Goal: Task Accomplishment & Management: Manage account settings

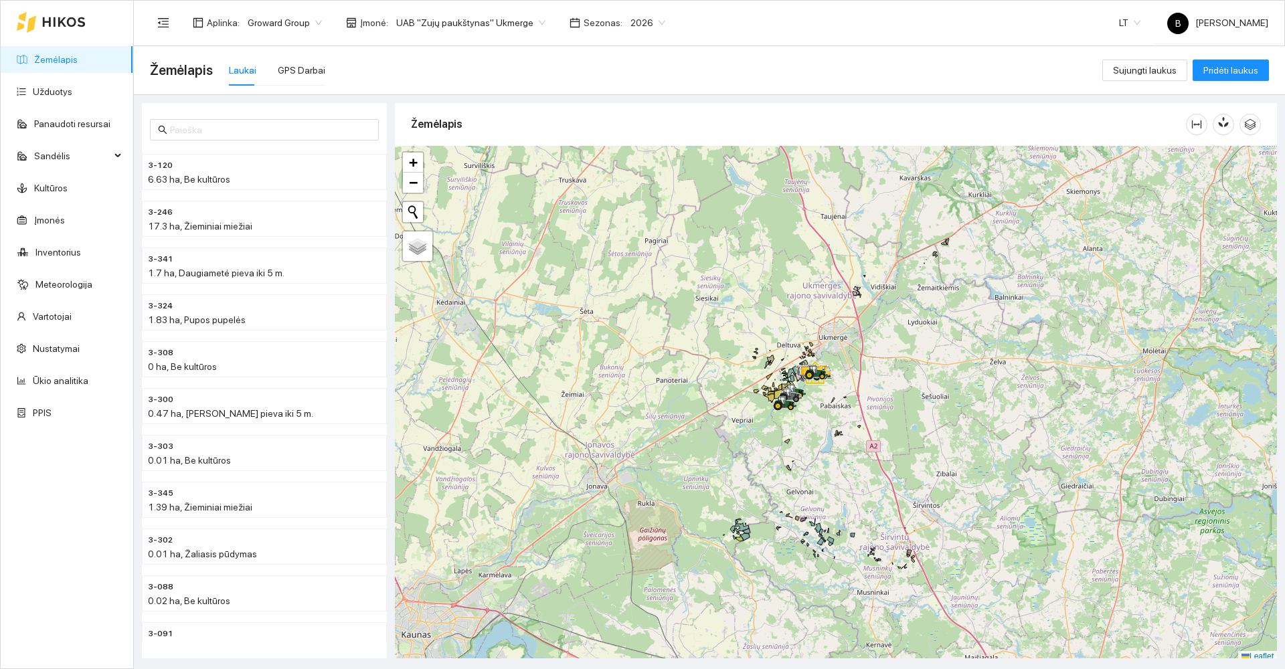
scroll to position [4, 0]
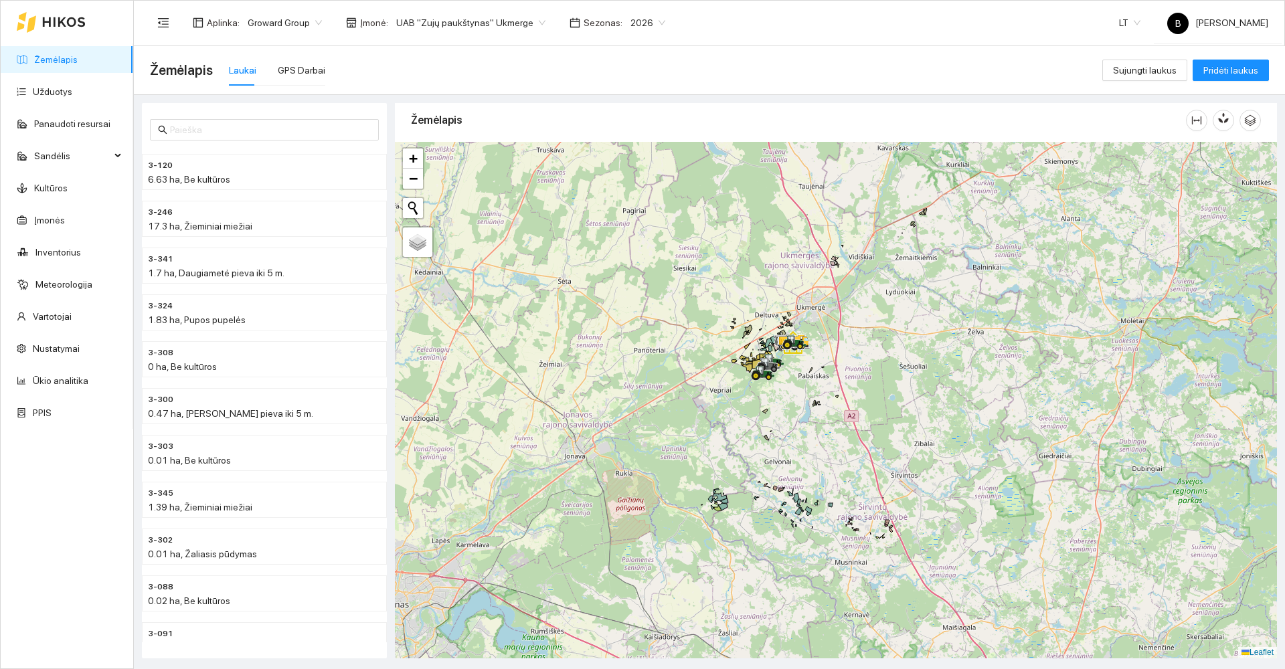
drag, startPoint x: 699, startPoint y: 440, endPoint x: 631, endPoint y: 363, distance: 103.0
click at [631, 364] on div at bounding box center [836, 400] width 882 height 517
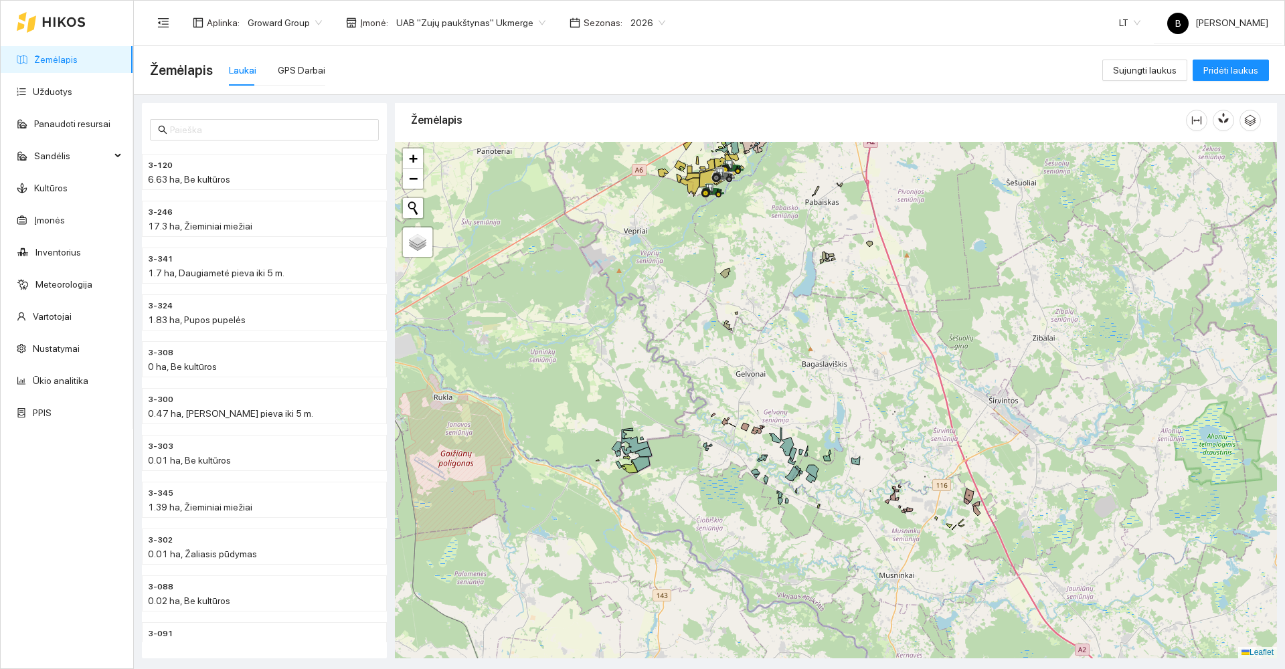
drag, startPoint x: 611, startPoint y: 349, endPoint x: 584, endPoint y: 313, distance: 45.0
click at [584, 313] on div at bounding box center [836, 400] width 882 height 517
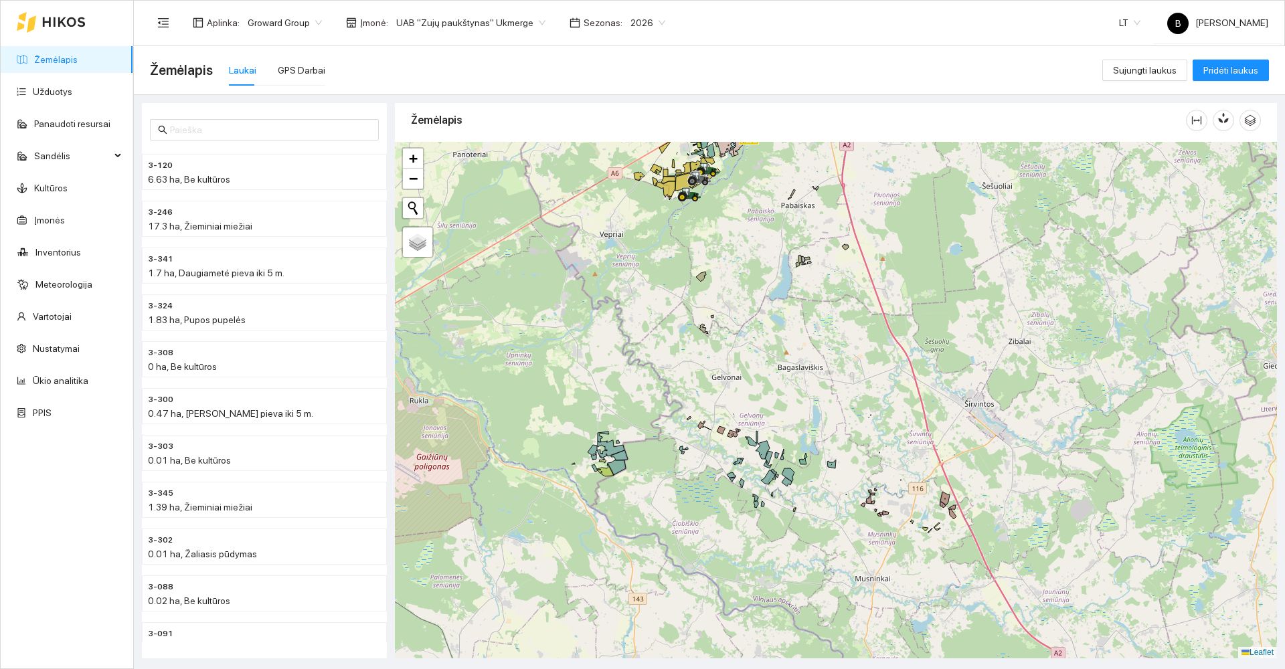
drag, startPoint x: 772, startPoint y: 295, endPoint x: 709, endPoint y: 346, distance: 81.3
click at [709, 346] on div at bounding box center [836, 400] width 882 height 517
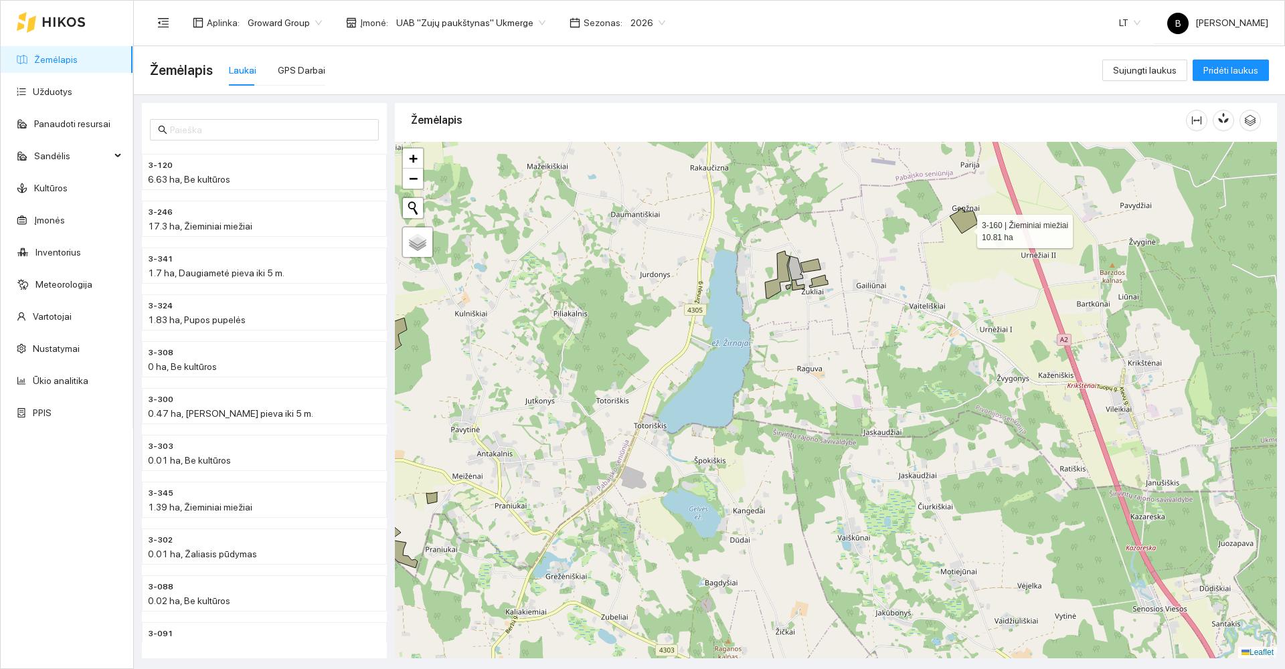
click at [965, 228] on icon at bounding box center [964, 220] width 28 height 25
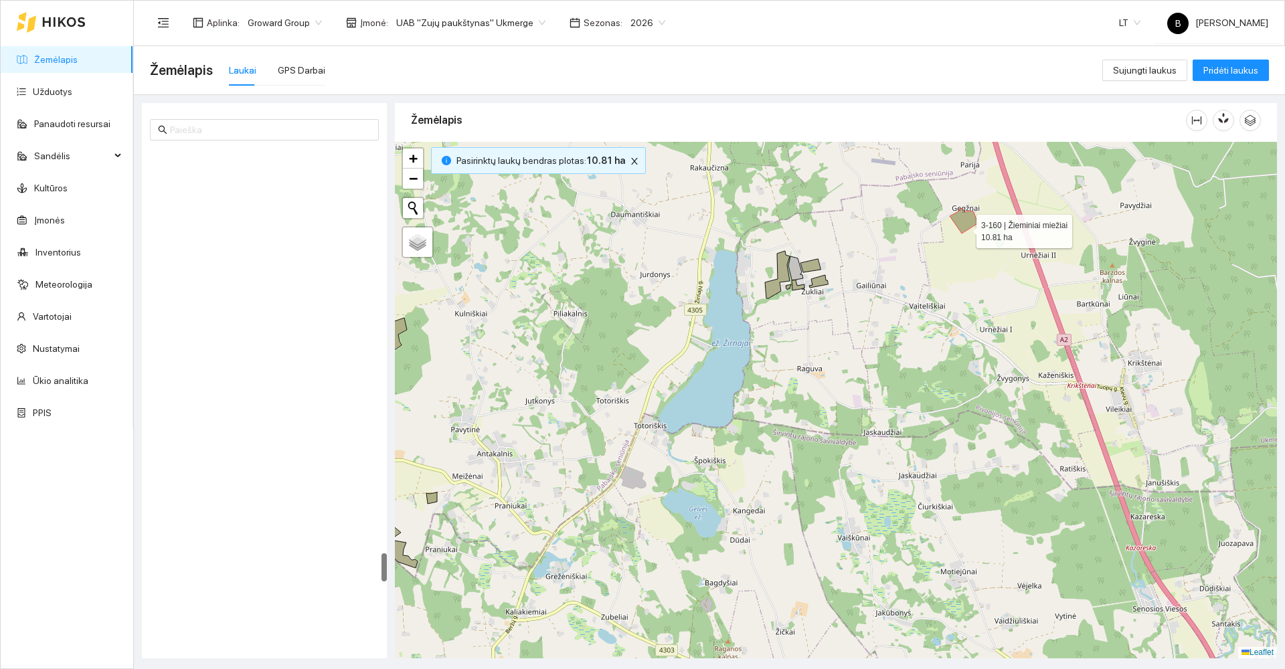
scroll to position [6964, 0]
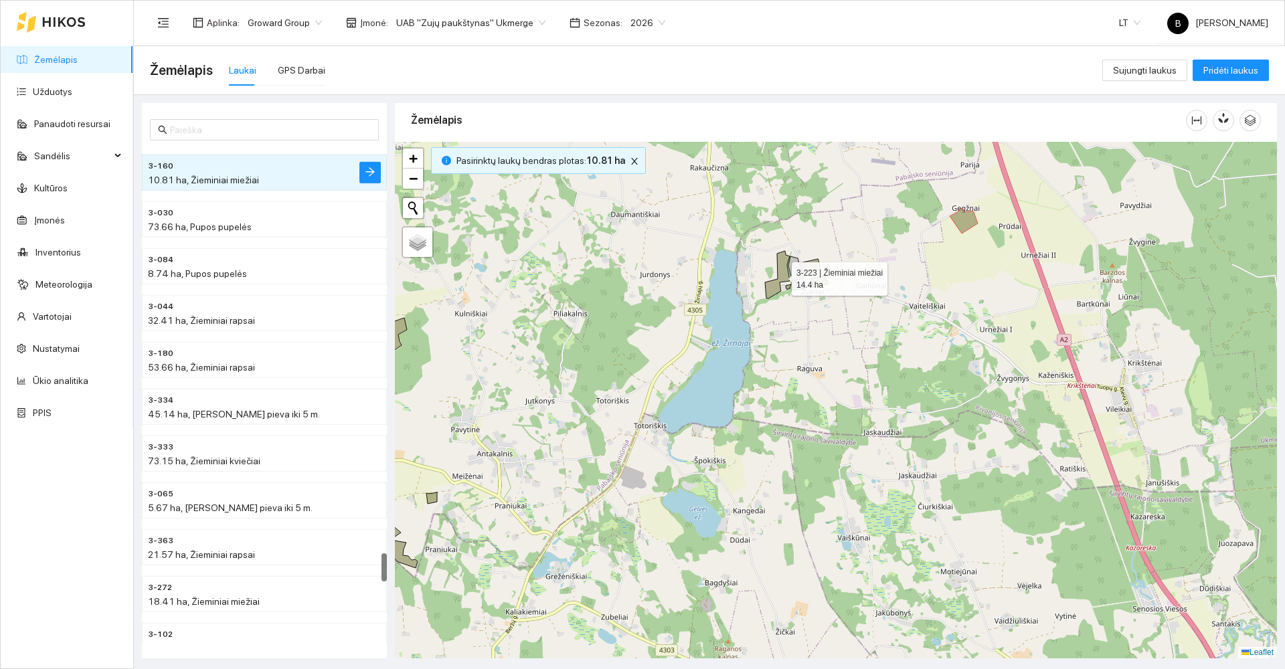
click at [780, 276] on icon at bounding box center [777, 275] width 25 height 48
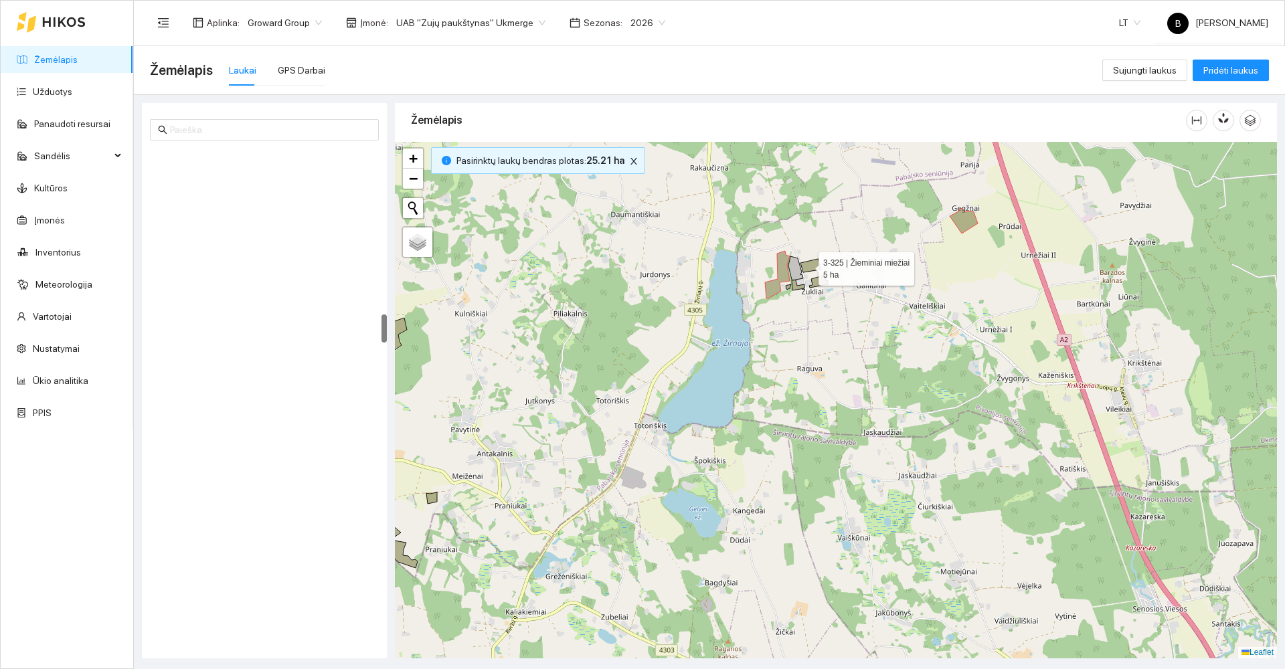
scroll to position [2852, 0]
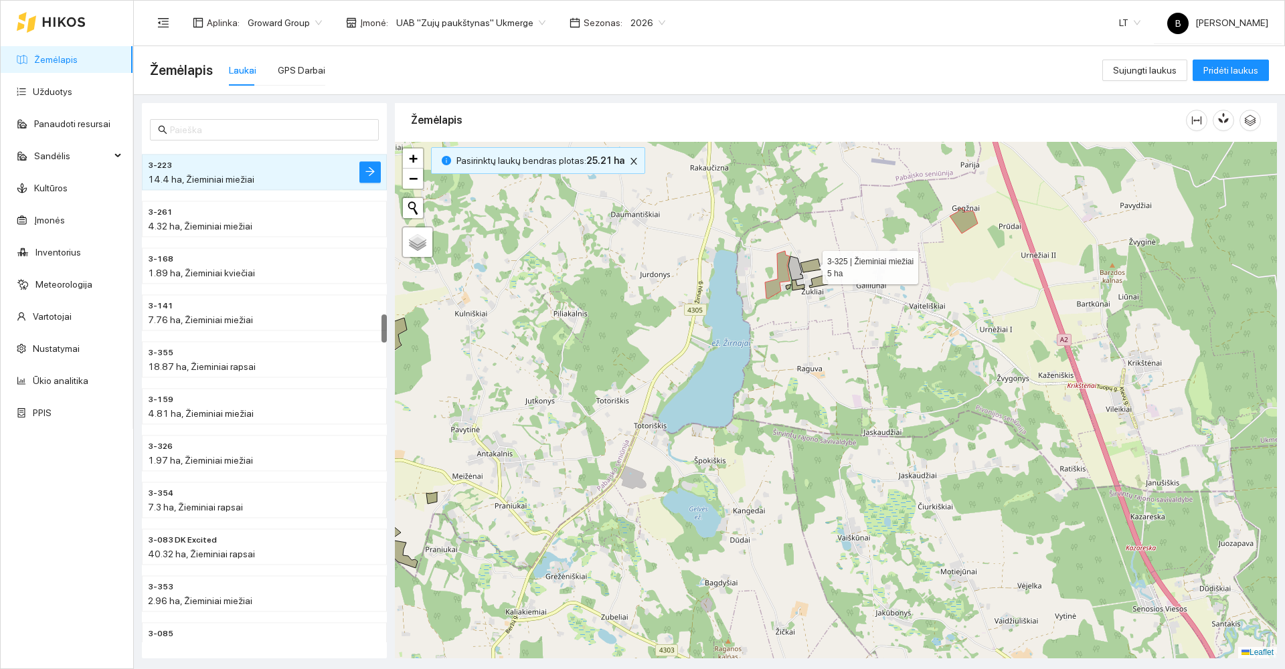
click at [811, 264] on icon at bounding box center [811, 265] width 20 height 13
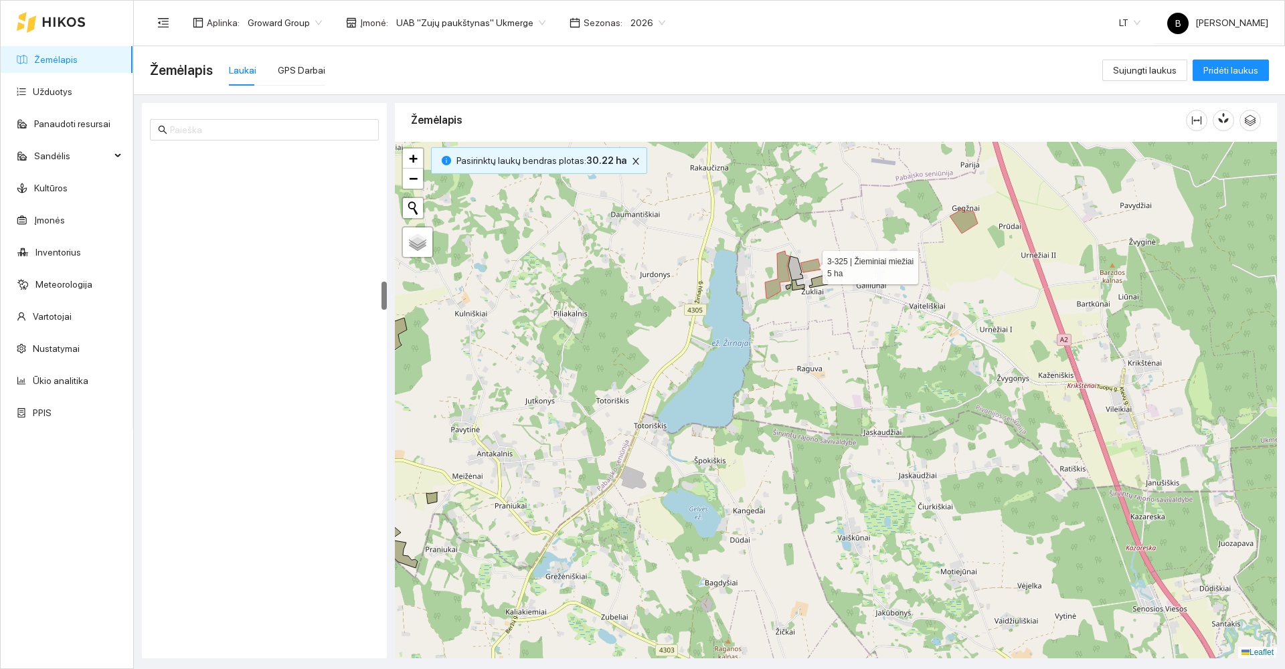
scroll to position [2291, 0]
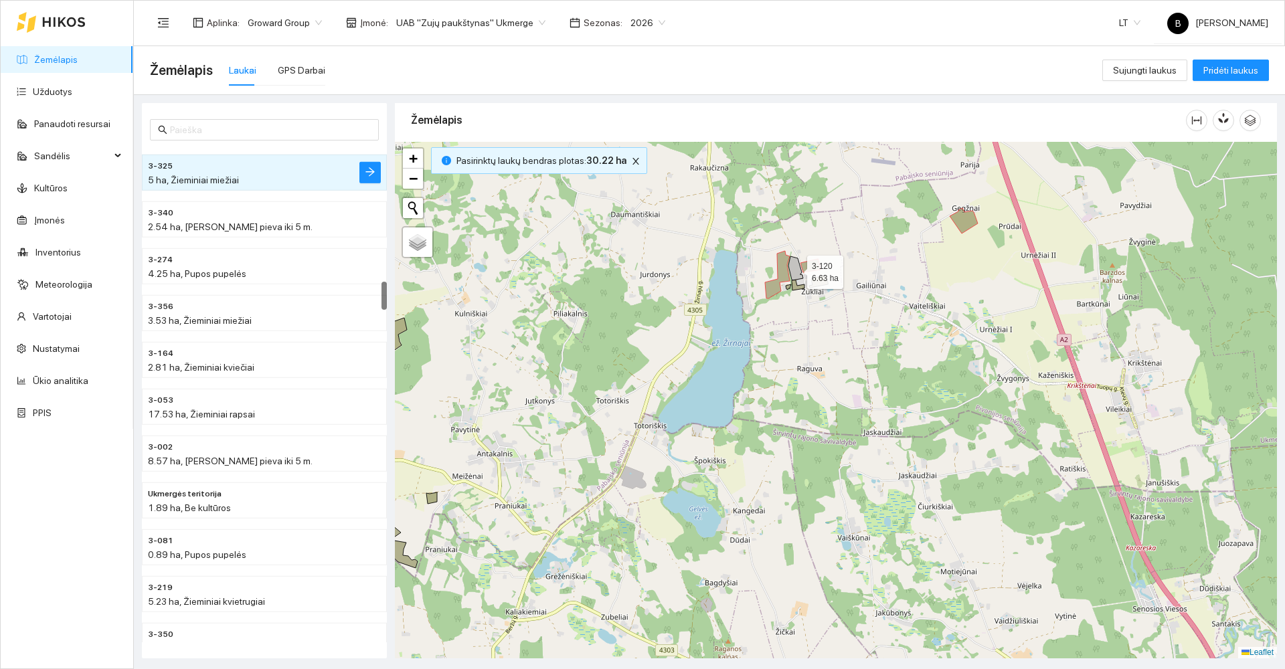
click at [797, 267] on icon at bounding box center [796, 268] width 15 height 24
click at [797, 287] on icon at bounding box center [798, 285] width 13 height 10
click at [820, 280] on icon at bounding box center [818, 281] width 19 height 13
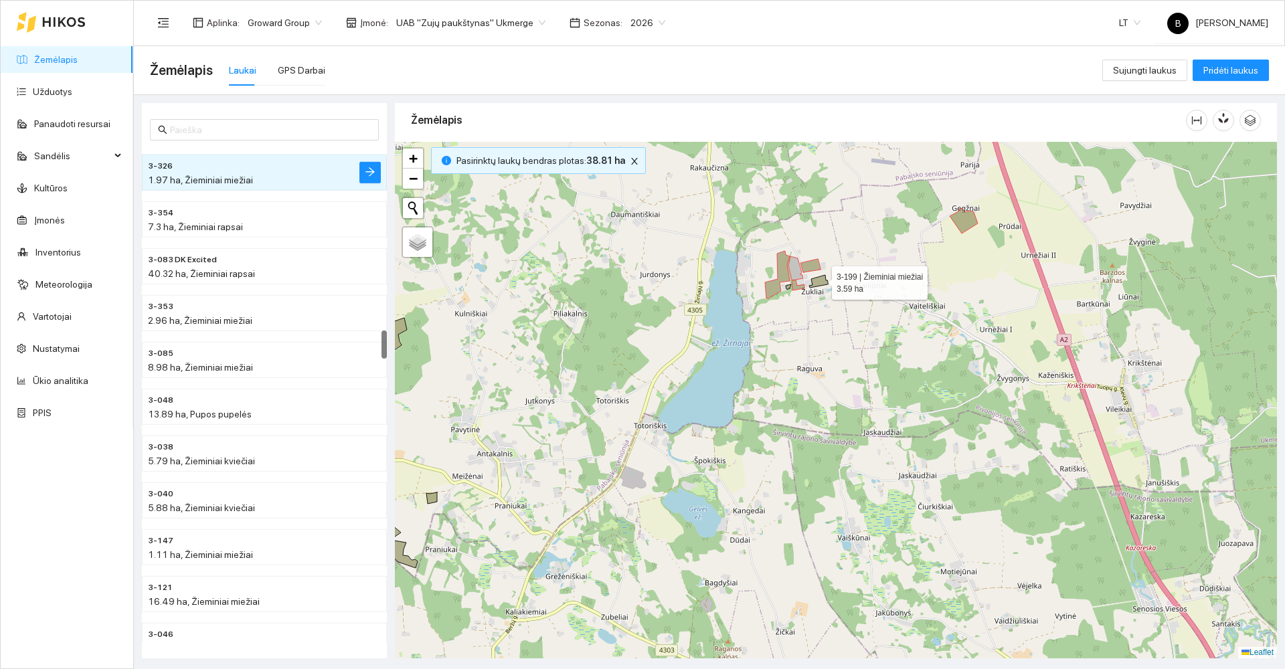
scroll to position [2806, 0]
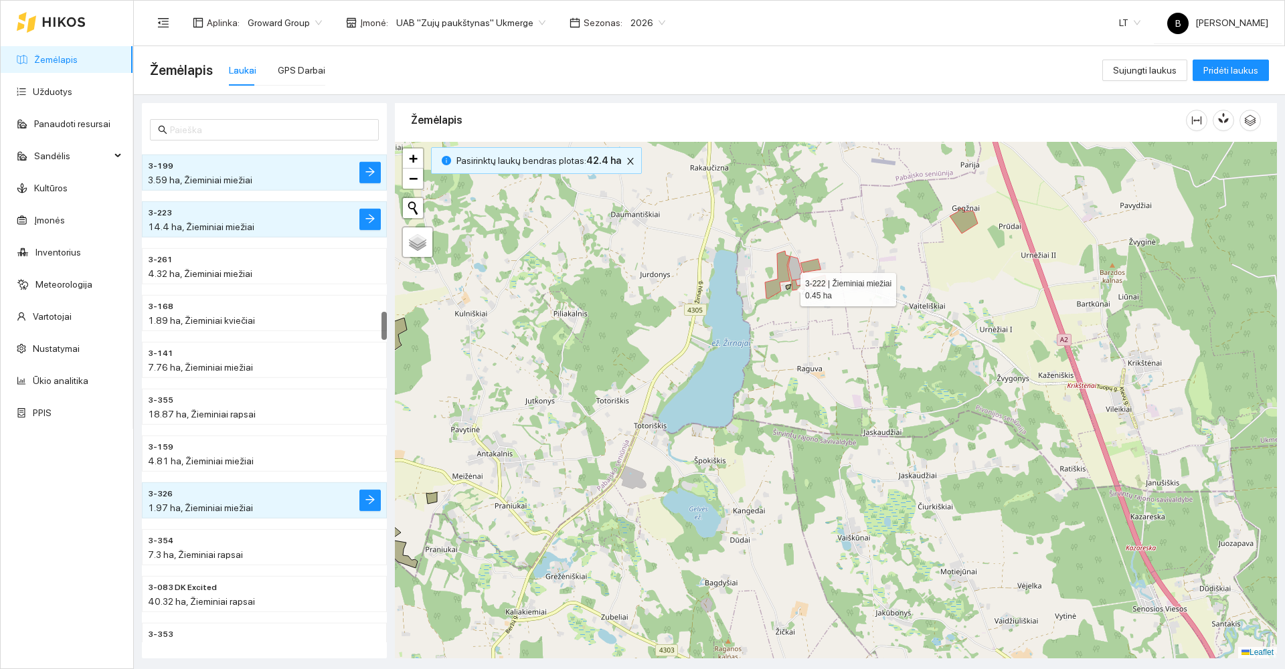
click at [789, 287] on icon at bounding box center [788, 287] width 5 height 5
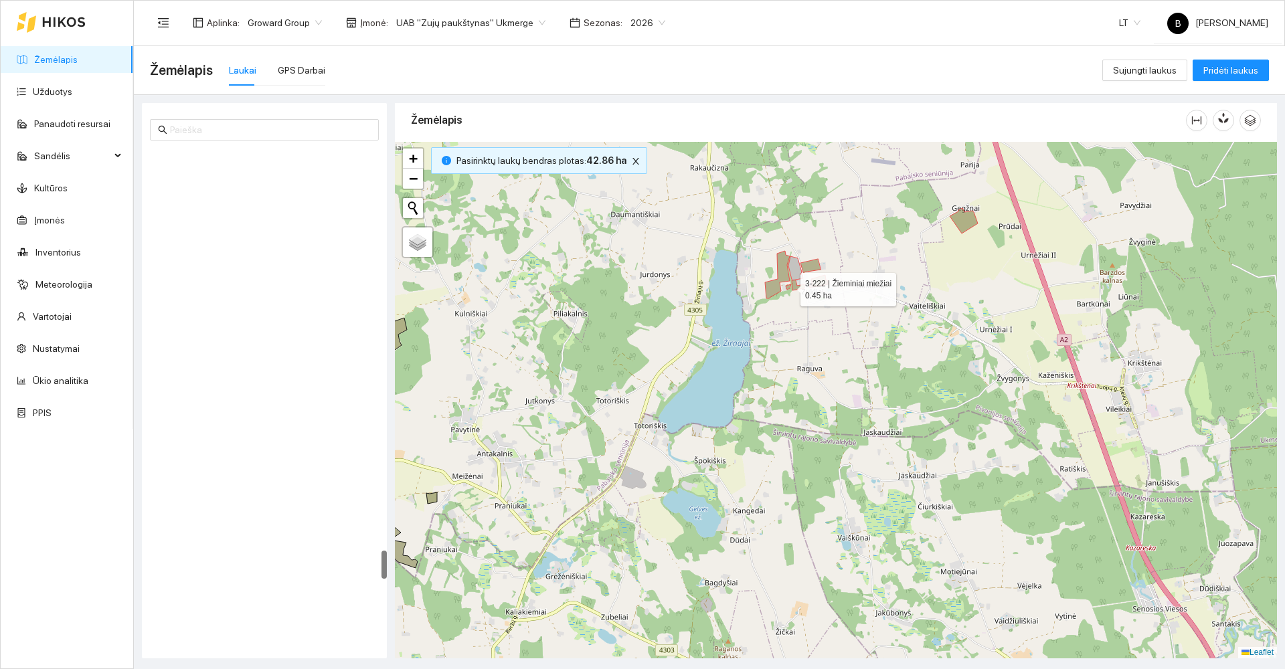
scroll to position [6921, 0]
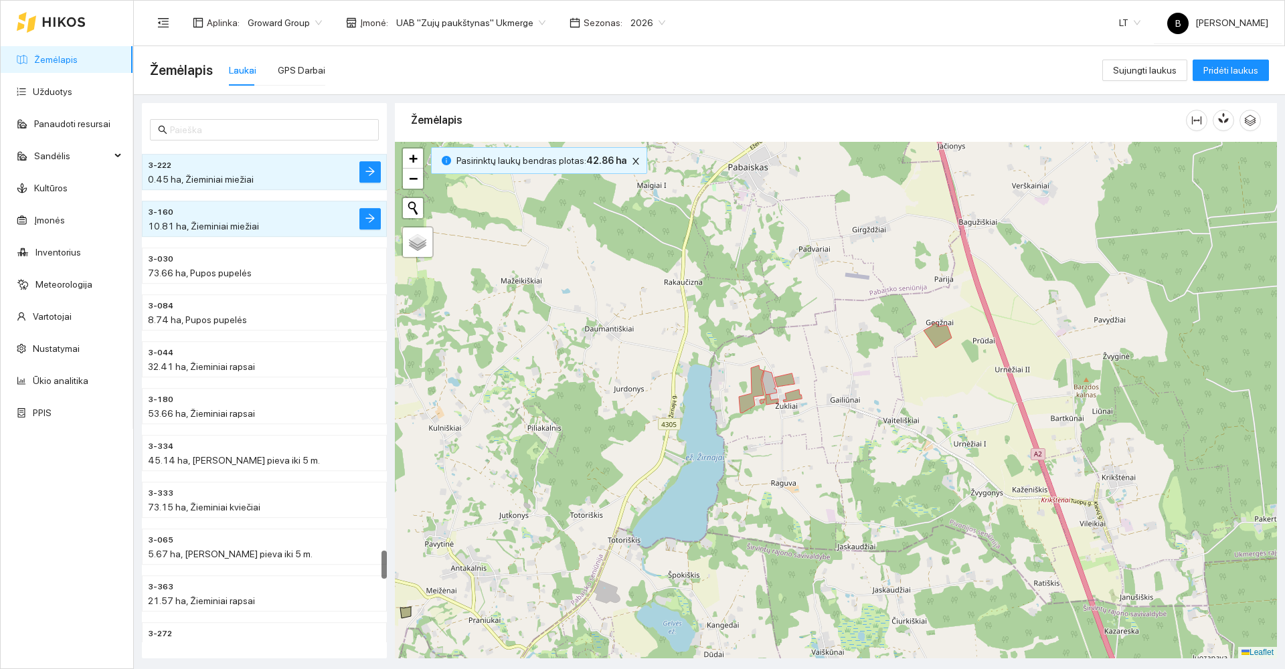
drag, startPoint x: 882, startPoint y: 264, endPoint x: 852, endPoint y: 372, distance: 112.6
click at [852, 372] on div at bounding box center [836, 400] width 882 height 517
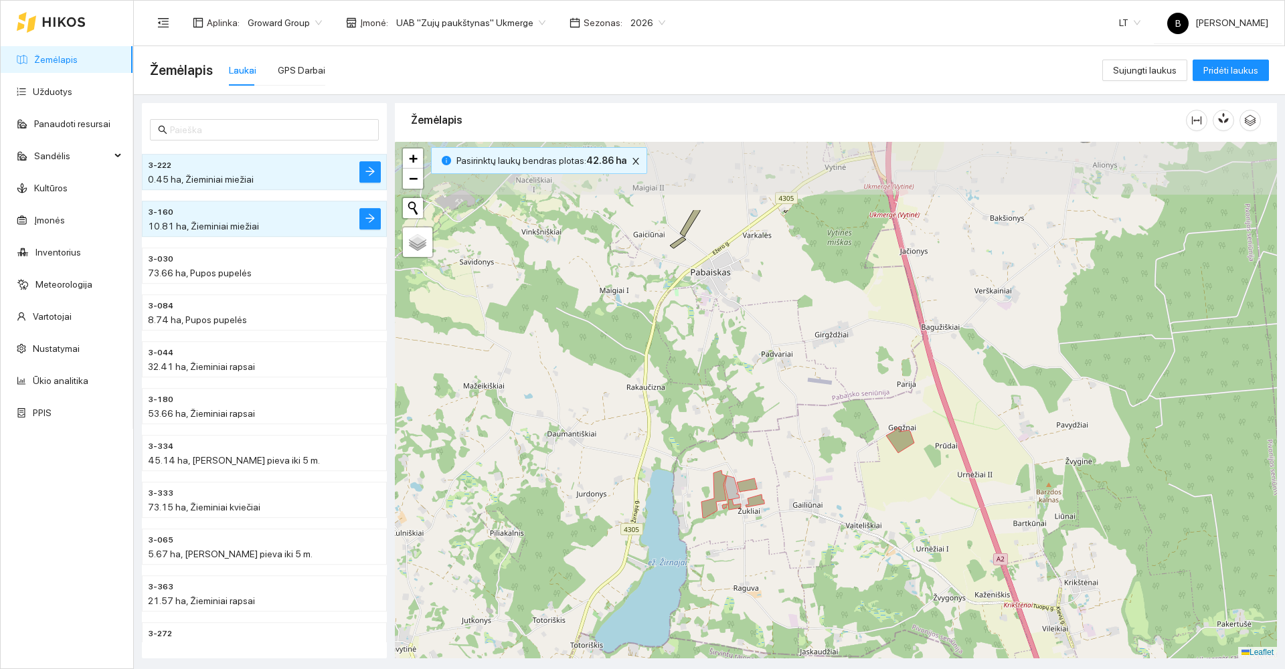
drag, startPoint x: 824, startPoint y: 344, endPoint x: 781, endPoint y: 456, distance: 120.0
click at [789, 461] on div at bounding box center [836, 400] width 882 height 517
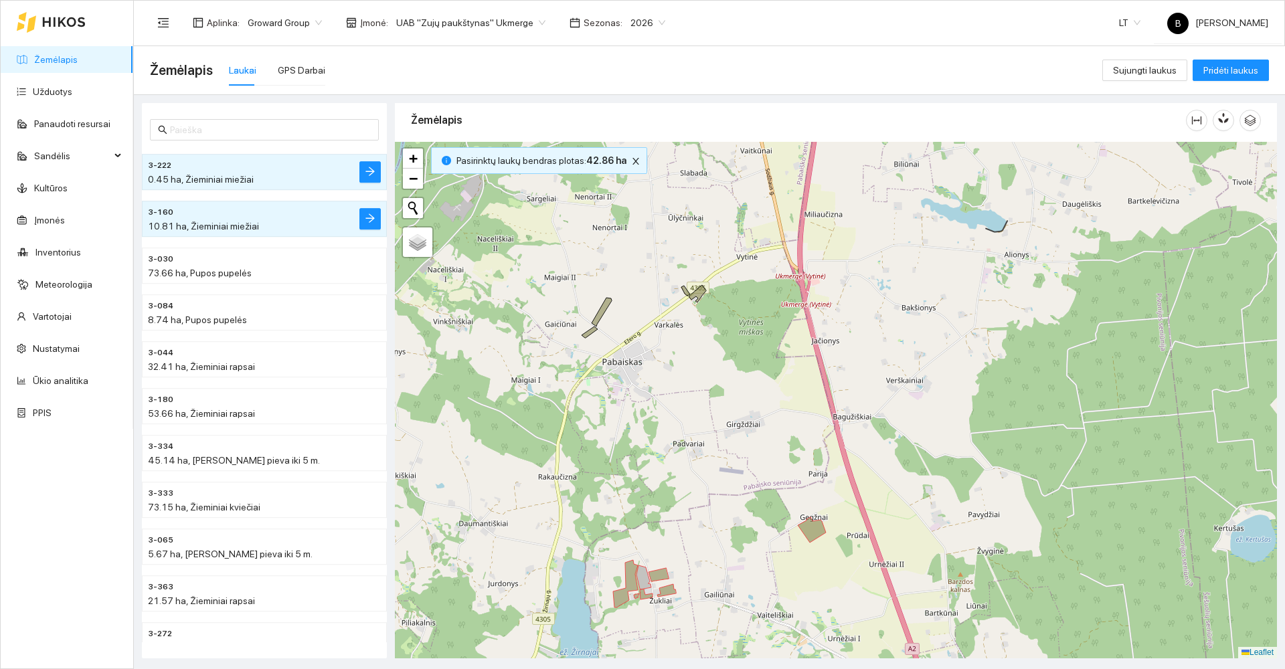
drag, startPoint x: 677, startPoint y: 355, endPoint x: 671, endPoint y: 388, distance: 33.5
click at [673, 387] on div at bounding box center [836, 400] width 882 height 517
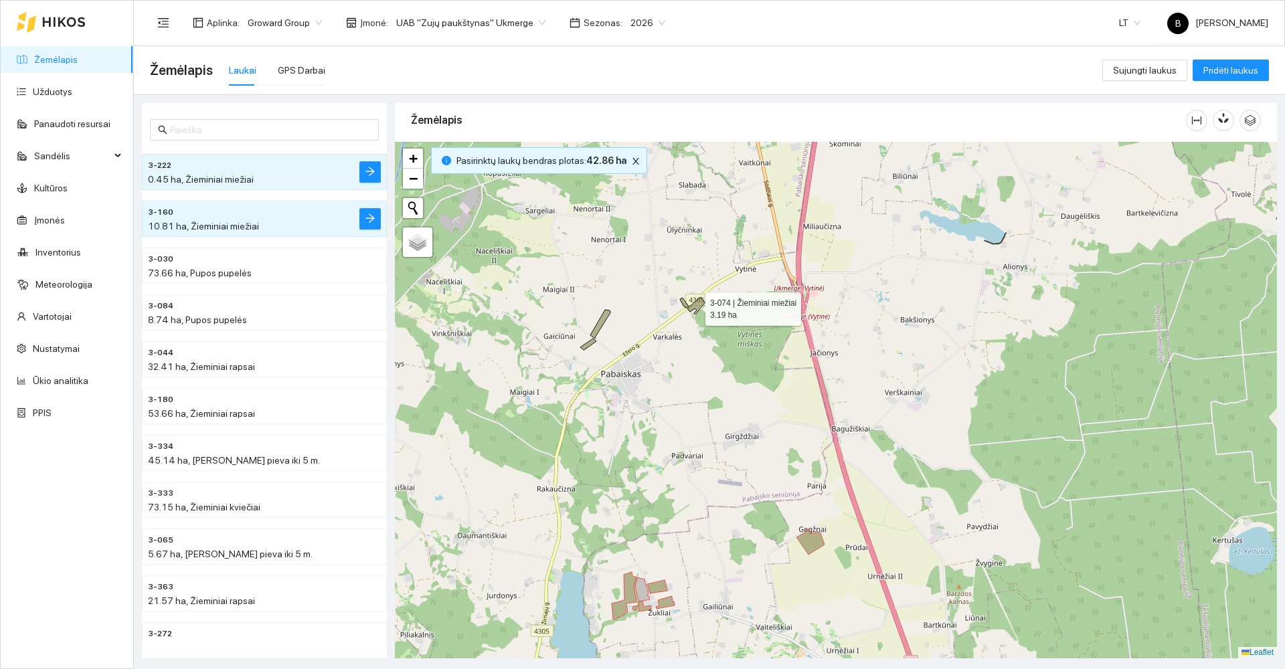
click at [694, 306] on icon at bounding box center [696, 305] width 17 height 17
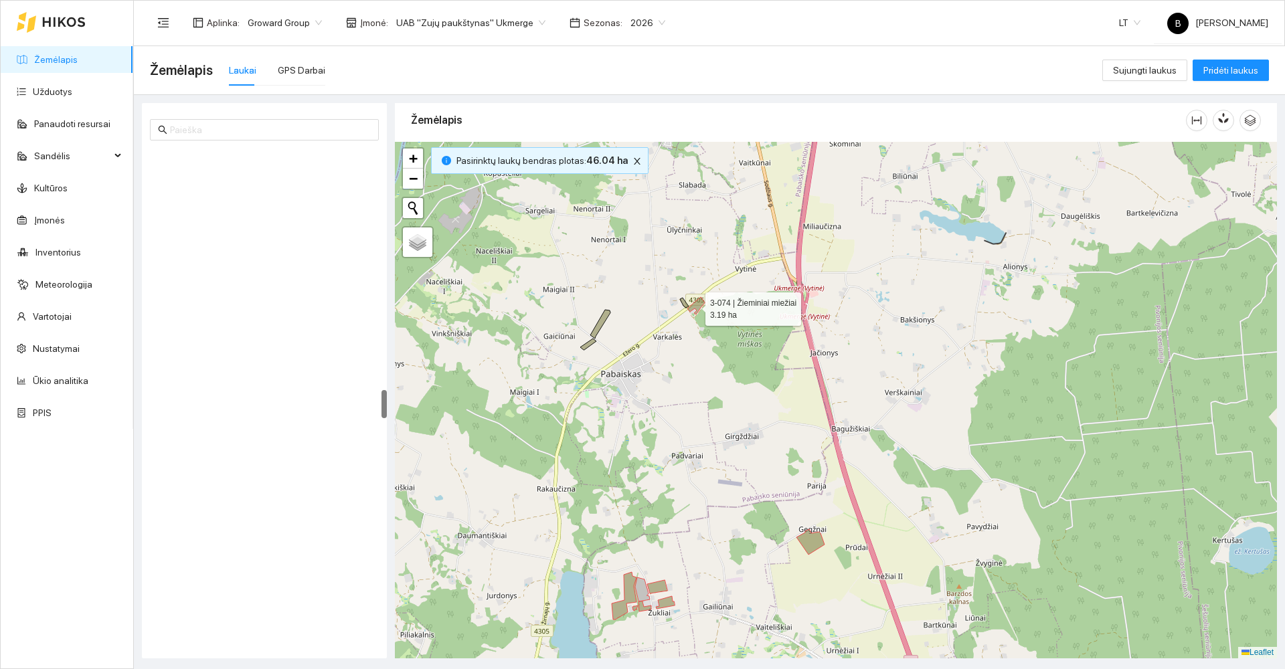
scroll to position [4165, 0]
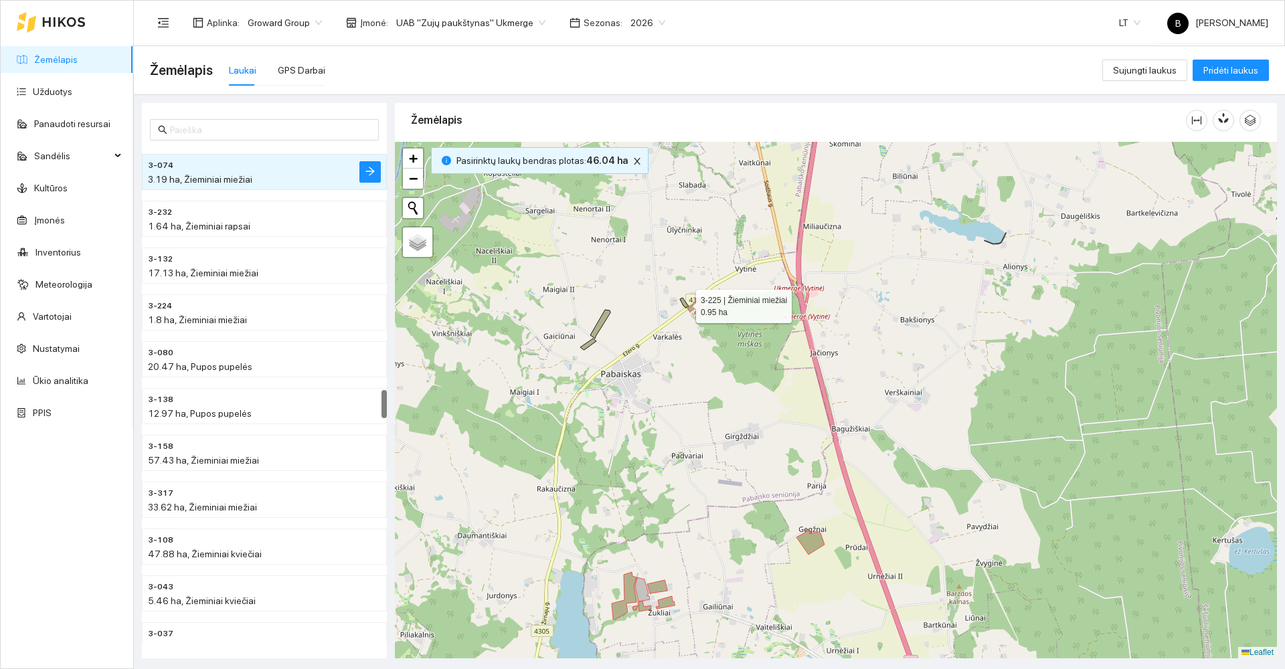
click at [684, 303] on icon at bounding box center [684, 303] width 9 height 10
click at [600, 326] on icon at bounding box center [600, 324] width 20 height 29
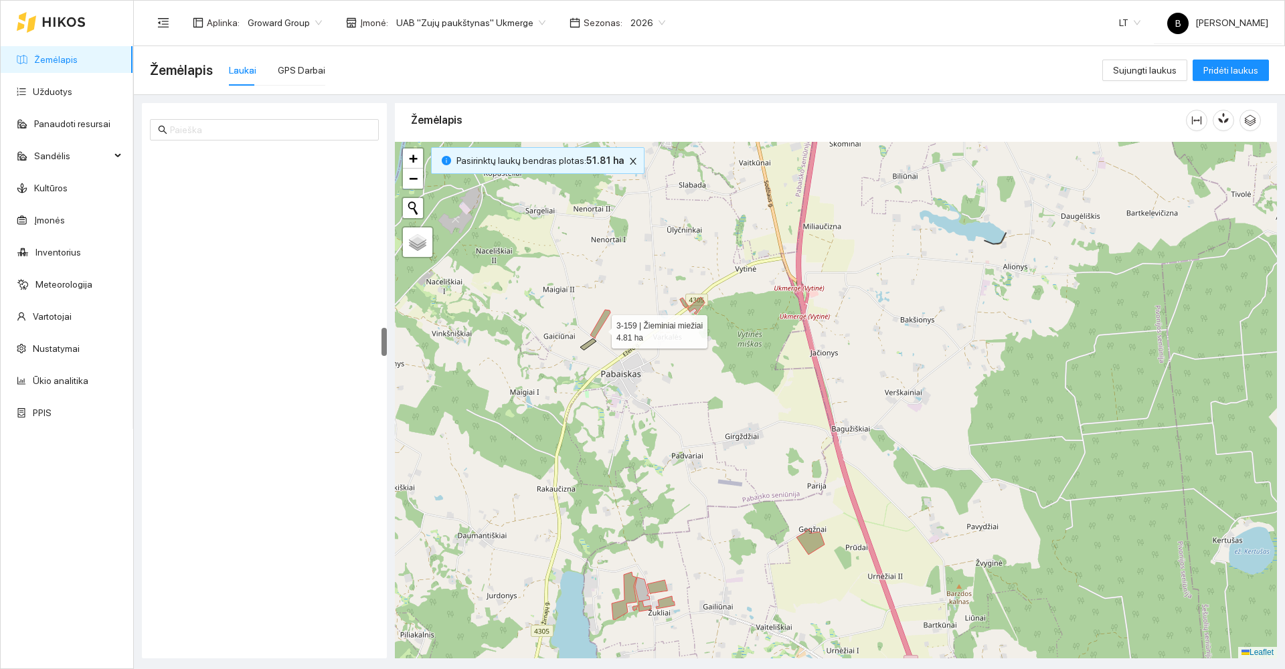
scroll to position [3088, 0]
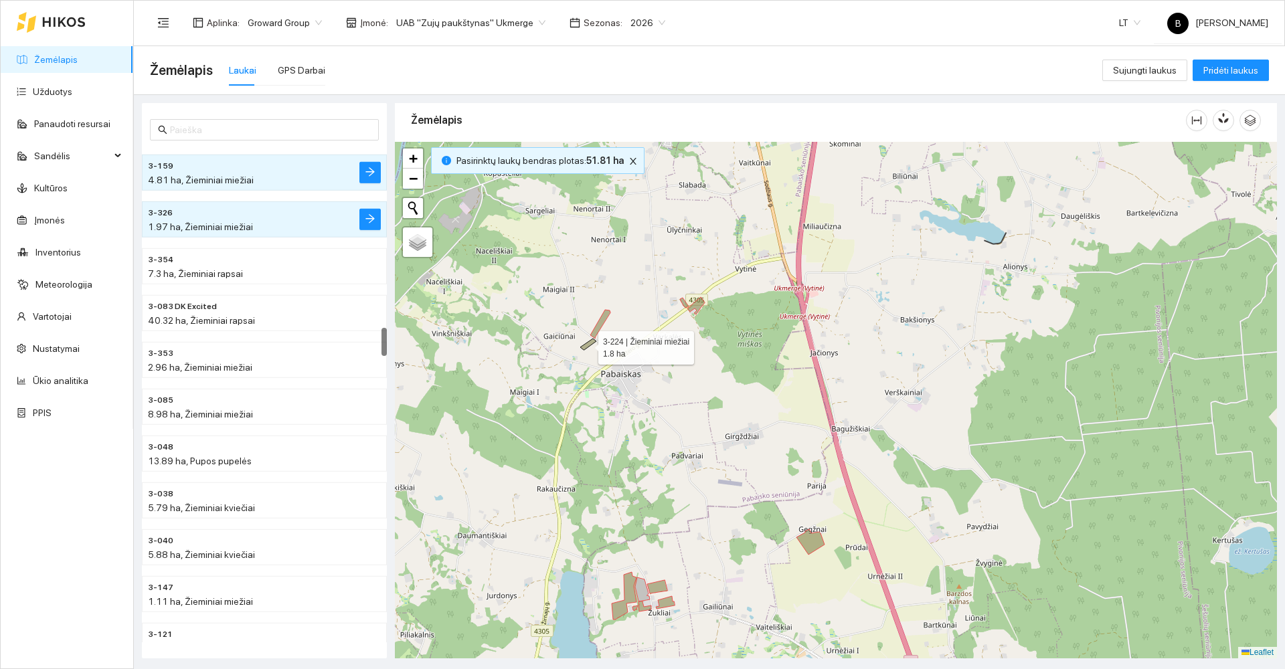
click at [586, 345] on icon at bounding box center [588, 344] width 16 height 11
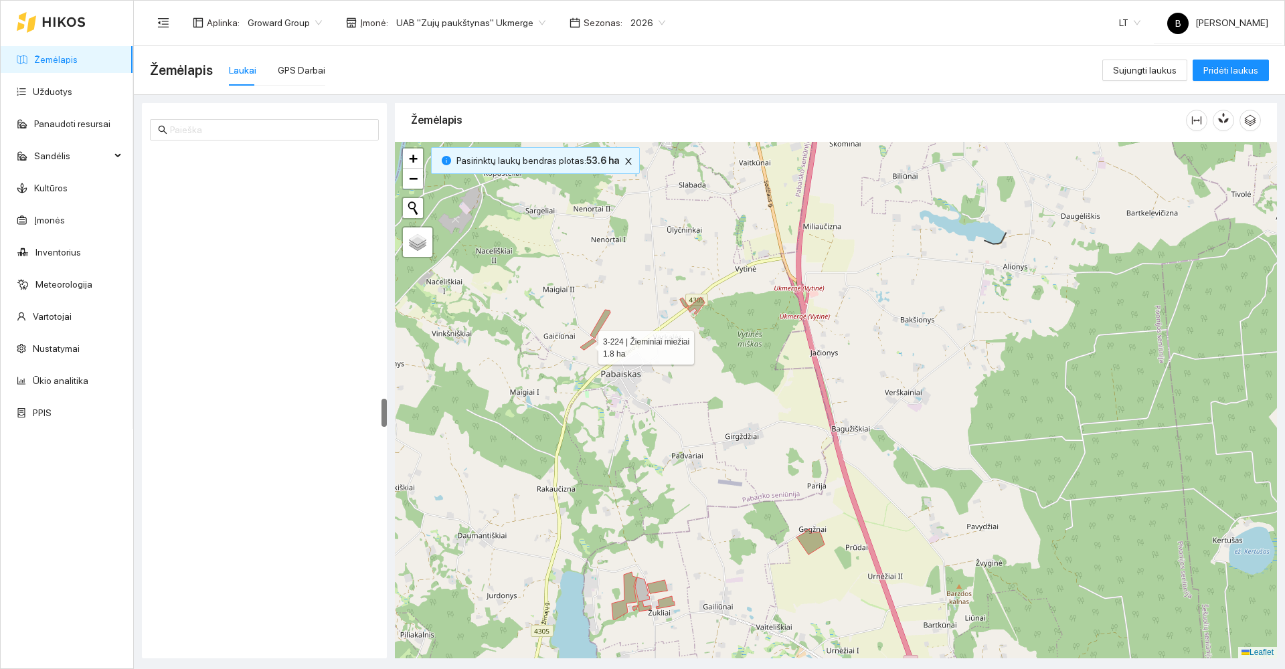
scroll to position [4306, 0]
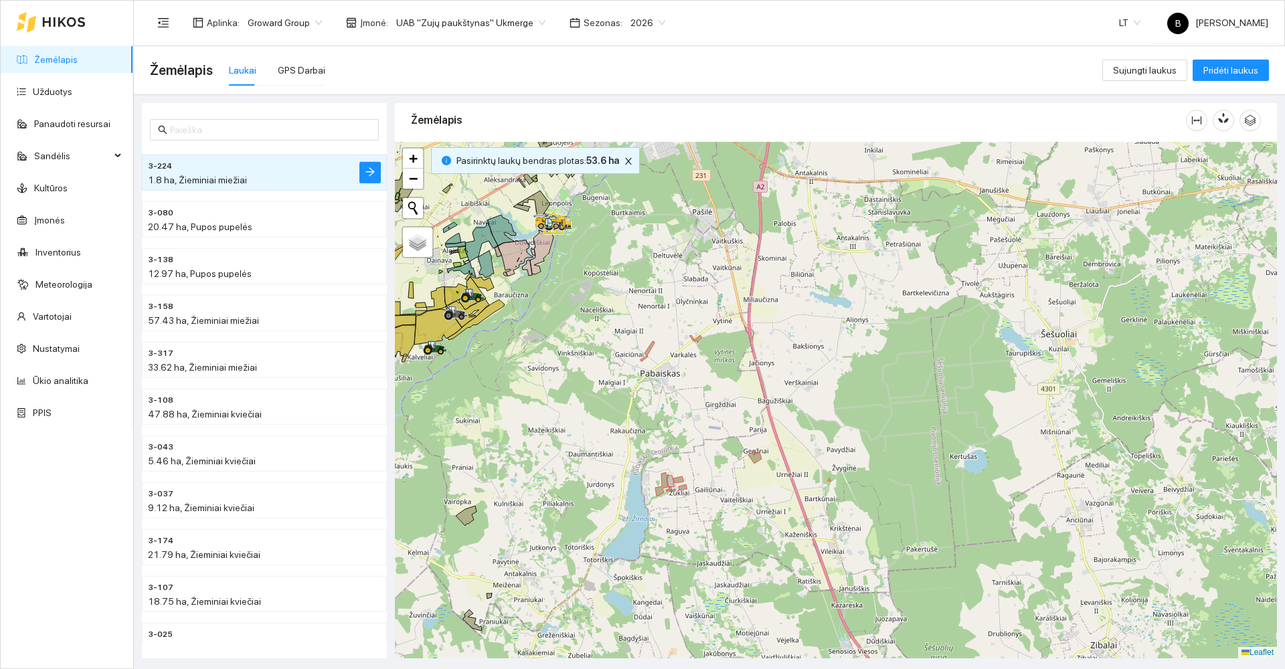
click at [740, 391] on div at bounding box center [836, 400] width 882 height 517
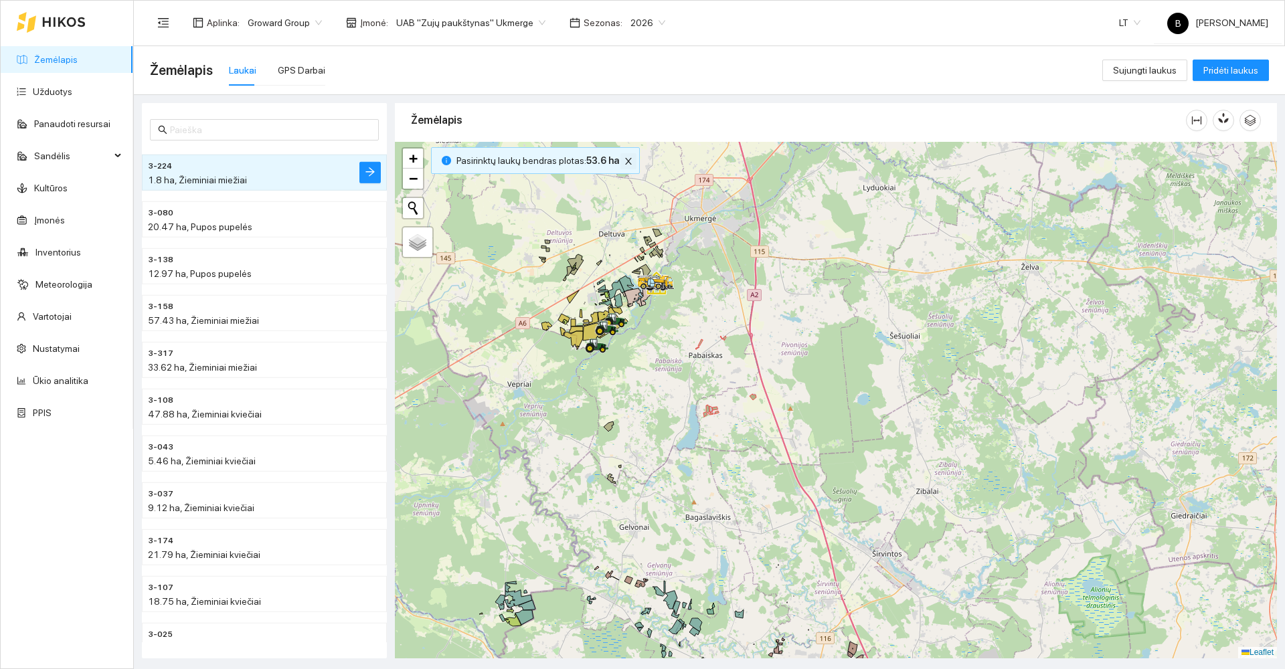
click at [624, 161] on icon "close" at bounding box center [628, 161] width 9 height 9
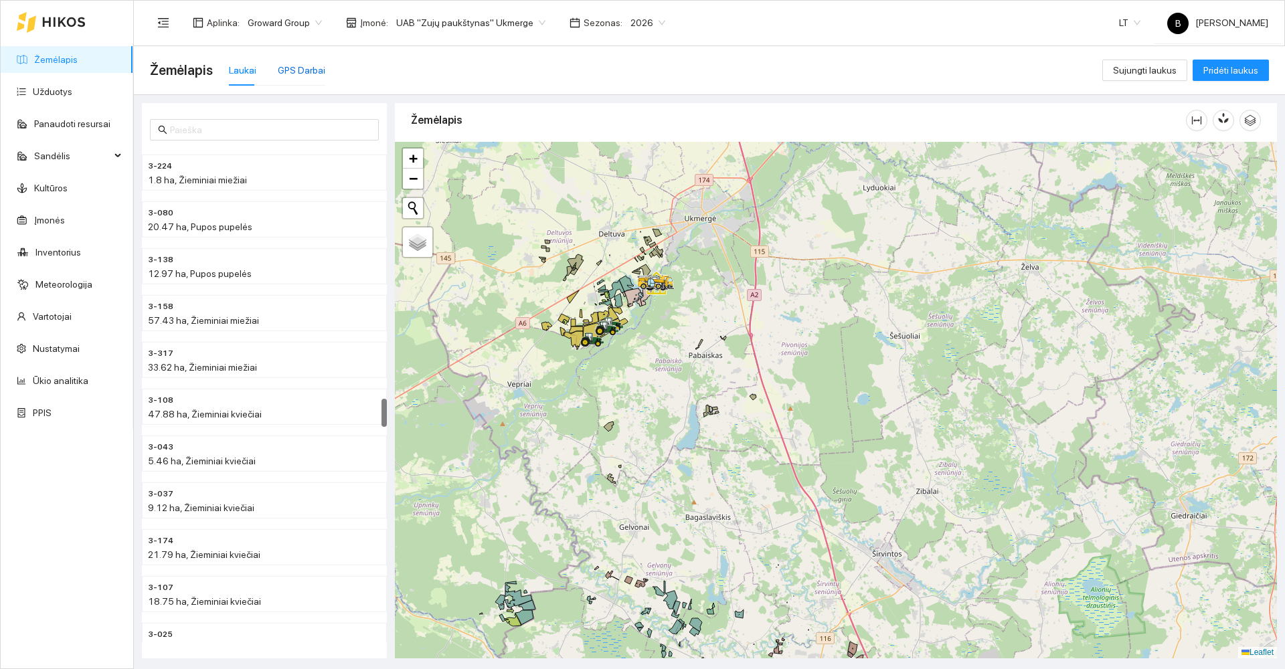
click at [295, 72] on div "GPS Darbai" at bounding box center [302, 70] width 48 height 15
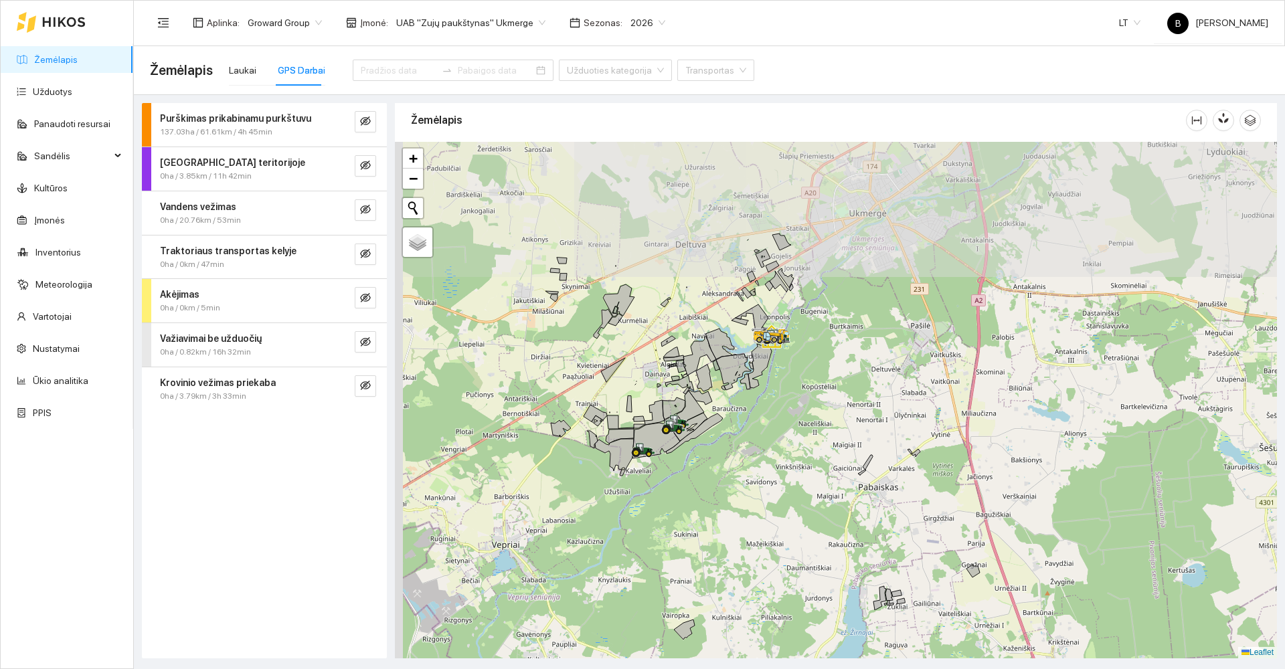
drag, startPoint x: 589, startPoint y: 364, endPoint x: 722, endPoint y: 503, distance: 192.2
click at [722, 503] on div at bounding box center [836, 400] width 882 height 517
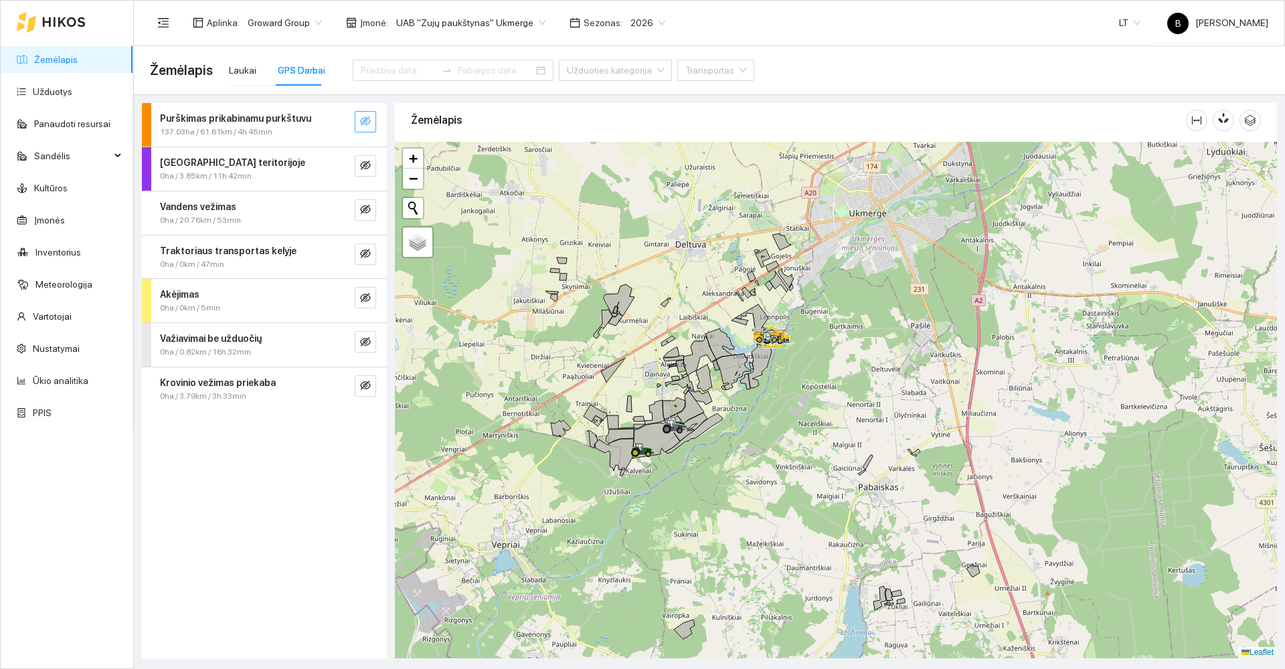
click at [359, 118] on button "button" at bounding box center [365, 121] width 21 height 21
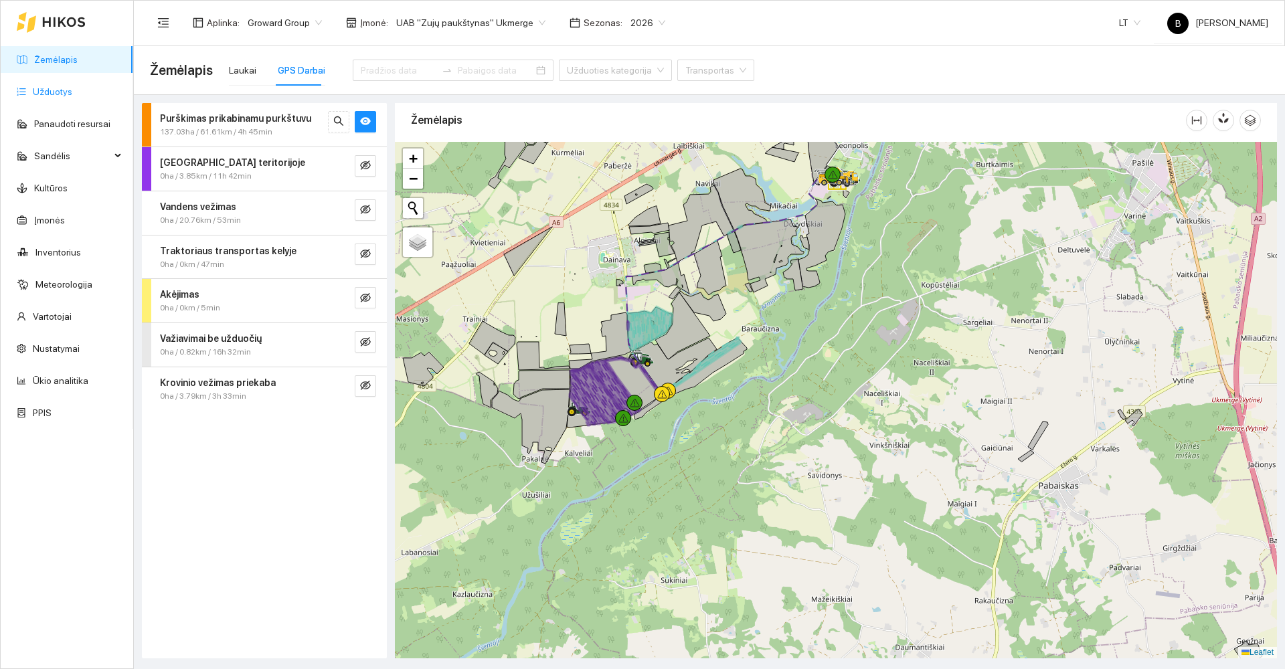
click at [51, 92] on link "Užduotys" at bounding box center [52, 91] width 39 height 11
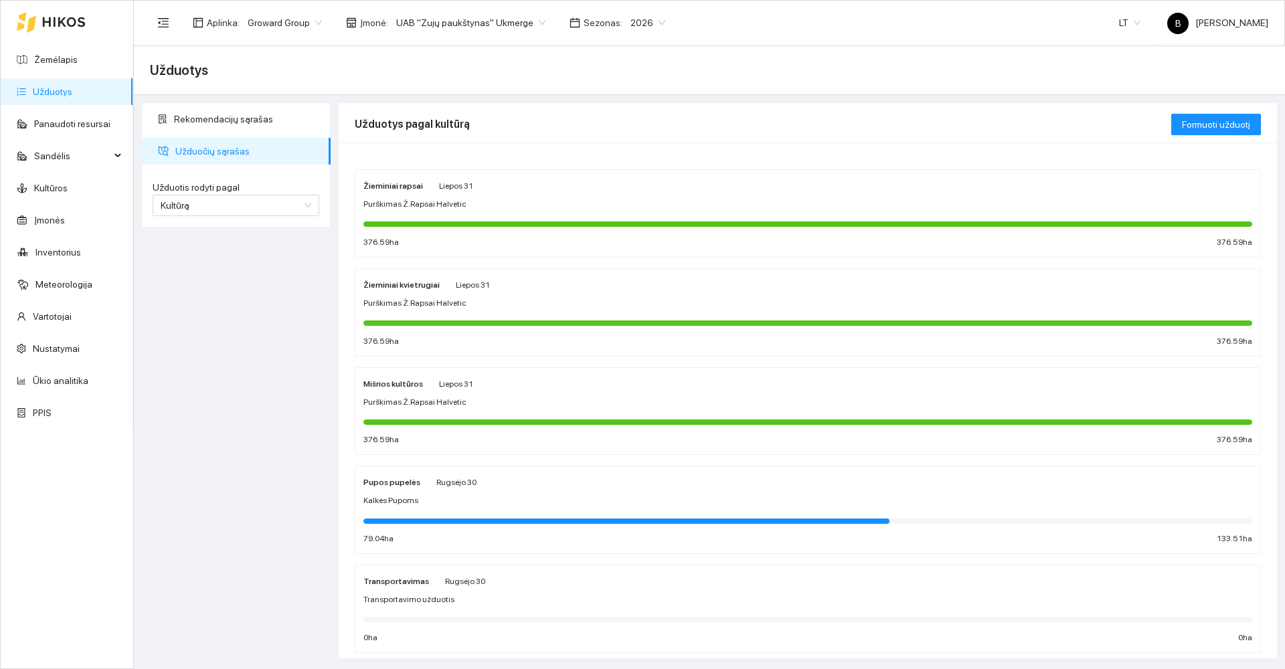
click at [556, 214] on div "Žieminiai rapsai Liepos 31 Purškimas Ž.Rapsai Halvetic 376.59 ha 376.59 ha" at bounding box center [808, 213] width 889 height 71
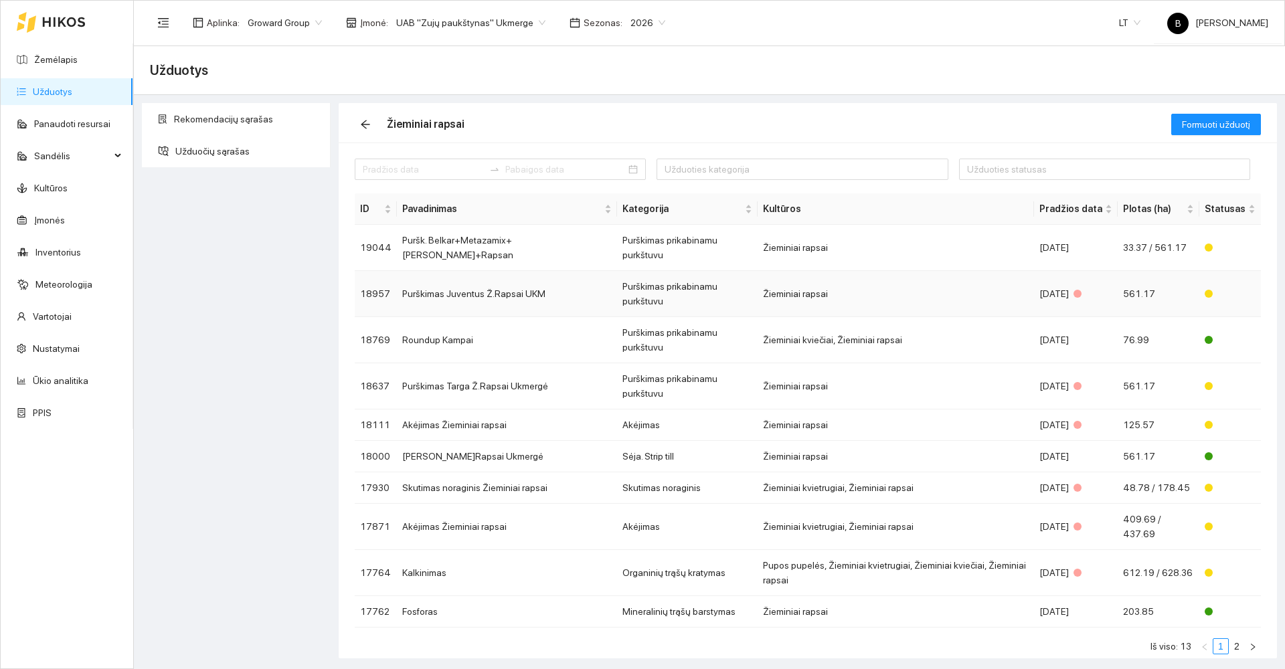
click at [561, 274] on td "Purškimas Juventus Ž.Rapsai UKM" at bounding box center [507, 294] width 220 height 46
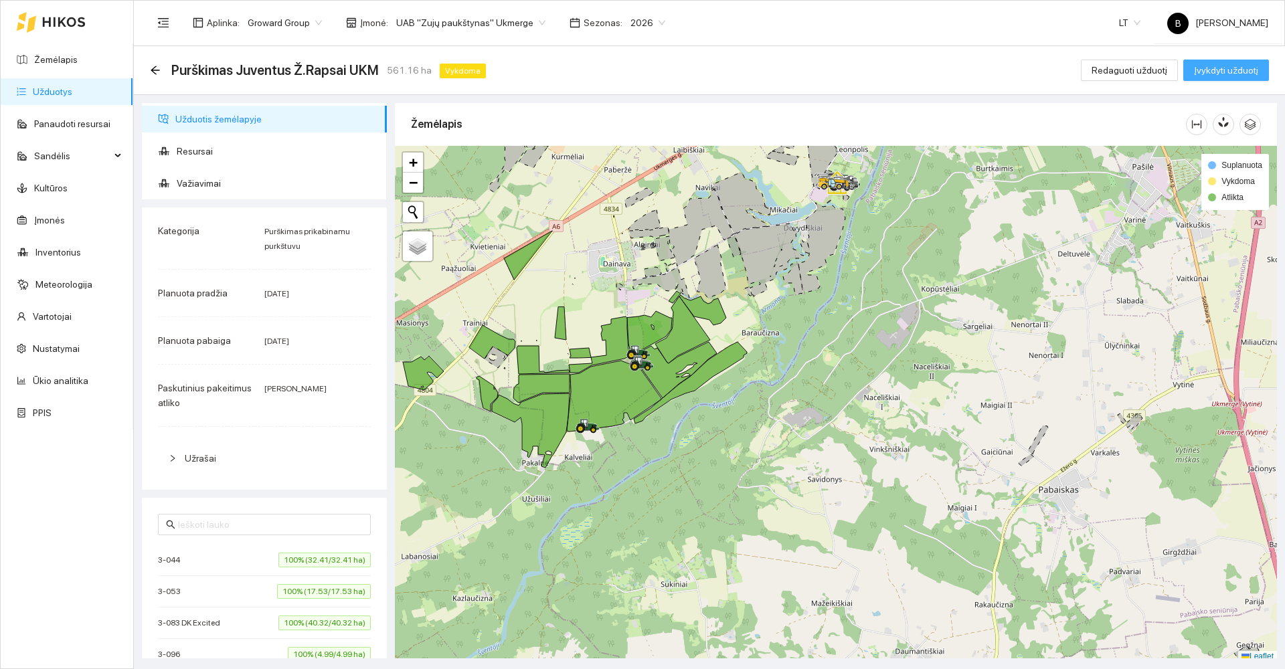
click at [1226, 70] on span "Įvykdyti užduotį" at bounding box center [1226, 70] width 64 height 15
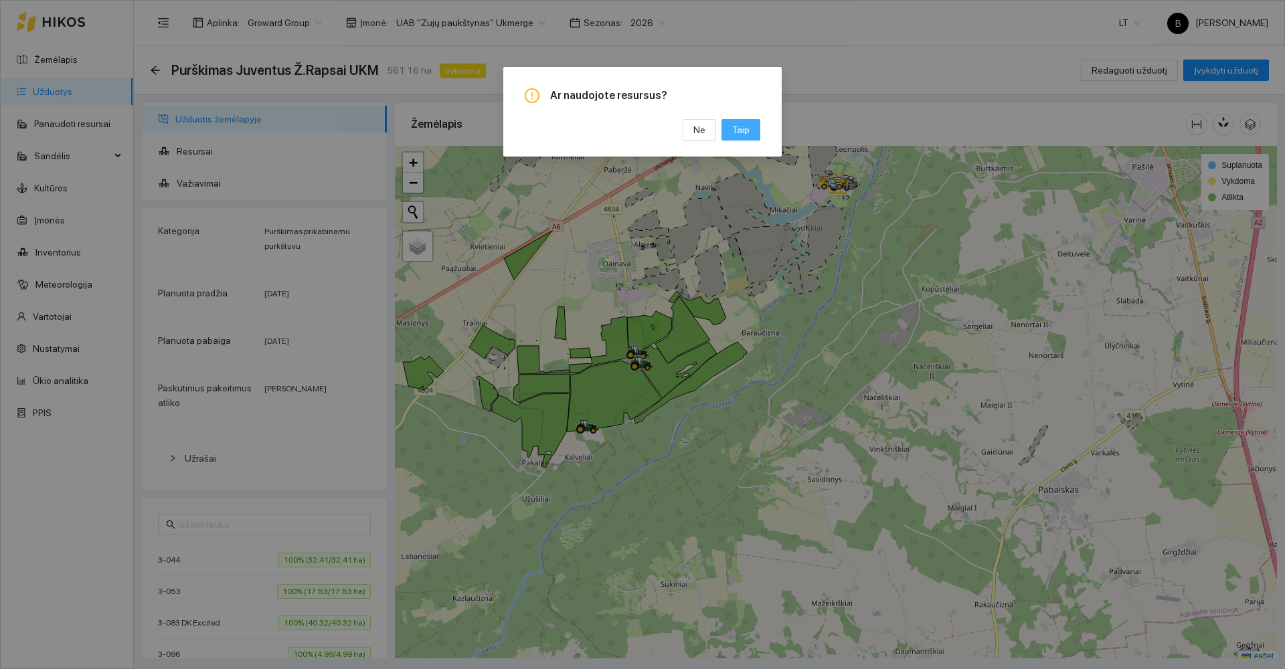
click at [739, 131] on span "Taip" at bounding box center [740, 130] width 17 height 15
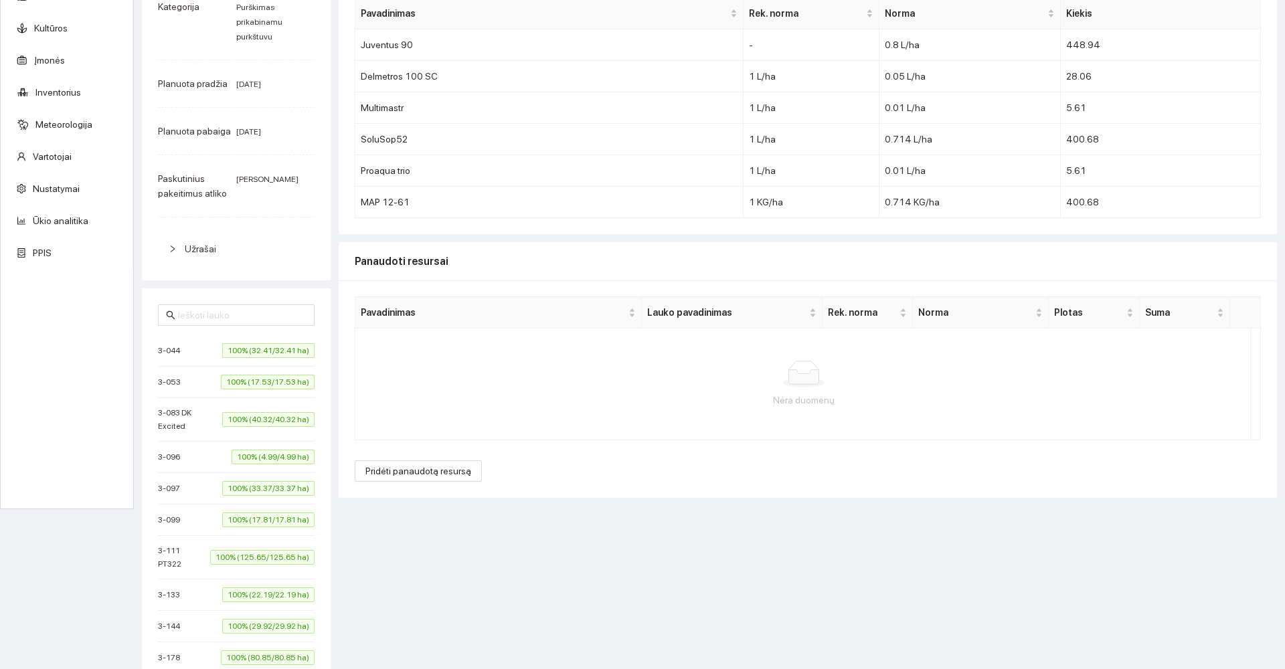
scroll to position [201, 0]
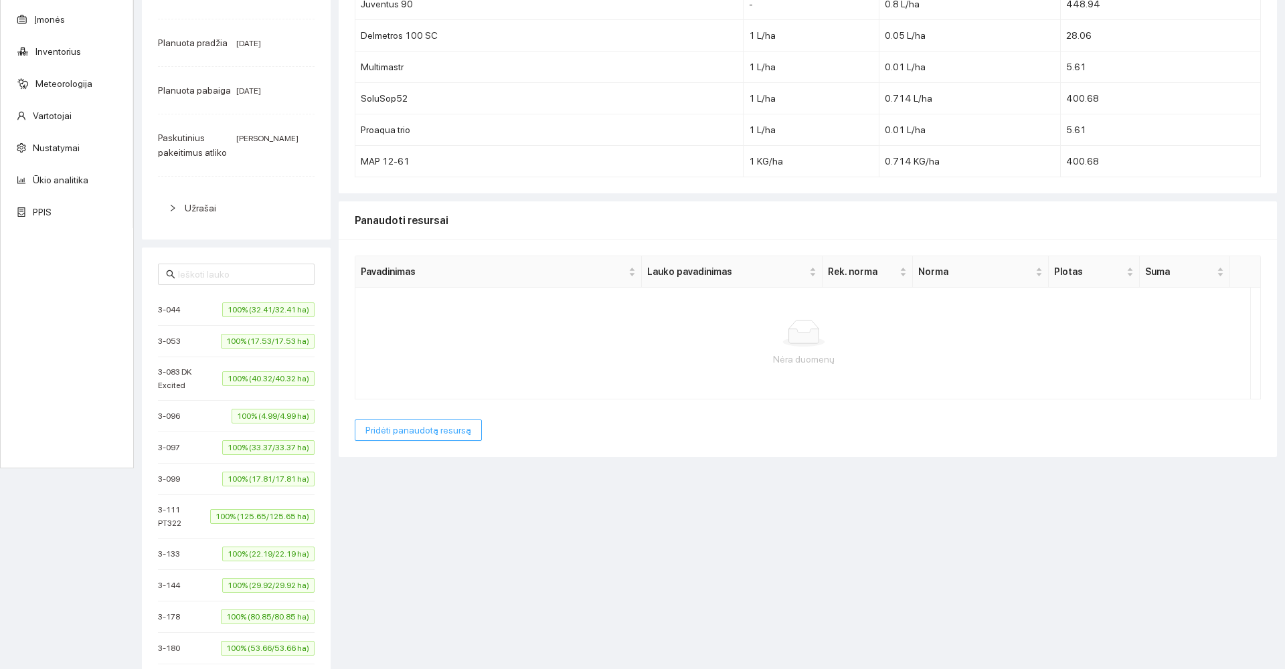
click at [409, 433] on span "Pridėti panaudotą resursą" at bounding box center [419, 430] width 106 height 15
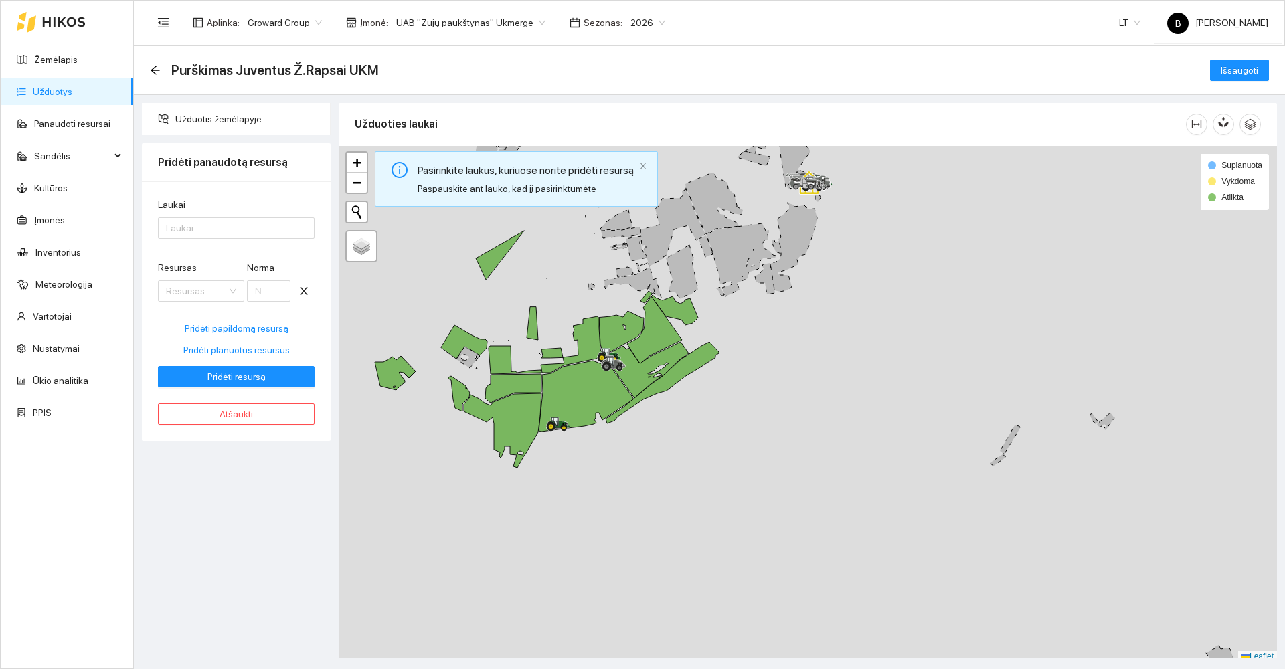
scroll to position [0, 0]
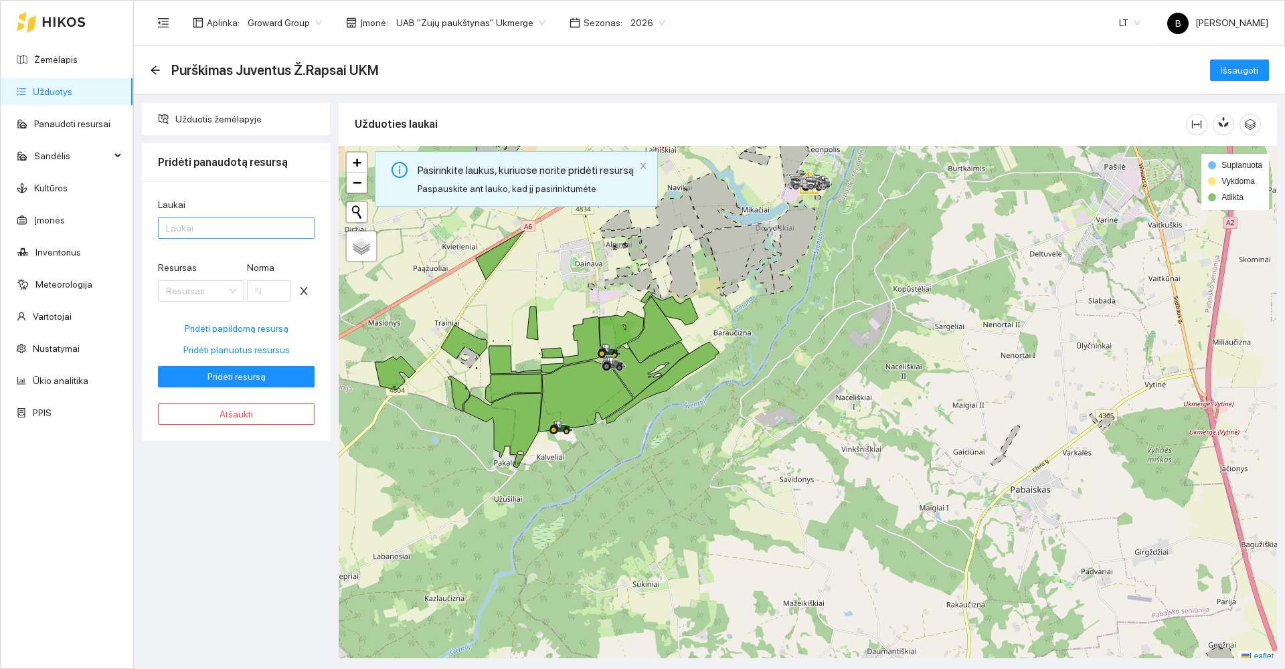
click at [232, 229] on div at bounding box center [229, 228] width 137 height 16
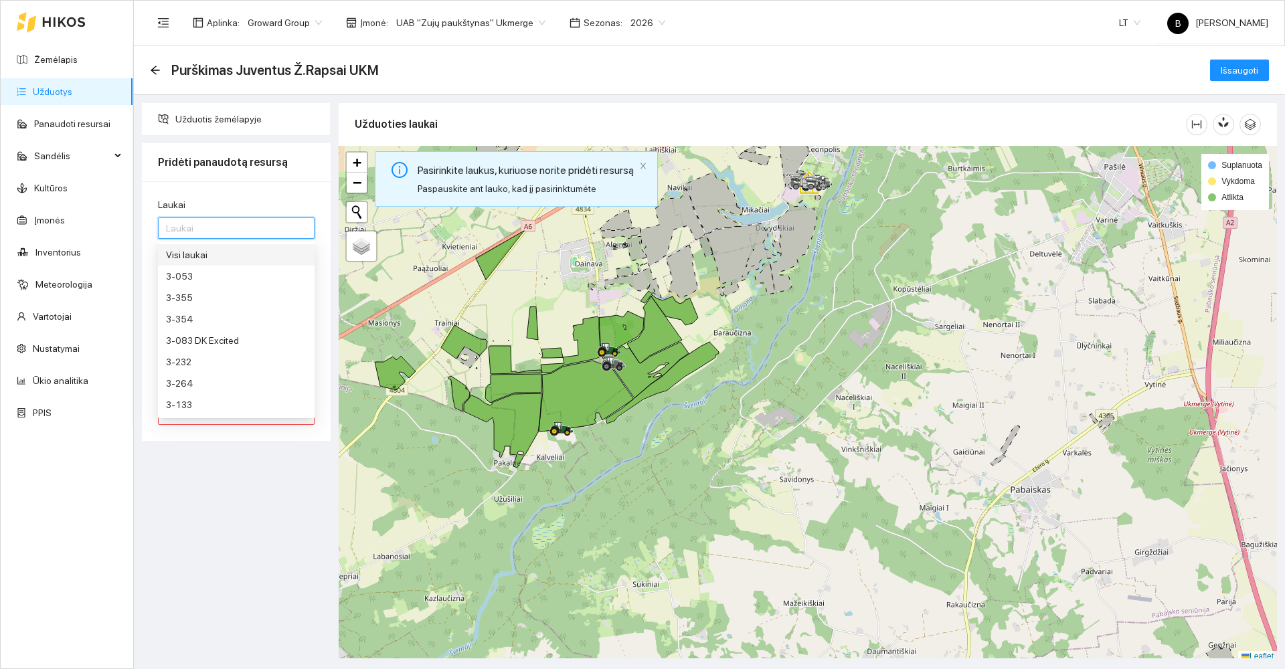
click at [196, 260] on div "Visi laukai" at bounding box center [236, 255] width 141 height 15
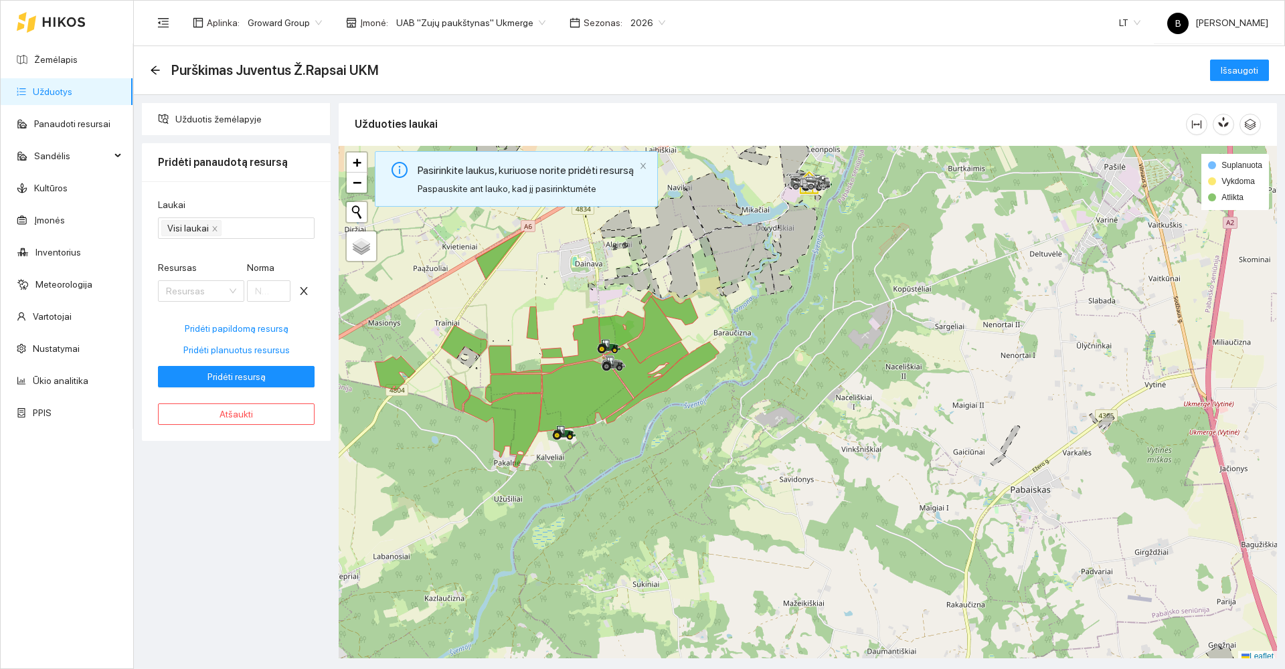
click at [259, 486] on div "Užduotis žemėlapyje Pridėti panaudotą resursą Laukai Visi laukai Resursas Resur…" at bounding box center [236, 381] width 197 height 556
click at [246, 349] on span "Pridėti planuotus resursus" at bounding box center [236, 350] width 106 height 15
type input "0.8"
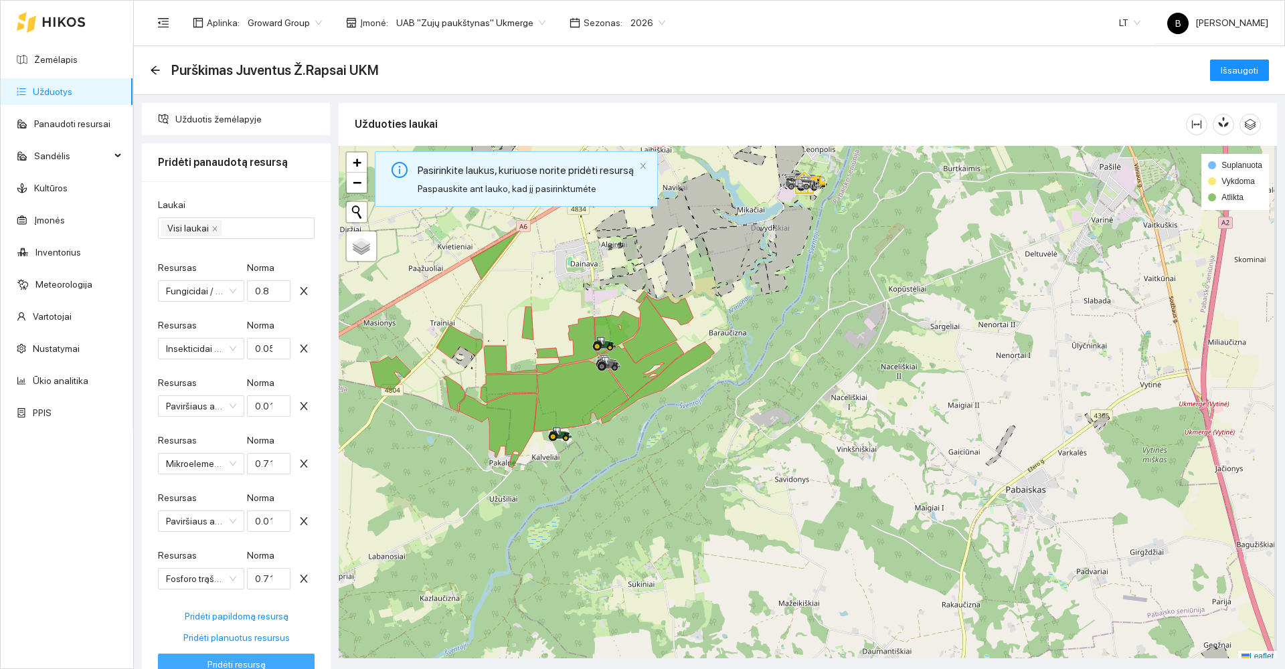
click at [242, 665] on span "Pridėti resursą" at bounding box center [237, 664] width 58 height 15
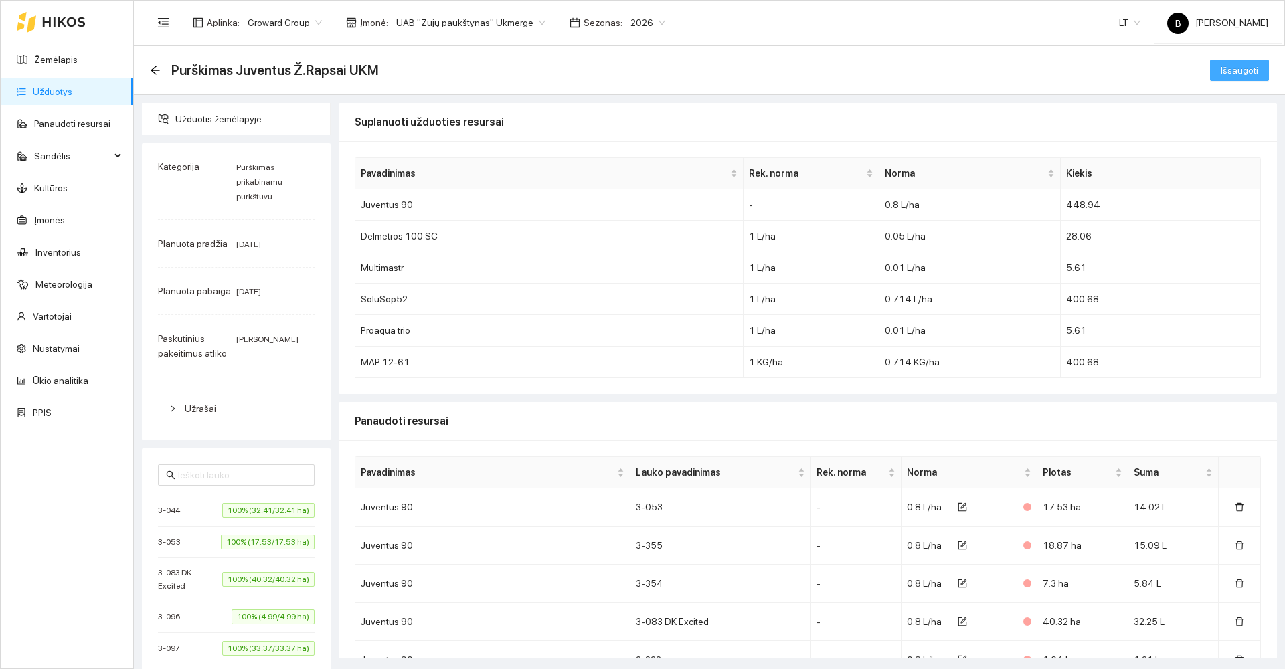
click at [1223, 70] on span "Išsaugoti" at bounding box center [1239, 70] width 37 height 15
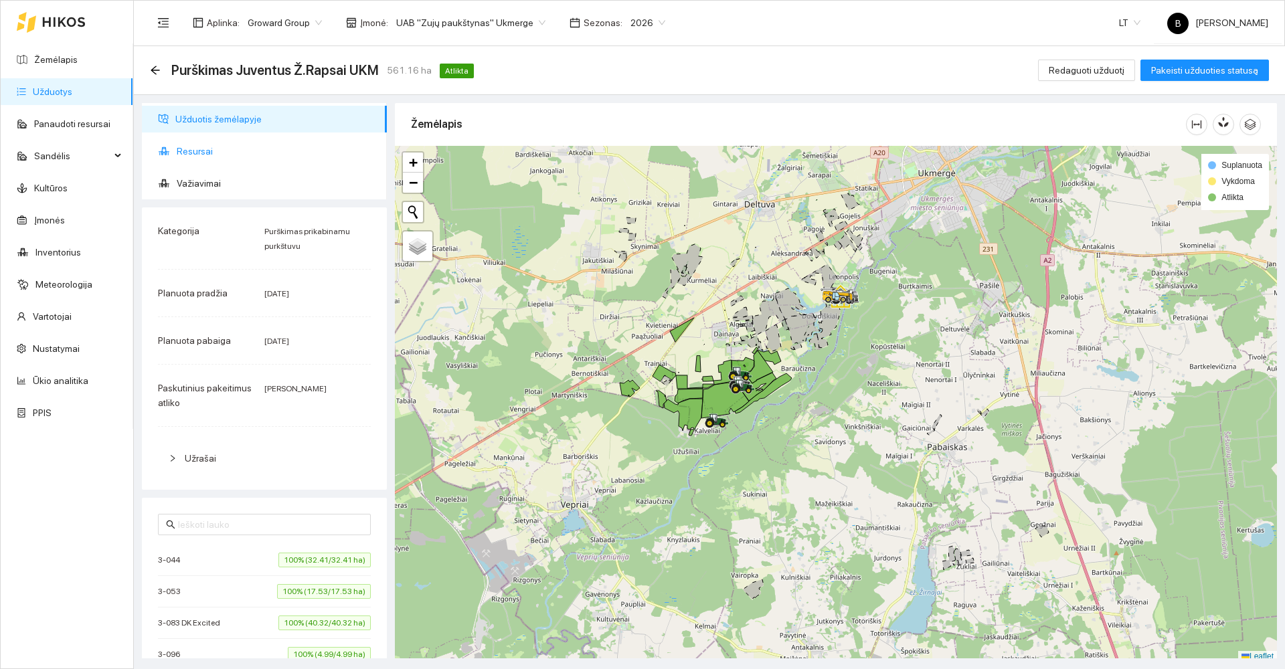
click at [195, 155] on span "Resursai" at bounding box center [276, 151] width 199 height 27
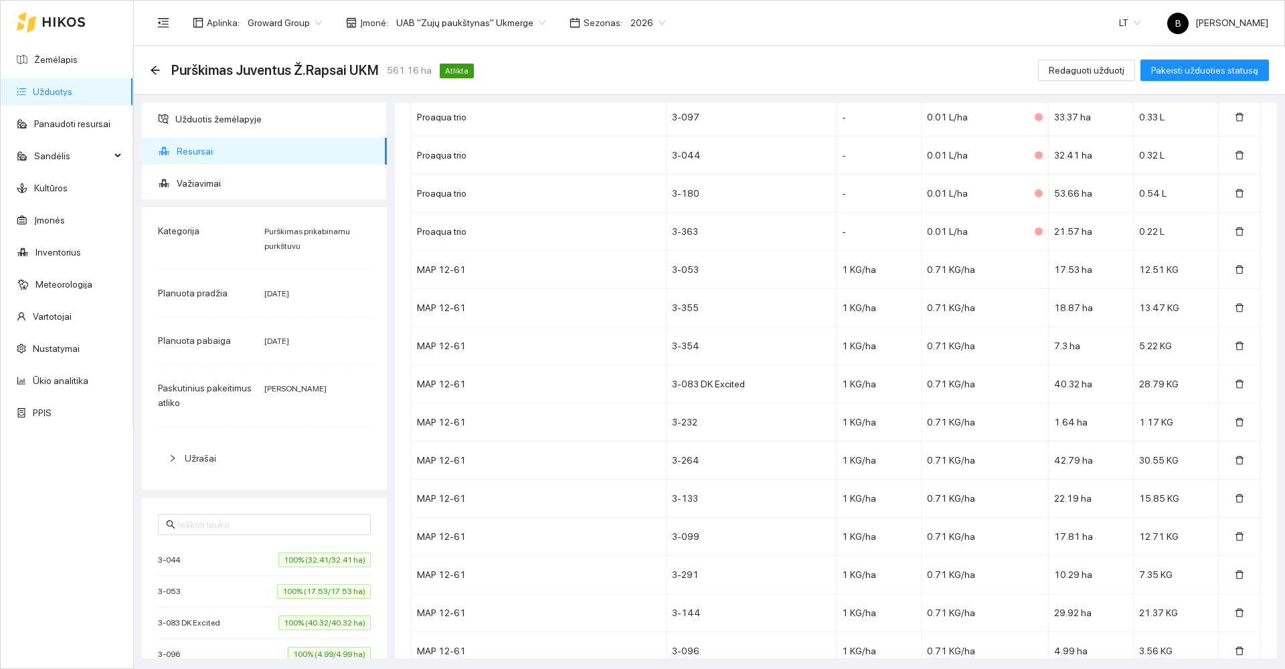
scroll to position [3880, 0]
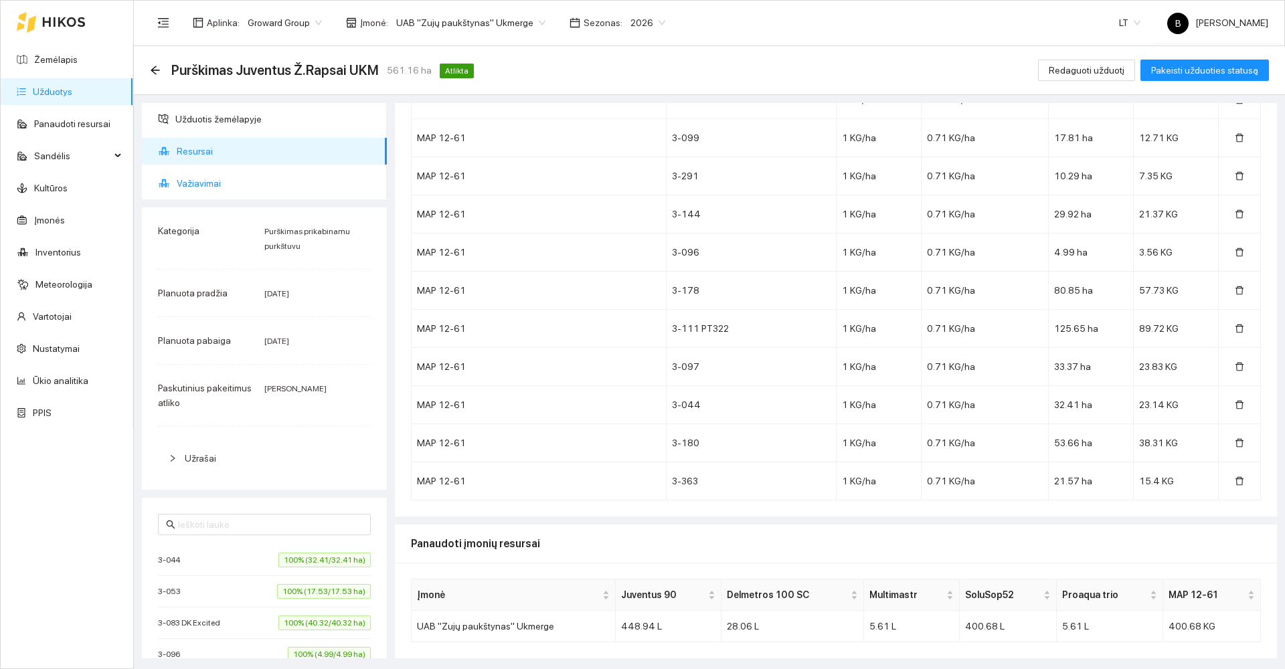
click at [202, 180] on span "Važiavimai" at bounding box center [276, 183] width 199 height 27
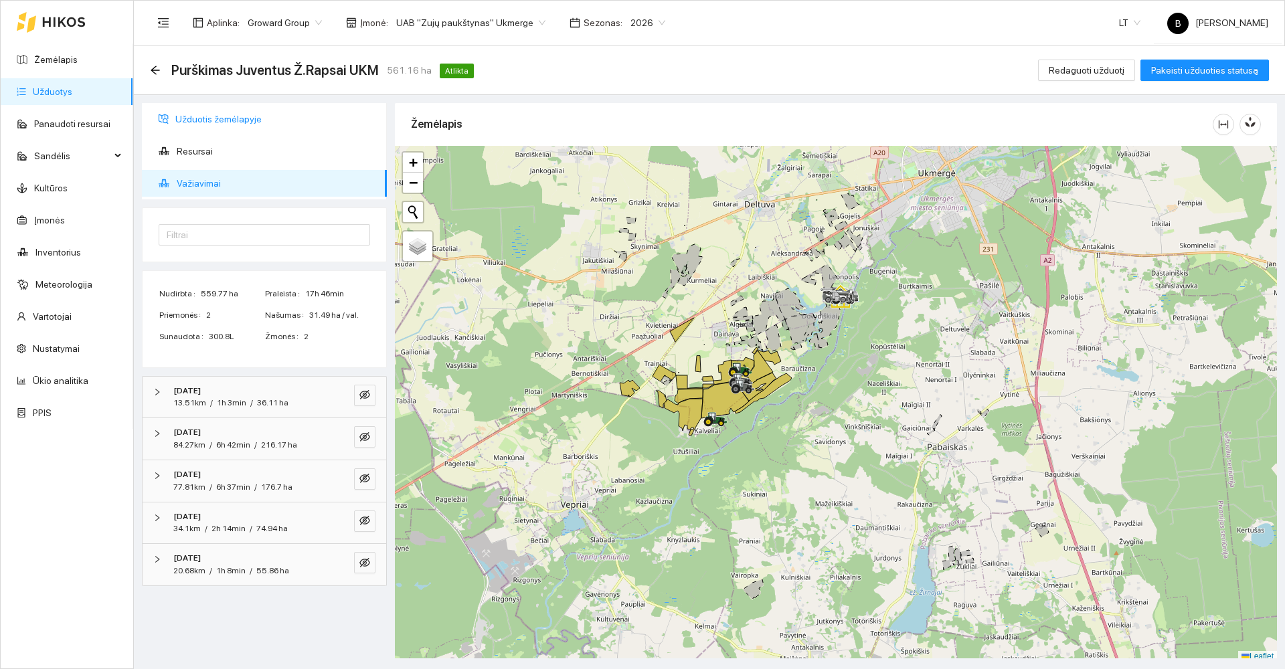
click at [194, 117] on span "Užduotis žemėlapyje" at bounding box center [275, 119] width 201 height 27
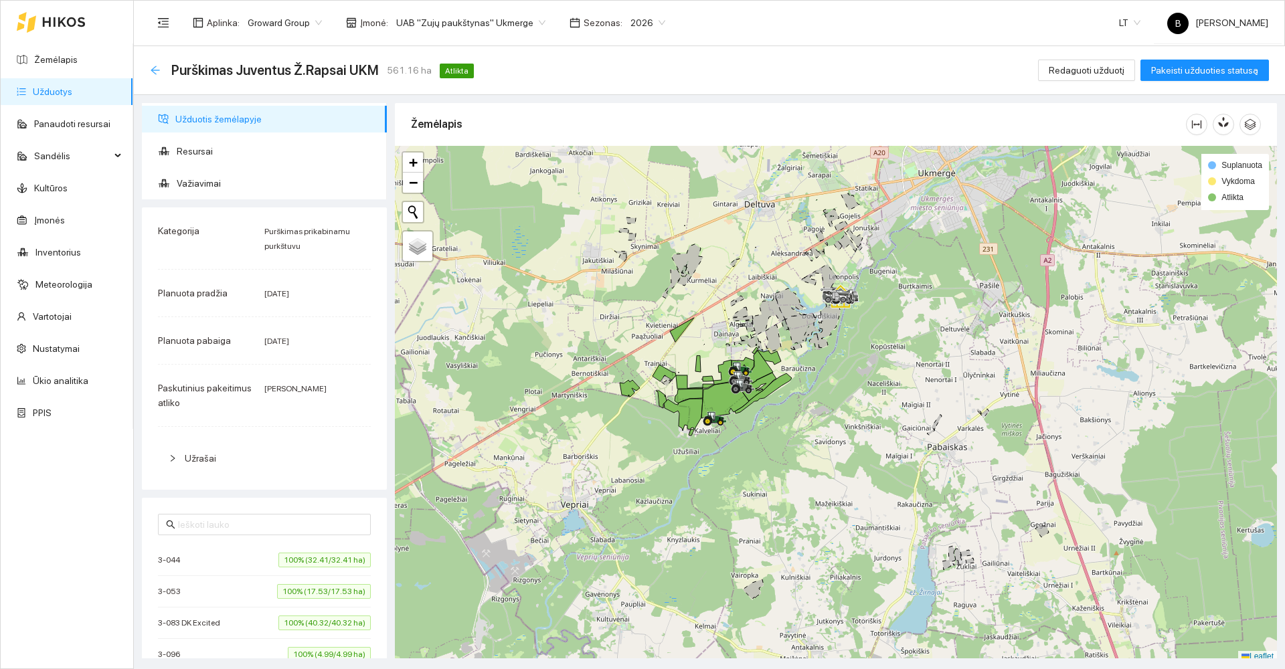
click at [153, 65] on icon "arrow-left" at bounding box center [155, 70] width 11 height 11
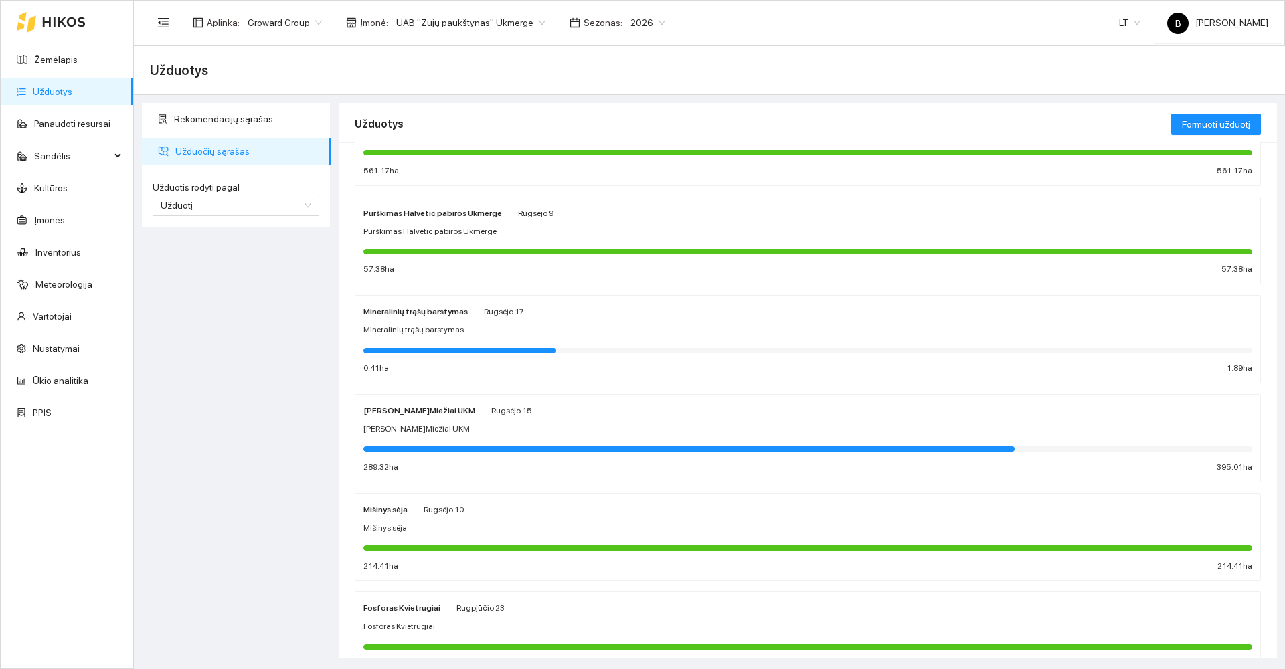
scroll to position [469, 0]
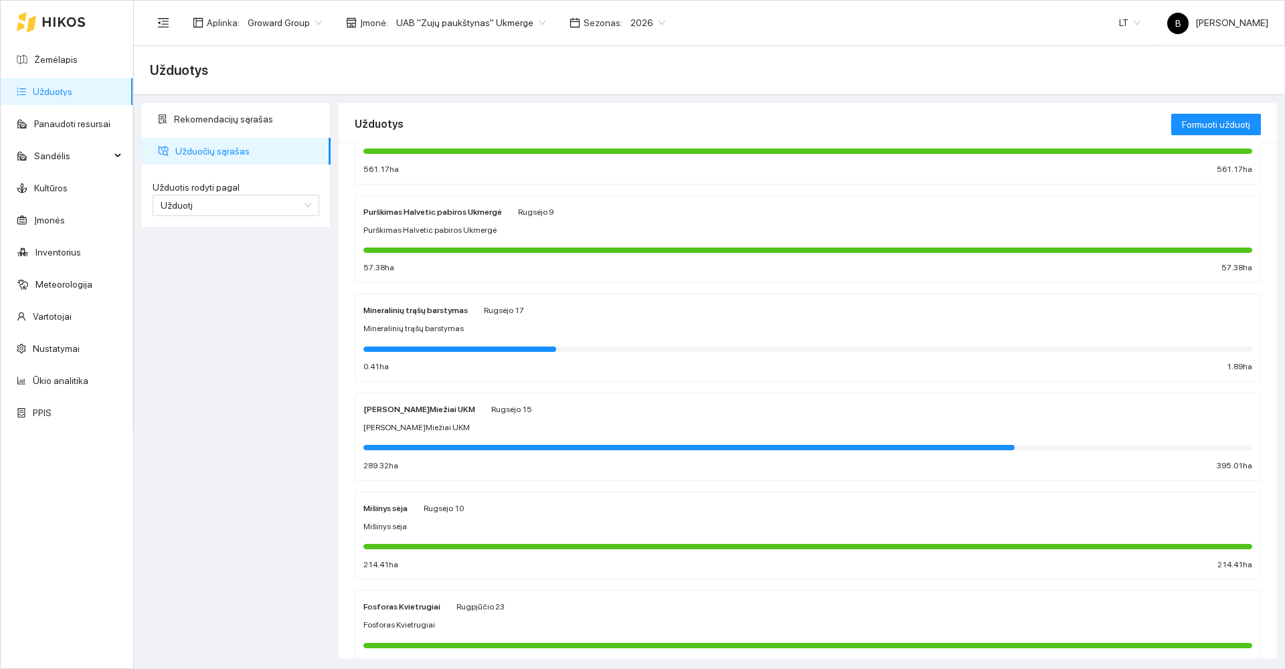
click at [669, 419] on div "[PERSON_NAME]Miežiai UKM Rugsėjo 15 Sėja [PERSON_NAME]Miežiai UKM 289.32 ha 395…" at bounding box center [808, 437] width 889 height 71
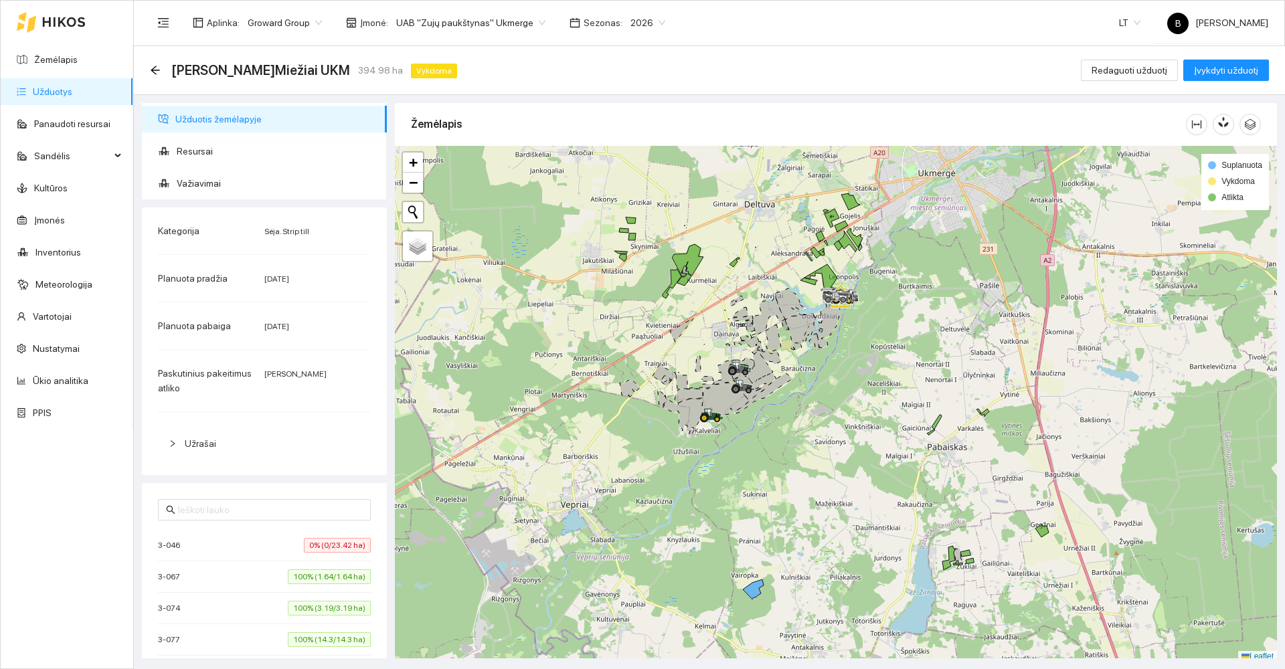
scroll to position [4, 0]
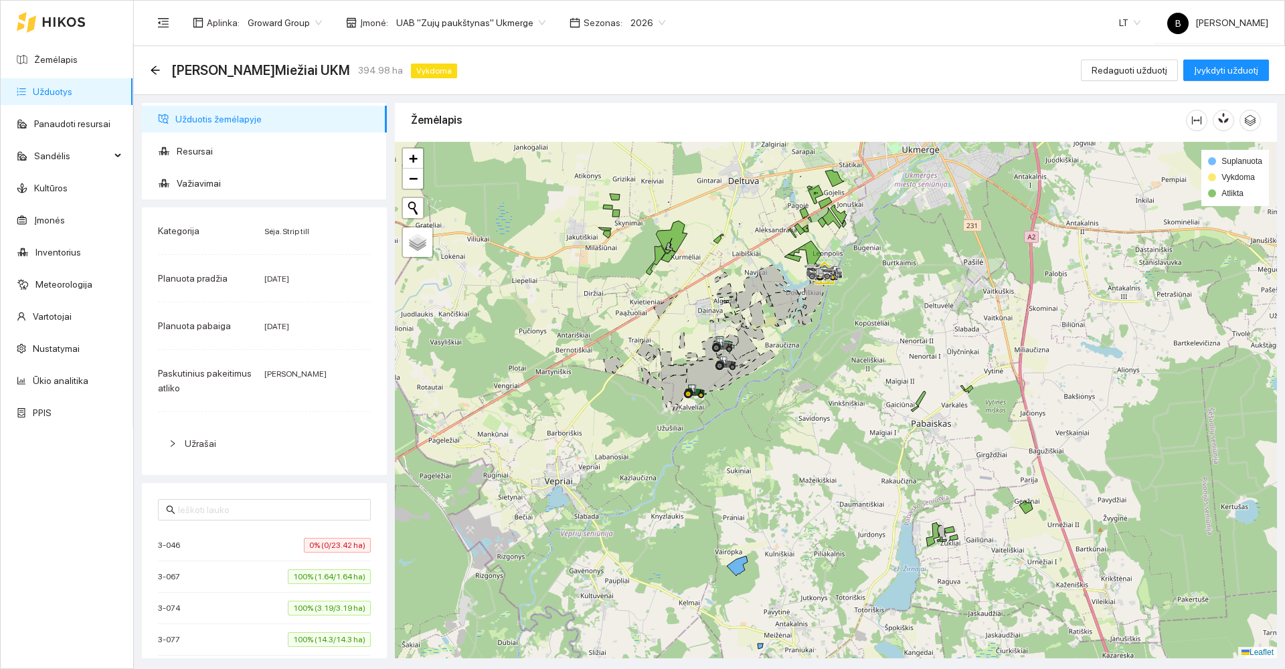
drag, startPoint x: 816, startPoint y: 544, endPoint x: 734, endPoint y: 374, distance: 188.0
click at [736, 378] on div at bounding box center [836, 400] width 882 height 517
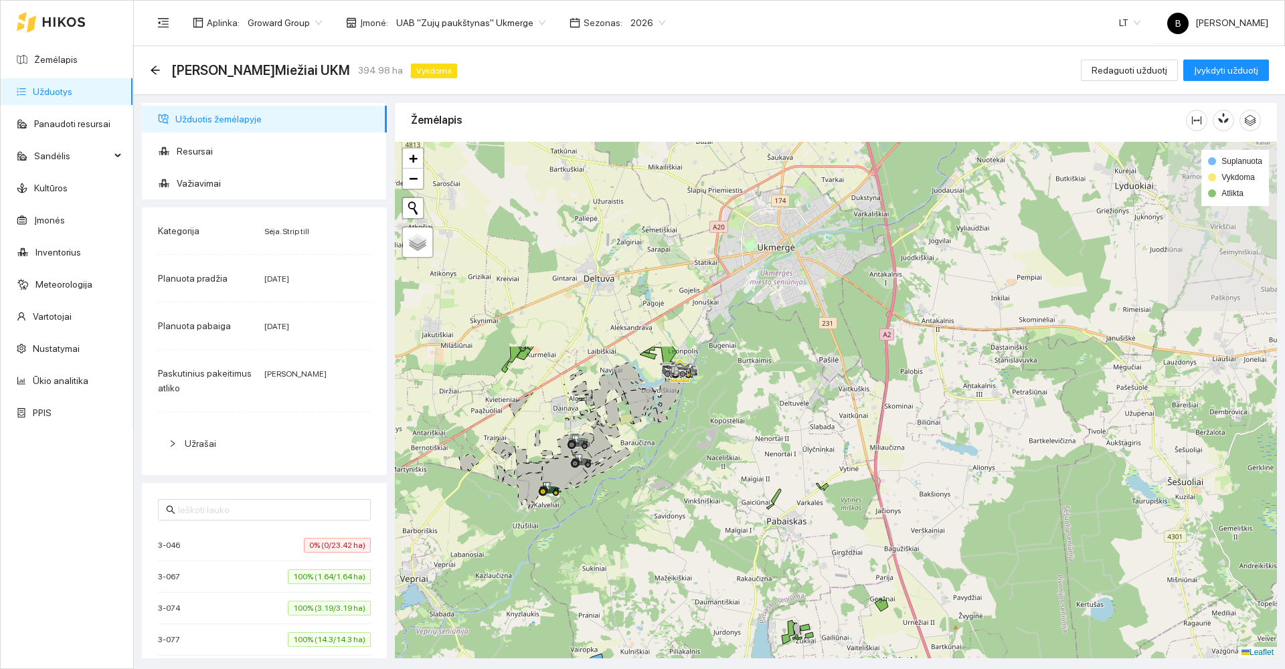
drag, startPoint x: 723, startPoint y: 346, endPoint x: 640, endPoint y: 593, distance: 260.6
click at [642, 598] on div at bounding box center [836, 400] width 882 height 517
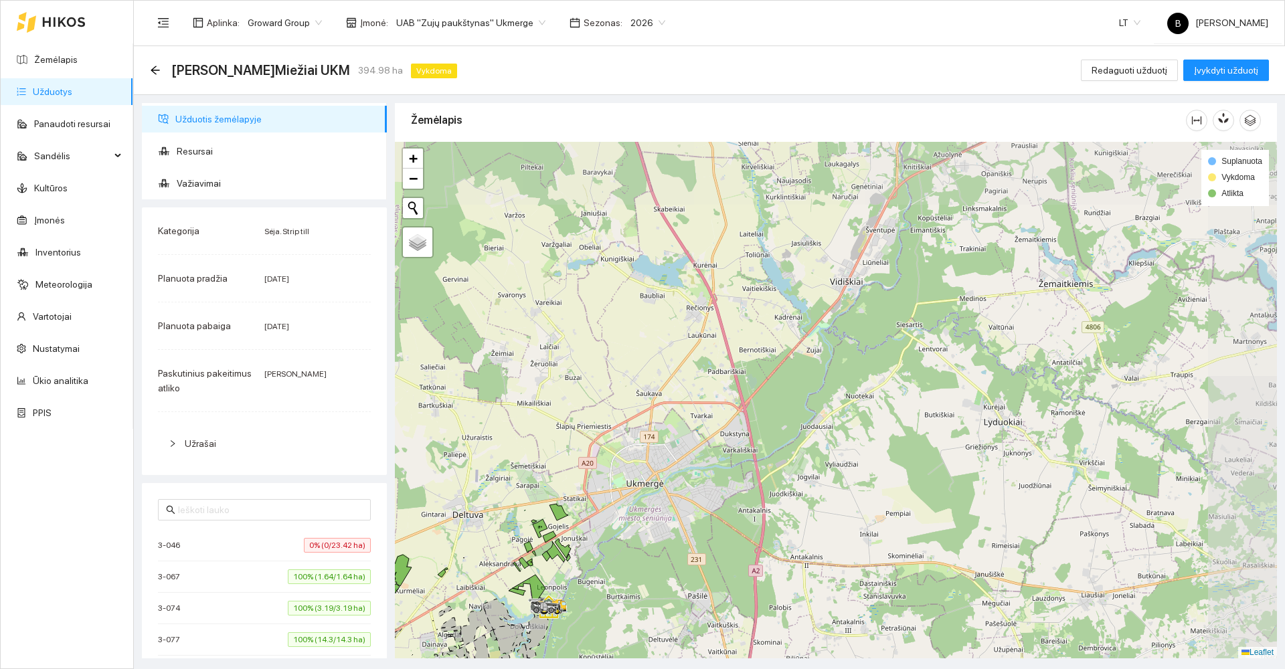
drag, startPoint x: 779, startPoint y: 355, endPoint x: 651, endPoint y: 595, distance: 271.9
click at [651, 595] on div at bounding box center [836, 400] width 882 height 517
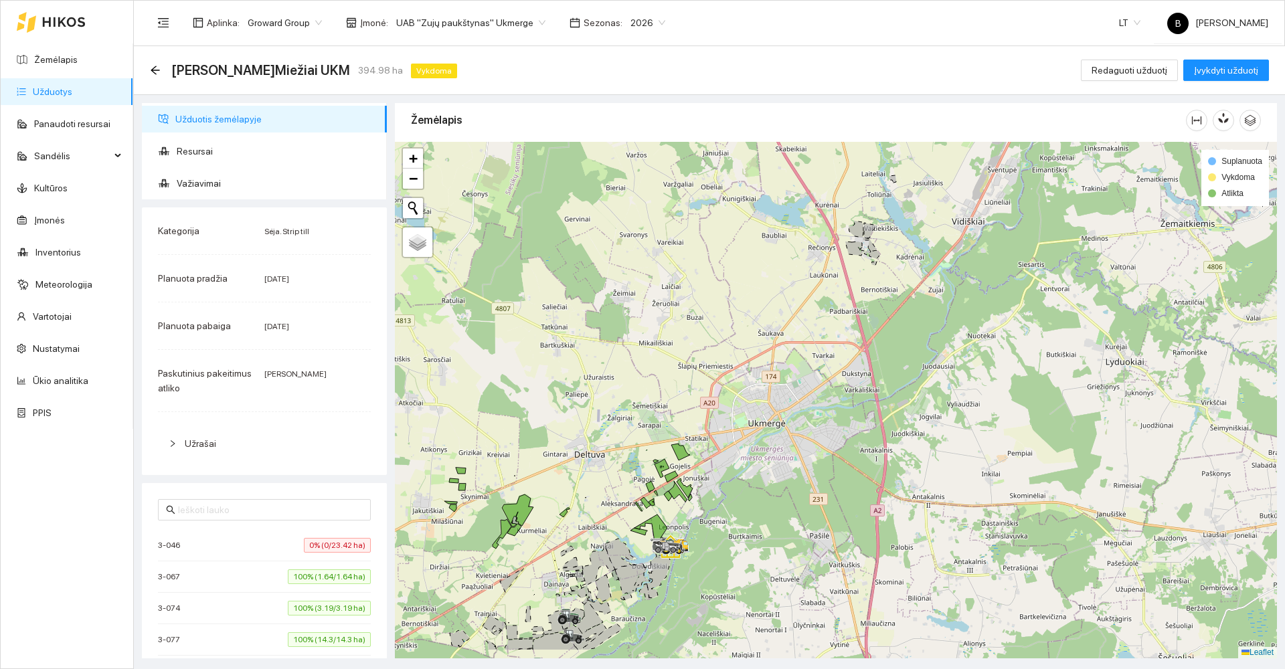
drag, startPoint x: 912, startPoint y: 390, endPoint x: 1028, endPoint y: 295, distance: 150.3
click at [1029, 297] on div at bounding box center [836, 400] width 882 height 517
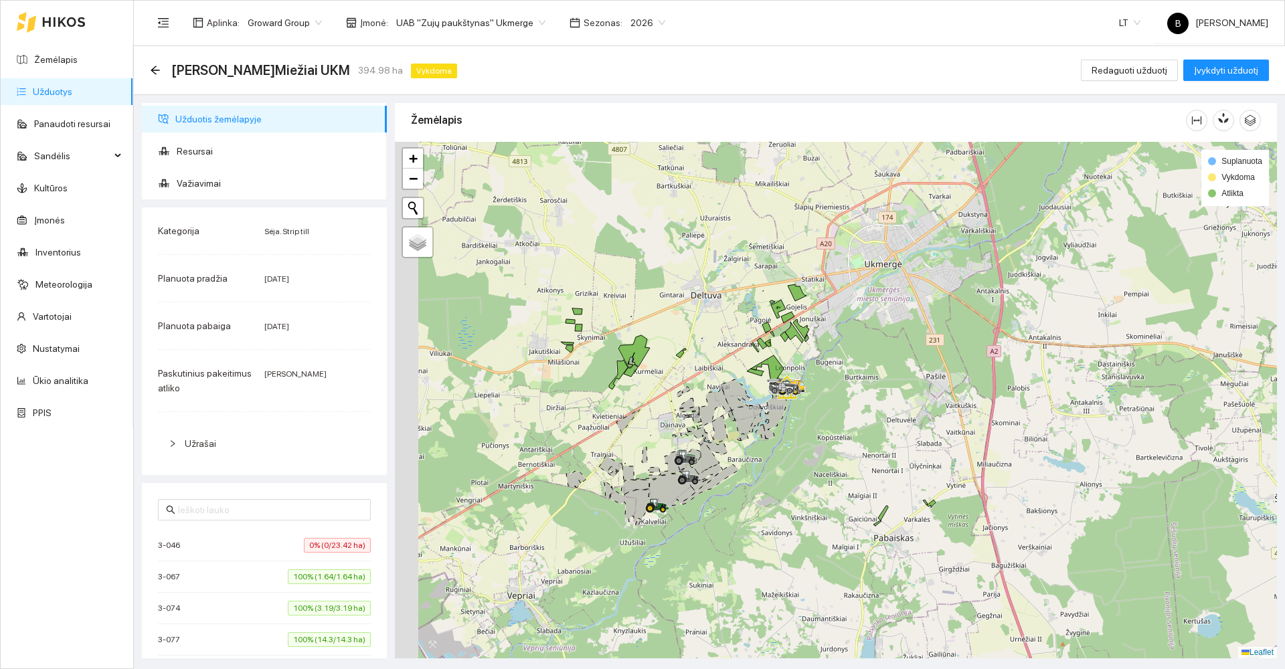
drag, startPoint x: 767, startPoint y: 438, endPoint x: 945, endPoint y: 238, distance: 268.9
click at [951, 242] on div at bounding box center [836, 400] width 882 height 517
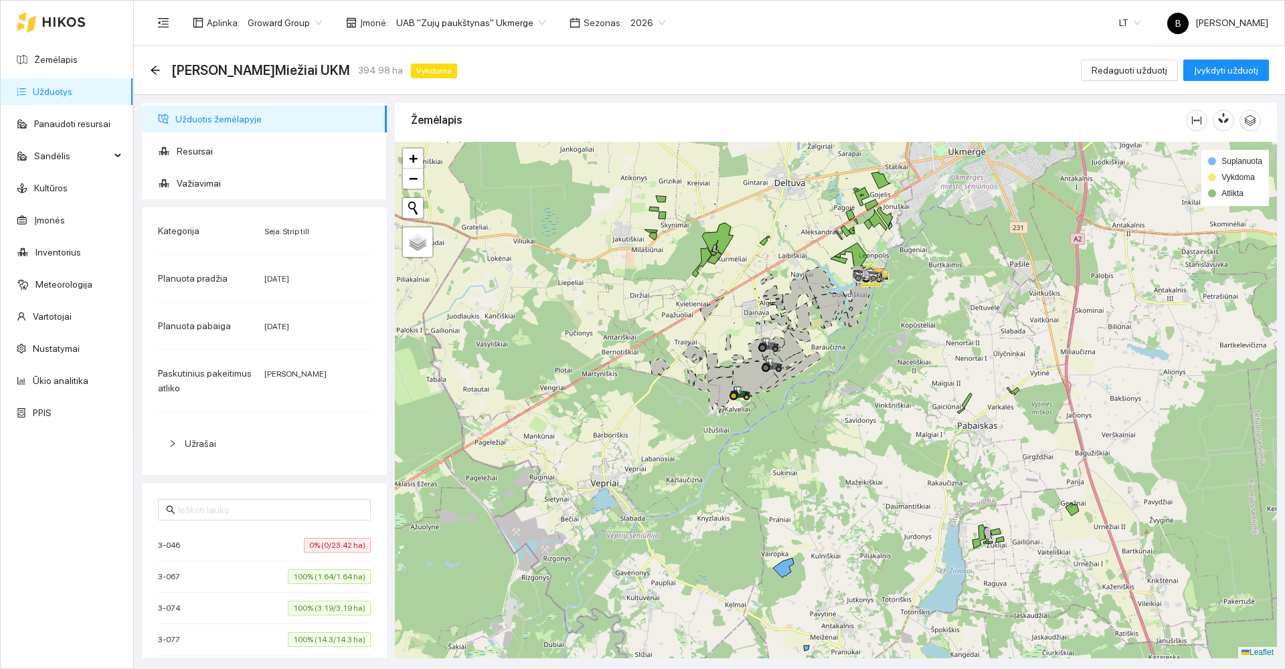
drag, startPoint x: 824, startPoint y: 465, endPoint x: 791, endPoint y: 390, distance: 81.8
click at [791, 390] on div at bounding box center [836, 400] width 882 height 517
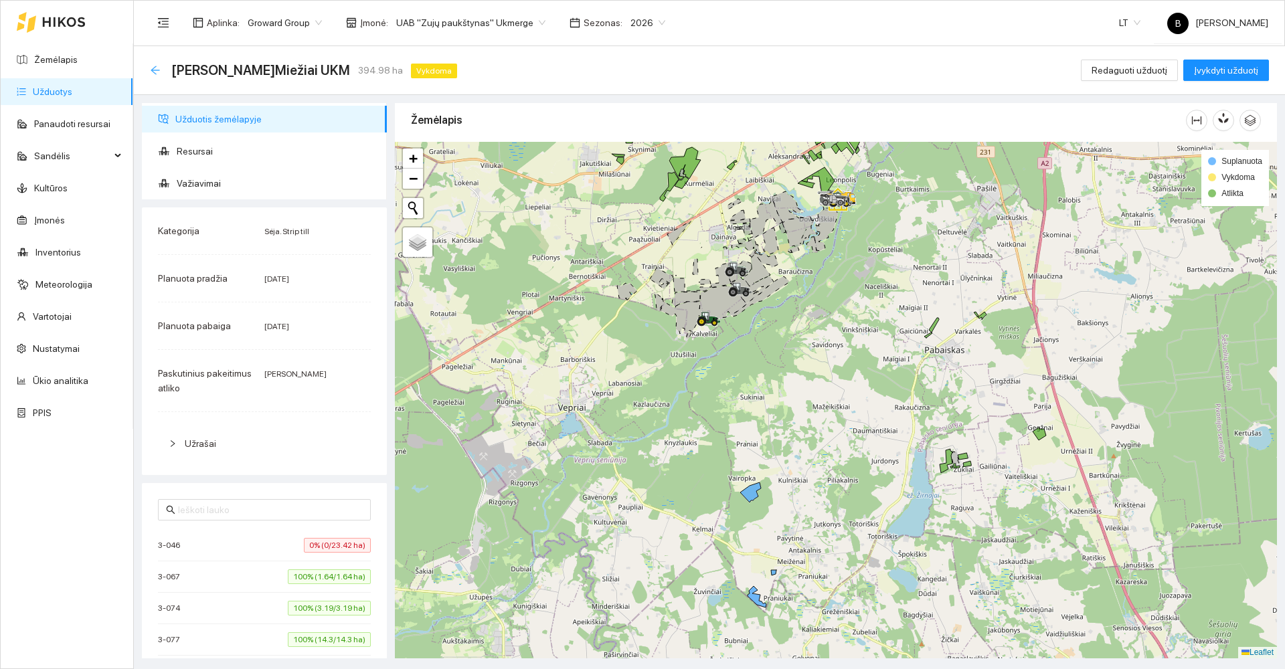
click at [153, 71] on icon "arrow-left" at bounding box center [155, 70] width 9 height 9
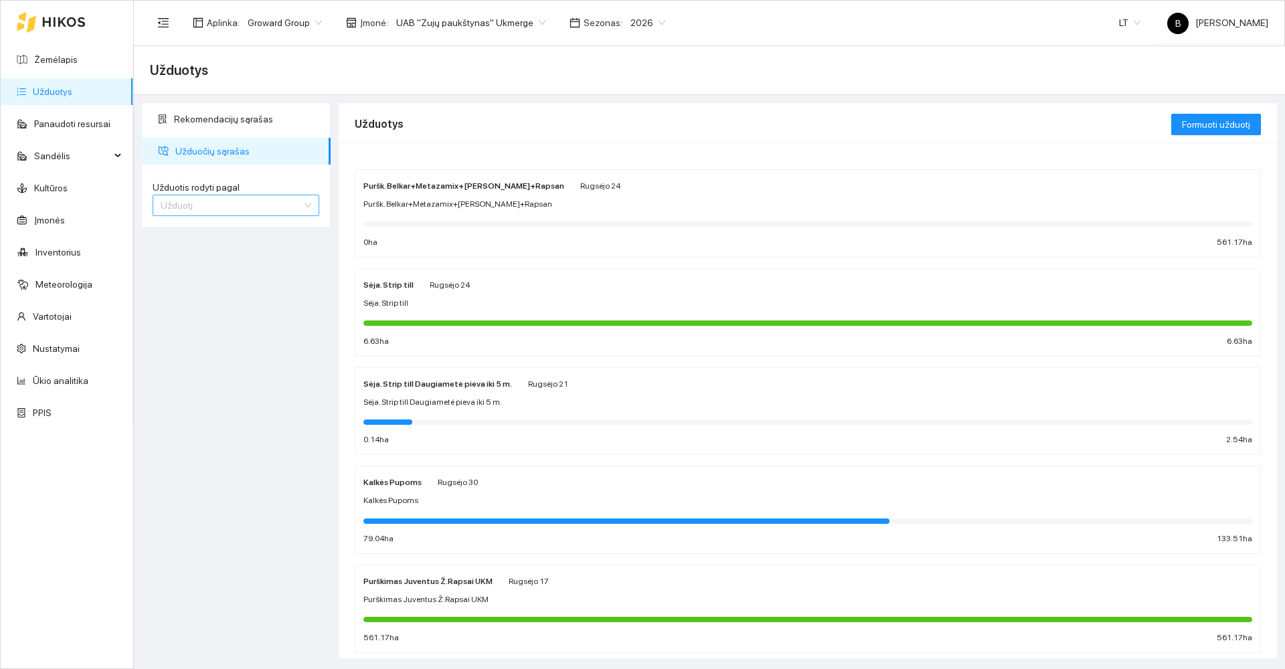
click at [197, 204] on span "Užduotį" at bounding box center [236, 205] width 151 height 20
click at [202, 255] on div "Kultūrą" at bounding box center [236, 253] width 151 height 15
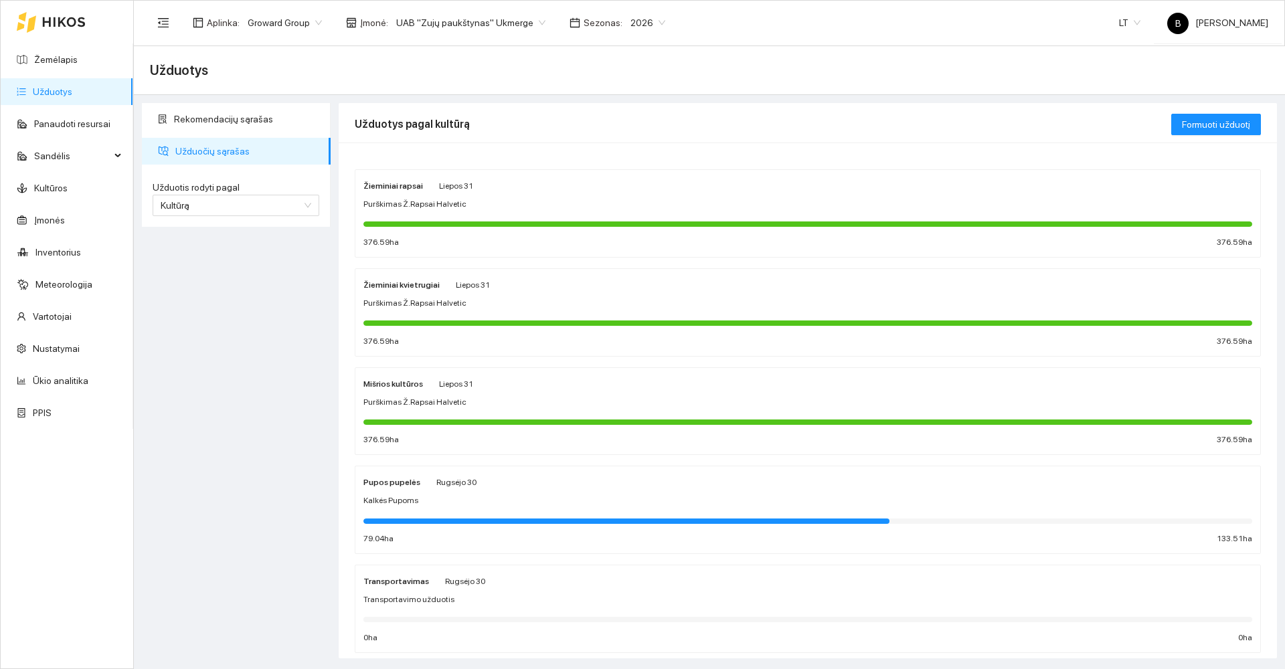
click at [625, 207] on div "Purškimas Ž.Rapsai Halvetic" at bounding box center [808, 204] width 889 height 13
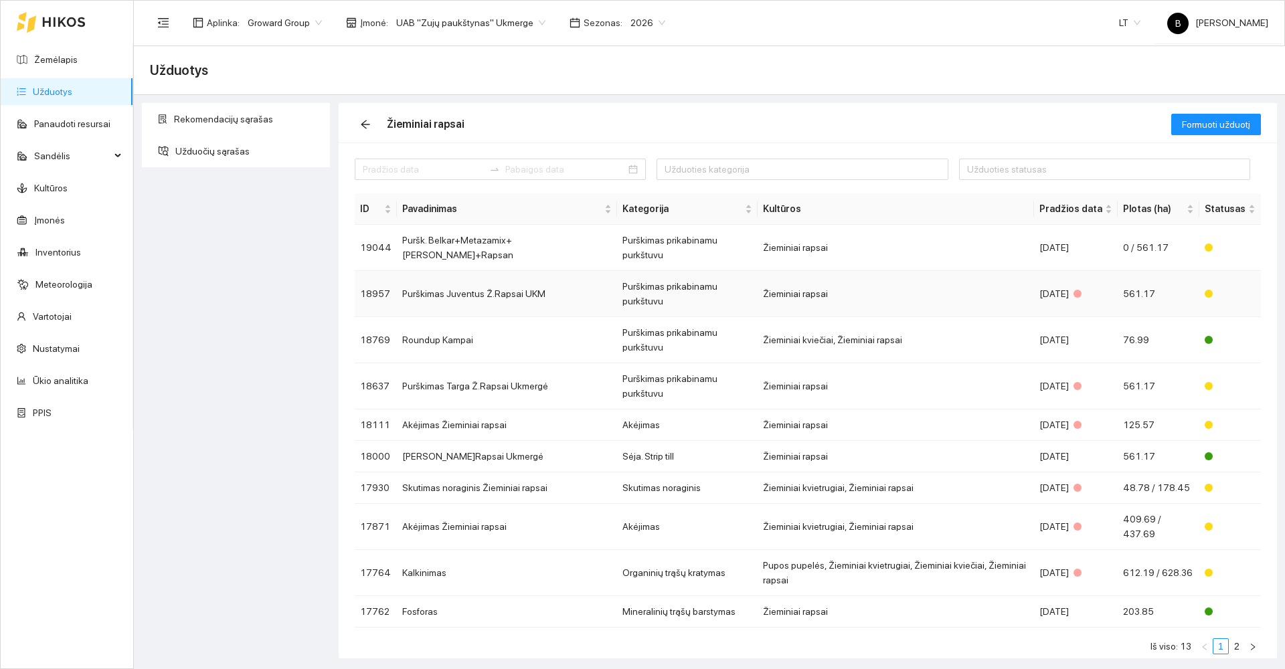
click at [491, 271] on td "Purškimas Juventus Ž.Rapsai UKM" at bounding box center [507, 294] width 220 height 46
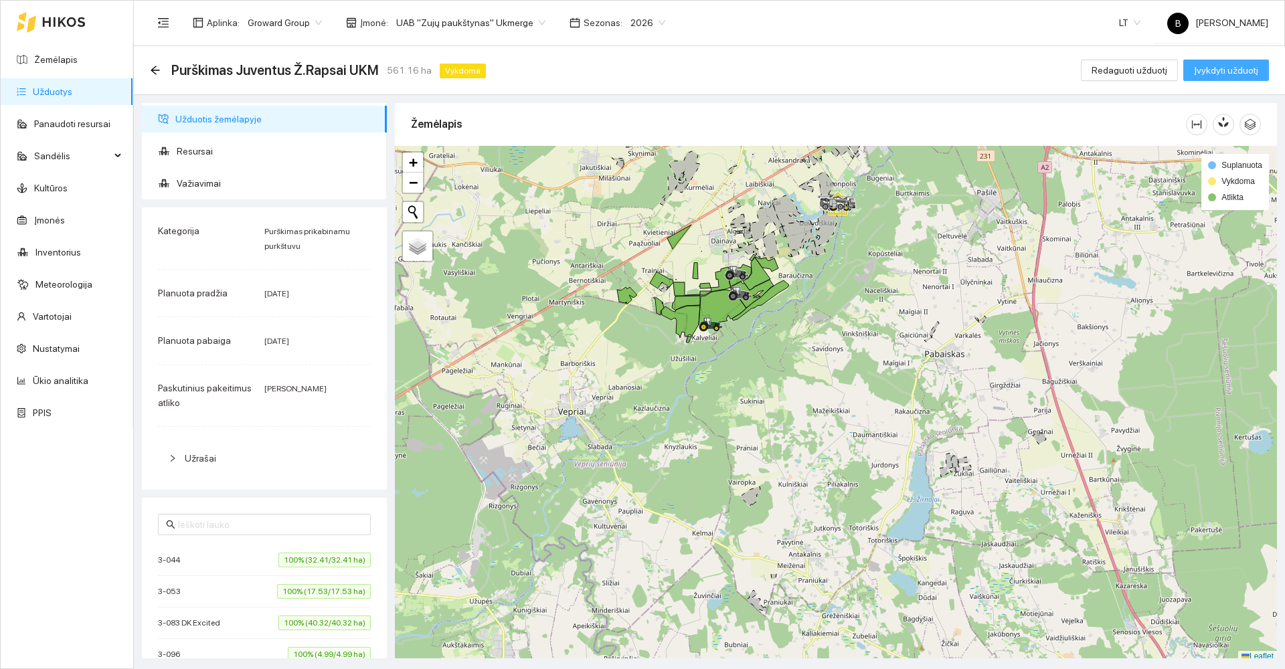
click at [1230, 71] on span "Įvykdyti užduotį" at bounding box center [1226, 70] width 64 height 15
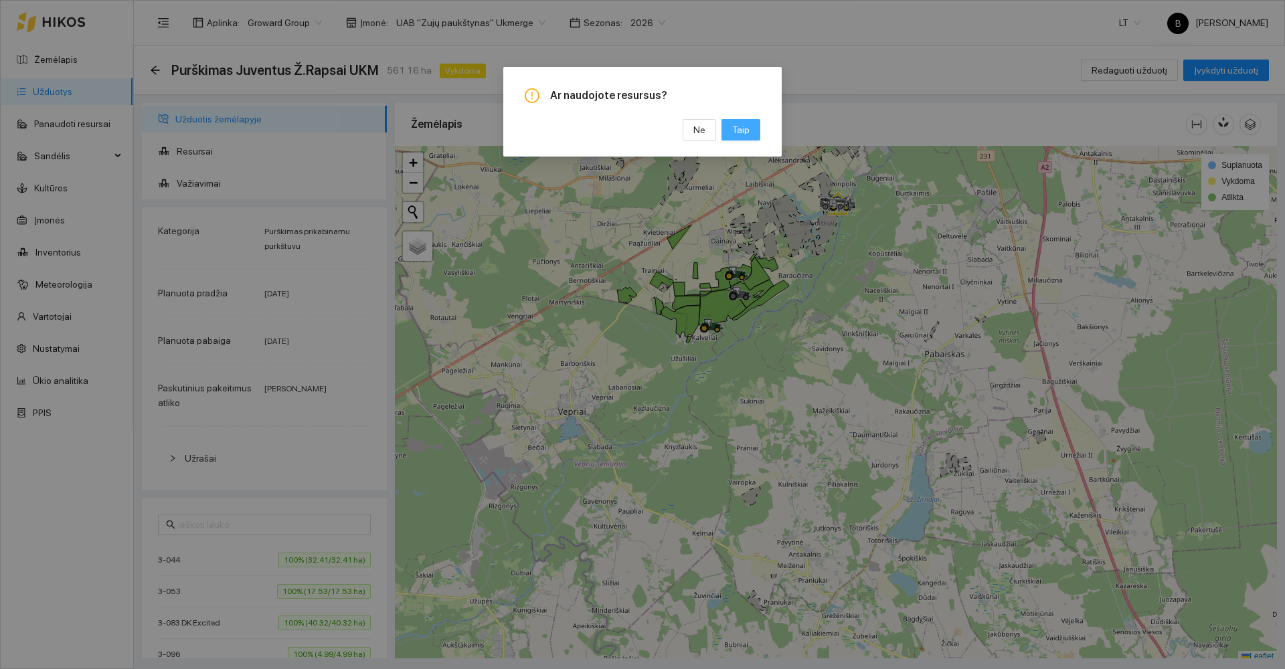
click at [736, 130] on span "Taip" at bounding box center [740, 130] width 17 height 15
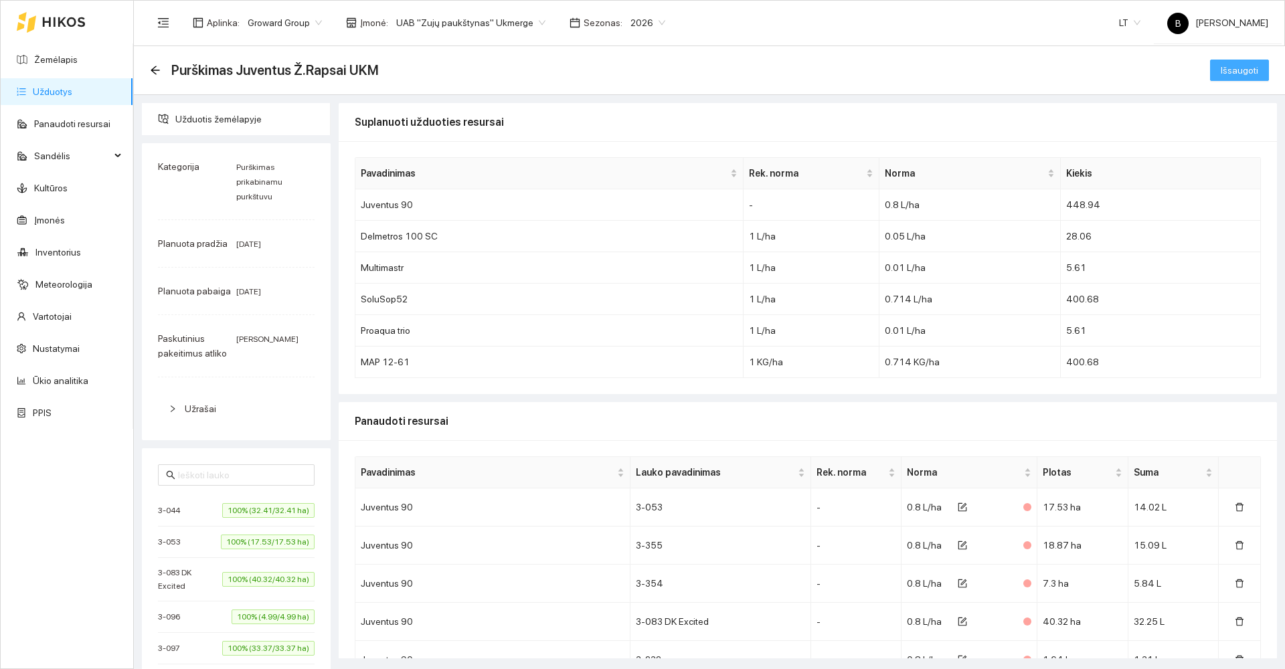
click at [1239, 66] on span "Išsaugoti" at bounding box center [1239, 70] width 37 height 15
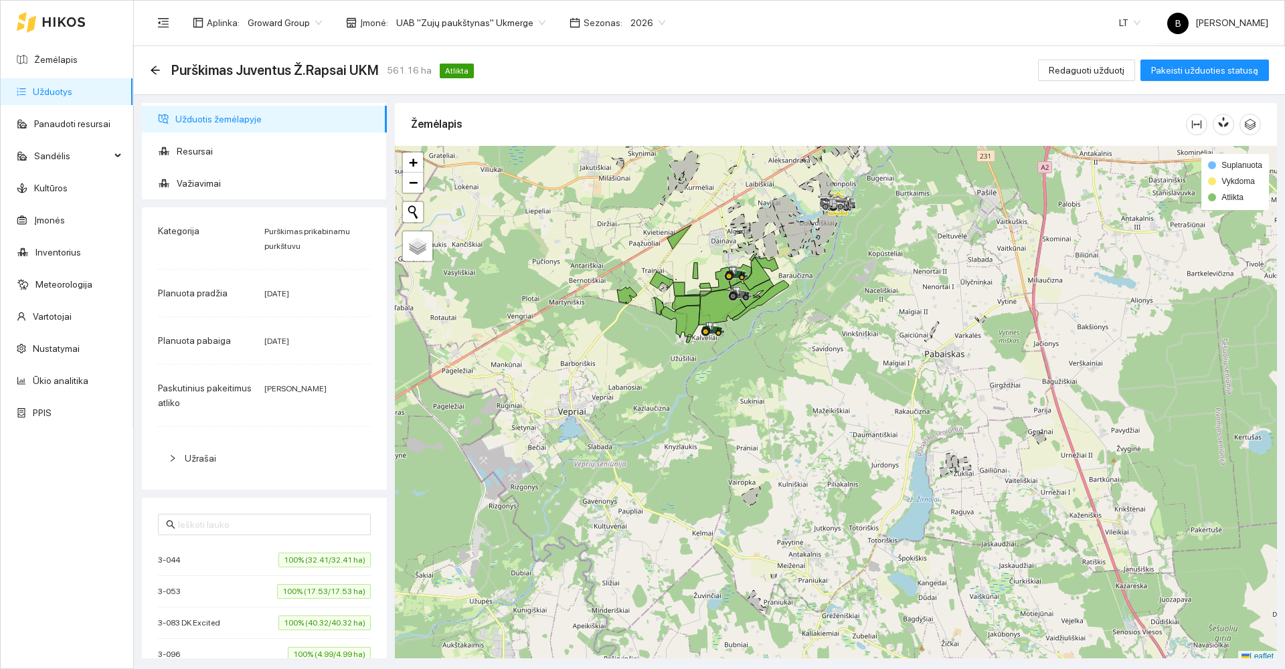
click at [33, 94] on link "Užduotys" at bounding box center [52, 91] width 39 height 11
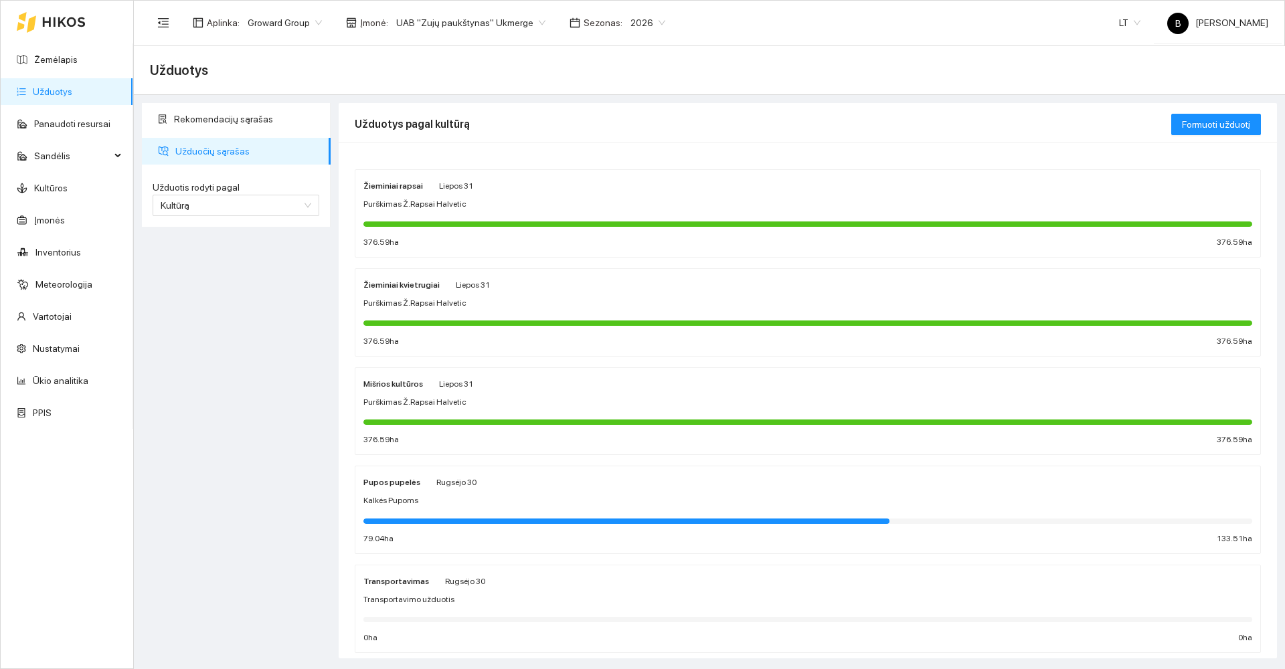
click at [563, 209] on div "Purškimas Ž.Rapsai Halvetic" at bounding box center [808, 204] width 889 height 13
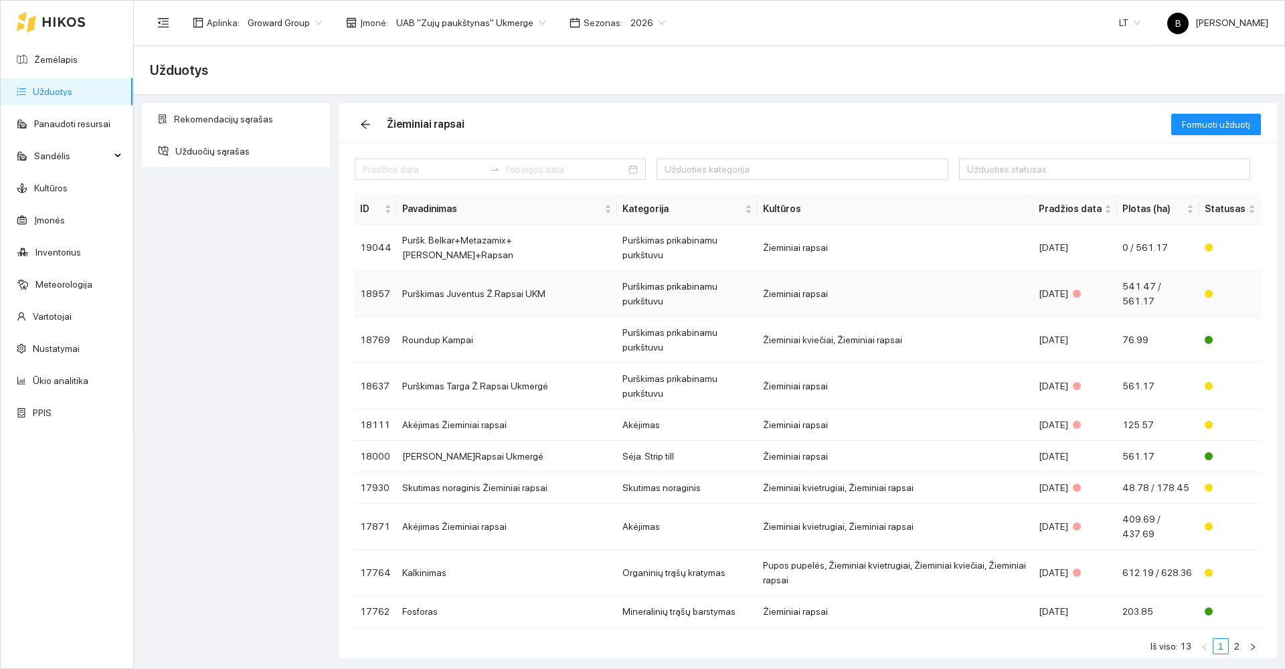
click at [477, 274] on td "Purškimas Juventus Ž.Rapsai UKM" at bounding box center [507, 294] width 220 height 46
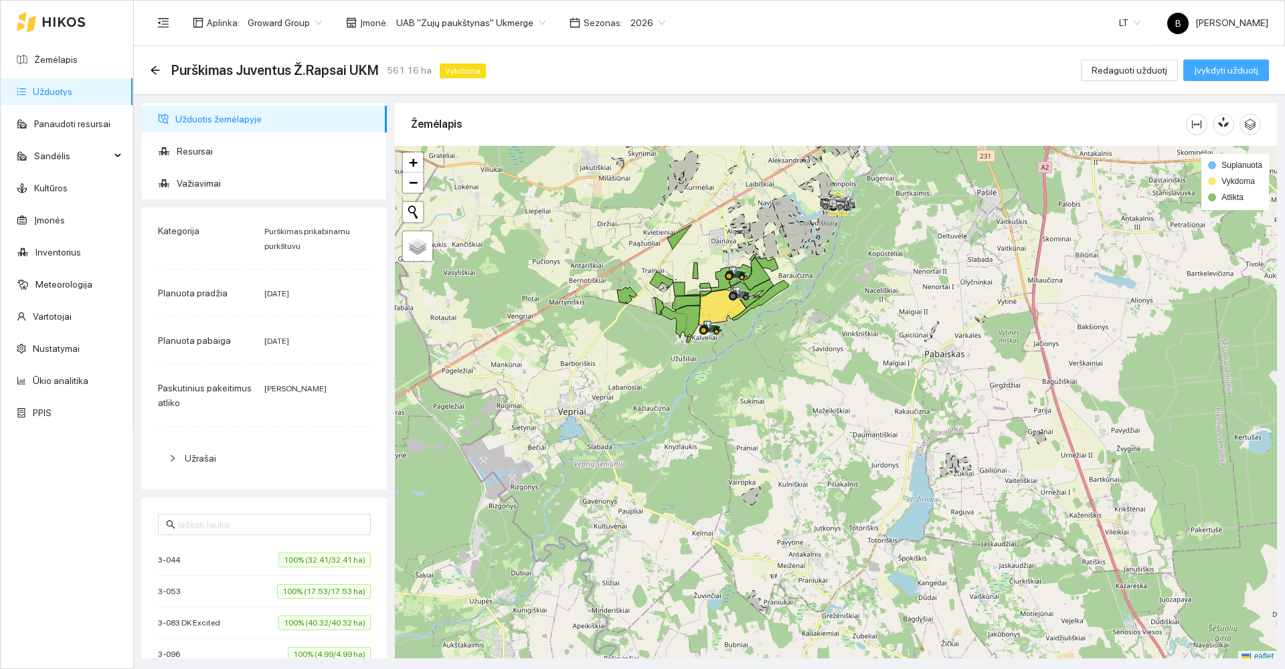
click at [1206, 65] on span "Įvykdyti užduotį" at bounding box center [1226, 70] width 64 height 15
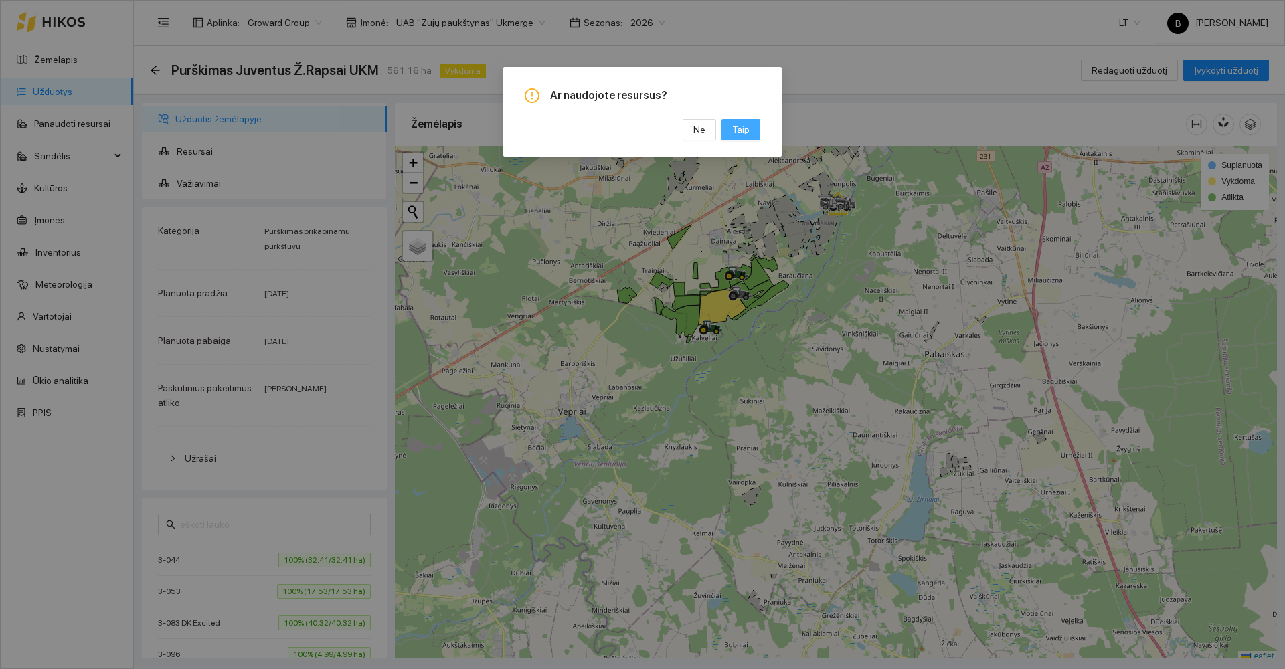
click at [740, 129] on span "Taip" at bounding box center [740, 130] width 17 height 15
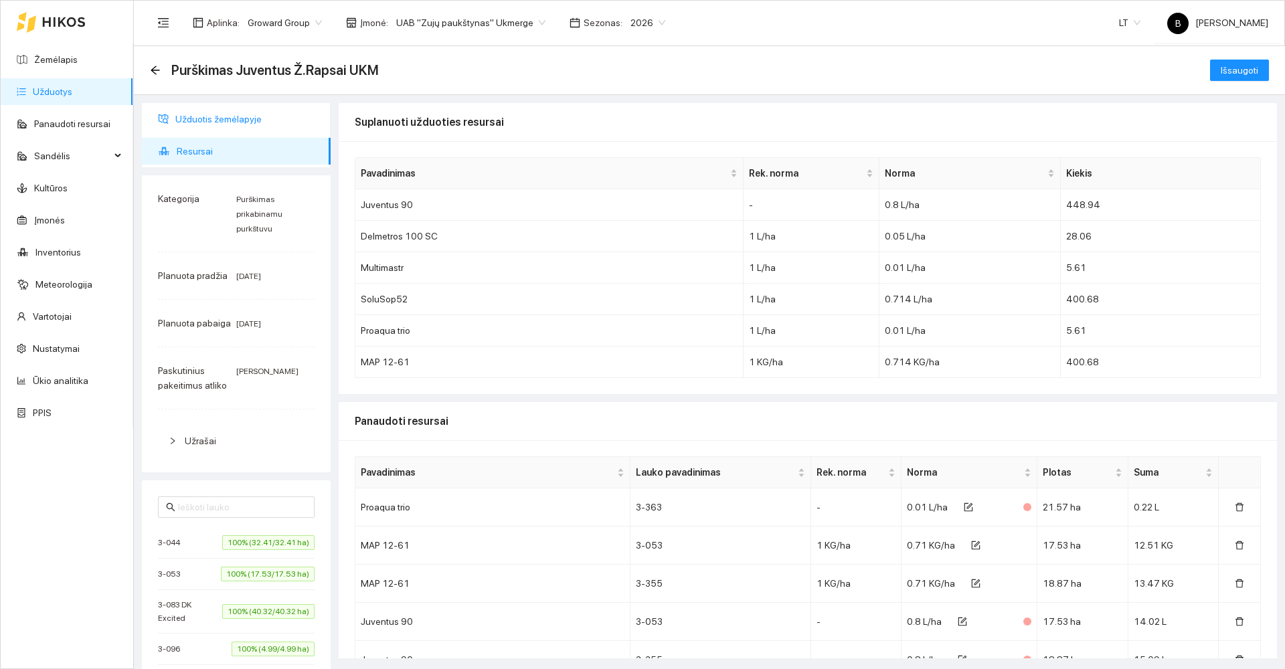
click at [220, 122] on span "Užduotis žemėlapyje" at bounding box center [247, 119] width 145 height 27
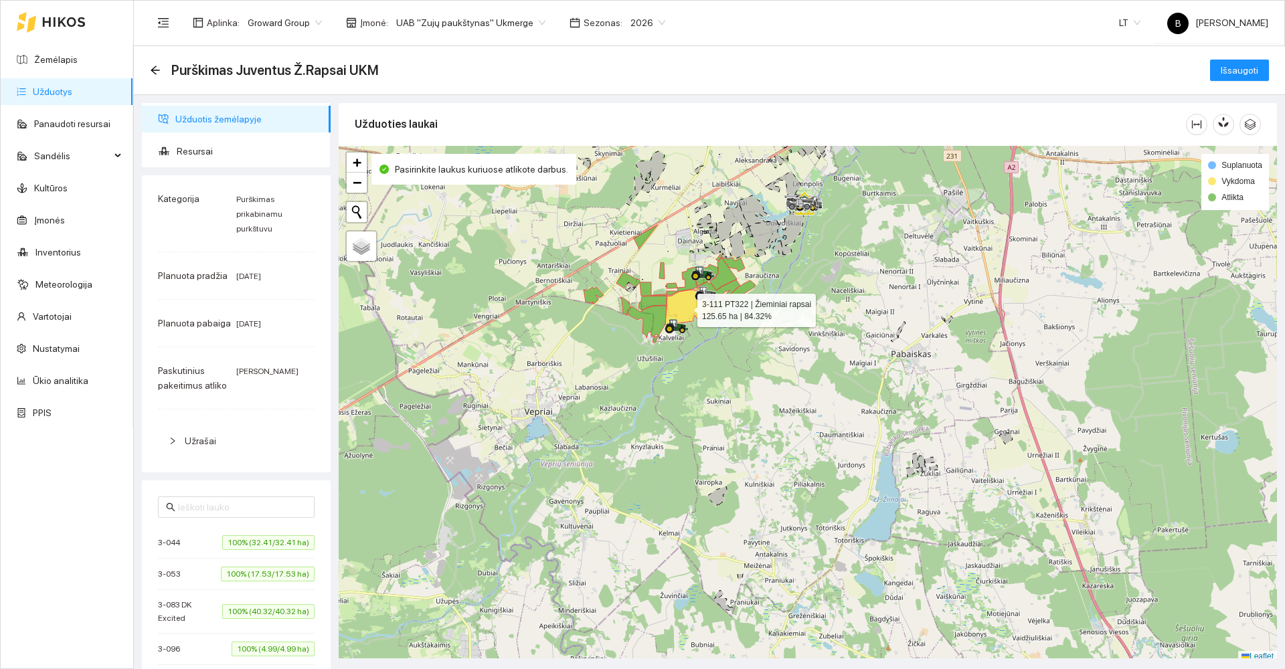
click at [686, 307] on icon at bounding box center [689, 306] width 48 height 38
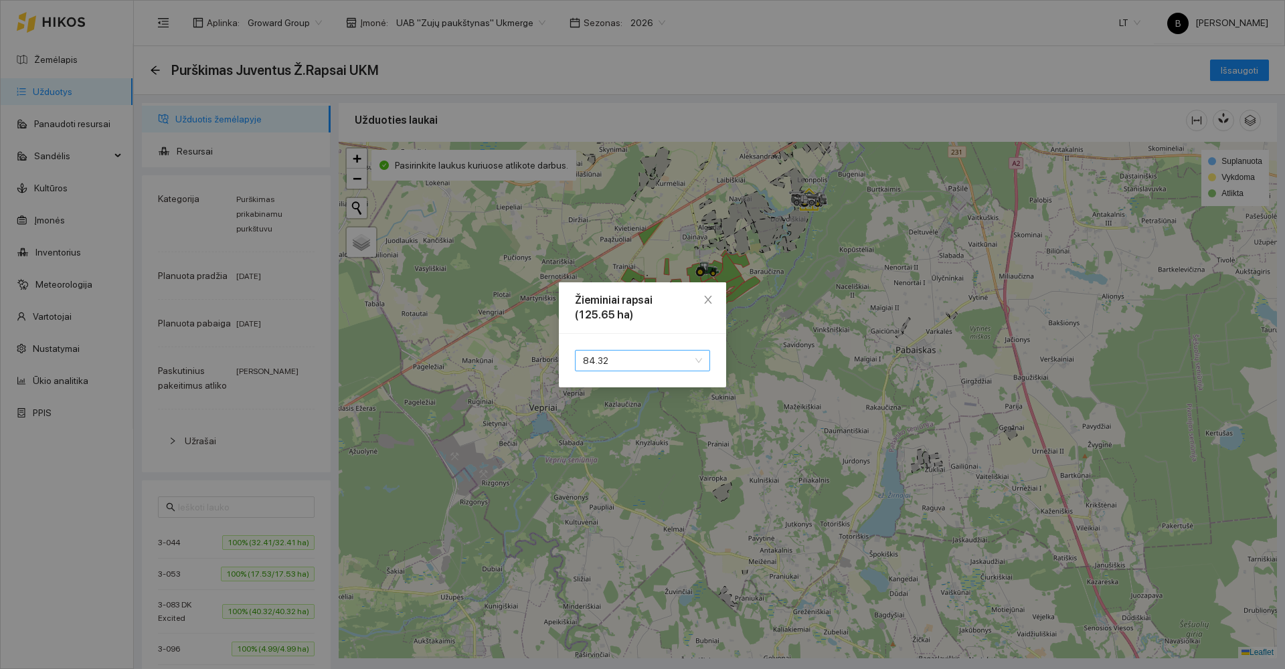
click at [656, 359] on span "84.32" at bounding box center [642, 361] width 119 height 20
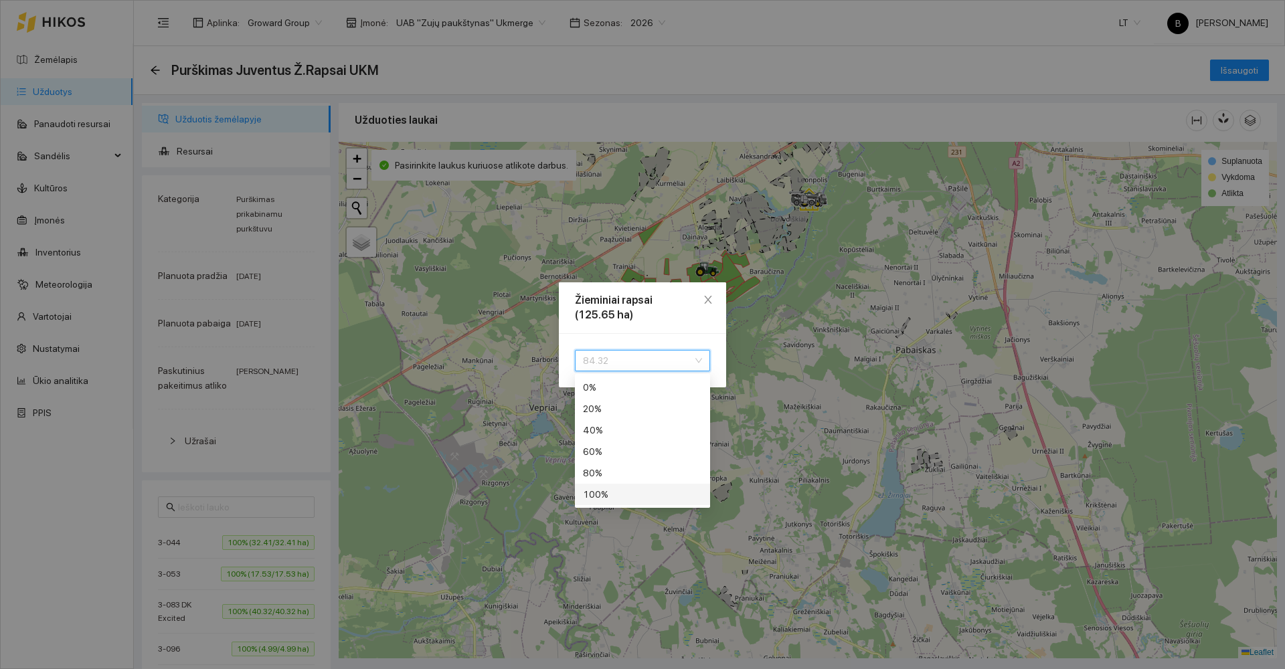
click at [592, 497] on div "100 %" at bounding box center [642, 494] width 119 height 15
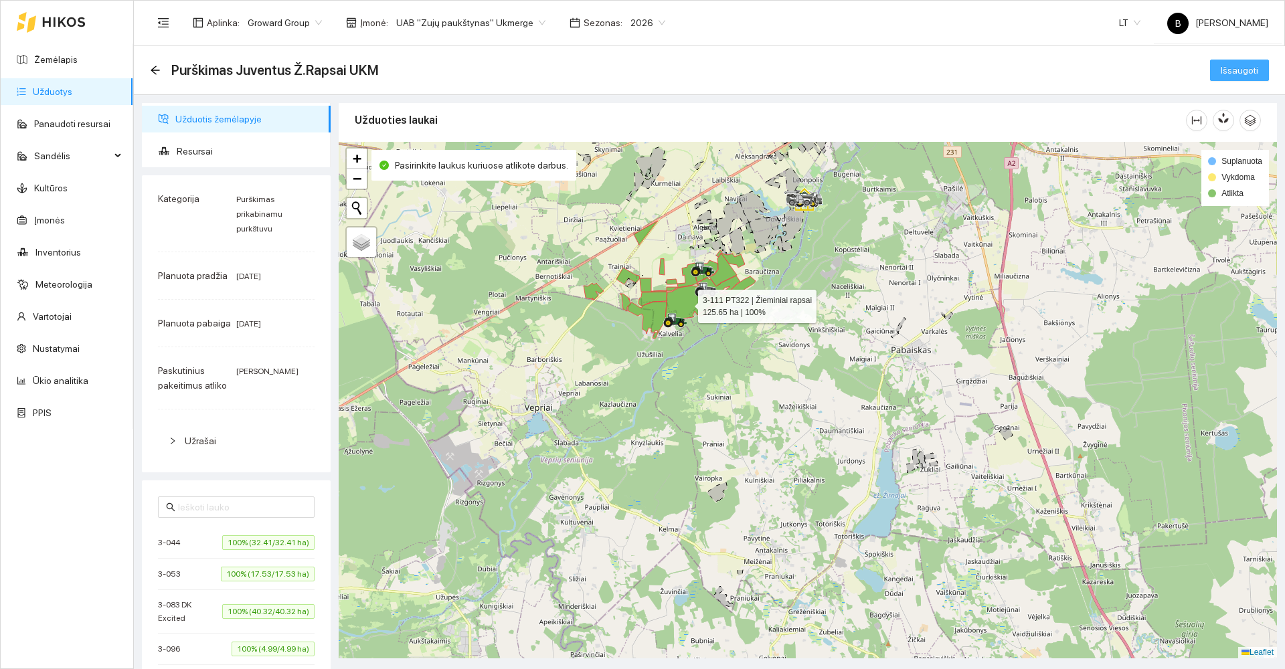
click at [1226, 72] on span "Išsaugoti" at bounding box center [1239, 70] width 37 height 15
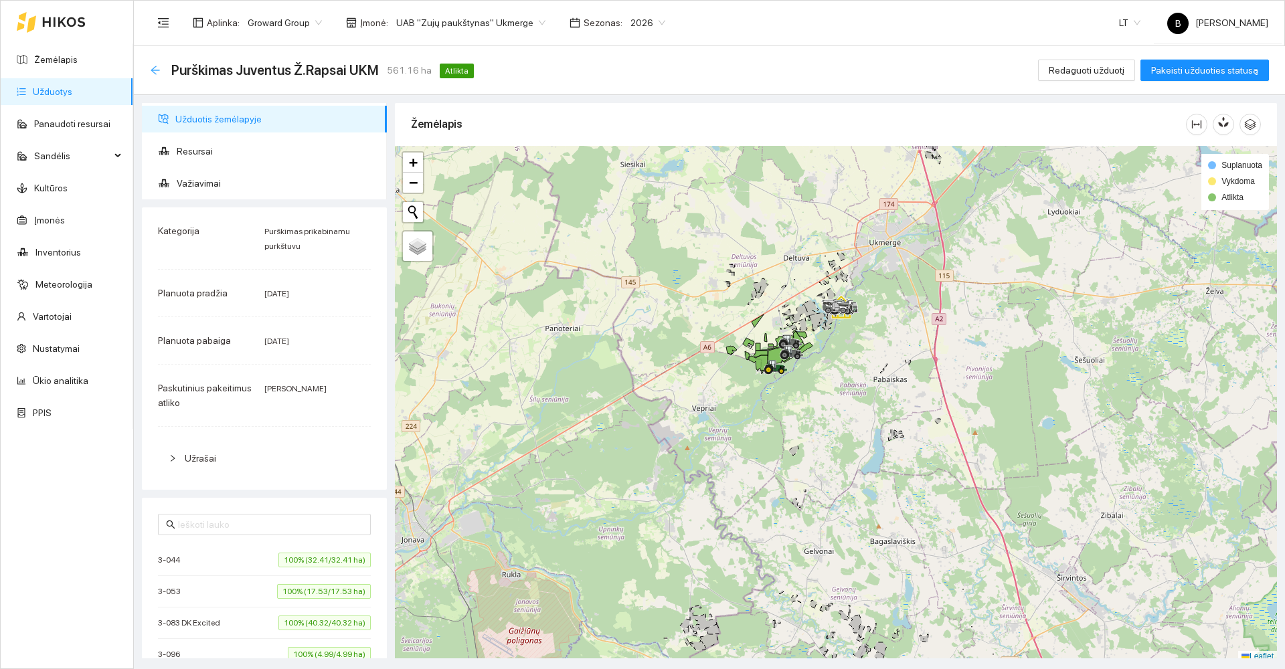
click at [156, 71] on icon "arrow-left" at bounding box center [155, 70] width 11 height 11
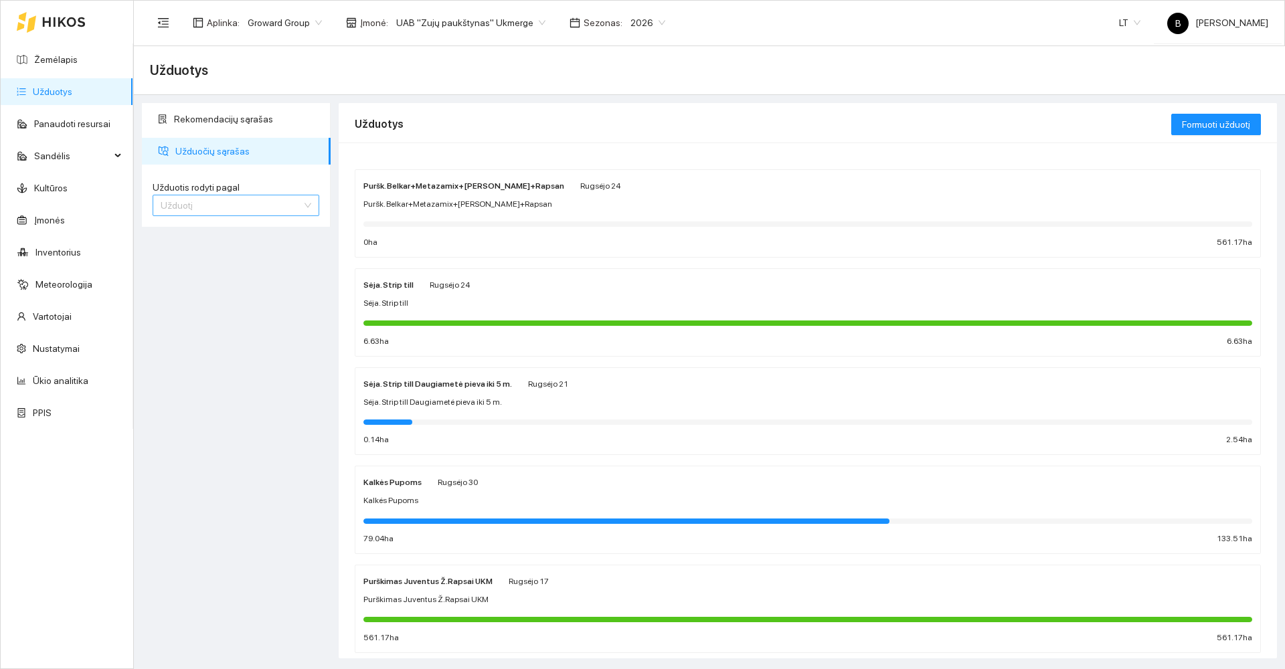
click at [240, 199] on span "Užduotį" at bounding box center [236, 205] width 151 height 20
click at [193, 253] on div "Kultūrą" at bounding box center [236, 253] width 151 height 15
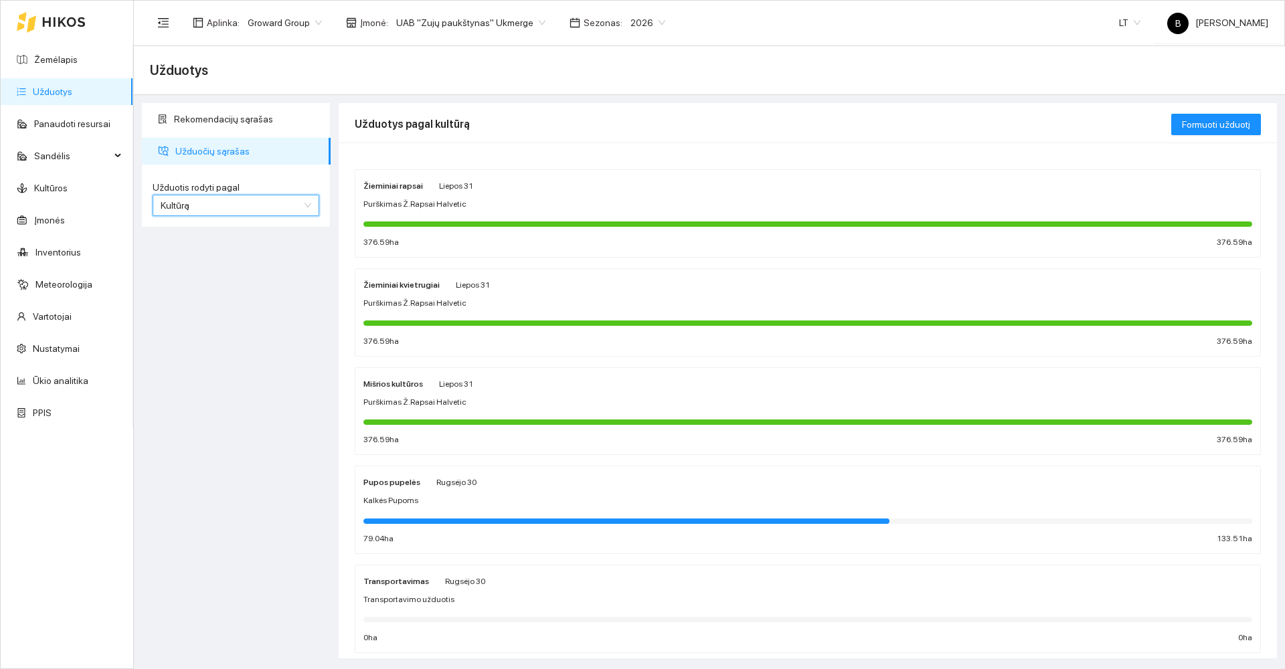
click at [557, 208] on div "Purškimas Ž.Rapsai Halvetic" at bounding box center [808, 204] width 889 height 13
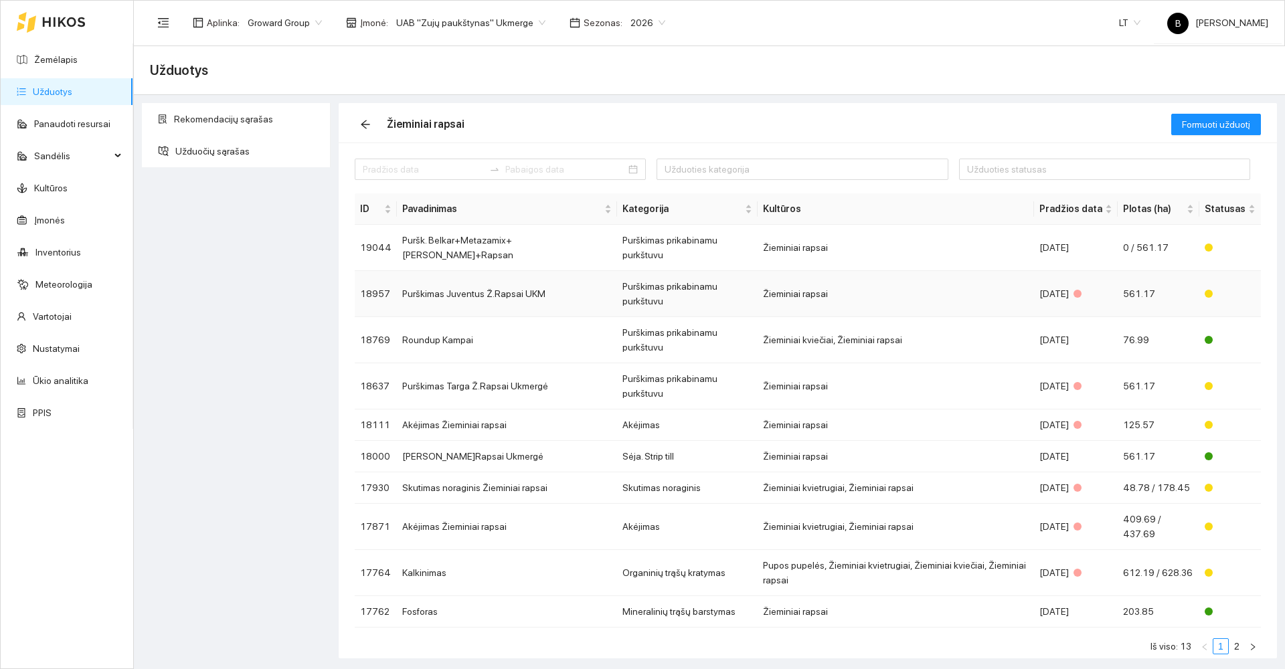
click at [450, 274] on td "Purškimas Juventus Ž.Rapsai UKM" at bounding box center [507, 294] width 220 height 46
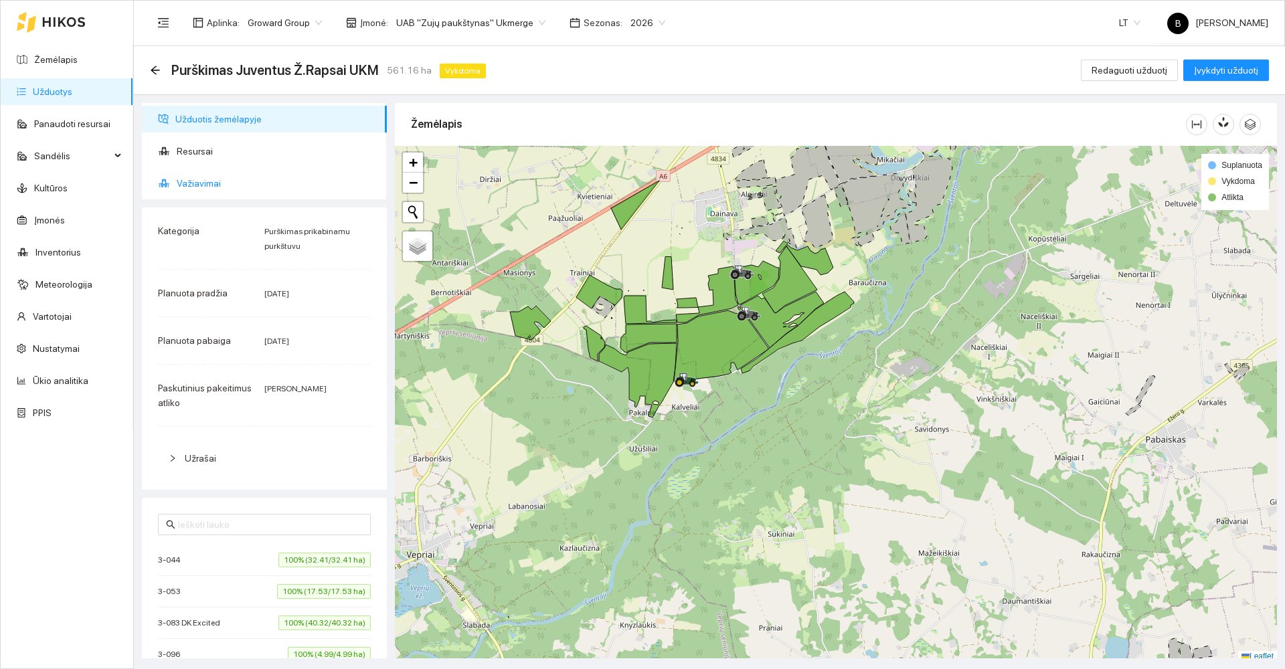
click at [202, 181] on span "Važiavimai" at bounding box center [276, 183] width 199 height 27
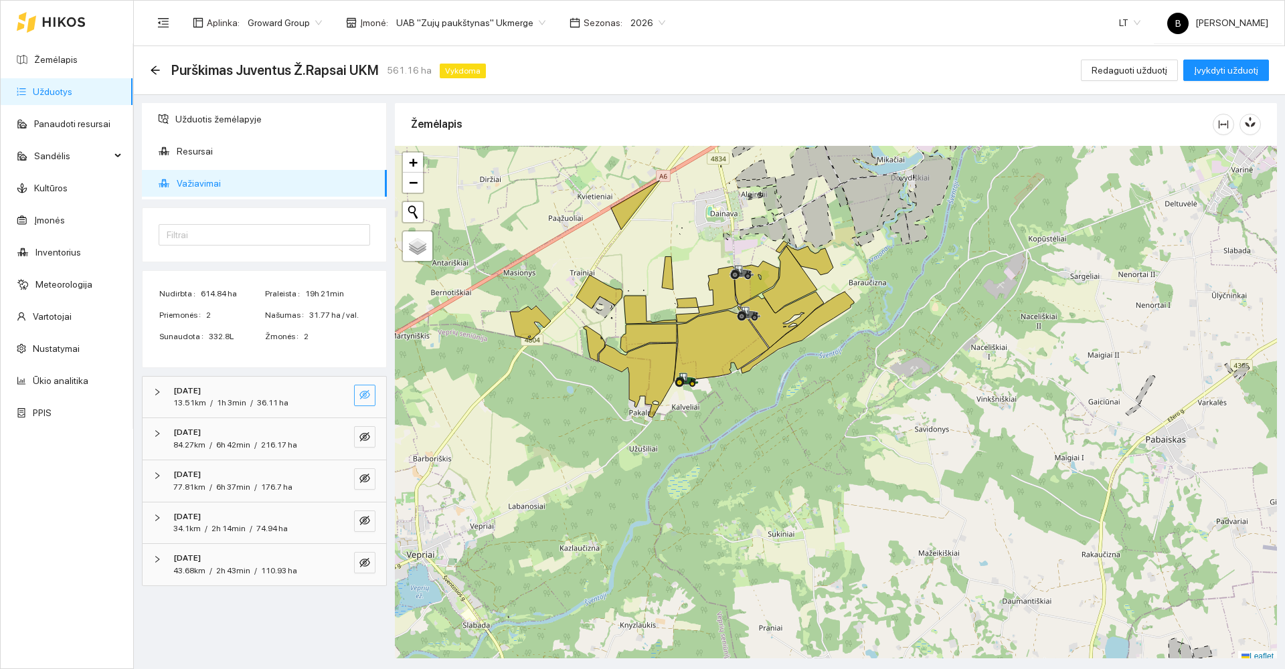
drag, startPoint x: 360, startPoint y: 396, endPoint x: 359, endPoint y: 405, distance: 8.7
click at [360, 396] on icon "eye-invisible" at bounding box center [364, 395] width 11 height 11
click at [365, 434] on icon "eye-invisible" at bounding box center [364, 437] width 11 height 11
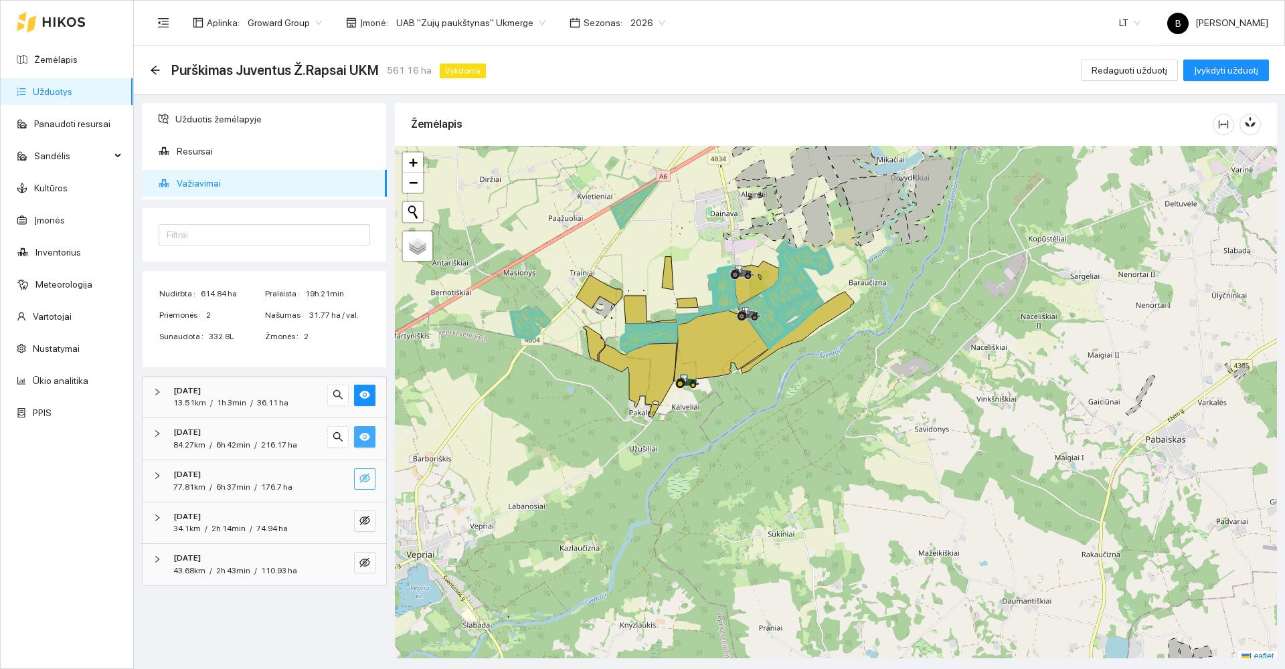
click at [368, 473] on icon "eye-invisible" at bounding box center [364, 478] width 11 height 11
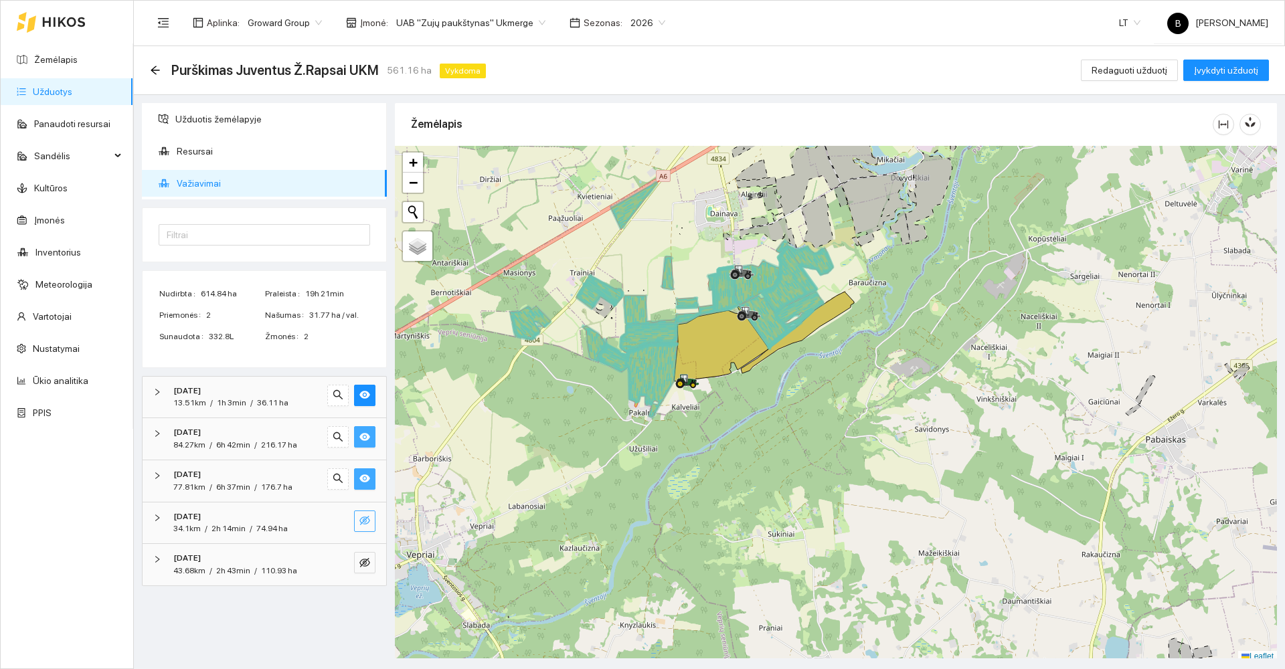
click at [368, 519] on icon "eye-invisible" at bounding box center [364, 520] width 11 height 11
click at [366, 564] on icon "eye-invisible" at bounding box center [365, 563] width 3 height 3
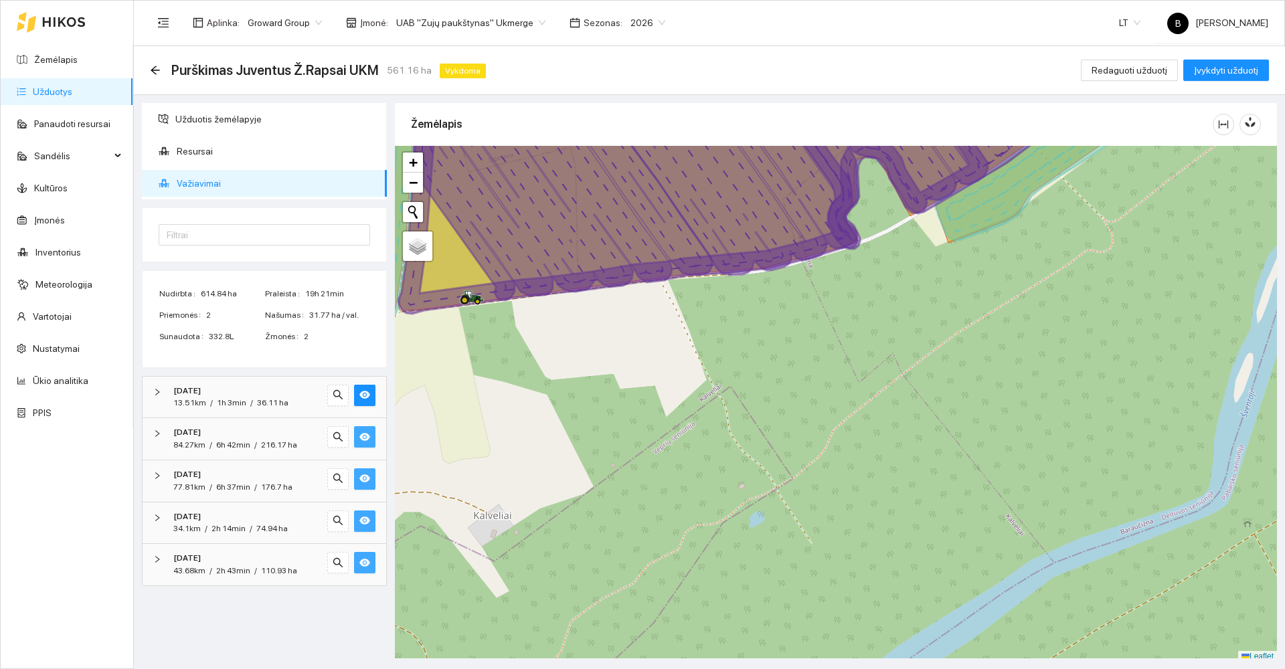
scroll to position [4, 0]
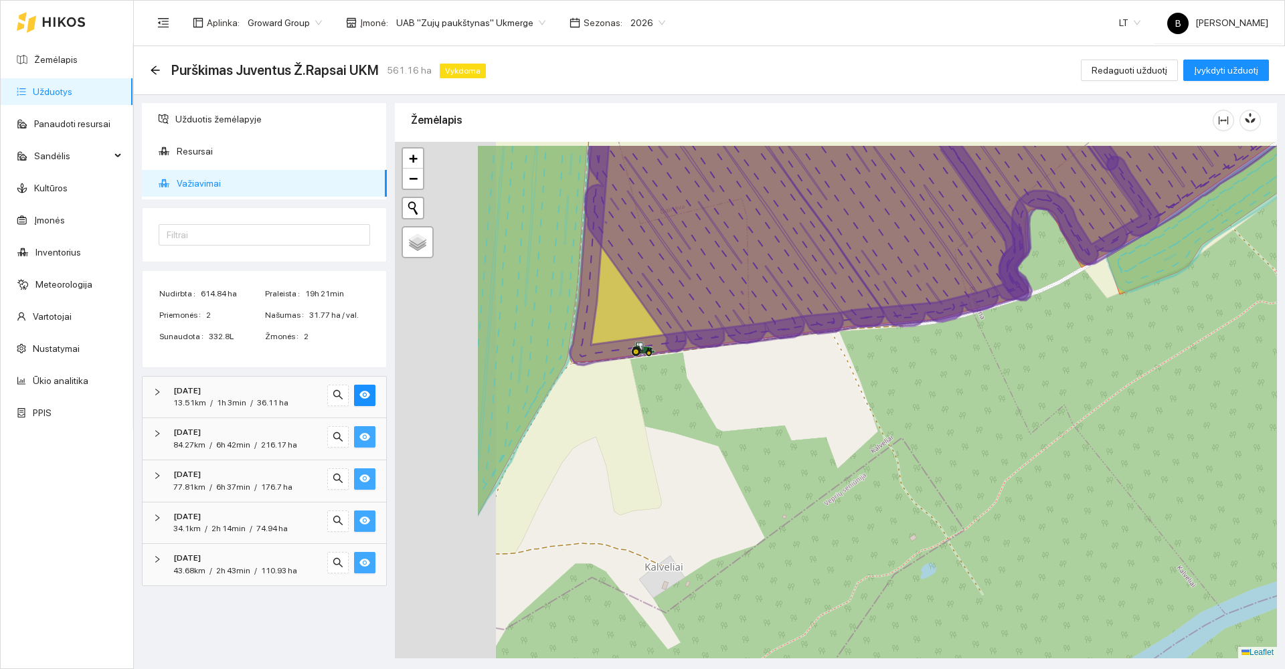
drag, startPoint x: 611, startPoint y: 333, endPoint x: 821, endPoint y: 399, distance: 221.0
click at [821, 399] on div at bounding box center [836, 400] width 882 height 517
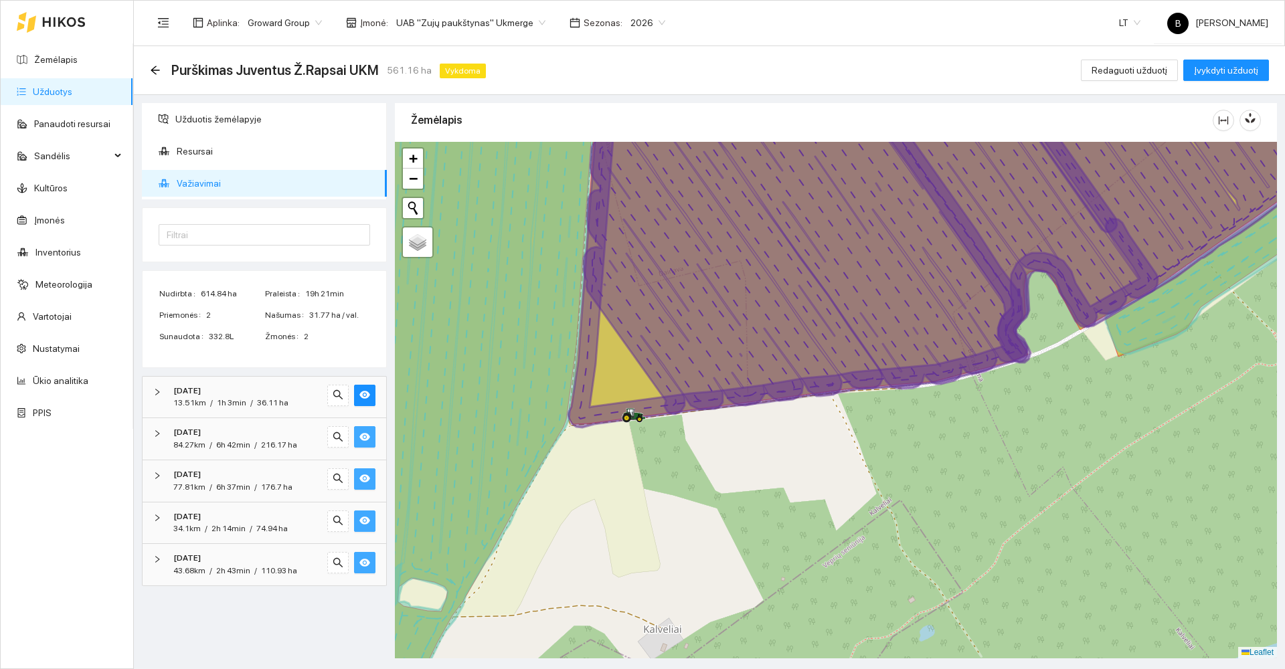
drag, startPoint x: 827, startPoint y: 388, endPoint x: 753, endPoint y: 465, distance: 106.5
click at [753, 465] on div at bounding box center [836, 400] width 882 height 517
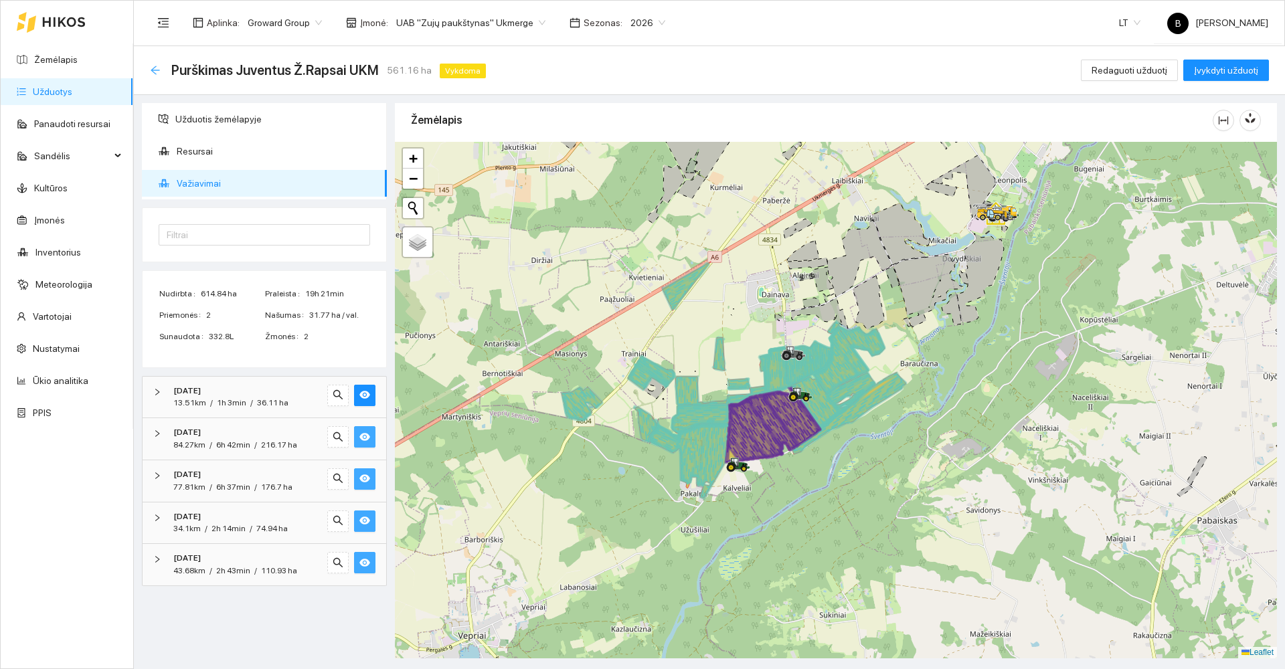
click at [154, 68] on icon "arrow-left" at bounding box center [155, 70] width 9 height 9
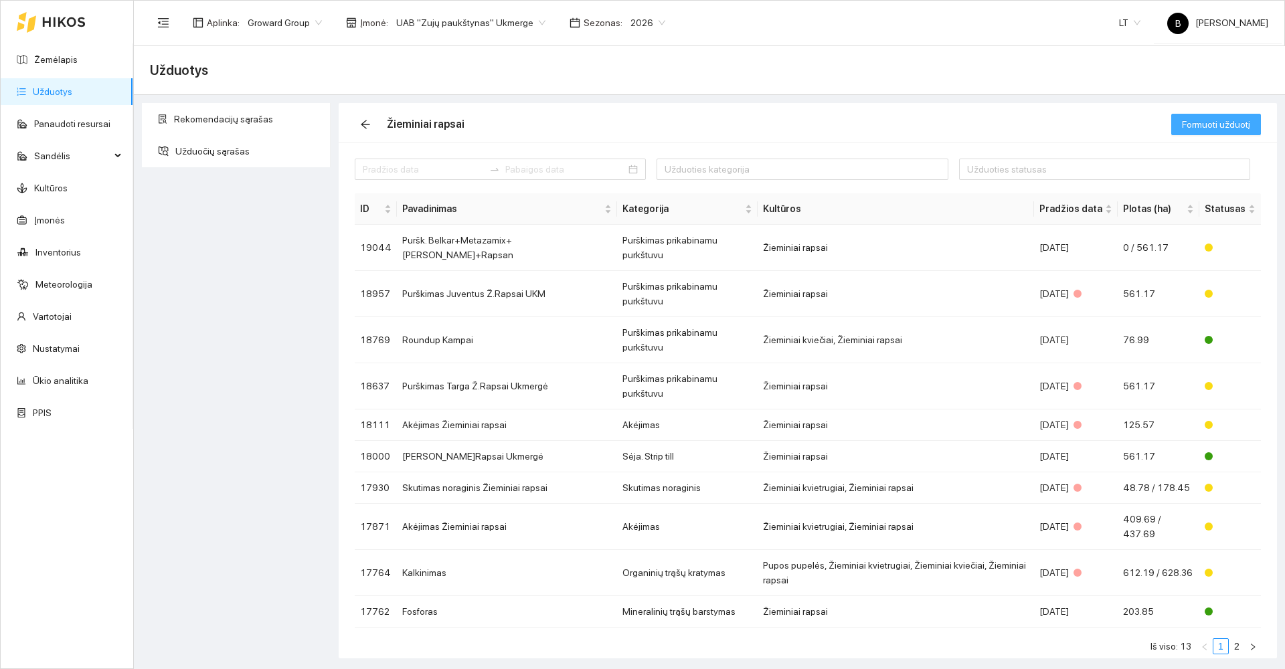
click at [1221, 121] on span "Formuoti užduotį" at bounding box center [1216, 124] width 68 height 15
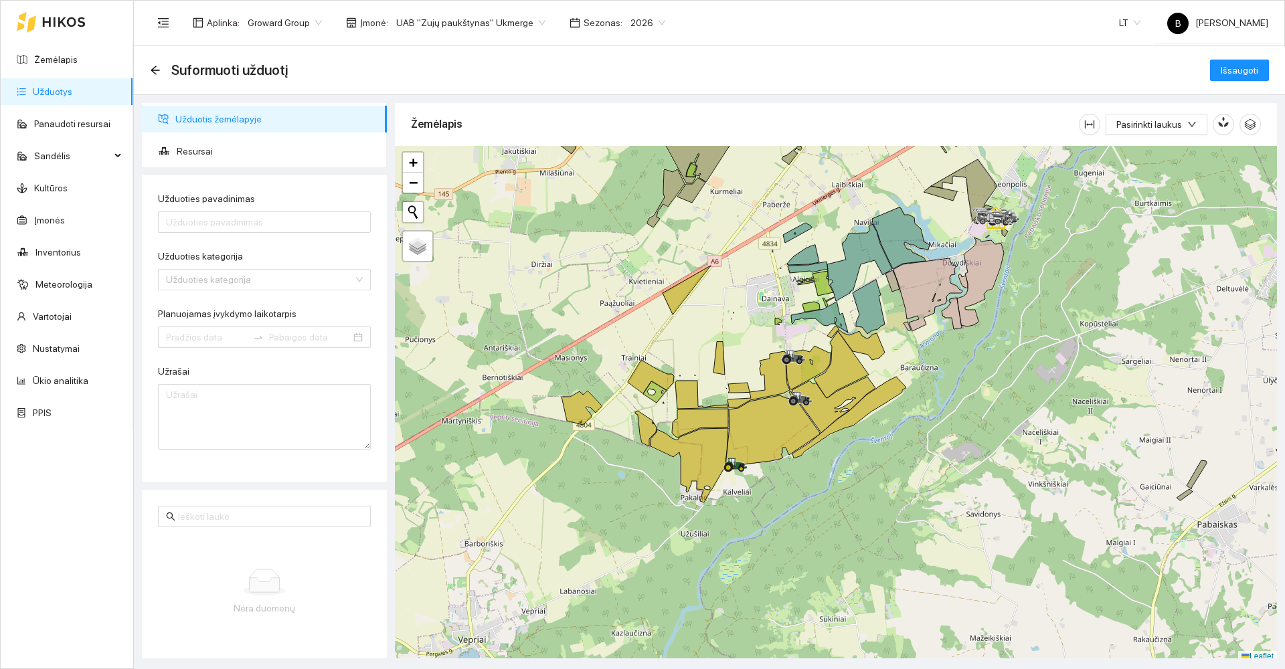
click at [271, 123] on span "Užduotis žemėlapyje" at bounding box center [275, 119] width 201 height 27
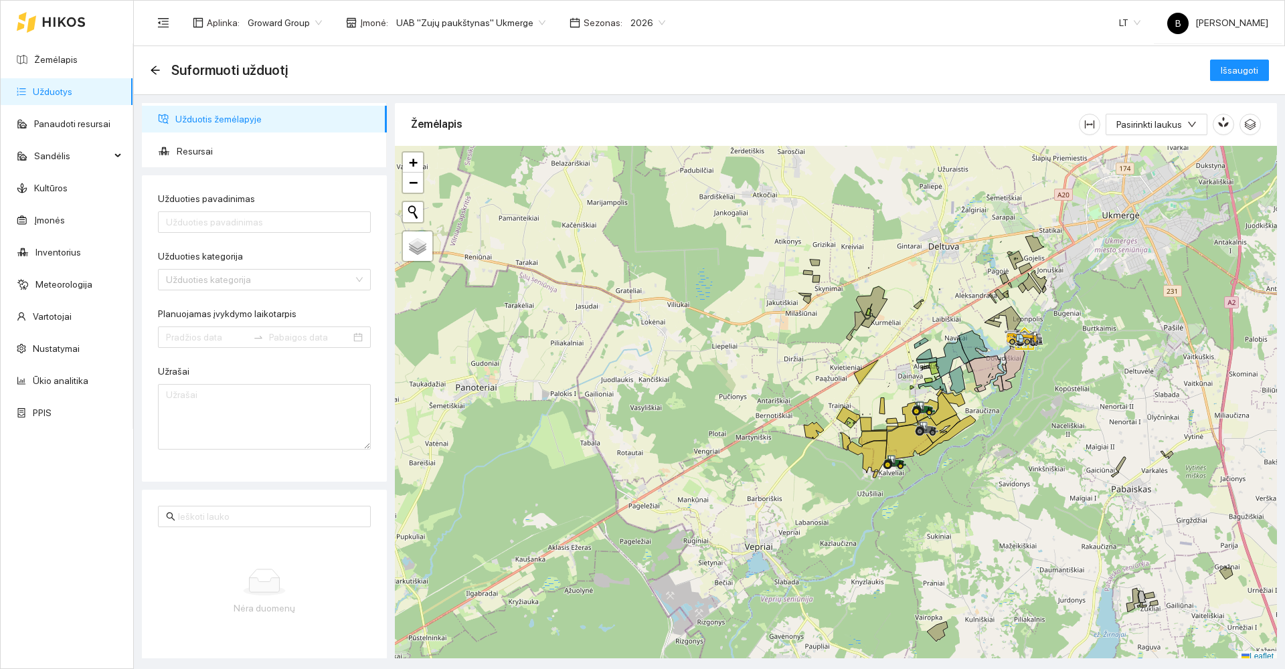
scroll to position [4, 0]
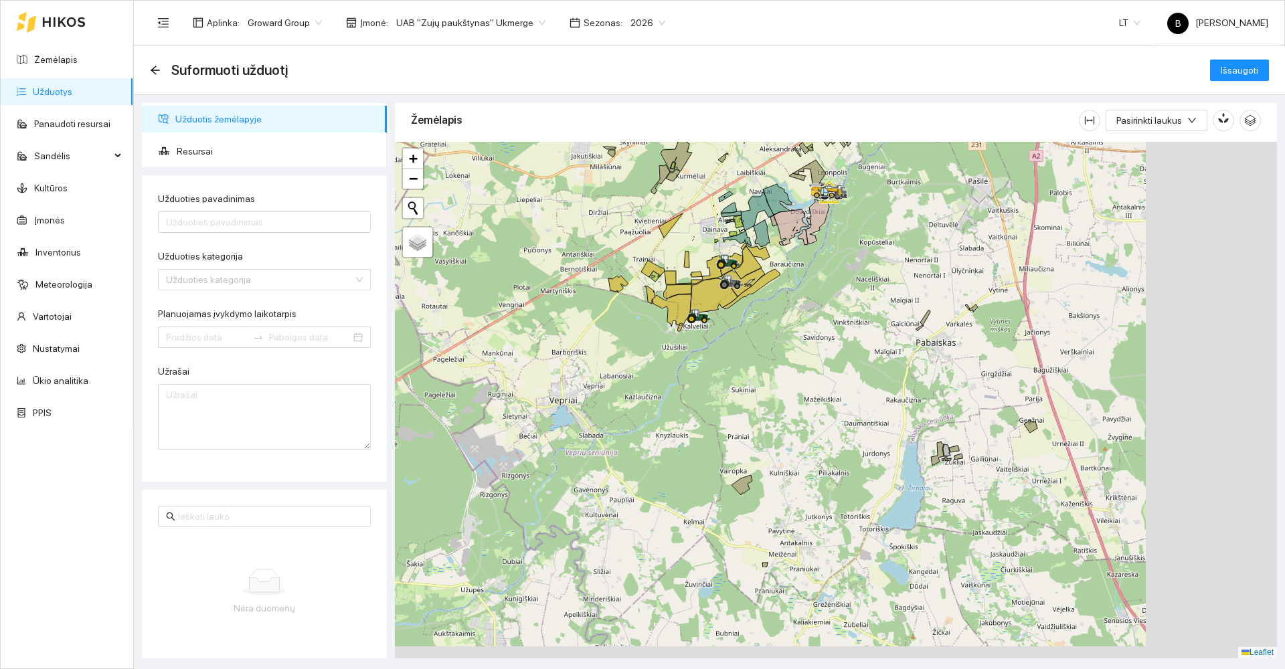
drag, startPoint x: 1044, startPoint y: 473, endPoint x: 835, endPoint y: 322, distance: 257.9
click at [835, 322] on div at bounding box center [836, 400] width 882 height 517
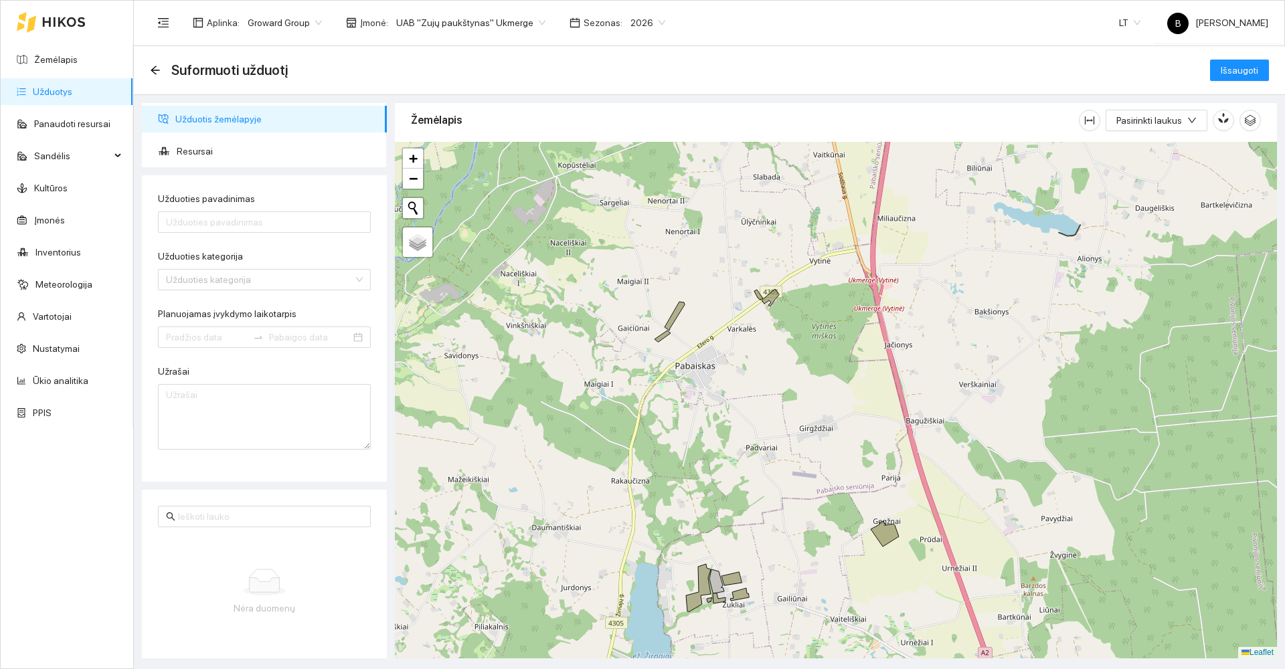
drag, startPoint x: 873, startPoint y: 436, endPoint x: 595, endPoint y: 605, distance: 324.7
click at [595, 608] on div at bounding box center [836, 400] width 882 height 517
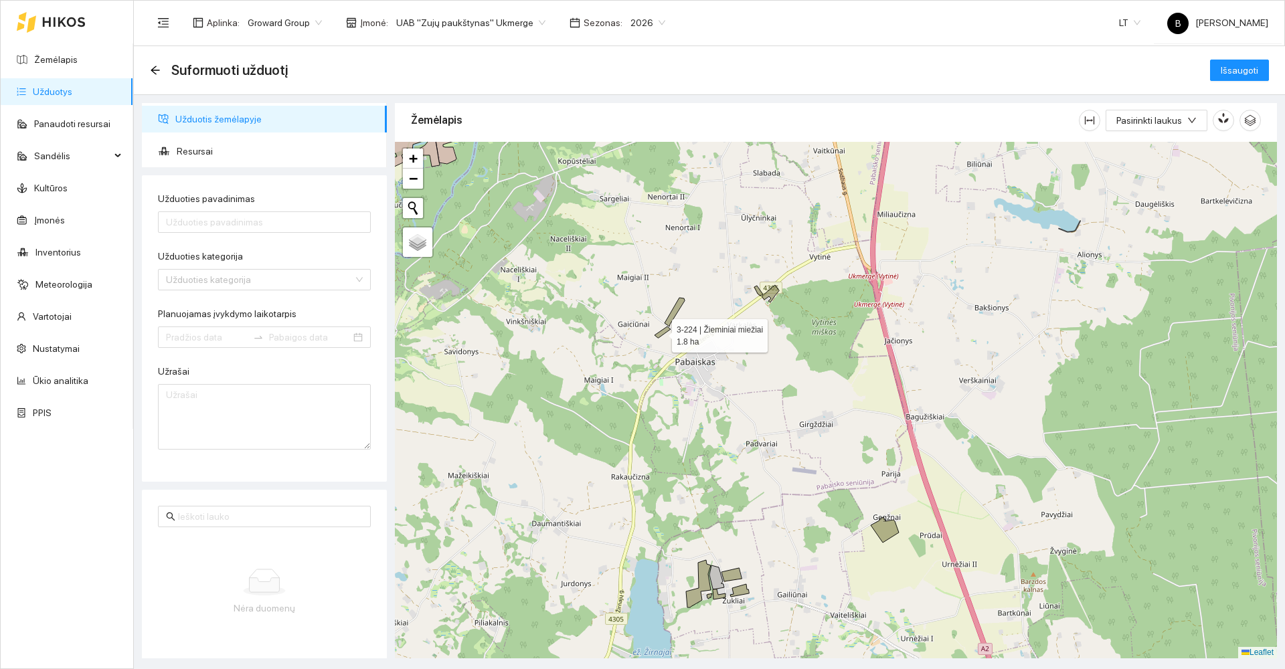
click at [660, 333] on icon at bounding box center [663, 332] width 16 height 11
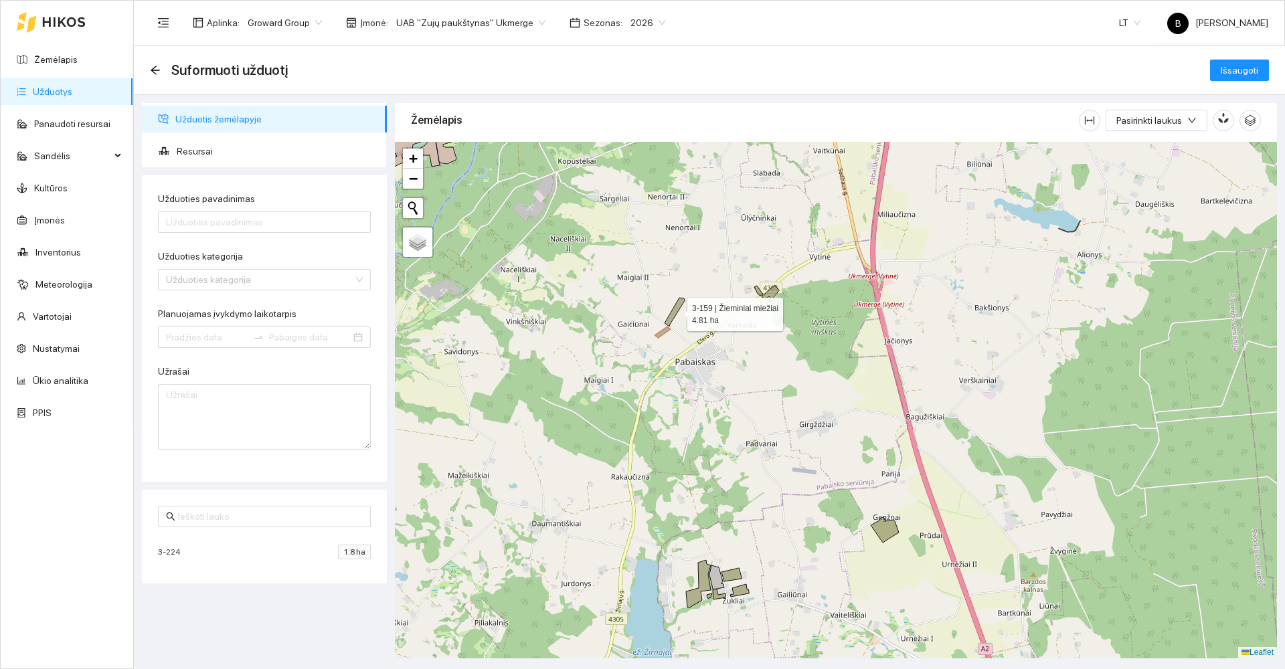
click at [675, 311] on icon at bounding box center [675, 312] width 20 height 29
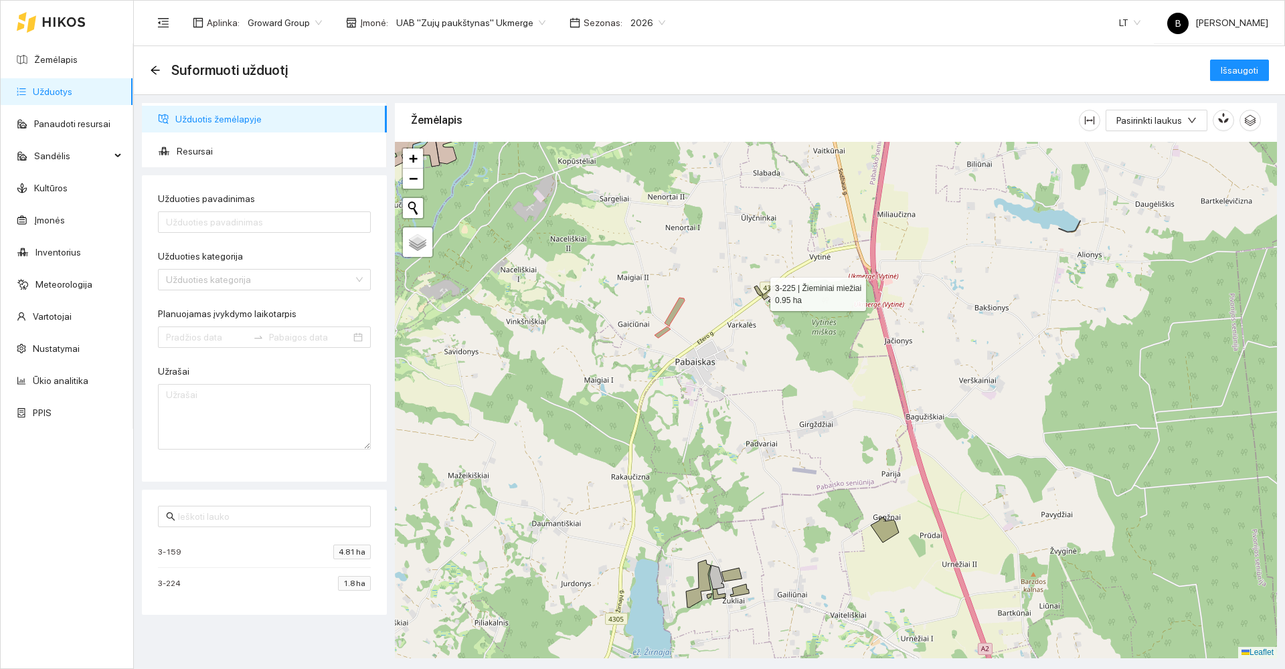
click at [759, 291] on icon at bounding box center [758, 291] width 9 height 10
click at [773, 292] on icon at bounding box center [770, 293] width 17 height 17
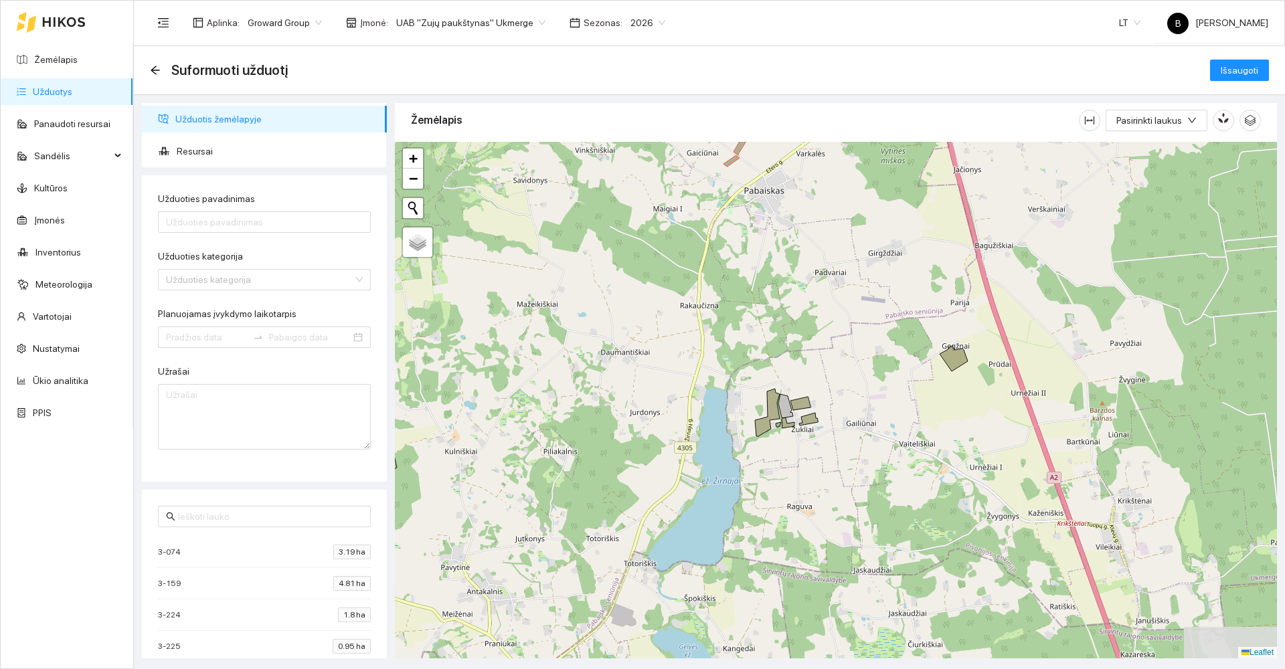
drag, startPoint x: 760, startPoint y: 408, endPoint x: 829, endPoint y: 236, distance: 186.0
click at [829, 236] on div at bounding box center [836, 400] width 882 height 517
click at [955, 356] on icon at bounding box center [954, 357] width 28 height 25
click at [154, 68] on icon "arrow-left" at bounding box center [155, 70] width 9 height 9
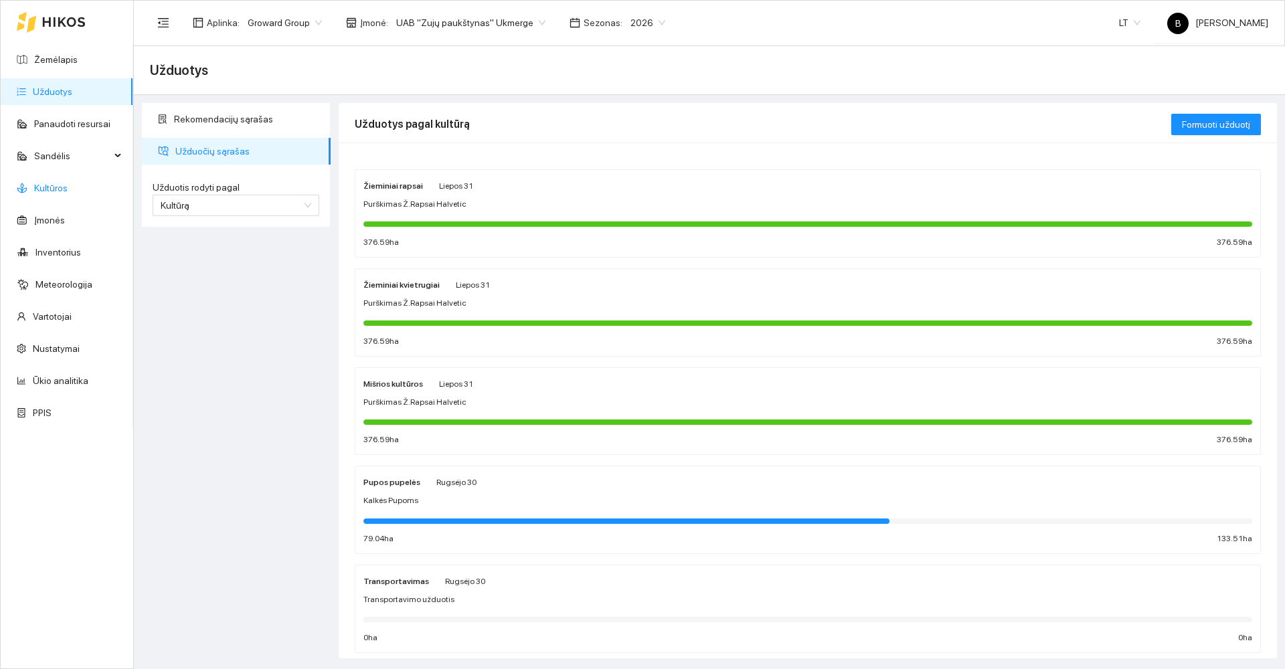
click at [45, 183] on link "Kultūros" at bounding box center [50, 188] width 33 height 11
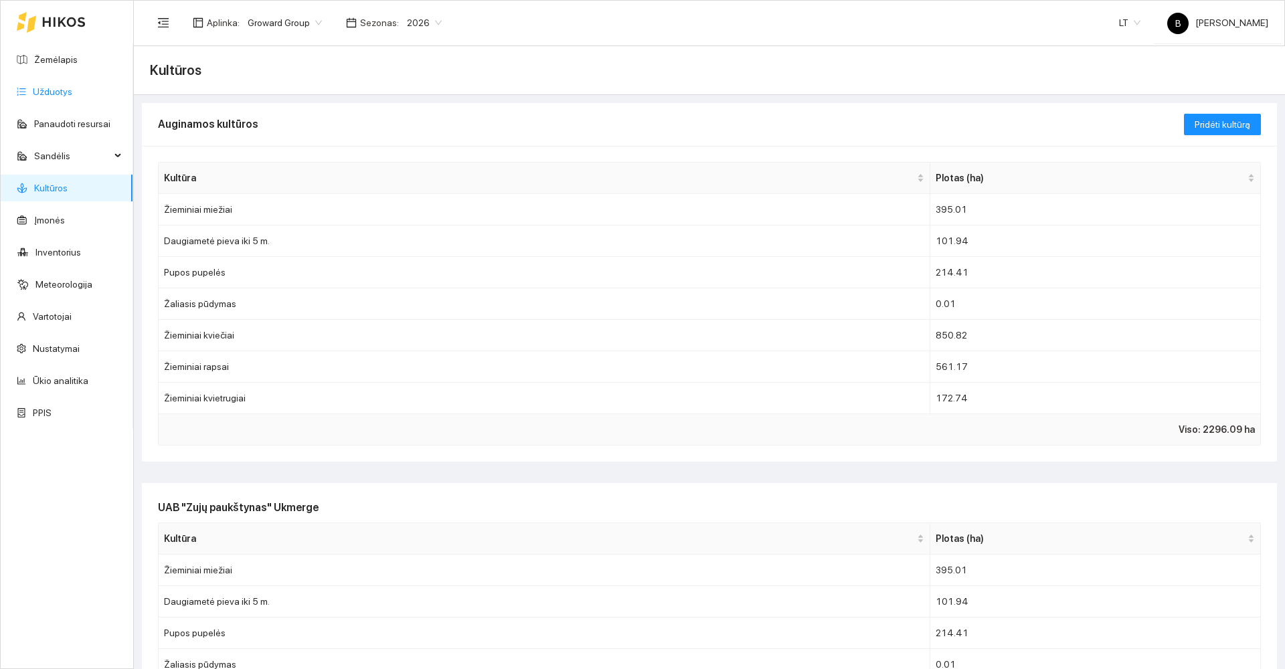
click at [56, 92] on link "Užduotys" at bounding box center [52, 91] width 39 height 11
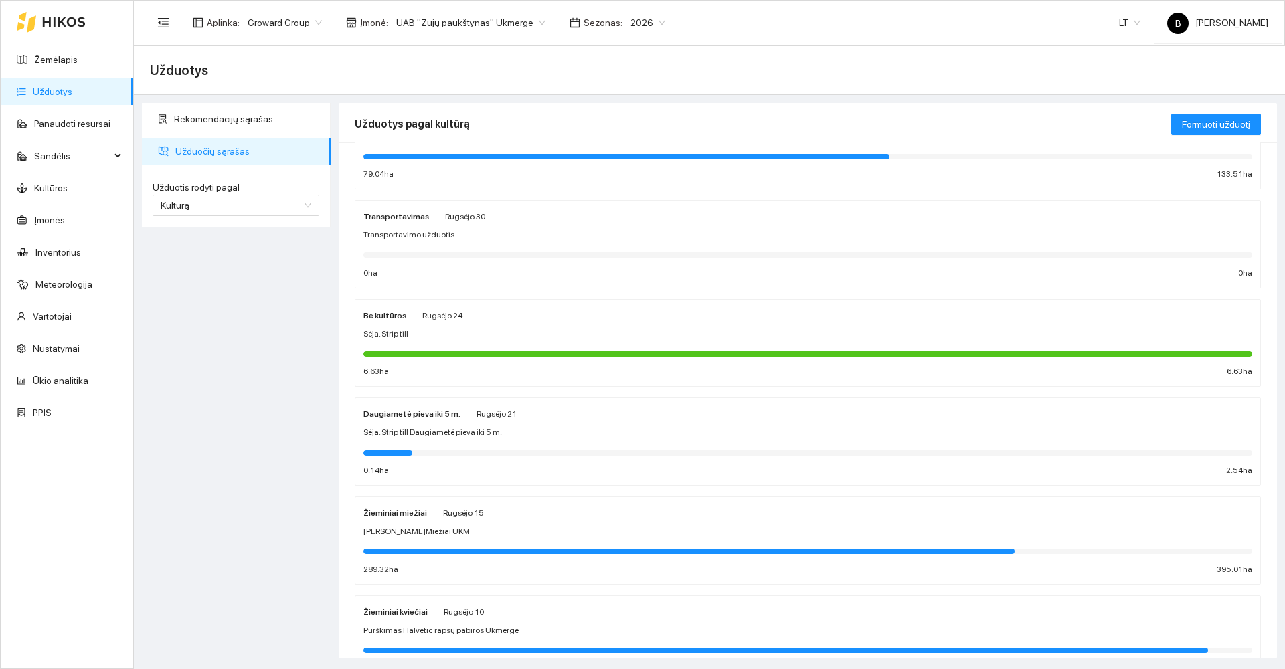
scroll to position [402, 0]
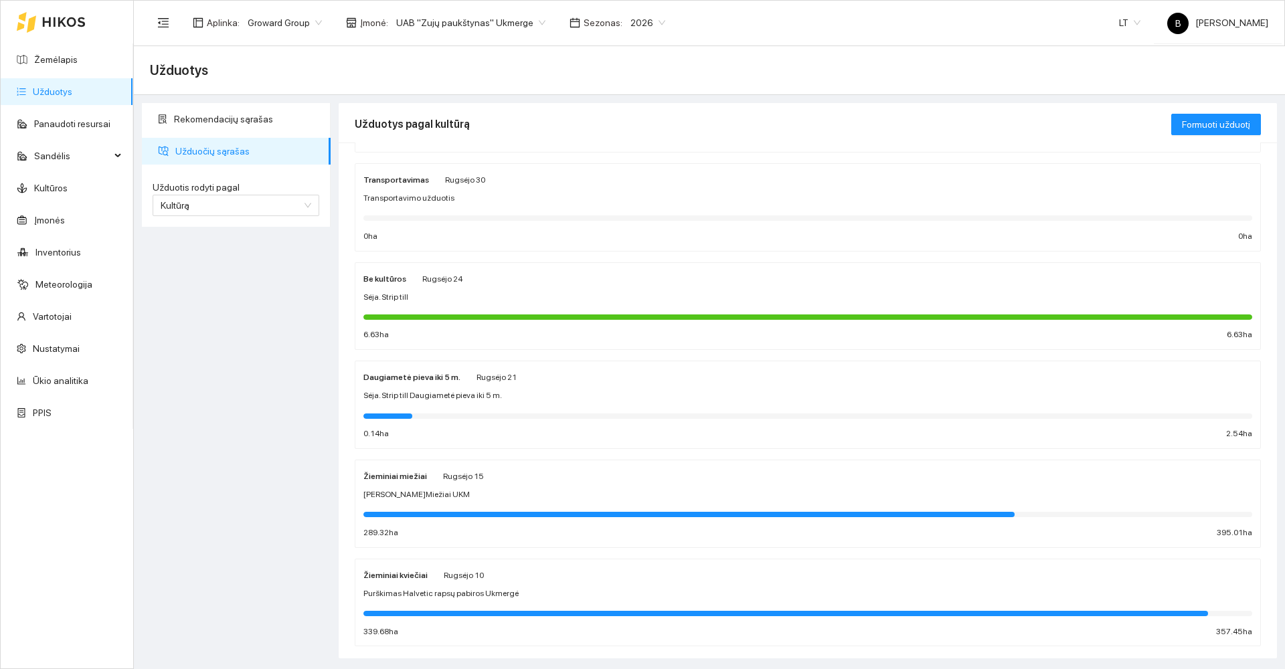
click at [629, 490] on div "[PERSON_NAME]Miežiai UKM" at bounding box center [808, 495] width 889 height 13
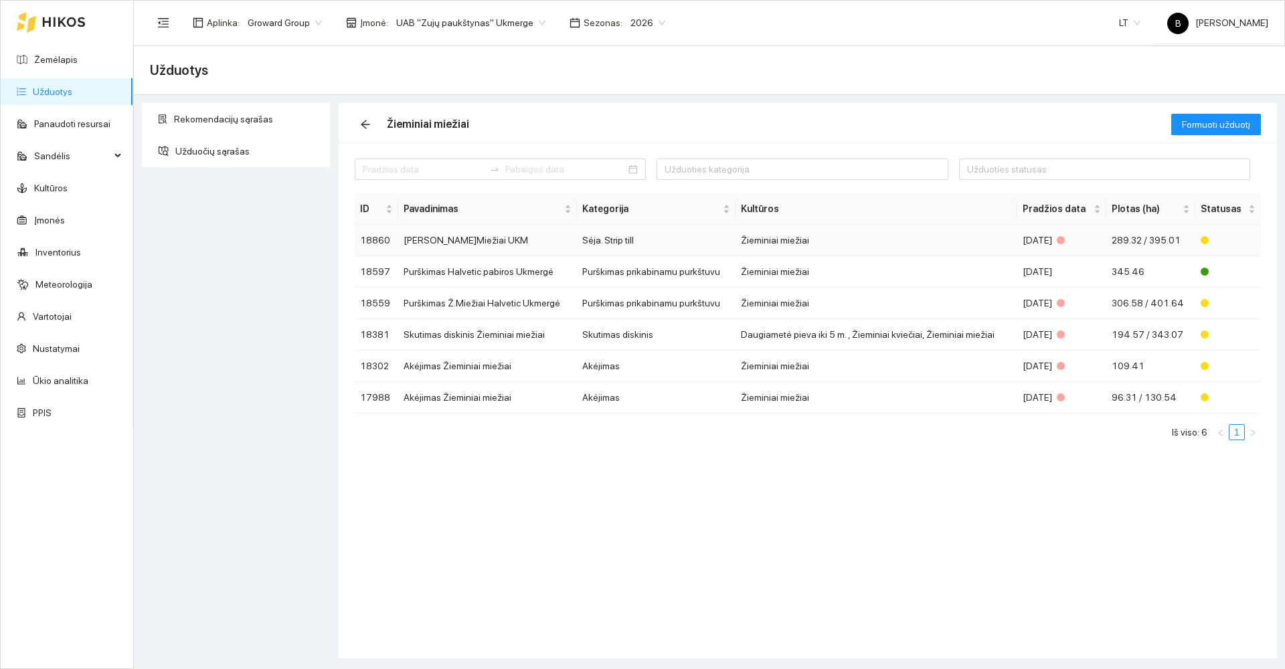
click at [443, 241] on td "[PERSON_NAME]Miežiai UKM" at bounding box center [487, 240] width 179 height 31
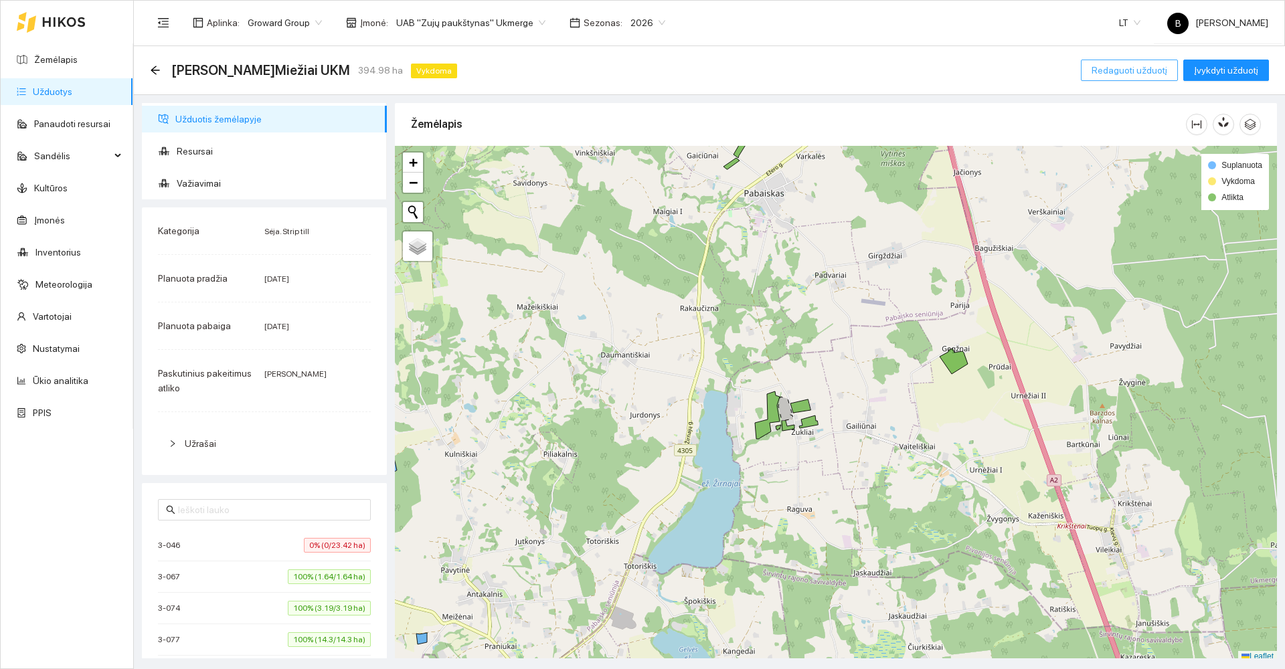
click at [1140, 73] on span "Redaguoti užduotį" at bounding box center [1130, 70] width 76 height 15
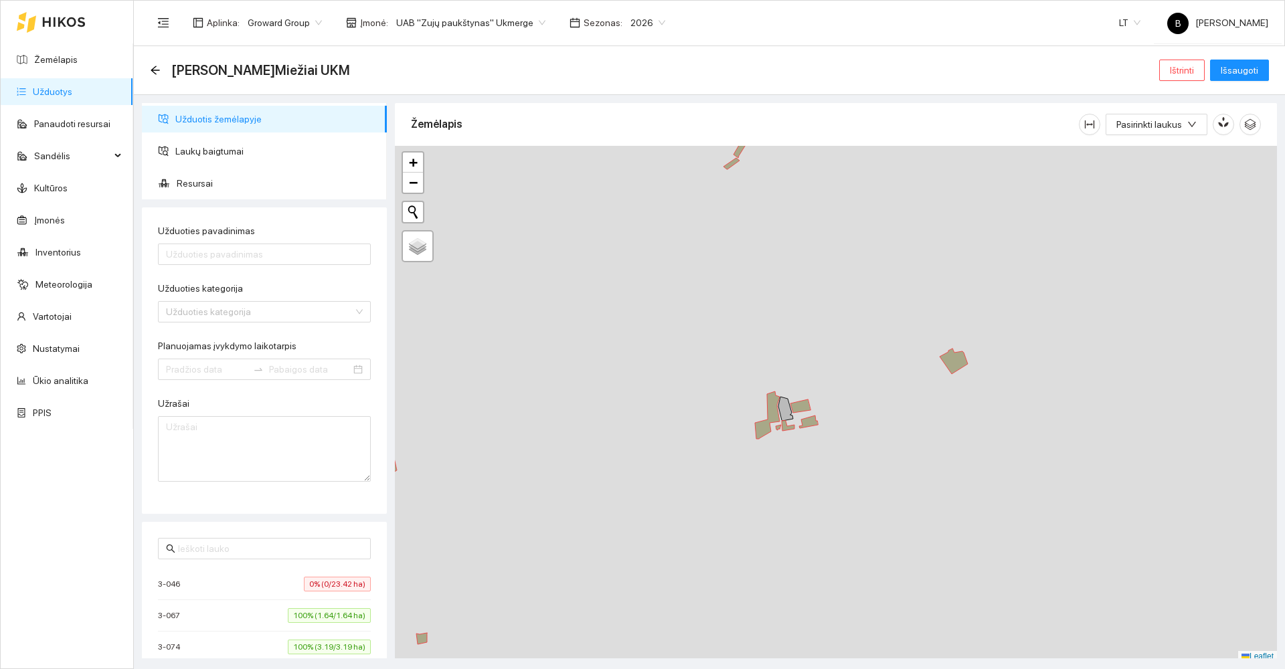
type input "[PERSON_NAME]Miežiai UKM"
type input "[DATE]"
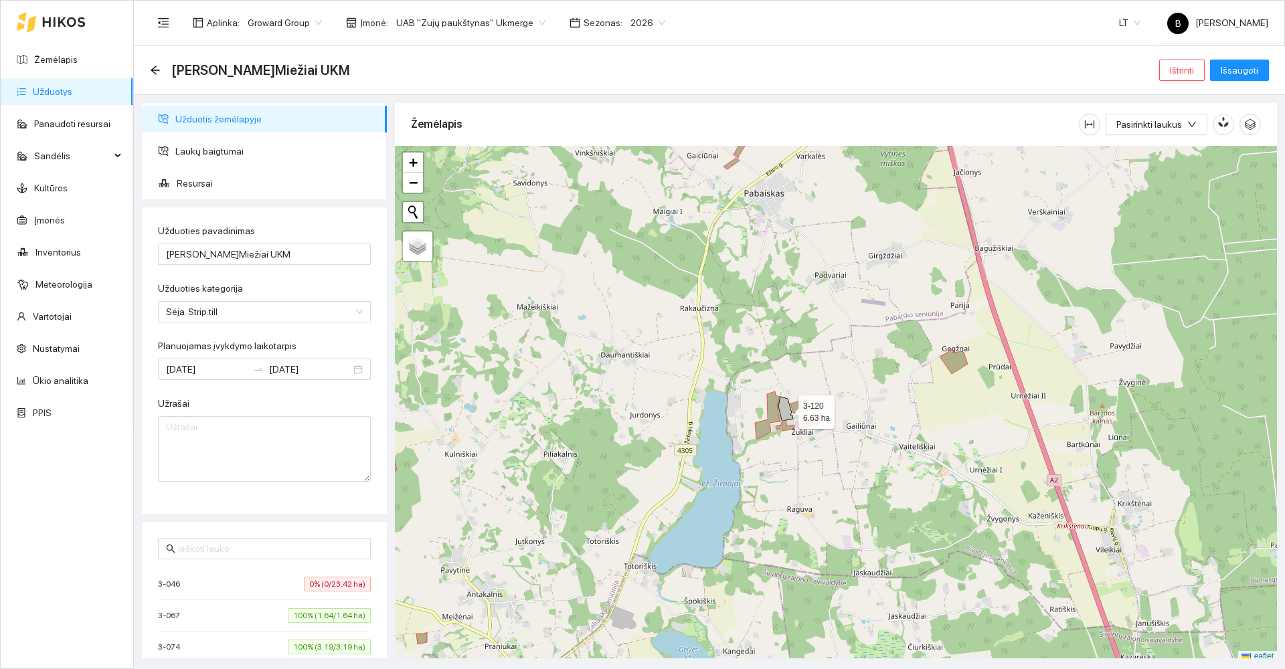
click at [787, 409] on icon at bounding box center [786, 409] width 15 height 24
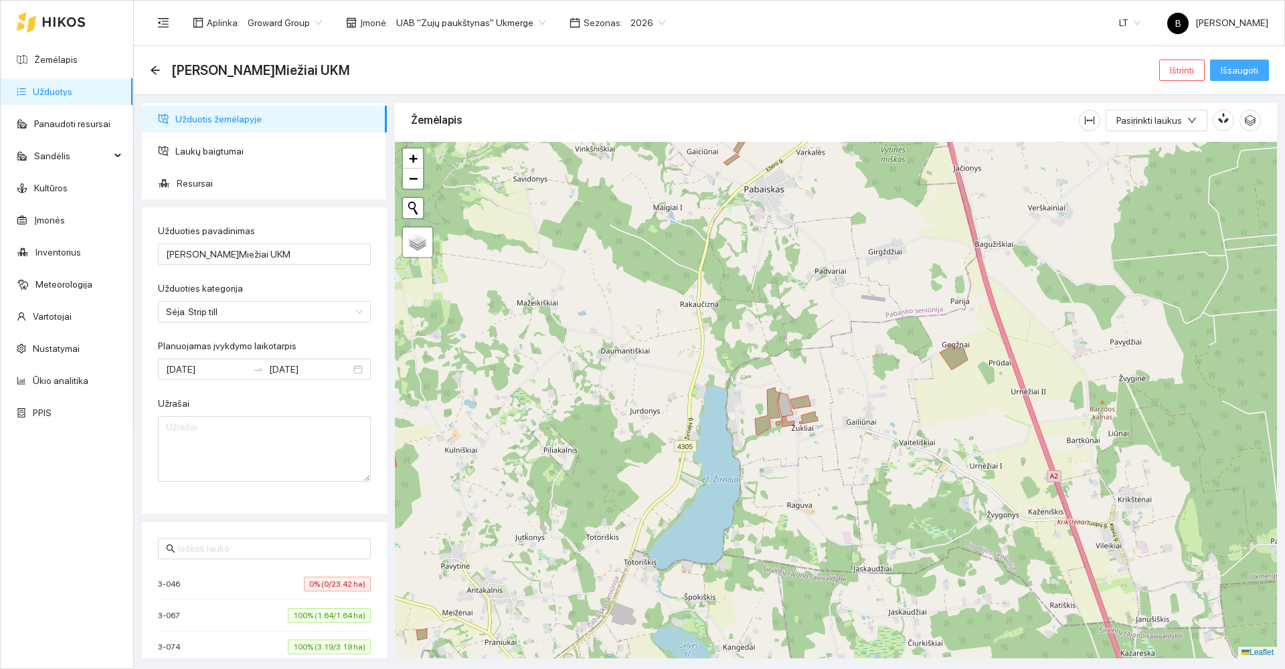
click at [1233, 72] on span "Išsaugoti" at bounding box center [1239, 70] width 37 height 15
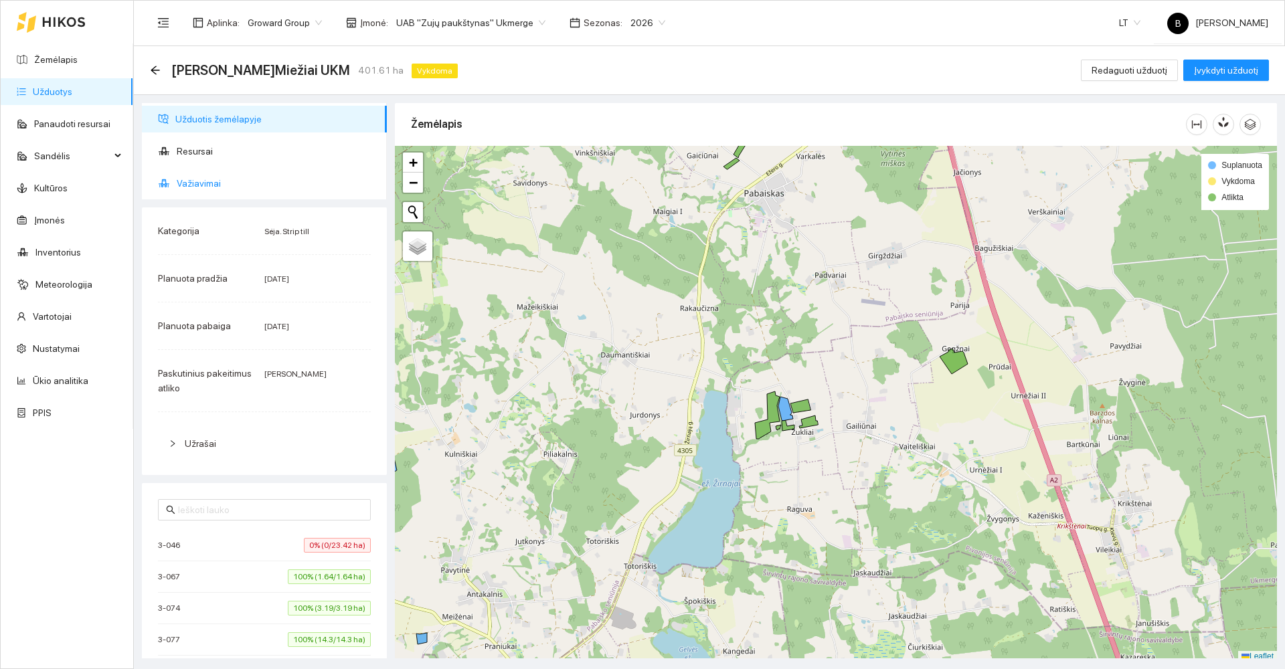
click at [192, 187] on span "Važiavimai" at bounding box center [276, 183] width 199 height 27
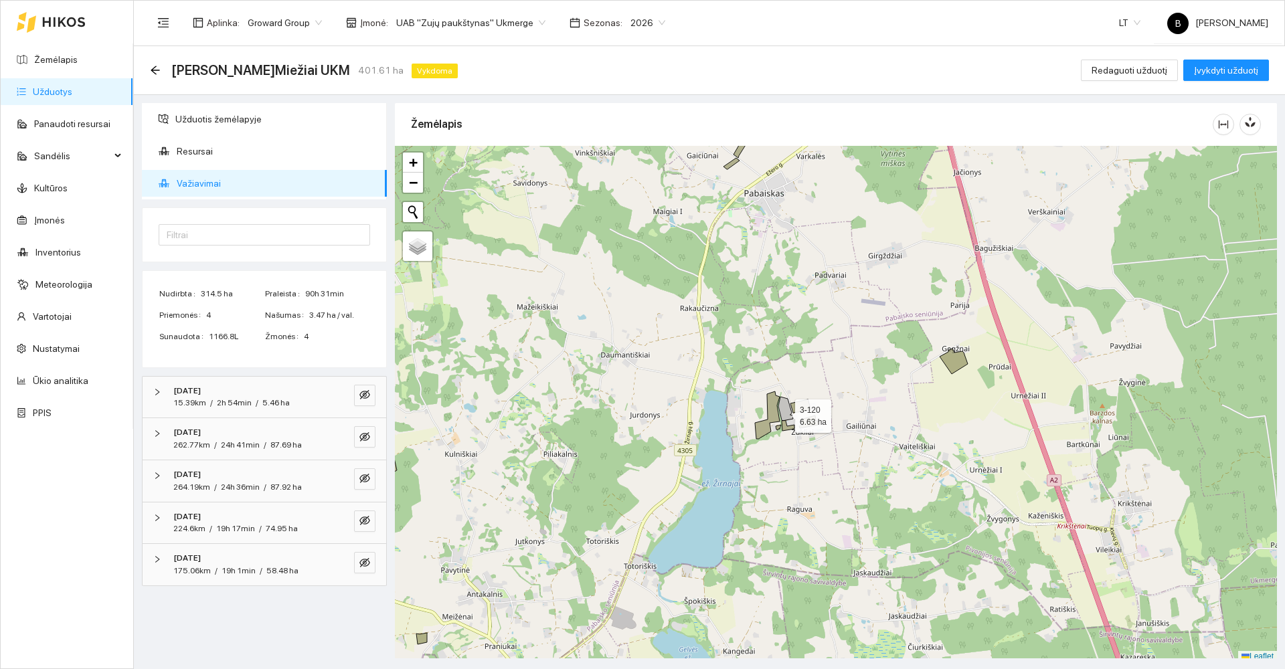
scroll to position [4, 0]
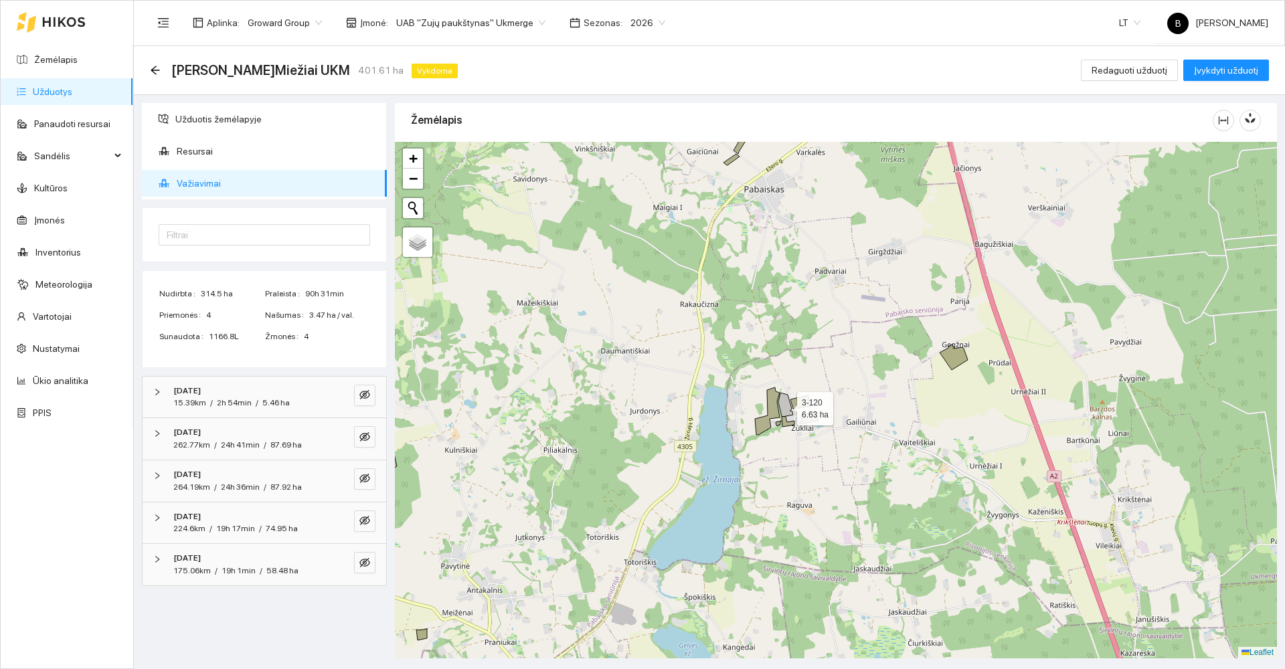
click at [783, 413] on icon at bounding box center [786, 405] width 15 height 24
click at [787, 408] on icon at bounding box center [786, 405] width 15 height 24
click at [246, 120] on span "Užduotis žemėlapyje" at bounding box center [275, 119] width 201 height 27
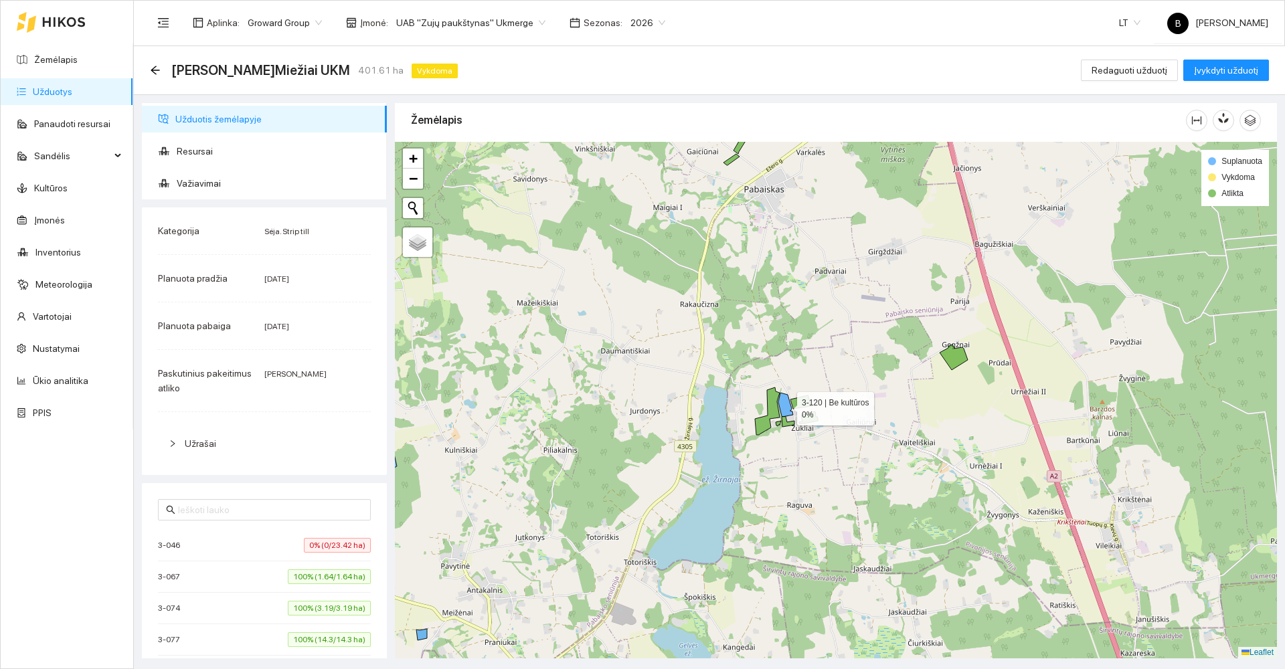
click at [786, 406] on icon at bounding box center [786, 405] width 15 height 24
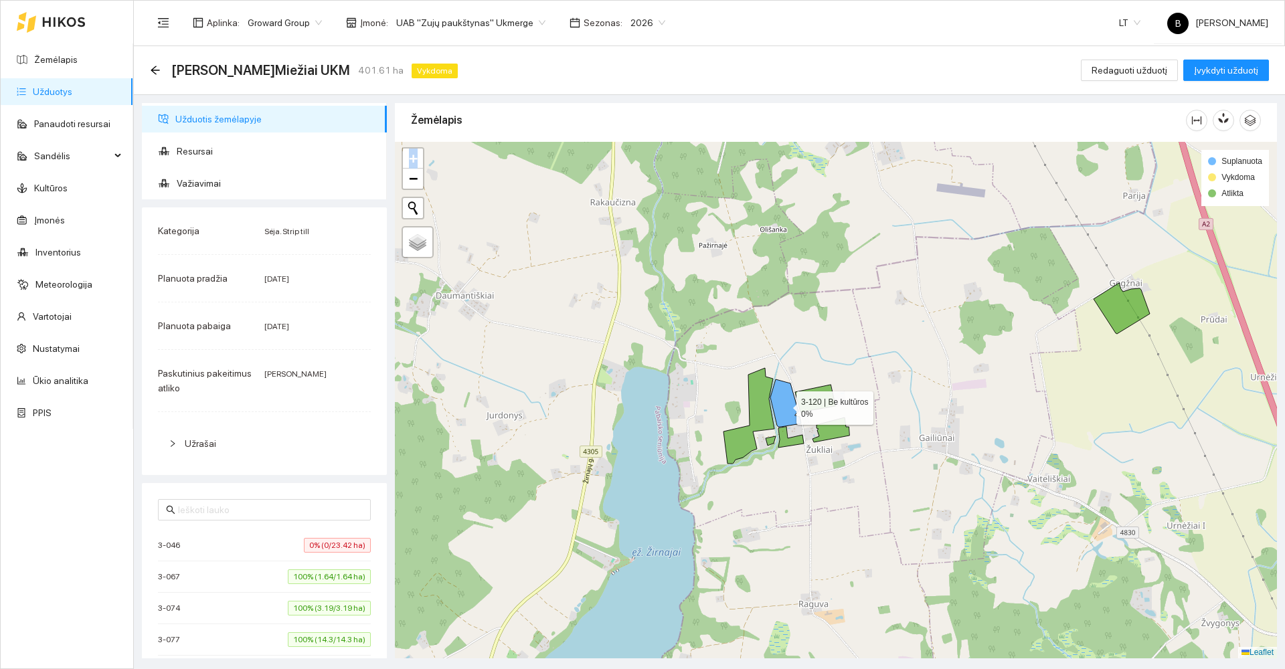
click at [786, 406] on icon at bounding box center [786, 404] width 31 height 48
click at [50, 185] on link "Kultūros" at bounding box center [50, 188] width 33 height 11
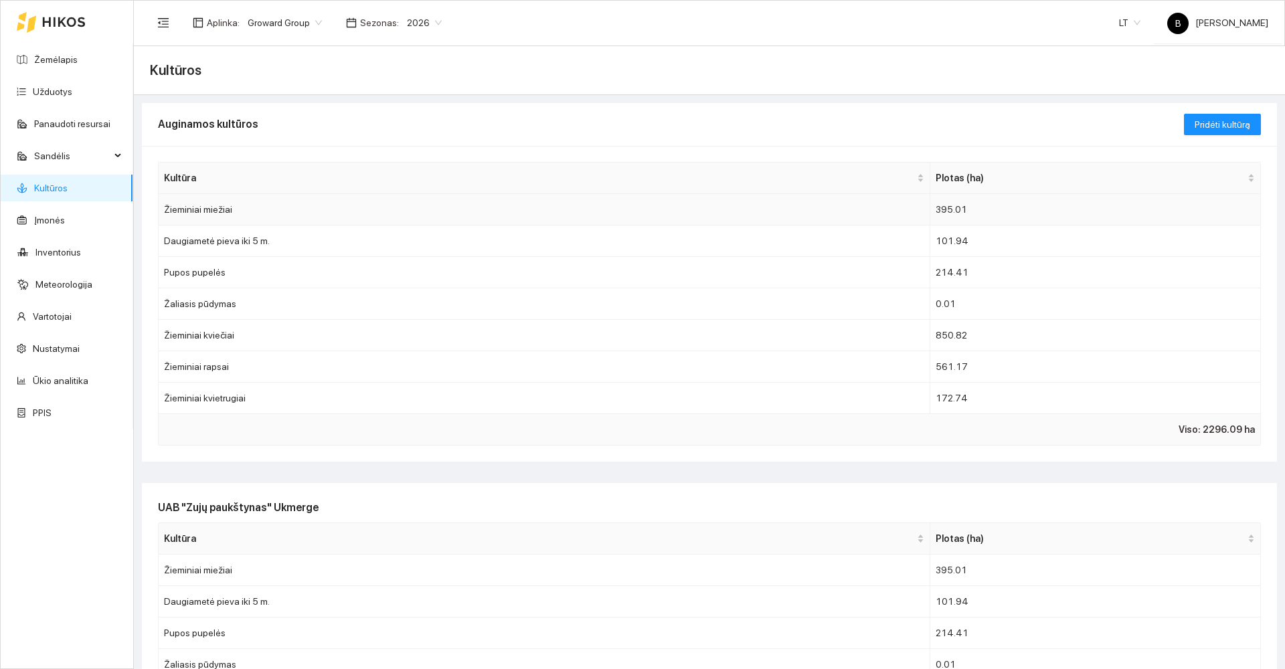
click at [219, 212] on td "Žieminiai miežiai" at bounding box center [545, 209] width 772 height 31
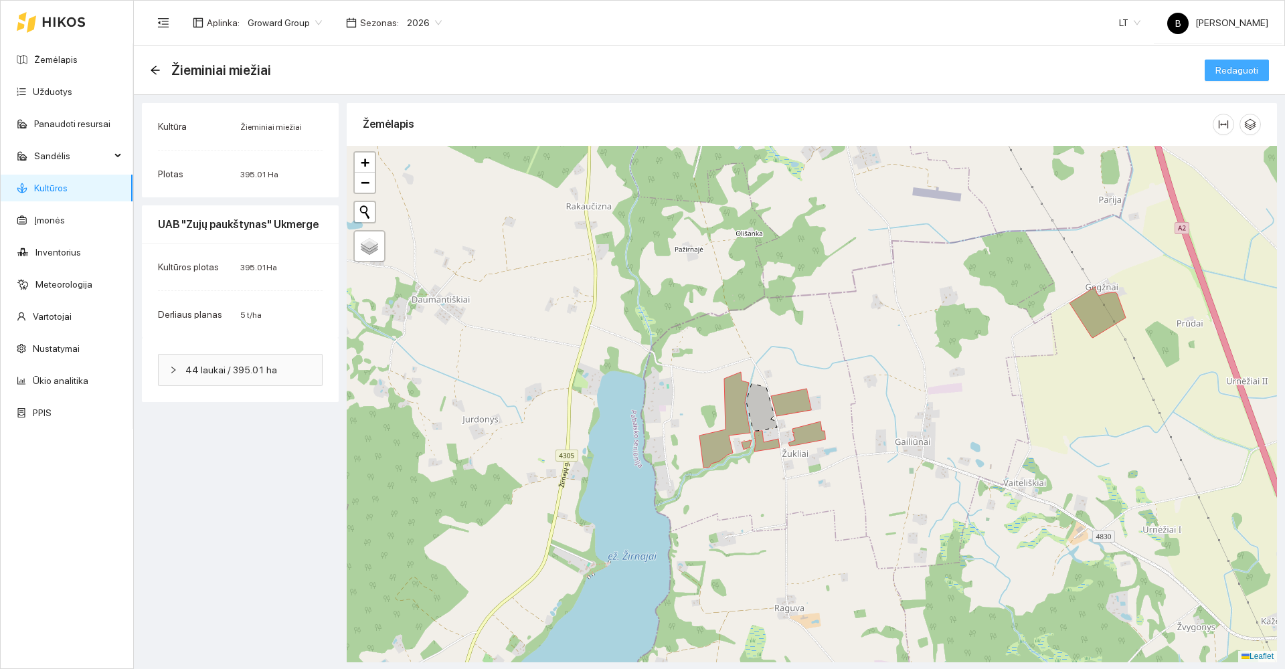
click at [1241, 68] on span "Redaguoti" at bounding box center [1237, 70] width 43 height 15
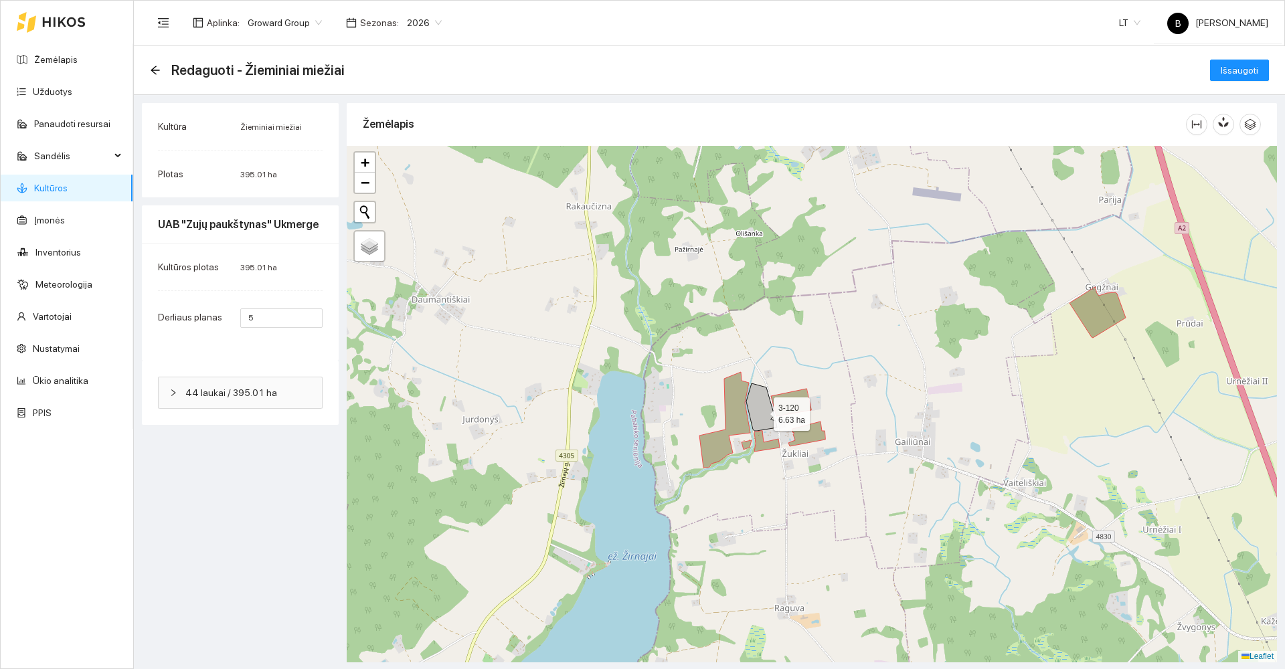
click at [762, 411] on icon at bounding box center [761, 408] width 31 height 48
click at [1232, 74] on span "Išsaugoti" at bounding box center [1239, 70] width 37 height 15
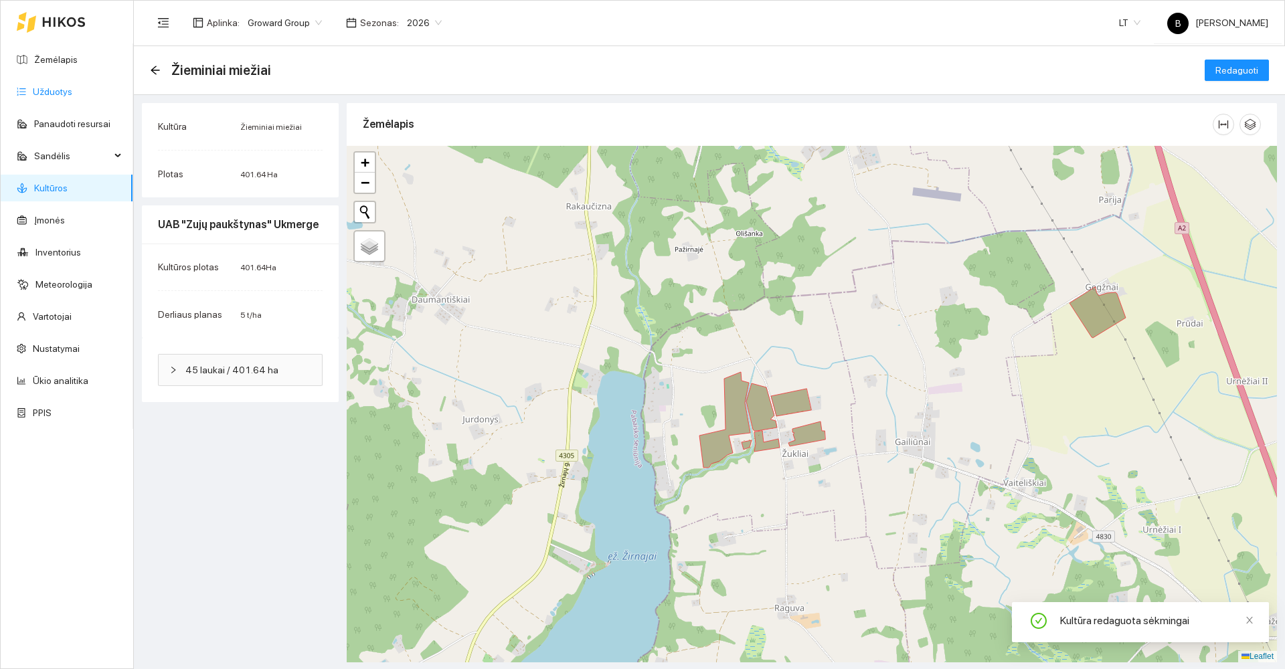
click at [61, 93] on link "Užduotys" at bounding box center [52, 91] width 39 height 11
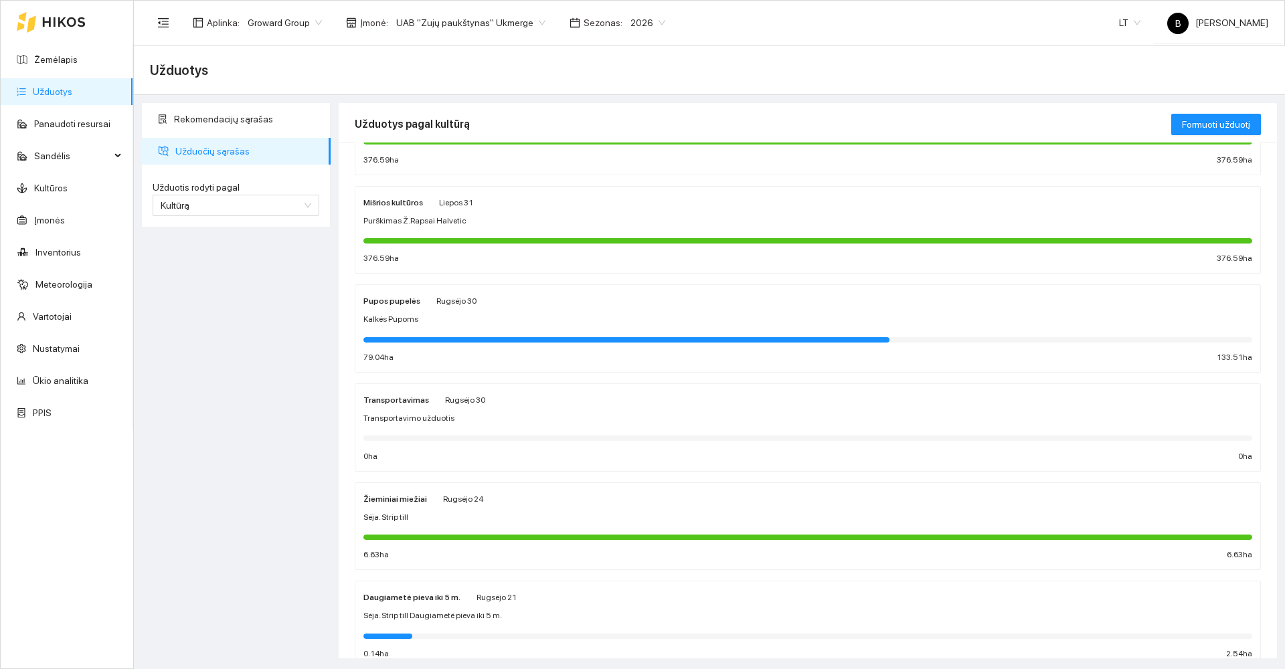
scroll to position [201, 0]
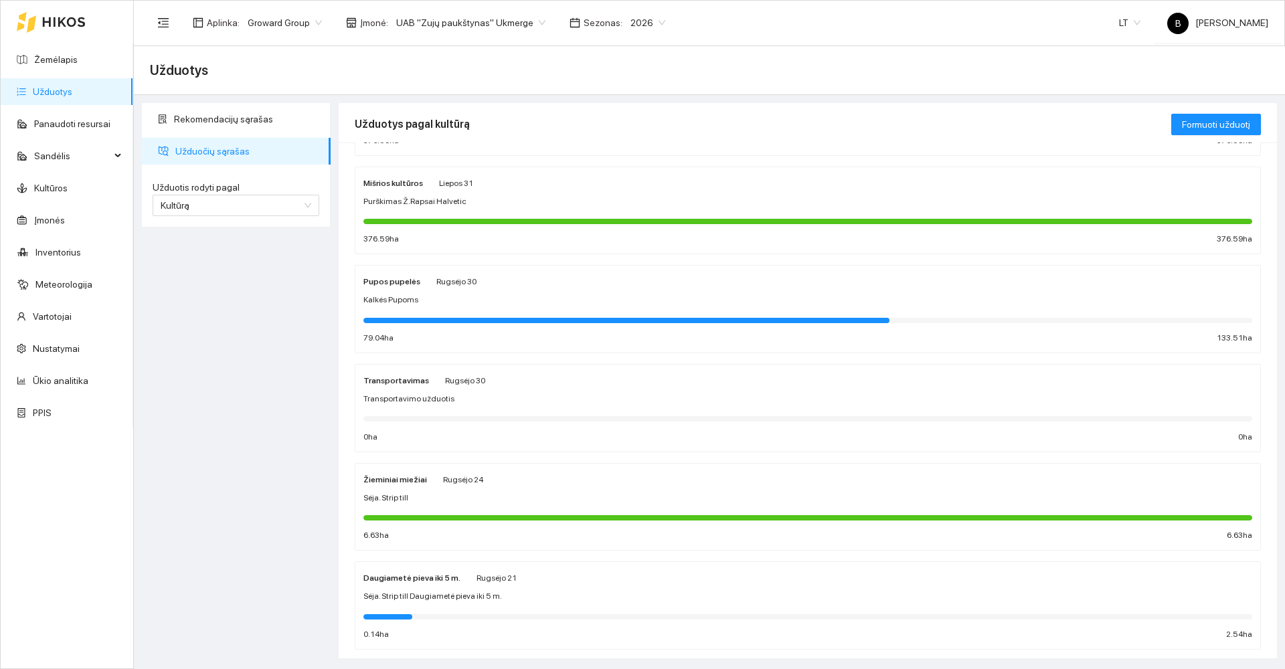
click at [560, 489] on div "Žieminiai miežiai Rugsėjo 24 Sėja. Strip till 6.63 ha 6.63 ha" at bounding box center [808, 507] width 889 height 71
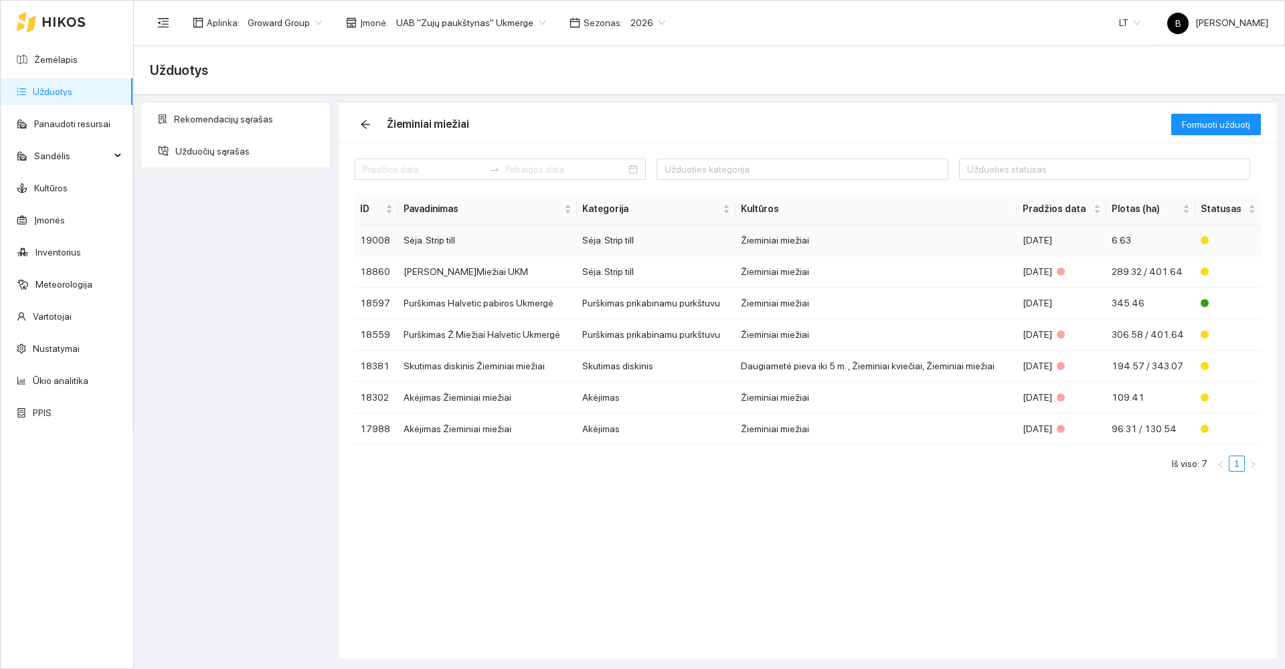
click at [461, 240] on td "Sėja. Strip till" at bounding box center [487, 240] width 179 height 31
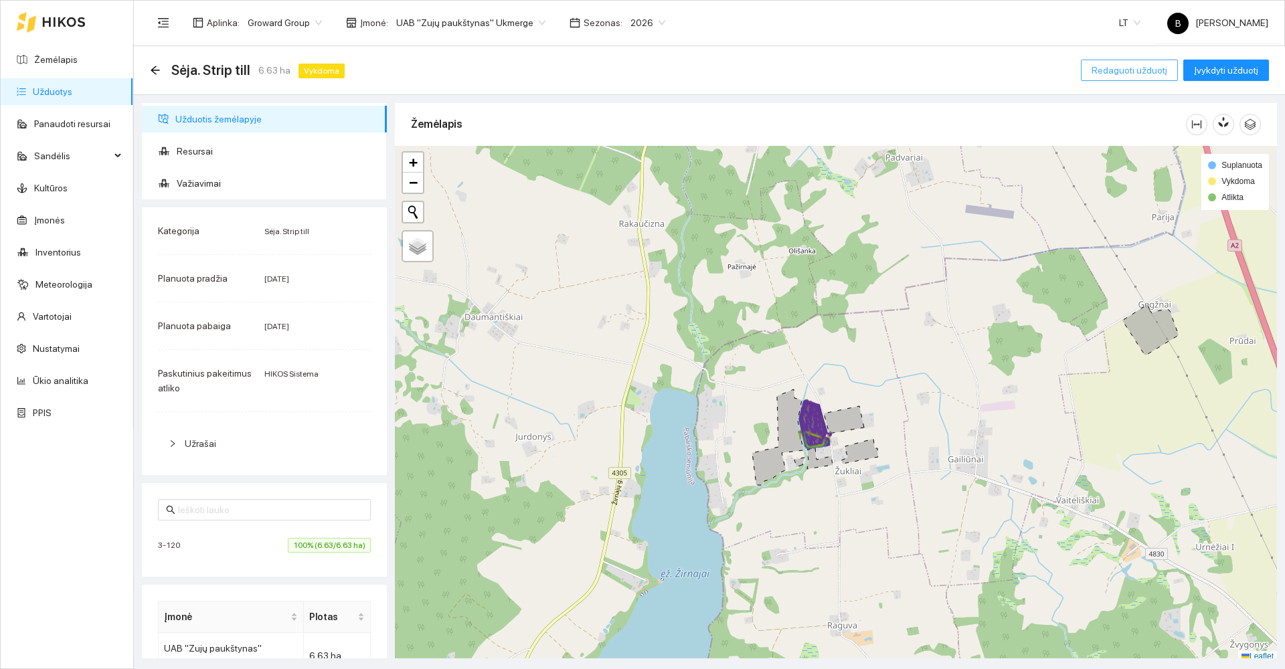
click at [1124, 68] on span "Redaguoti užduotį" at bounding box center [1130, 70] width 76 height 15
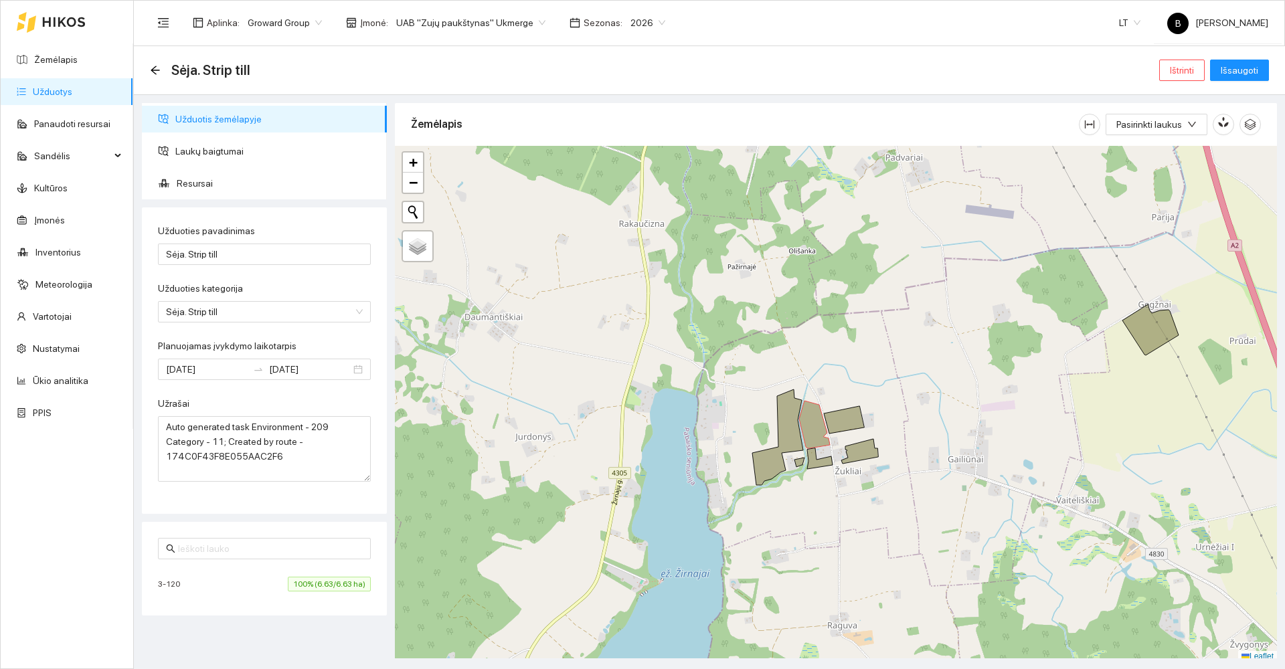
type input "[DATE]"
type input "2025-09-24"
click at [1174, 71] on span "Ištrinti" at bounding box center [1182, 70] width 24 height 15
click at [1184, 139] on span "Taip" at bounding box center [1186, 135] width 17 height 15
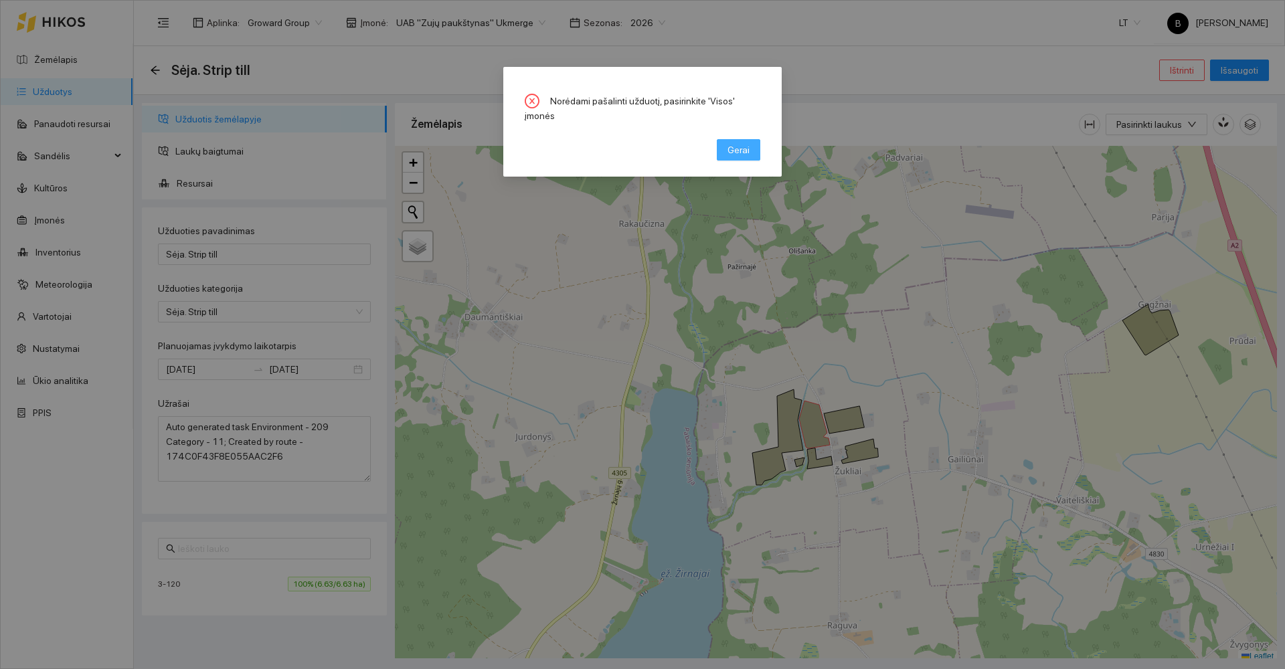
click at [740, 143] on span "Gerai" at bounding box center [739, 150] width 22 height 15
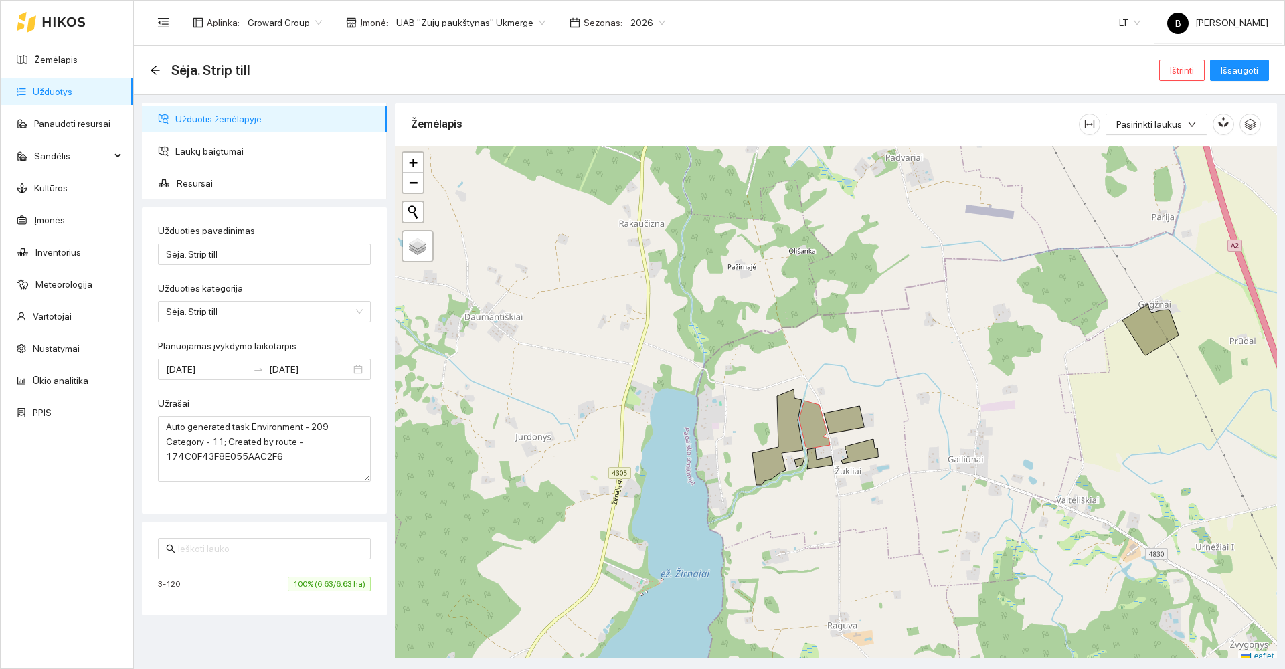
click at [492, 23] on span "UAB "Zujų paukštynas" Ukmerge" at bounding box center [470, 23] width 149 height 20
click at [444, 46] on div "Visos" at bounding box center [464, 49] width 146 height 15
click at [1184, 68] on span "Ištrinti" at bounding box center [1182, 70] width 24 height 15
click at [1178, 134] on span "Taip" at bounding box center [1186, 135] width 17 height 15
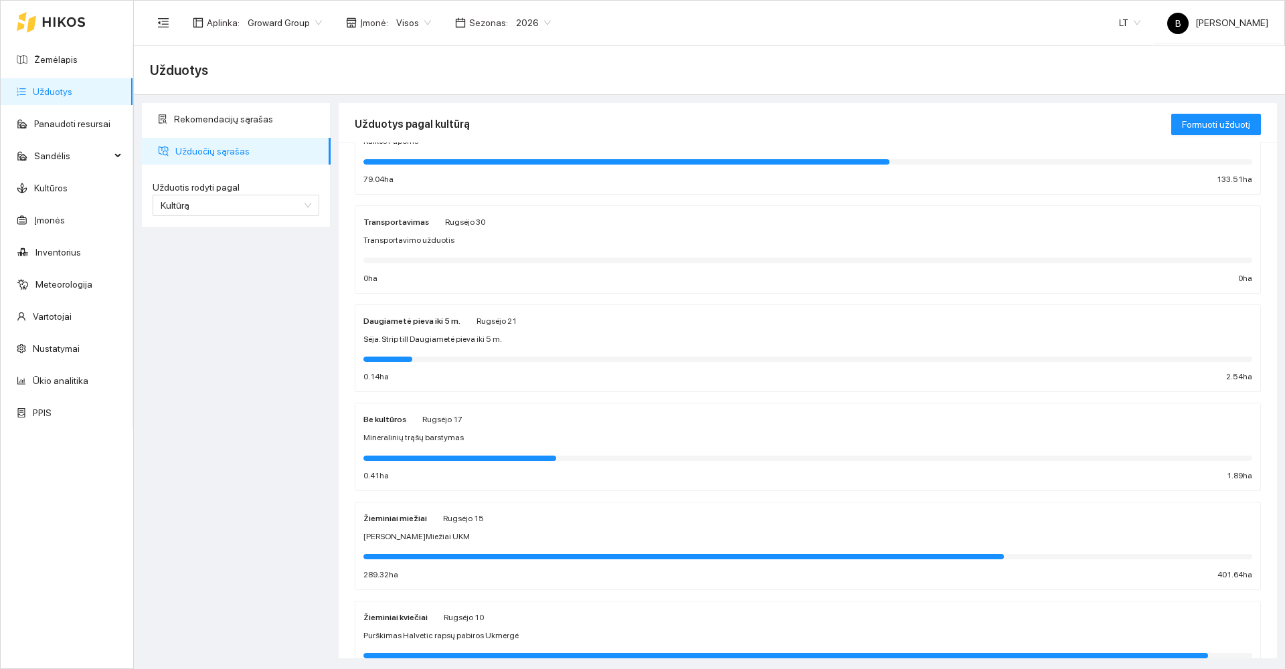
scroll to position [402, 0]
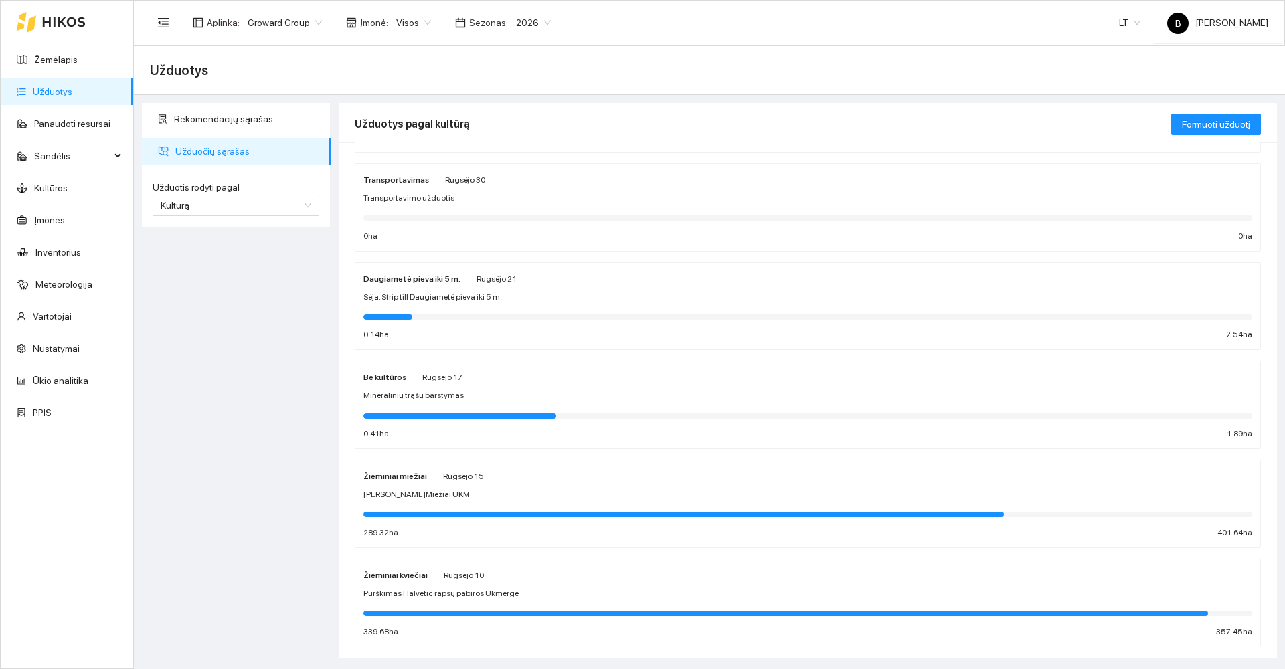
click at [644, 482] on div "Žieminiai miežiai Rugsėjo 15" at bounding box center [808, 476] width 889 height 15
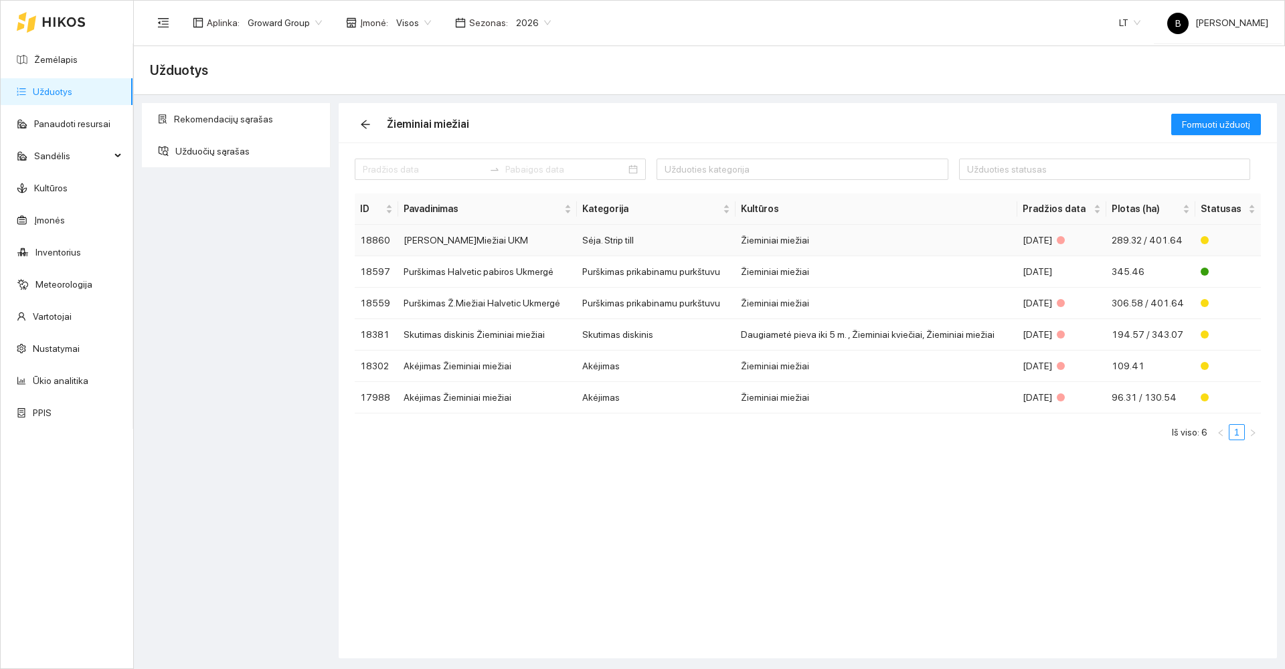
click at [458, 236] on td "[PERSON_NAME]Miežiai UKM" at bounding box center [487, 240] width 179 height 31
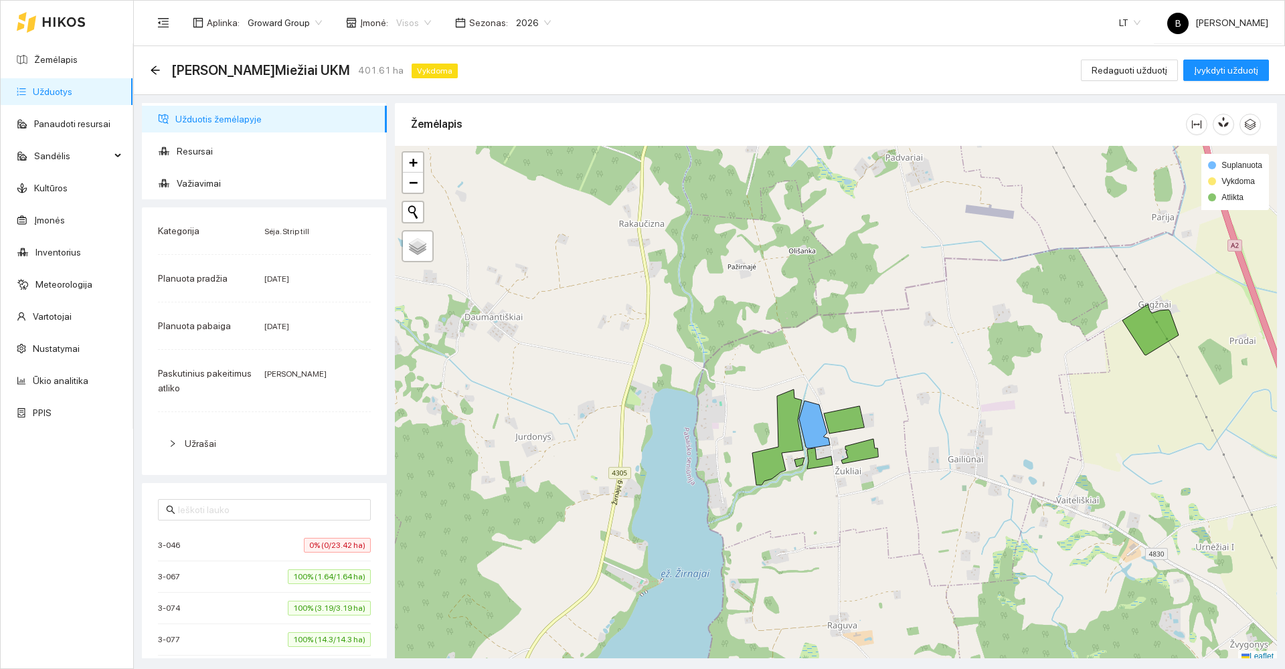
click at [402, 25] on span "Visos" at bounding box center [413, 23] width 35 height 20
click at [426, 68] on div "UAB "Zujų paukštynas" Ukmerge" at bounding box center [459, 70] width 137 height 15
click at [1145, 62] on button "Redaguoti užduotį" at bounding box center [1129, 70] width 97 height 21
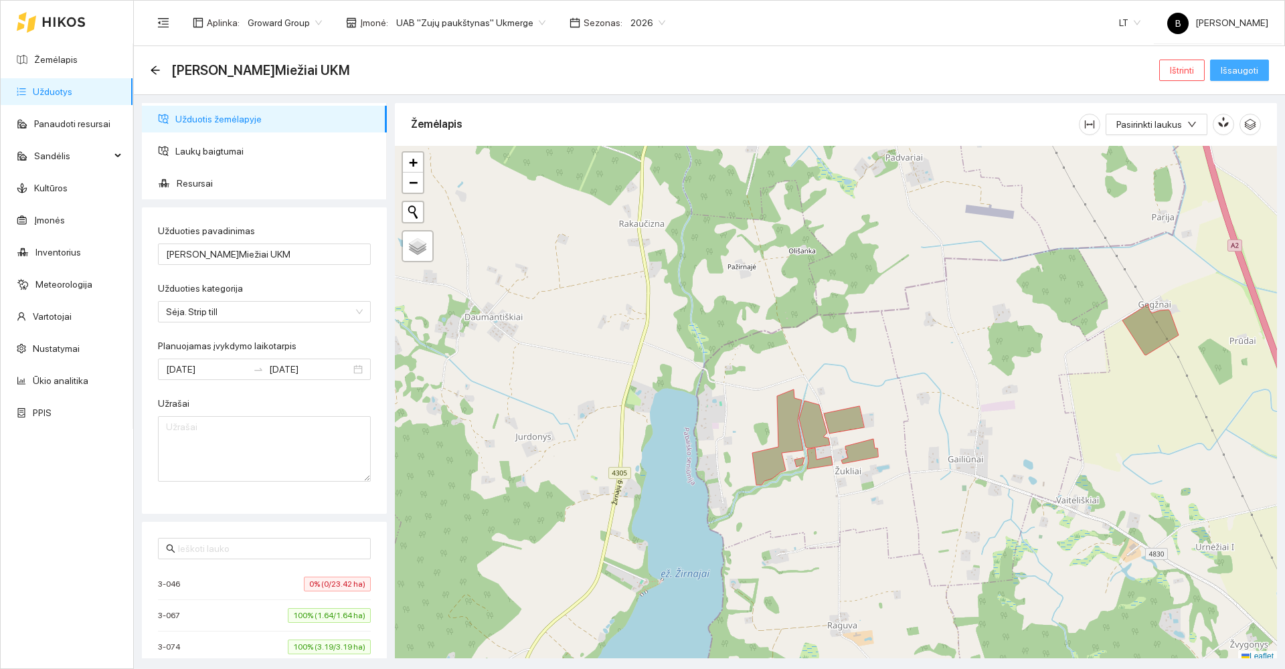
click at [1241, 67] on span "Išsaugoti" at bounding box center [1239, 70] width 37 height 15
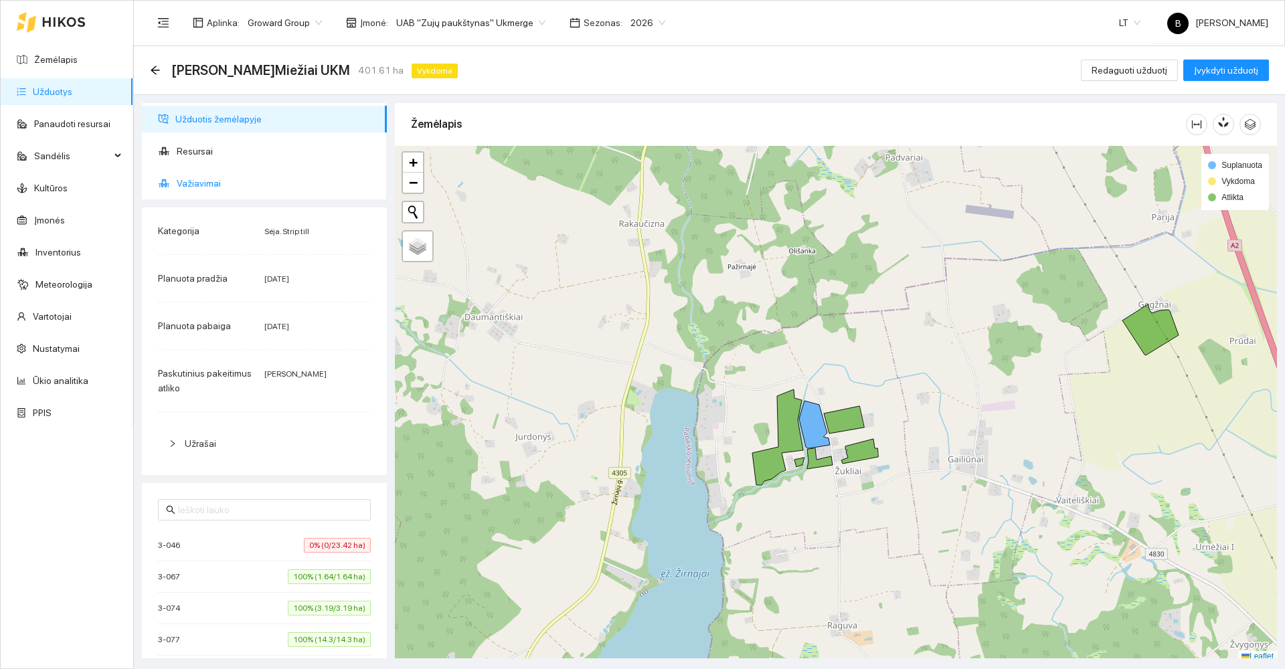
click at [194, 184] on span "Važiavimai" at bounding box center [276, 183] width 199 height 27
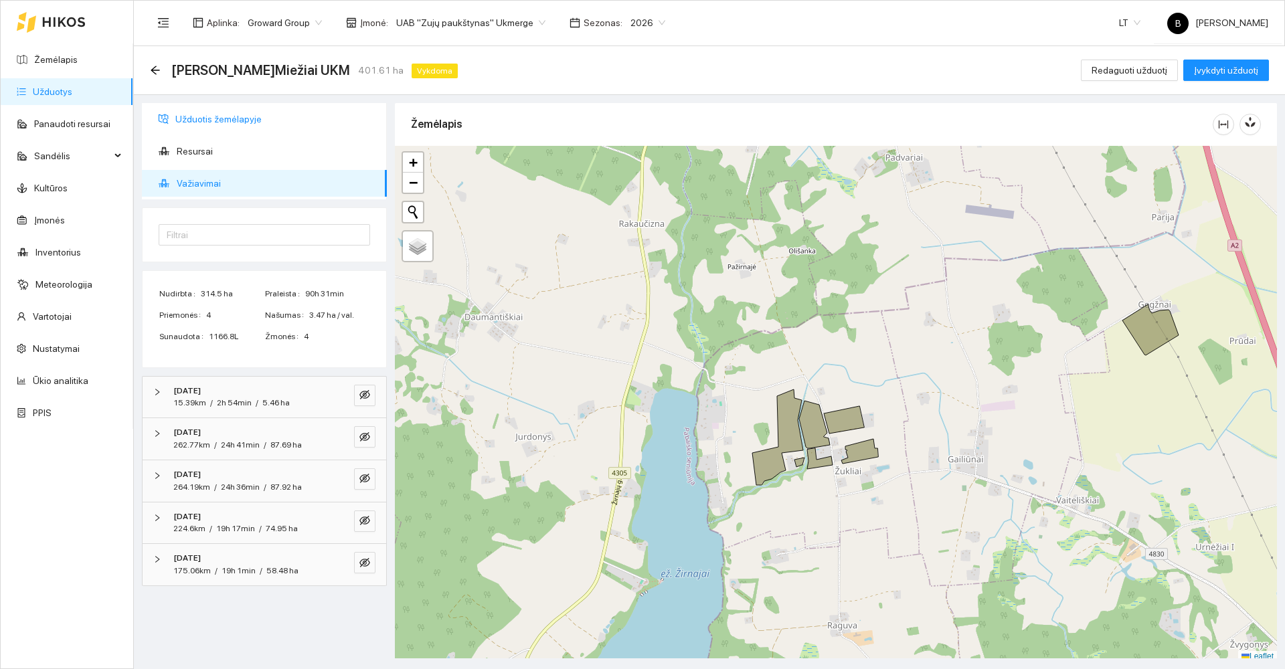
click at [216, 116] on span "Užduotis žemėlapyje" at bounding box center [275, 119] width 201 height 27
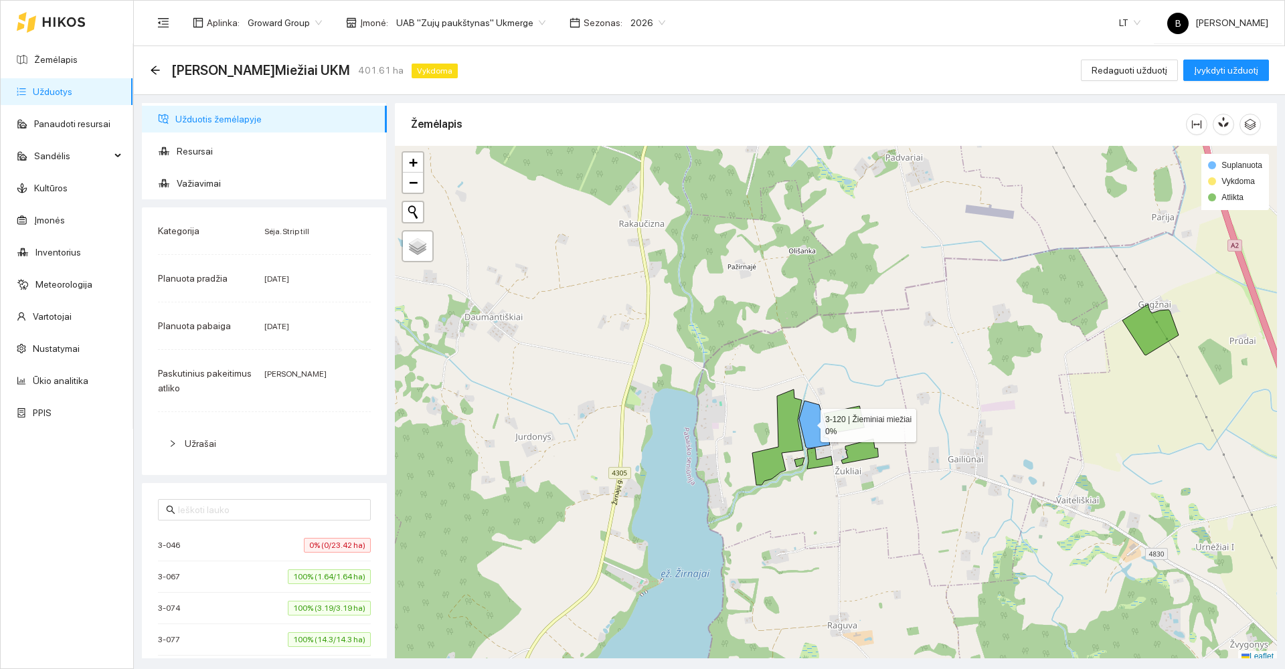
click at [809, 422] on icon at bounding box center [814, 425] width 31 height 48
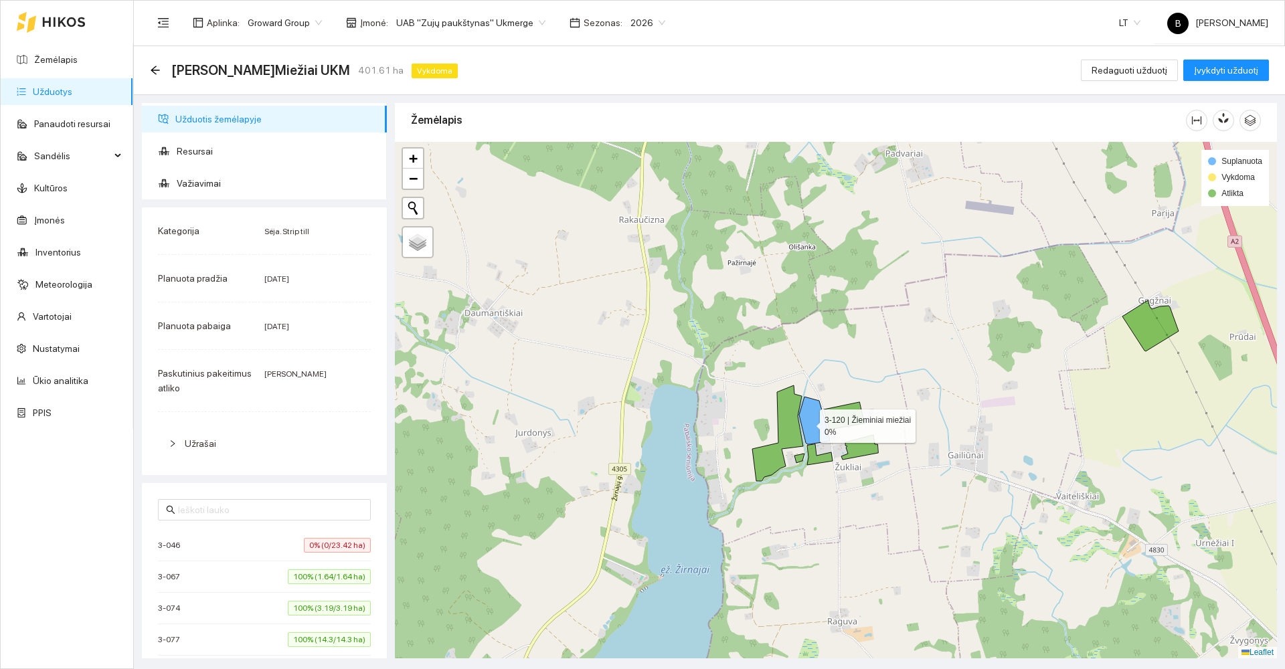
click at [808, 423] on icon at bounding box center [814, 421] width 31 height 48
click at [813, 425] on icon at bounding box center [814, 421] width 31 height 48
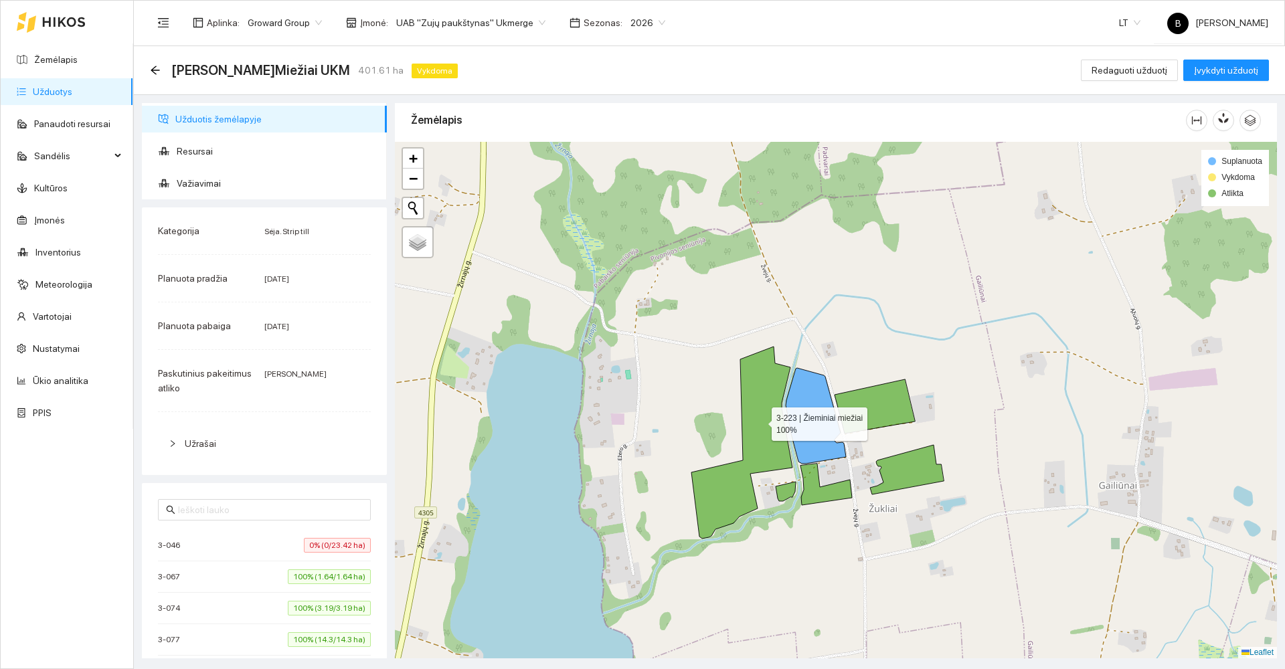
click at [760, 421] on icon at bounding box center [742, 443] width 101 height 192
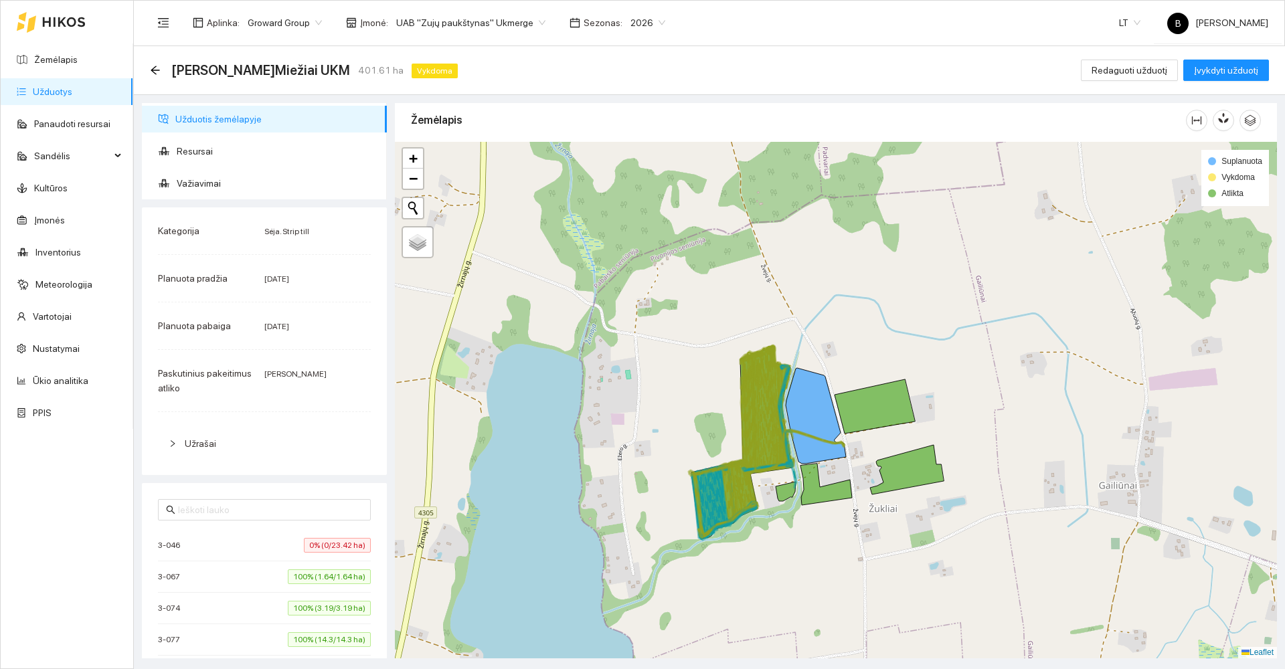
click at [760, 421] on icon at bounding box center [770, 408] width 31 height 125
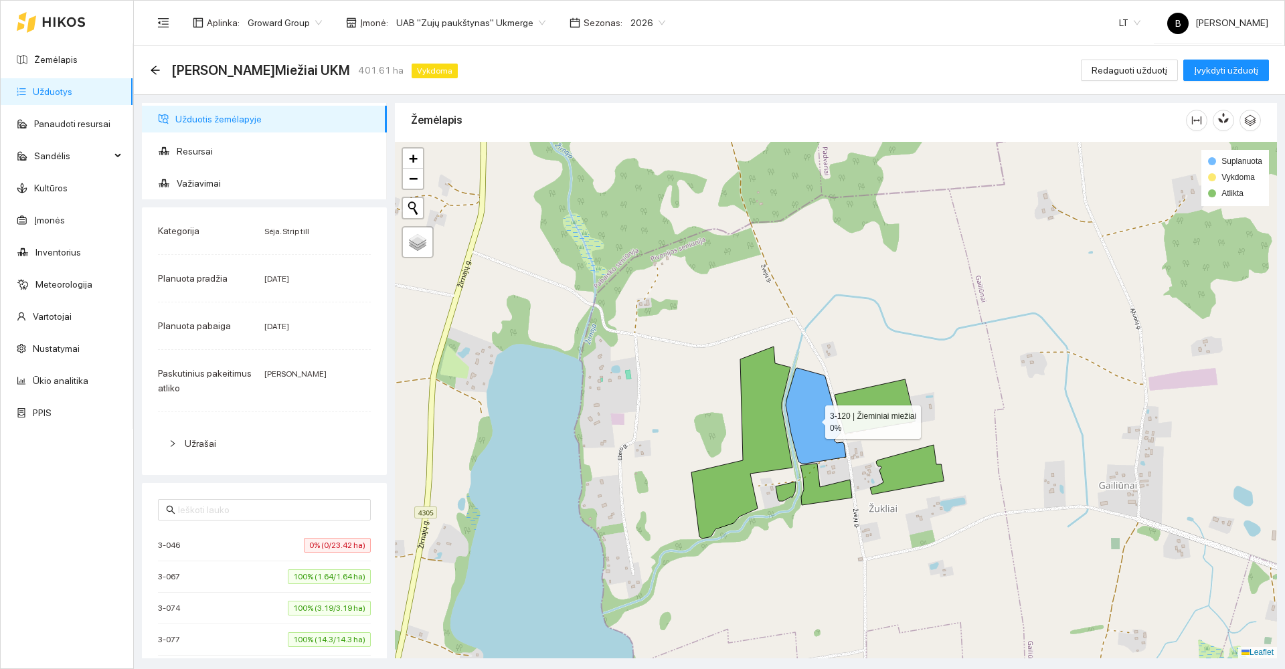
click at [811, 418] on icon at bounding box center [816, 416] width 60 height 96
click at [890, 412] on icon at bounding box center [875, 407] width 80 height 54
click at [890, 412] on icon at bounding box center [878, 408] width 72 height 59
click at [817, 404] on icon at bounding box center [816, 416] width 60 height 96
click at [816, 404] on icon at bounding box center [816, 416] width 60 height 96
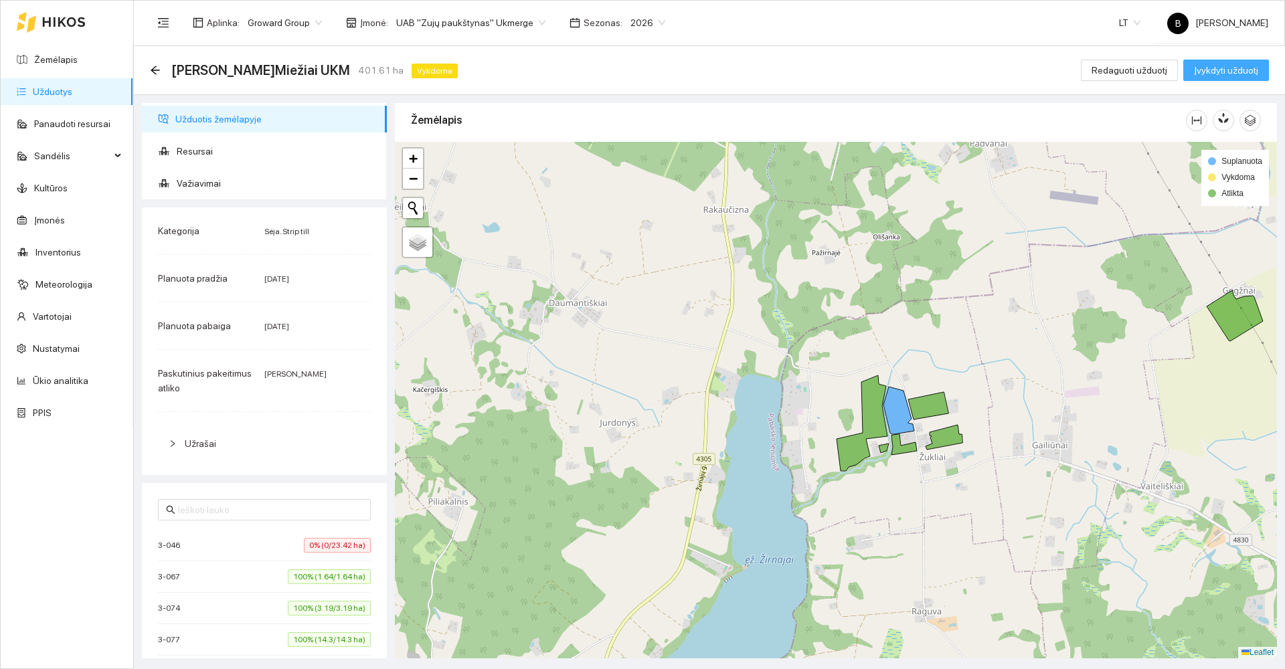
click at [1219, 68] on span "Įvykdyti užduotį" at bounding box center [1226, 70] width 64 height 15
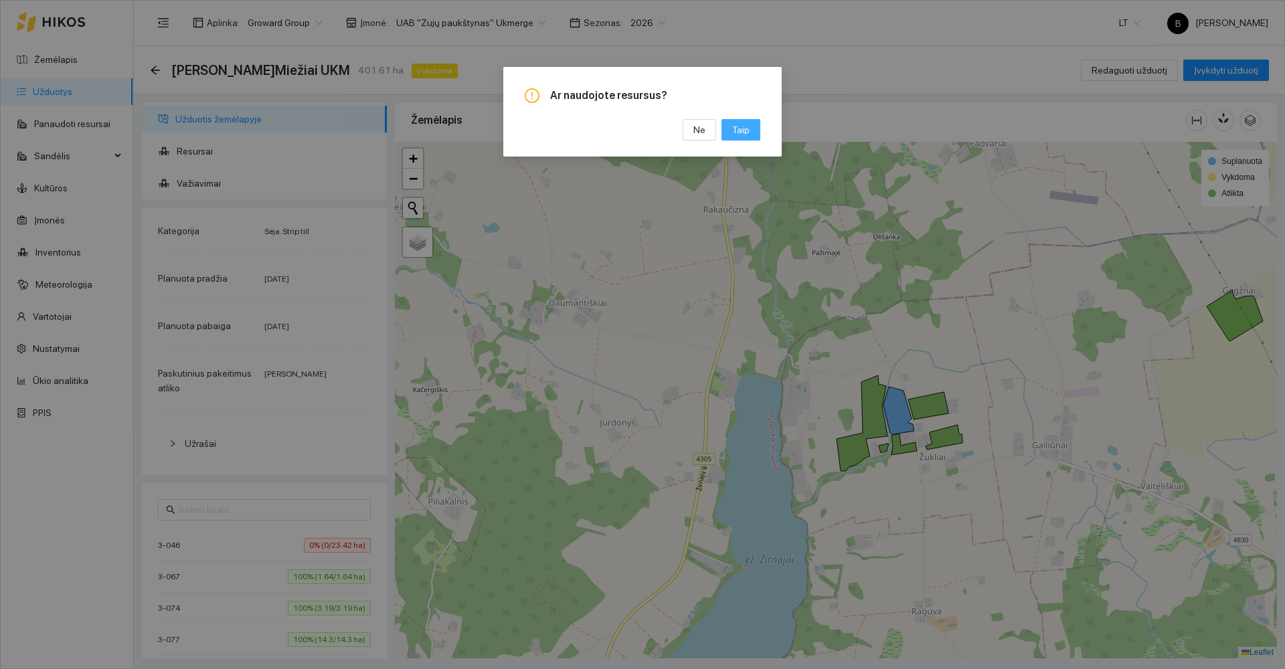
click at [758, 128] on button "Taip" at bounding box center [741, 129] width 39 height 21
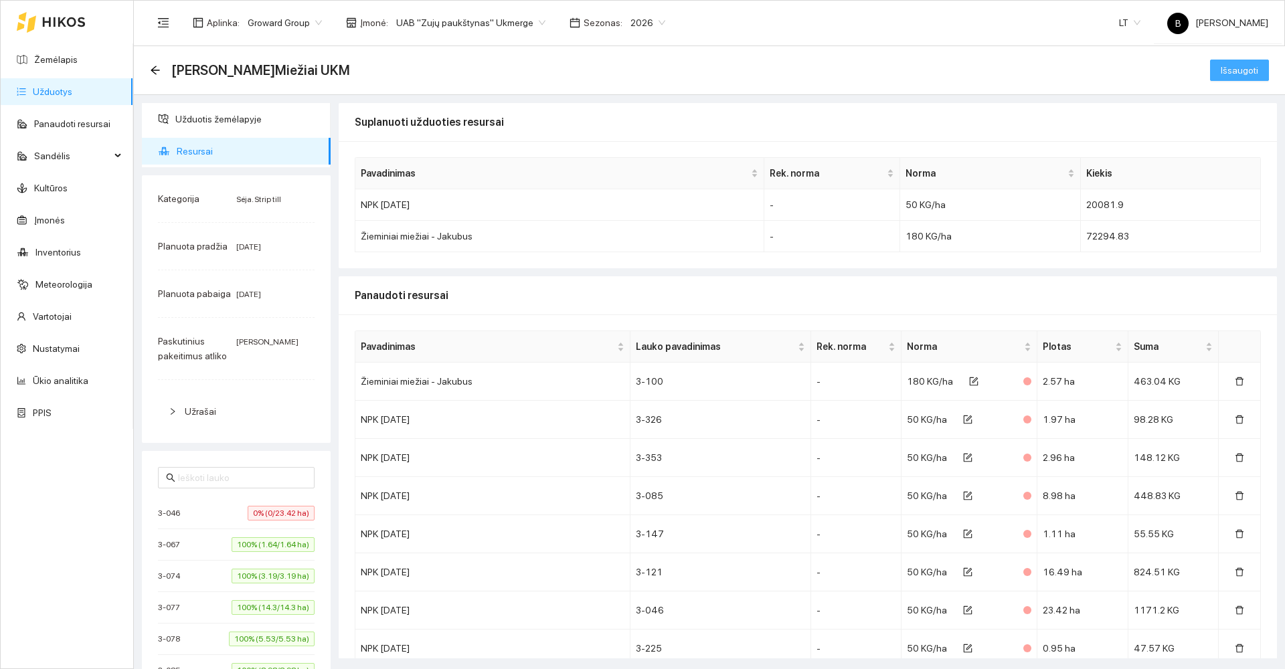
click at [1227, 73] on span "Išsaugoti" at bounding box center [1239, 70] width 37 height 15
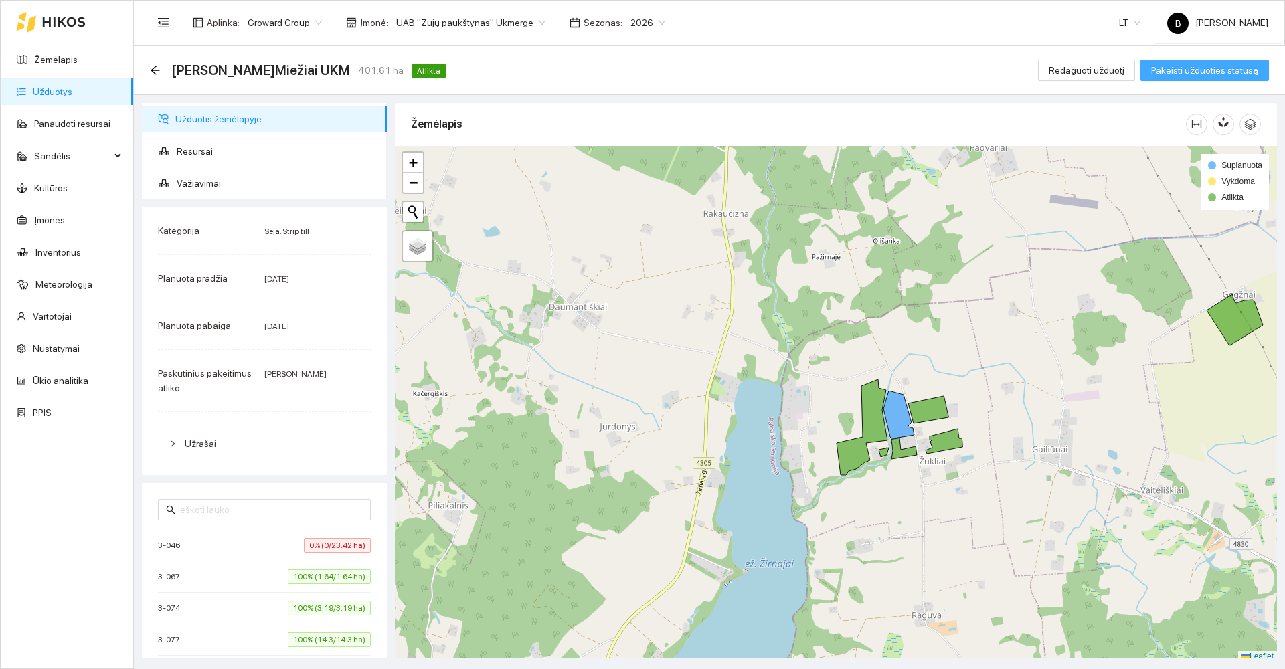
click at [1215, 69] on span "Pakeisti užduoties statusą" at bounding box center [1204, 70] width 107 height 15
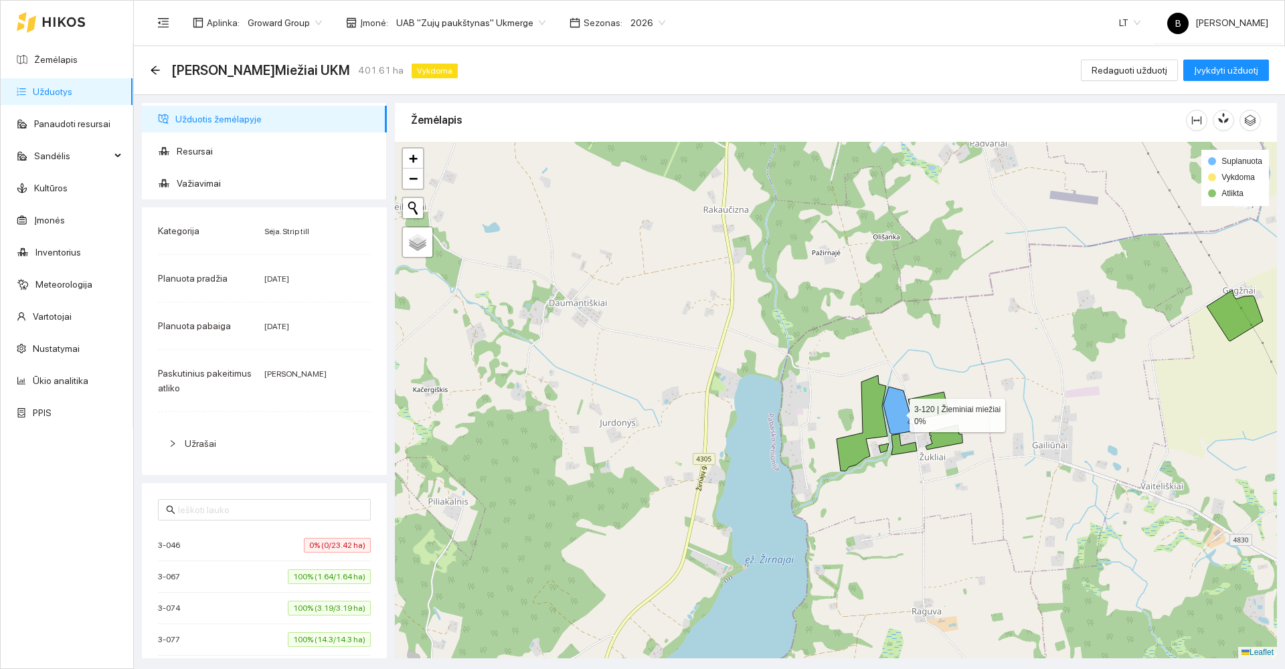
click at [892, 420] on icon at bounding box center [899, 411] width 31 height 48
click at [896, 415] on icon at bounding box center [899, 411] width 31 height 48
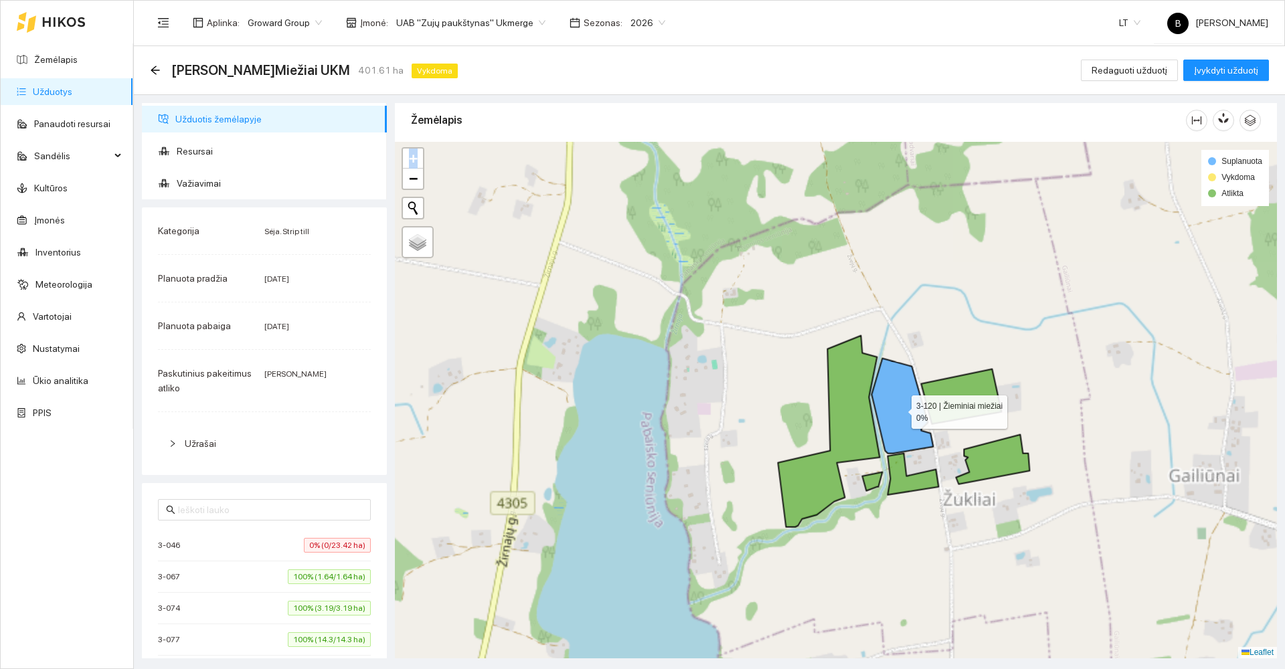
click at [896, 415] on icon at bounding box center [903, 406] width 62 height 95
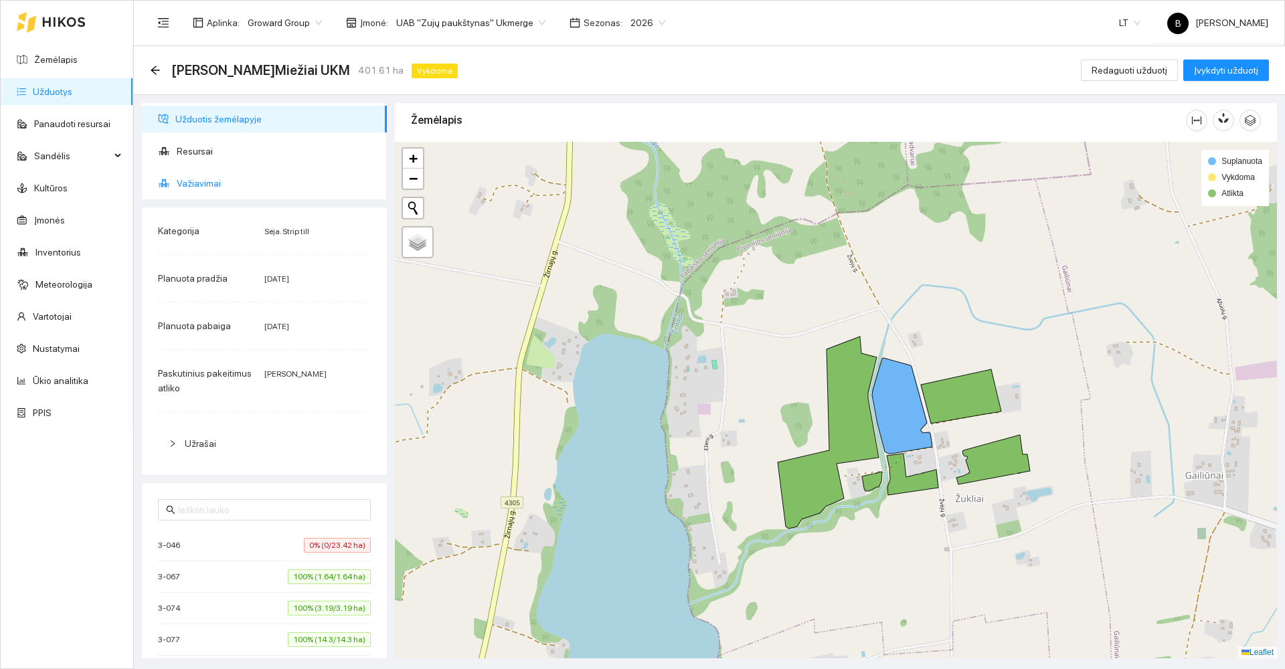
click at [198, 185] on span "Važiavimai" at bounding box center [276, 183] width 199 height 27
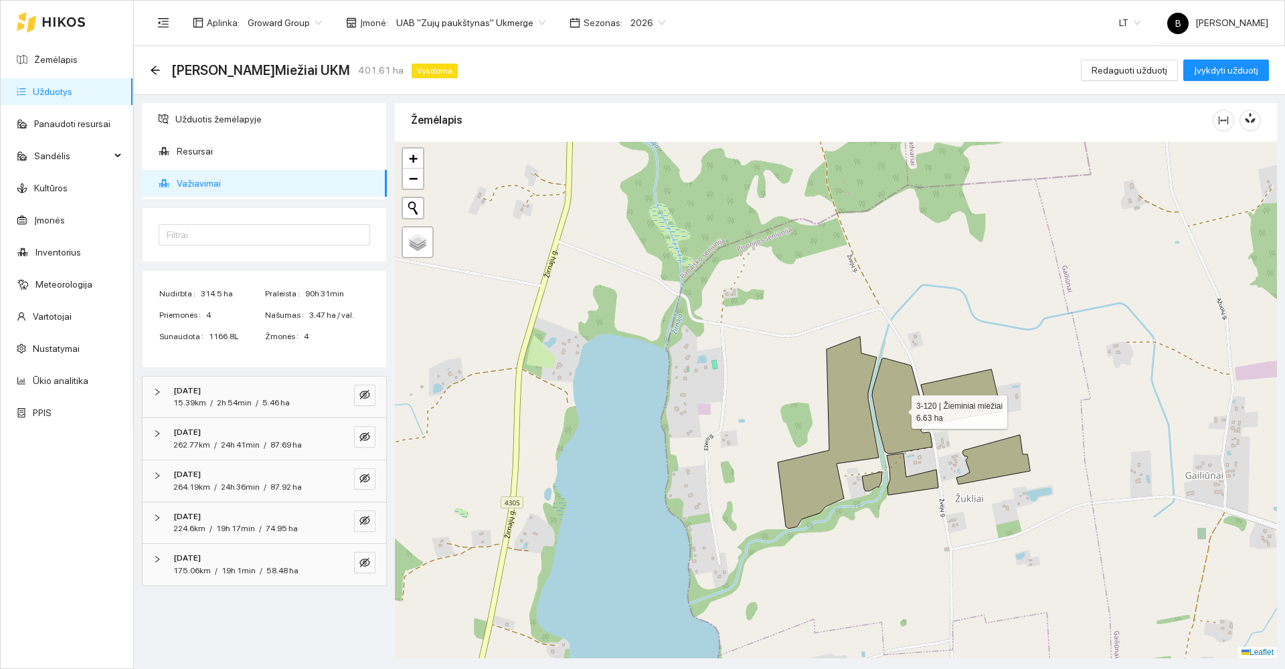
click at [895, 415] on icon at bounding box center [902, 406] width 60 height 96
click at [191, 152] on span "Resursai" at bounding box center [276, 151] width 199 height 27
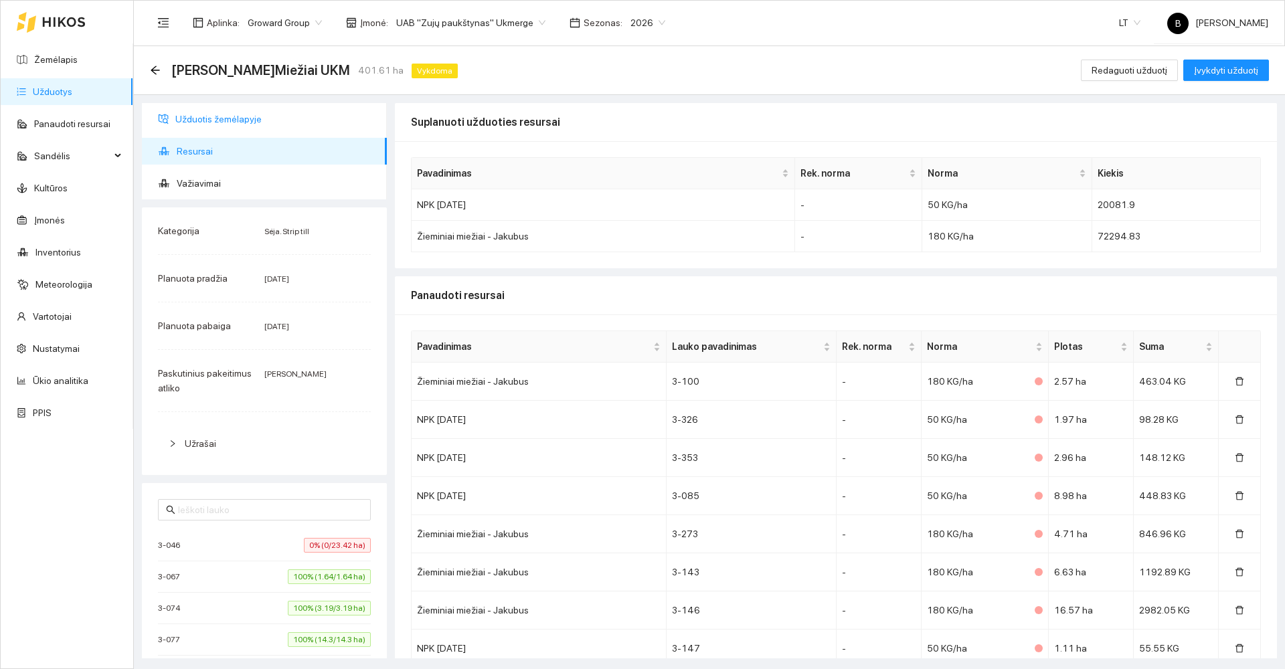
click at [202, 114] on span "Užduotis žemėlapyje" at bounding box center [275, 119] width 201 height 27
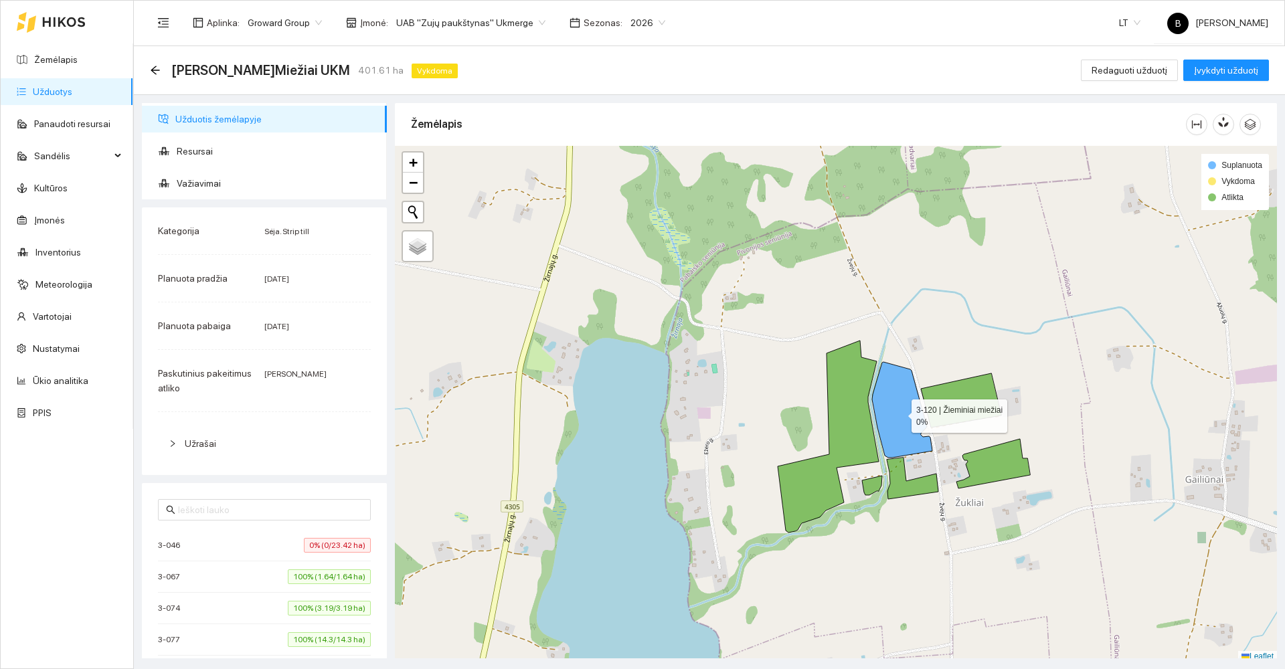
scroll to position [4, 0]
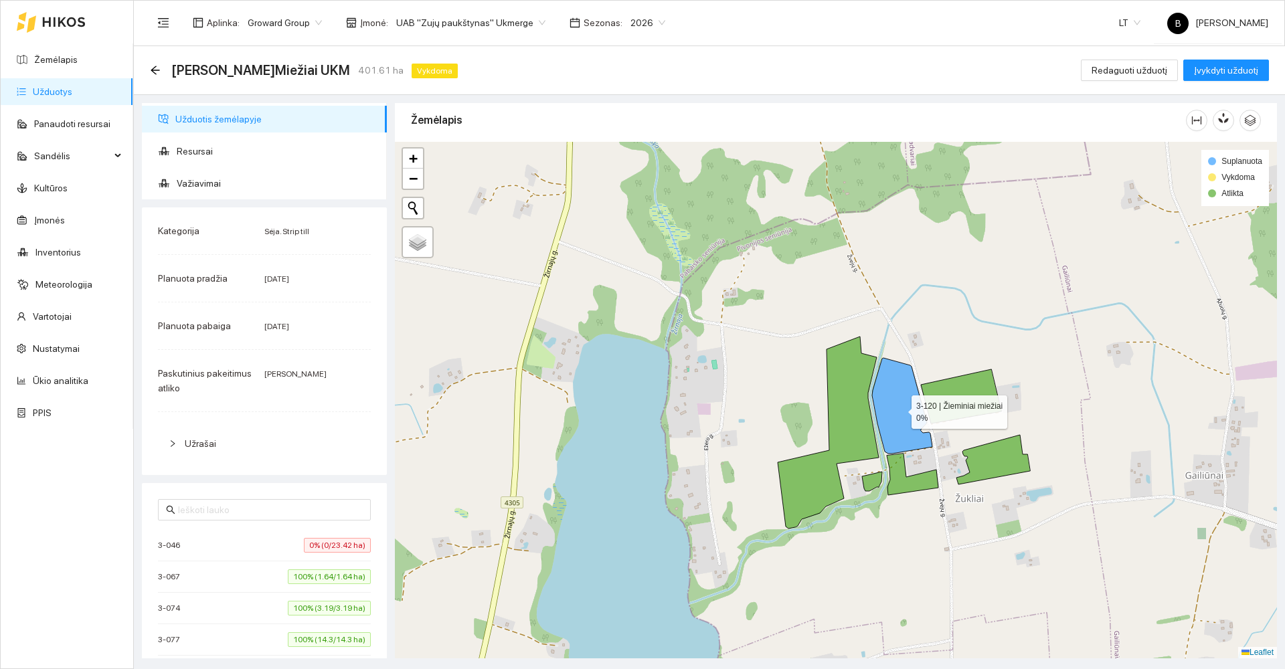
click at [883, 420] on icon at bounding box center [902, 406] width 60 height 96
click at [883, 419] on icon at bounding box center [902, 406] width 60 height 96
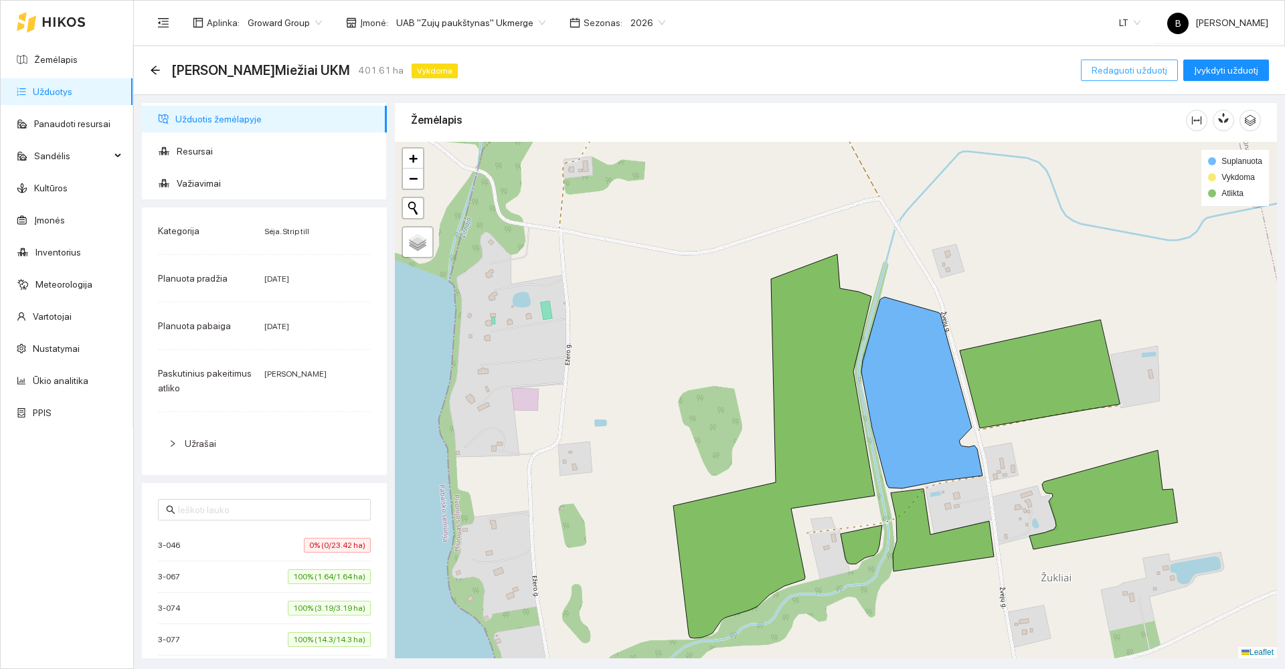
click at [1140, 70] on span "Redaguoti užduotį" at bounding box center [1130, 70] width 76 height 15
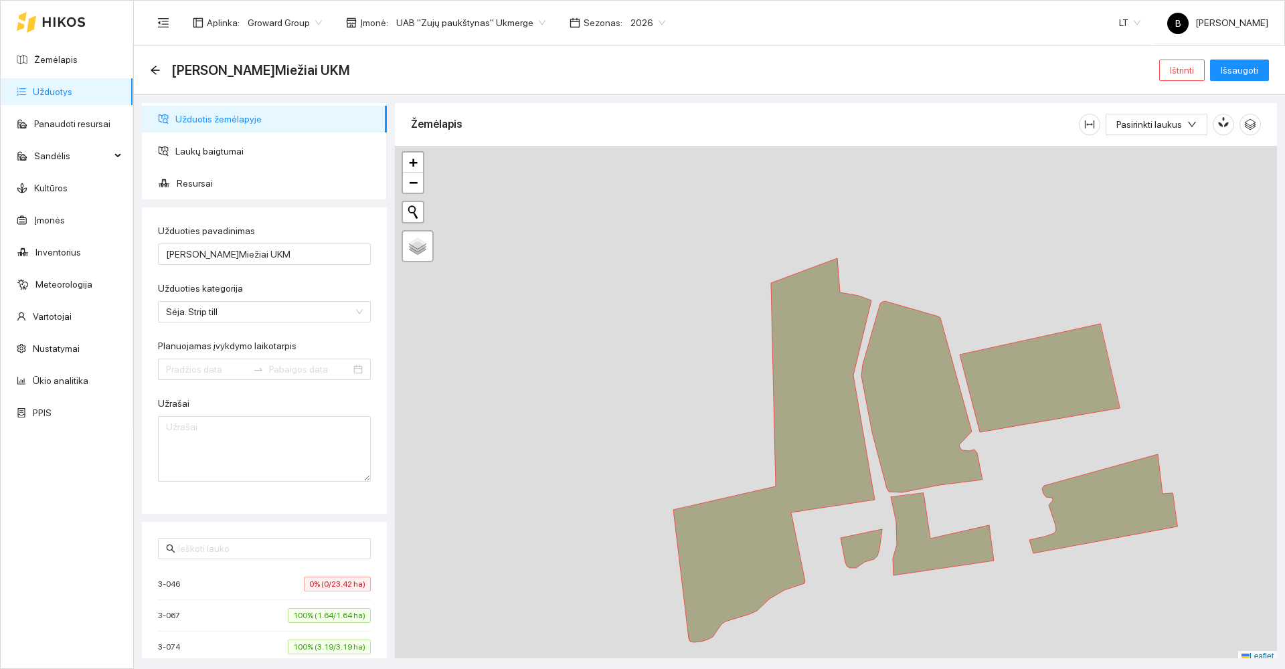
type input "[DATE]"
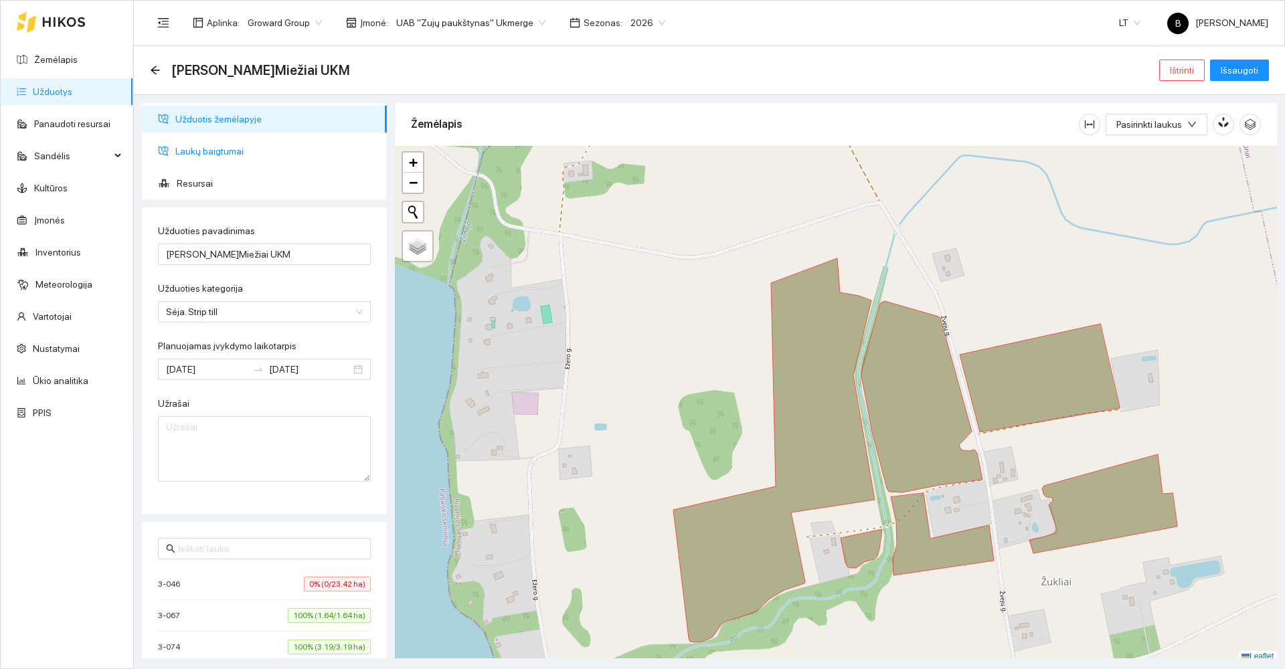
click at [185, 152] on span "Laukų baigtumai" at bounding box center [275, 151] width 201 height 27
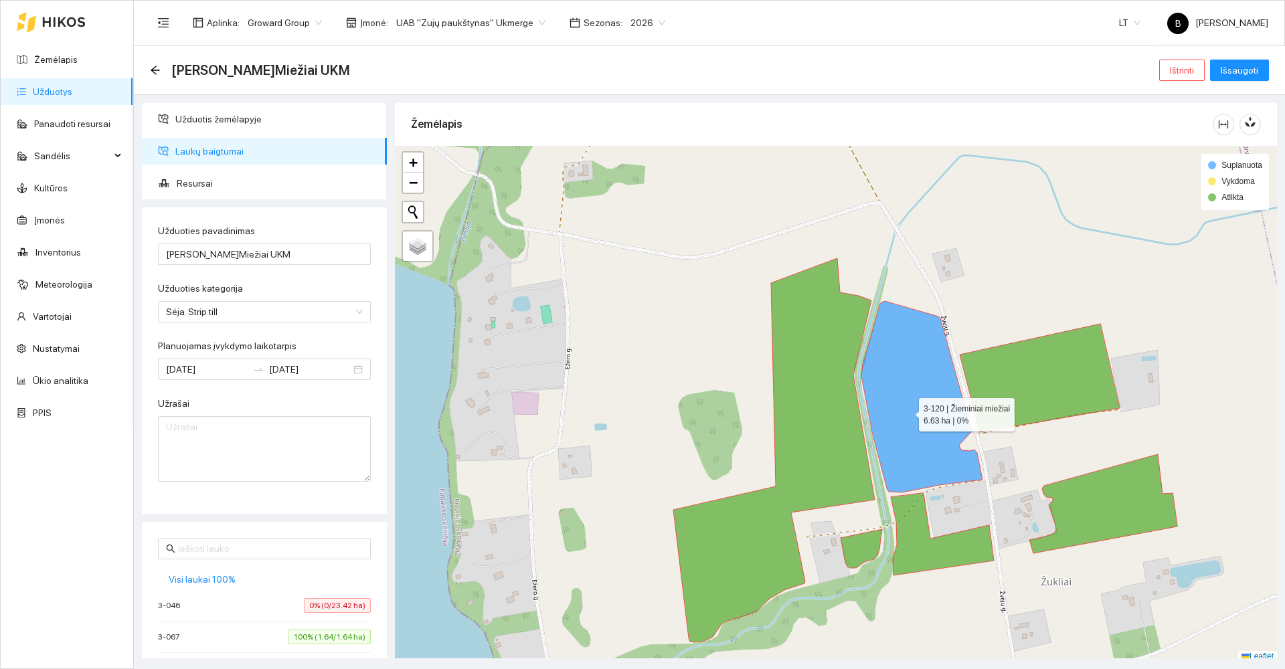
click at [907, 412] on icon at bounding box center [922, 396] width 121 height 191
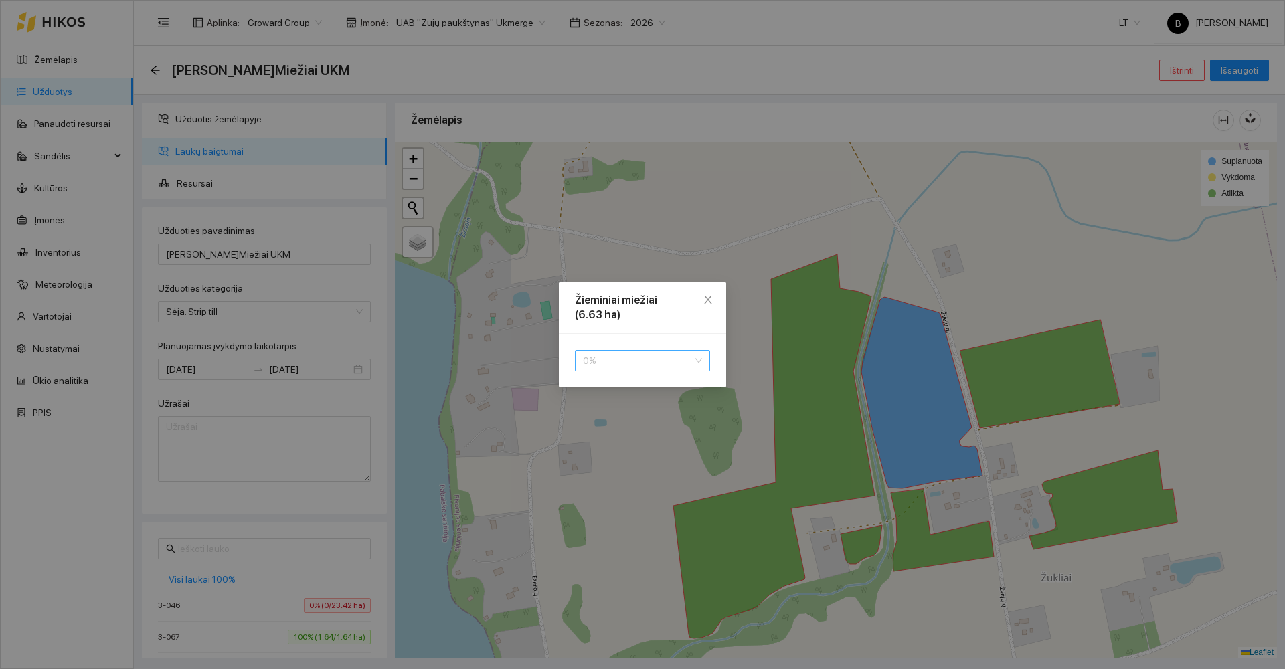
click at [618, 366] on span "0 %" at bounding box center [642, 361] width 119 height 20
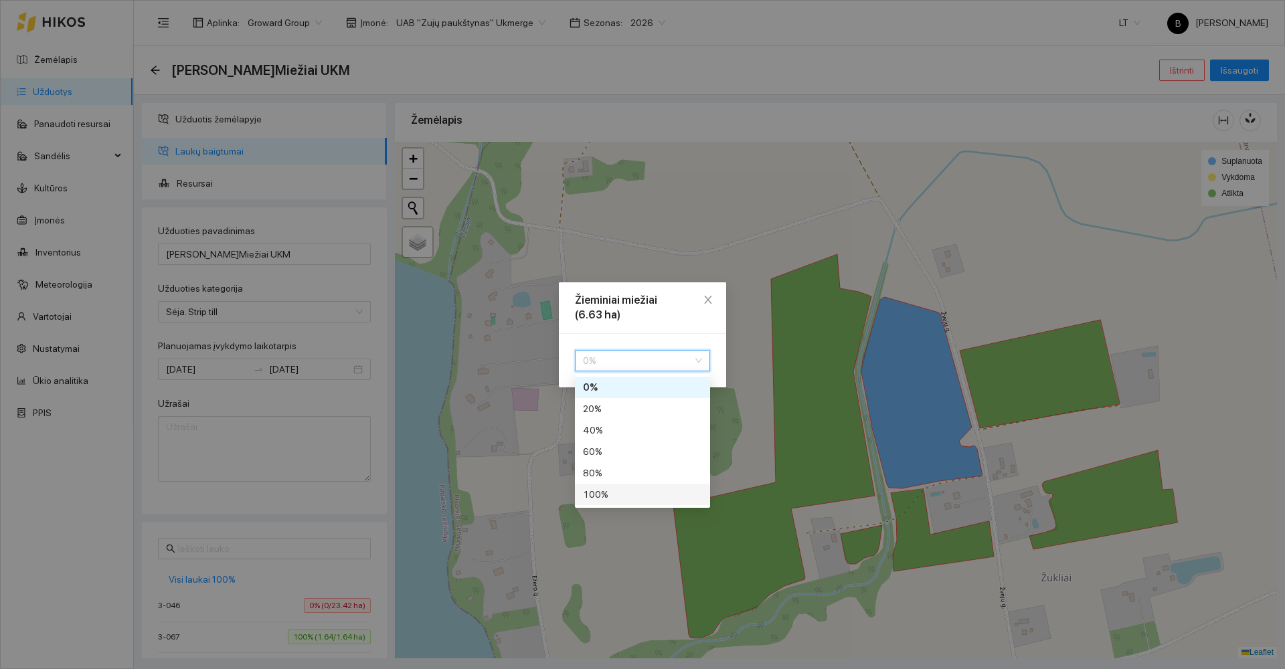
click at [613, 495] on div "100 %" at bounding box center [642, 494] width 119 height 15
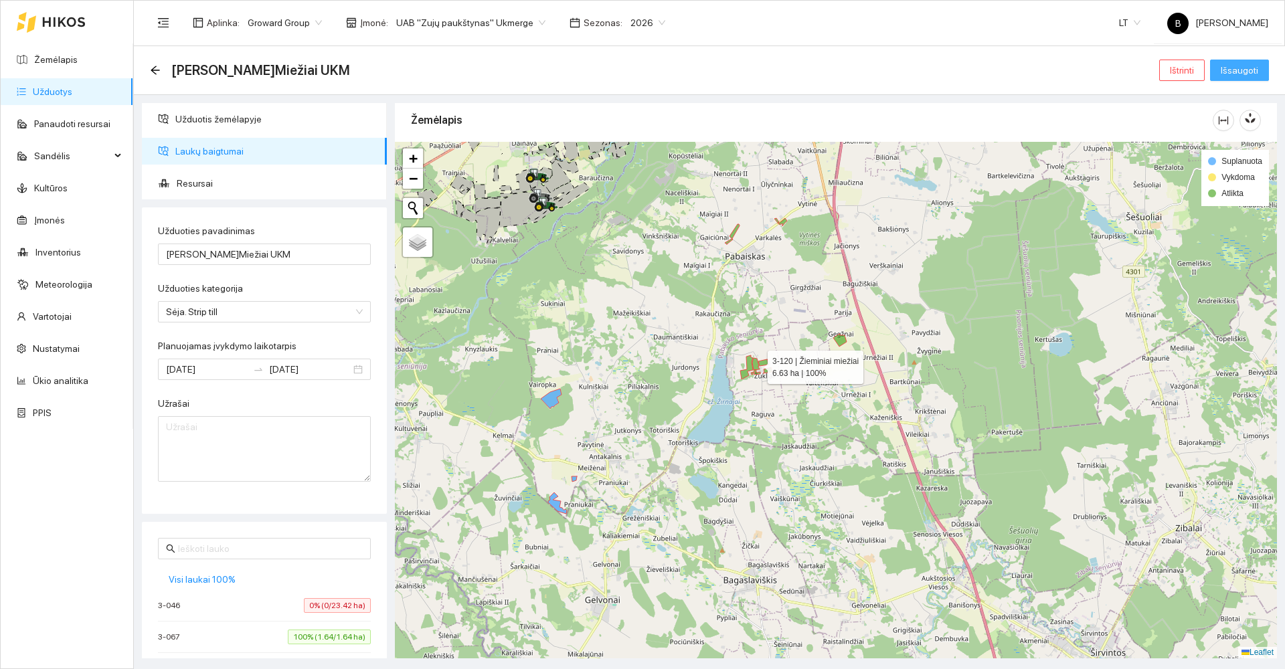
click at [1251, 71] on span "Išsaugoti" at bounding box center [1239, 70] width 37 height 15
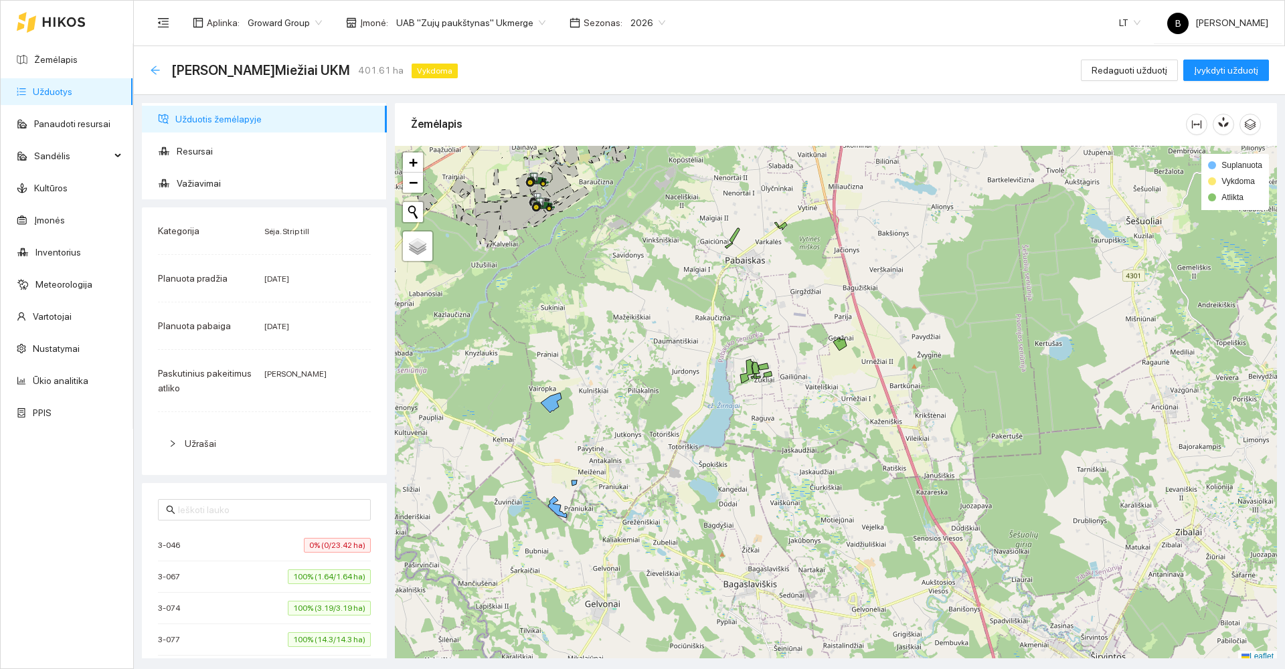
click at [154, 70] on icon "arrow-left" at bounding box center [155, 70] width 9 height 9
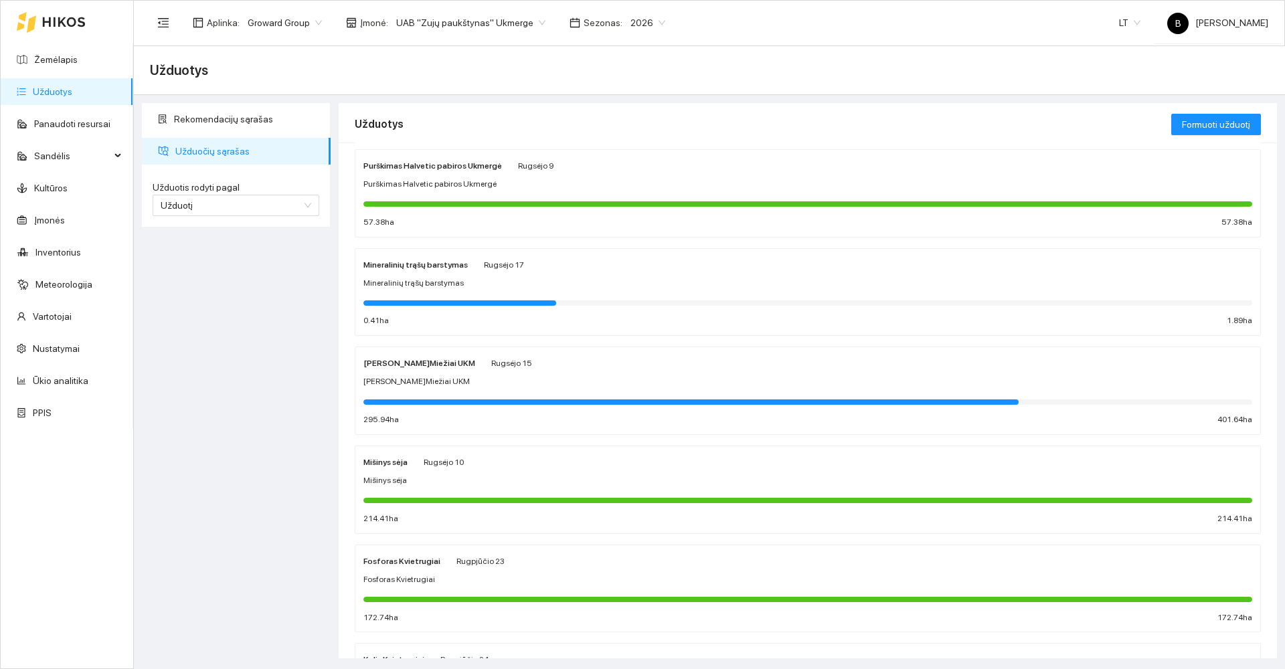
scroll to position [414, 0]
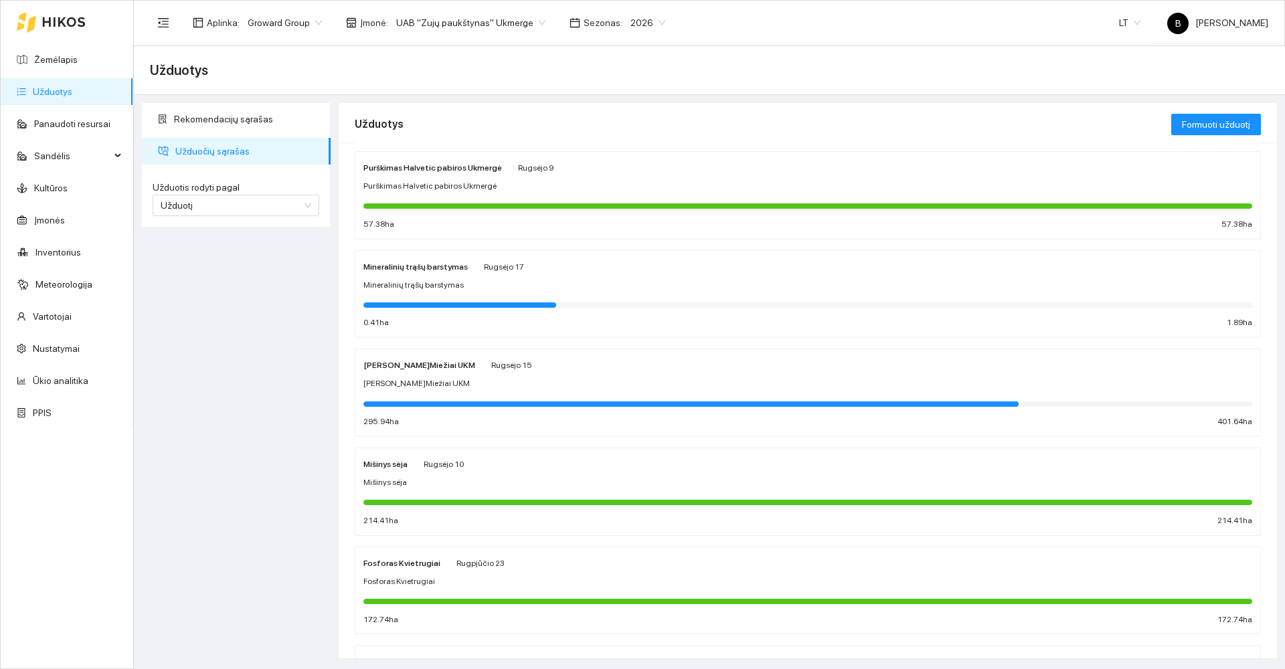
click at [547, 382] on div "[PERSON_NAME]Miežiai UKM" at bounding box center [808, 384] width 889 height 13
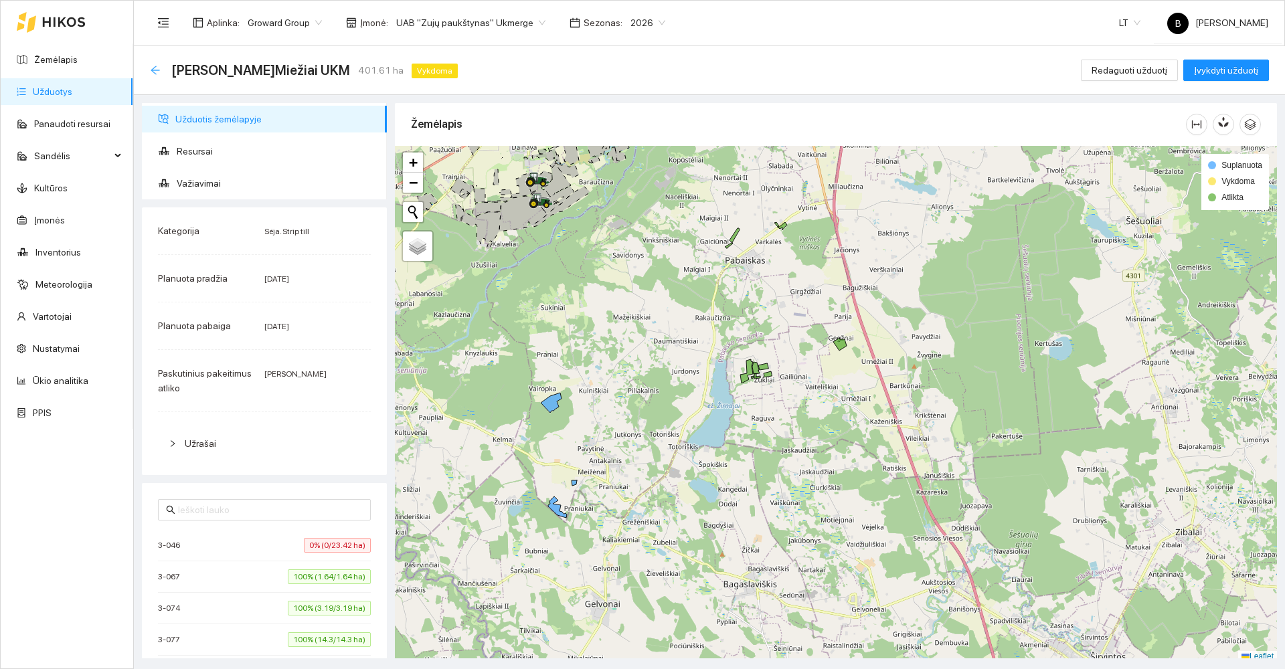
click at [151, 69] on icon "arrow-left" at bounding box center [155, 70] width 11 height 11
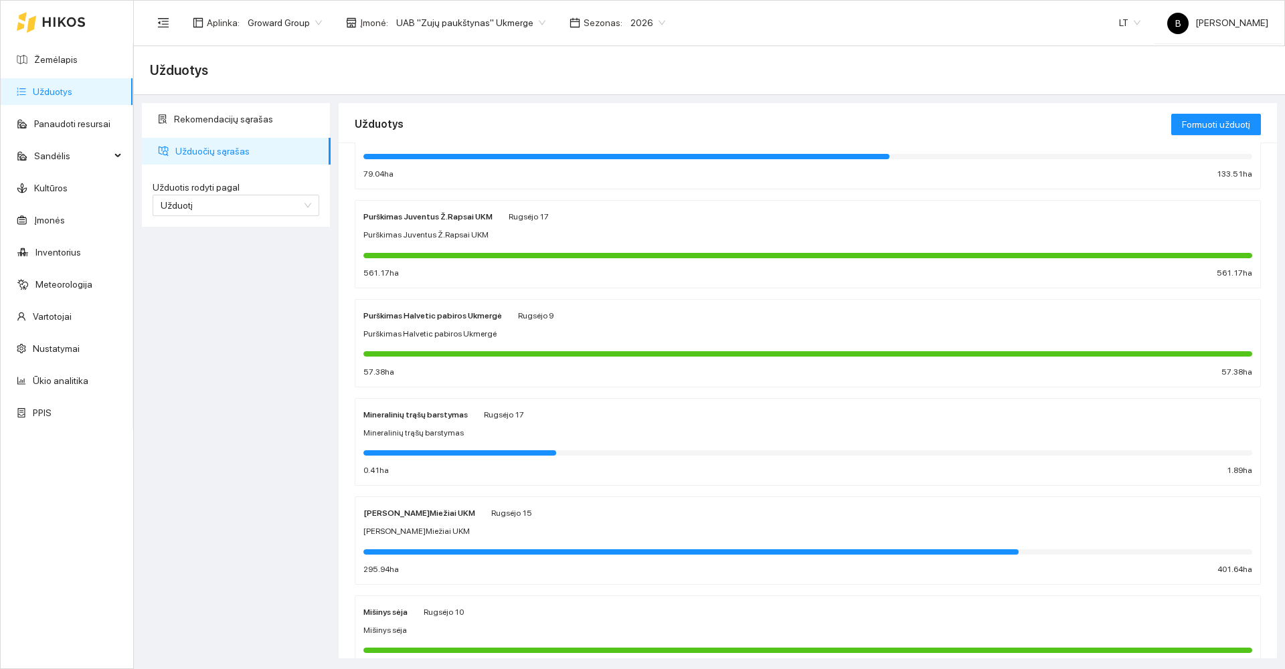
scroll to position [268, 0]
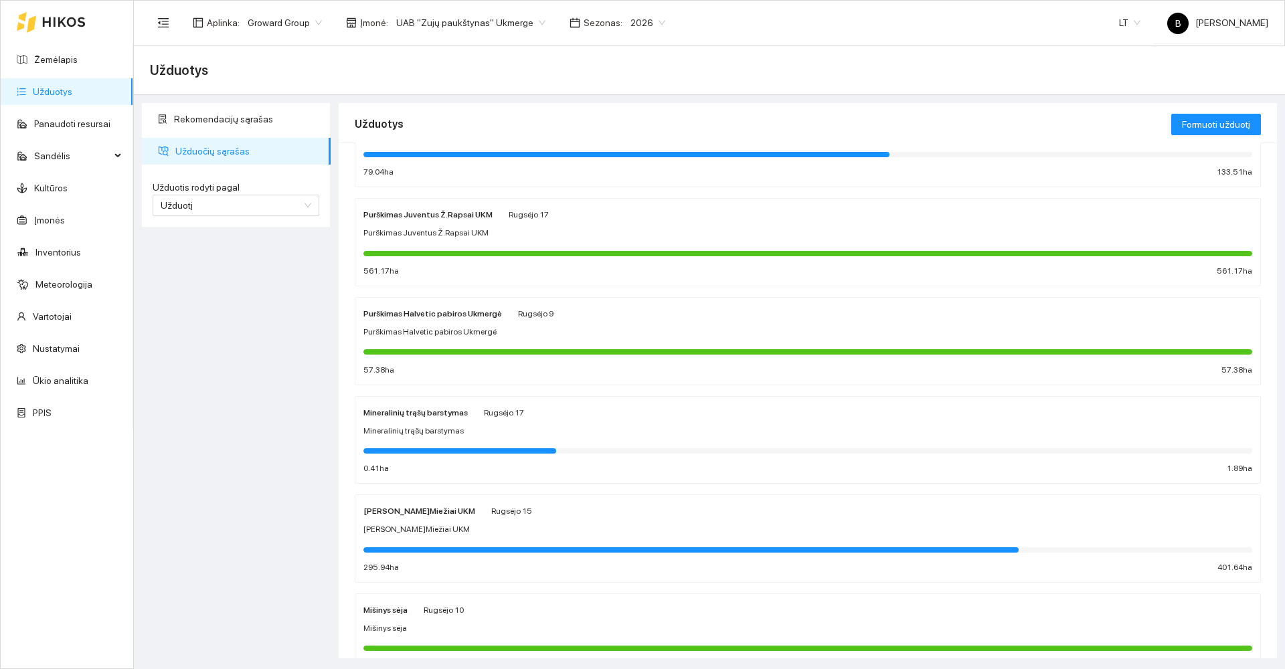
click at [44, 88] on link "Užduotys" at bounding box center [52, 91] width 39 height 11
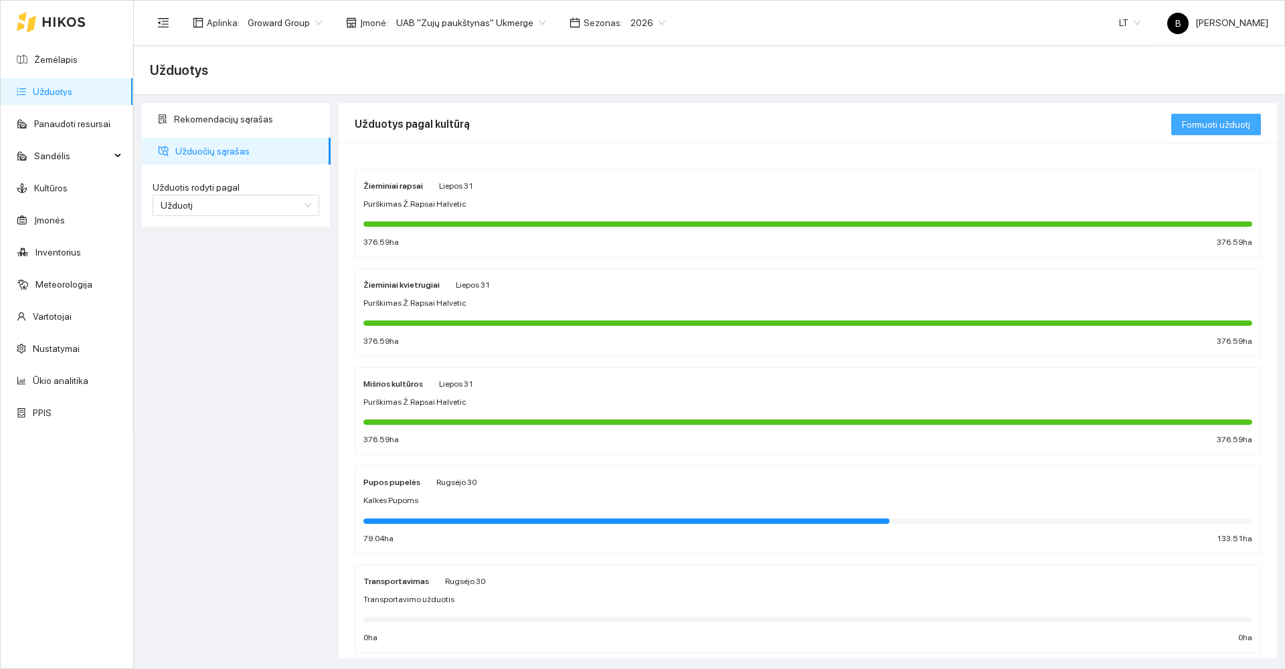
click at [1202, 126] on span "Formuoti užduotį" at bounding box center [1216, 124] width 68 height 15
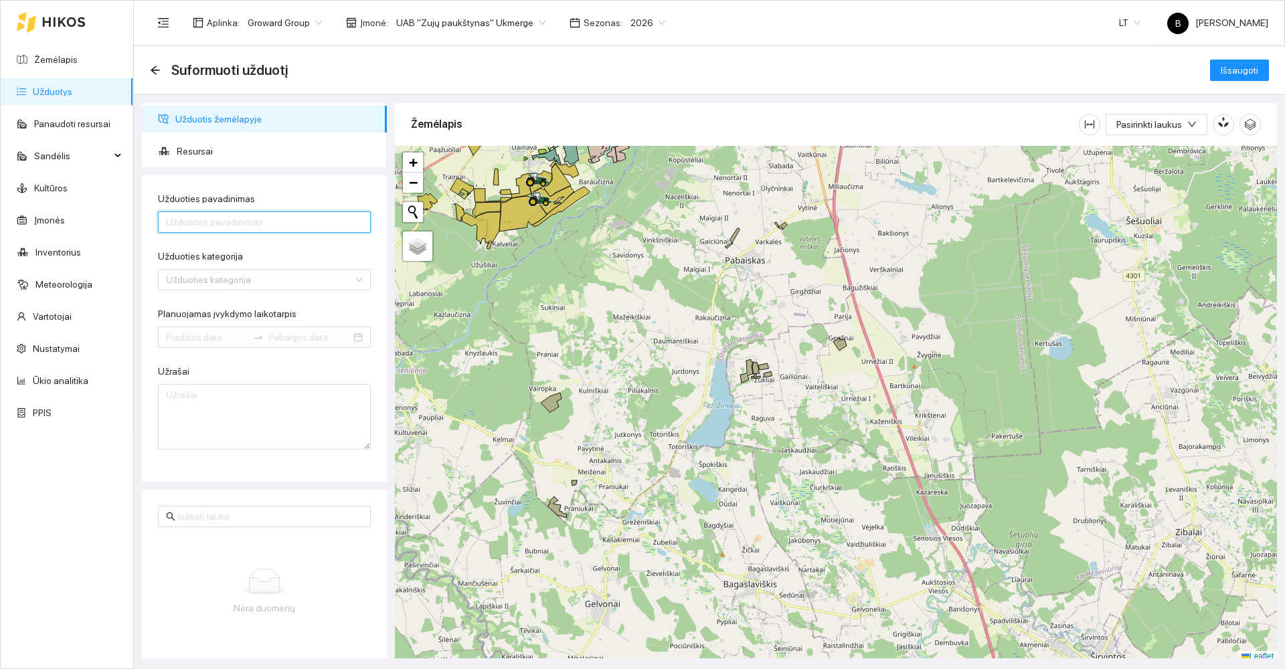
click at [193, 224] on input "Užduoties pavadinimas" at bounding box center [264, 222] width 213 height 21
type input "Puršk. Halvetic po sėjos"
click at [317, 285] on input "Užduoties kategorija" at bounding box center [259, 280] width 187 height 20
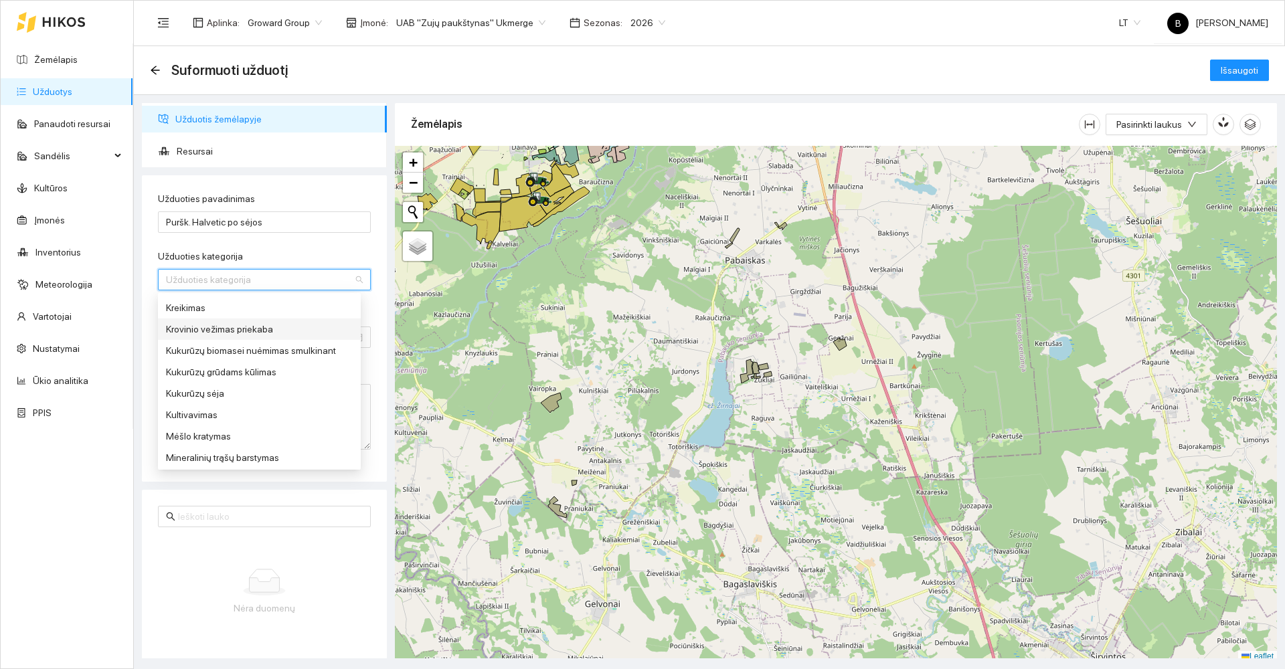
scroll to position [402, 0]
click at [258, 444] on div "Purškimas prikabinamu purkštuvu" at bounding box center [259, 440] width 187 height 15
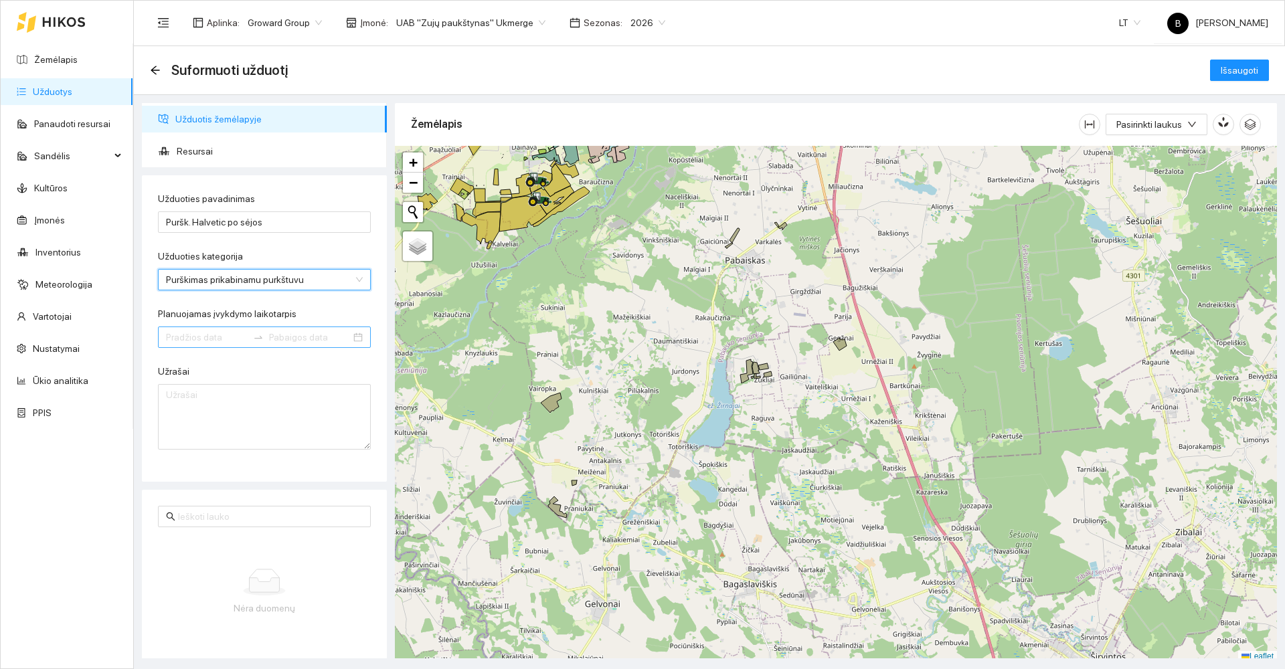
click at [216, 333] on input "Planuojamas įvykdymo laikotarpis" at bounding box center [207, 337] width 82 height 15
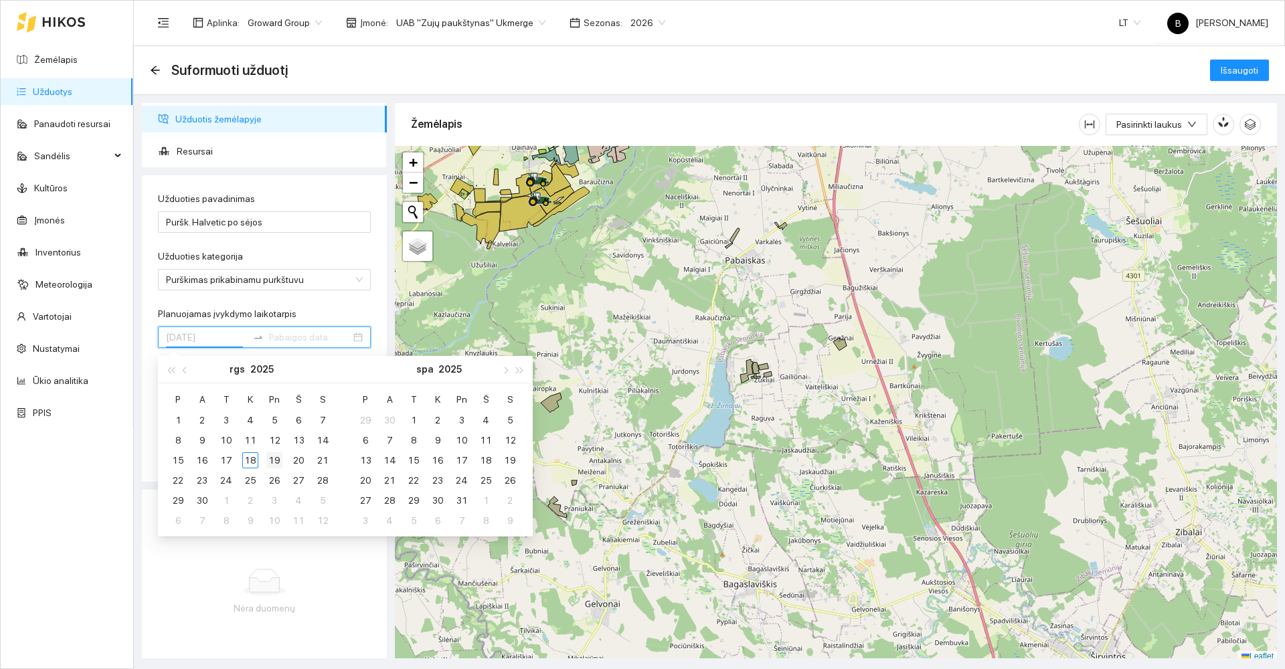
type input "2025-09-19"
click at [271, 463] on div "19" at bounding box center [274, 461] width 16 height 16
type input "2025-09-19"
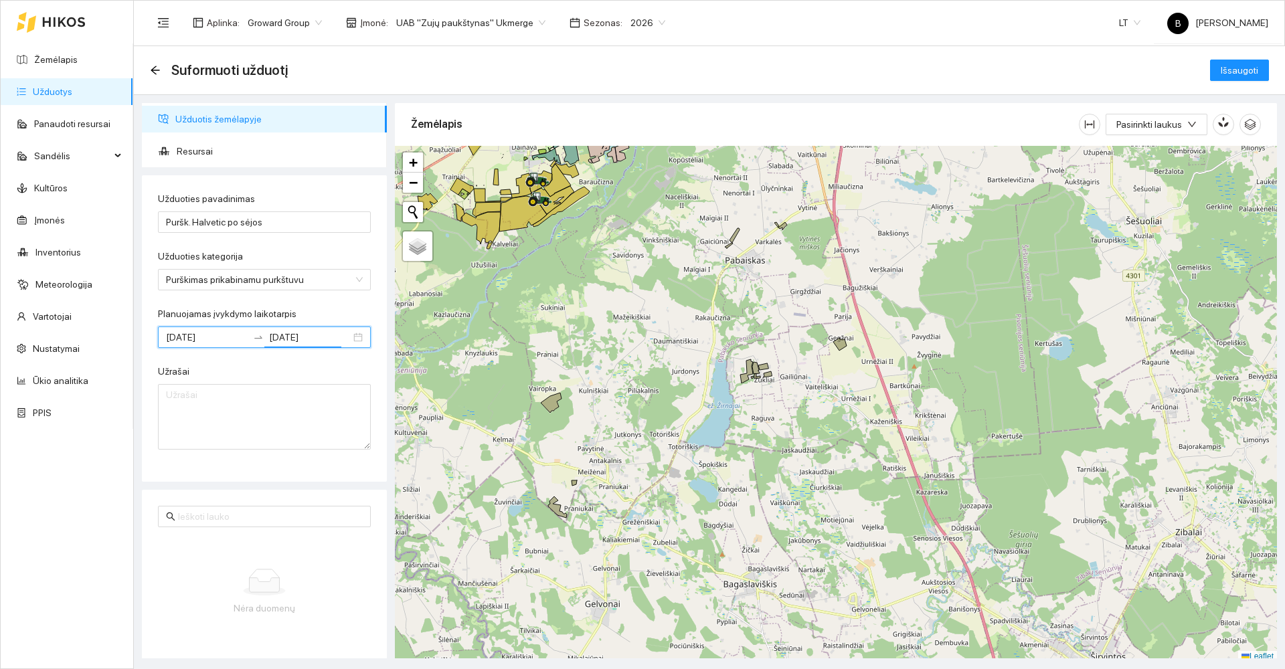
click at [331, 367] on div "Užrašai" at bounding box center [264, 374] width 213 height 20
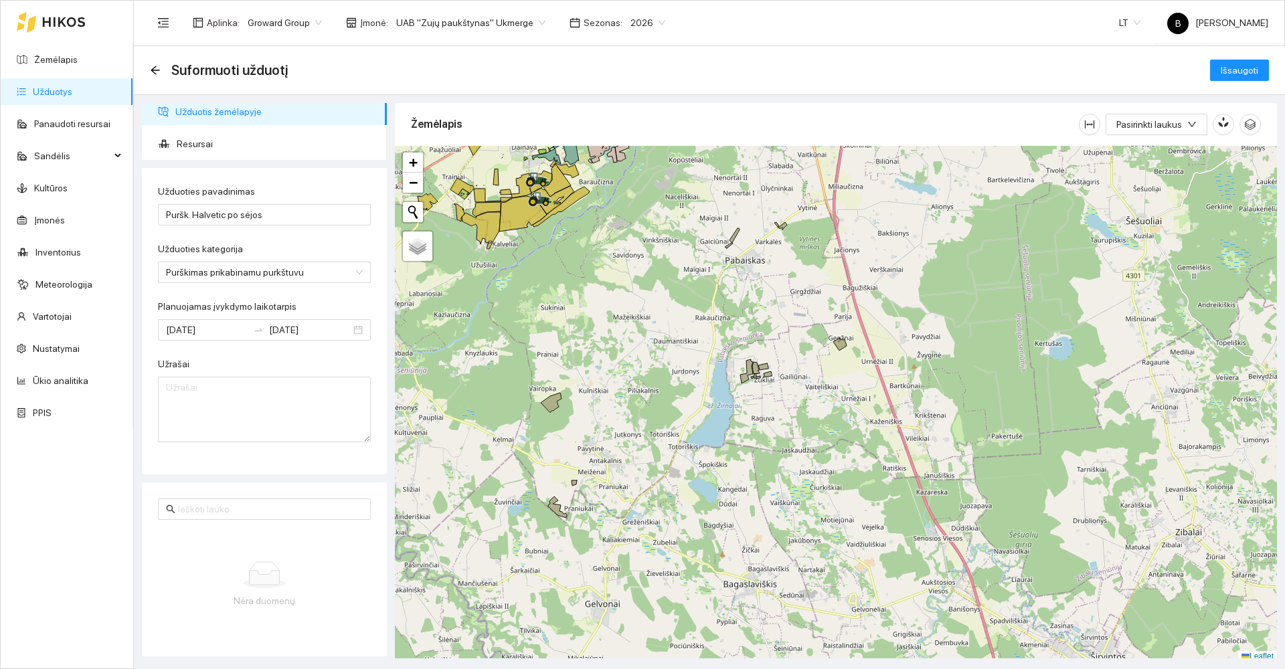
scroll to position [9, 0]
click at [193, 145] on span "Resursai" at bounding box center [276, 142] width 199 height 27
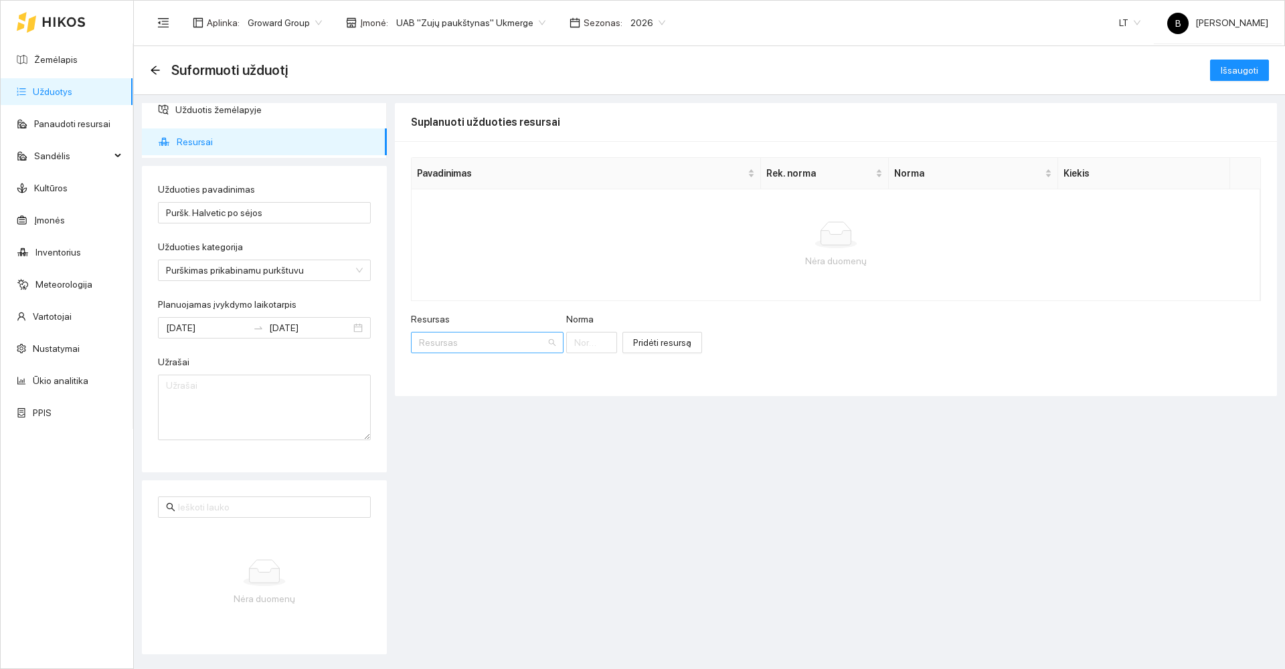
click at [448, 339] on input "Resursas" at bounding box center [482, 343] width 127 height 20
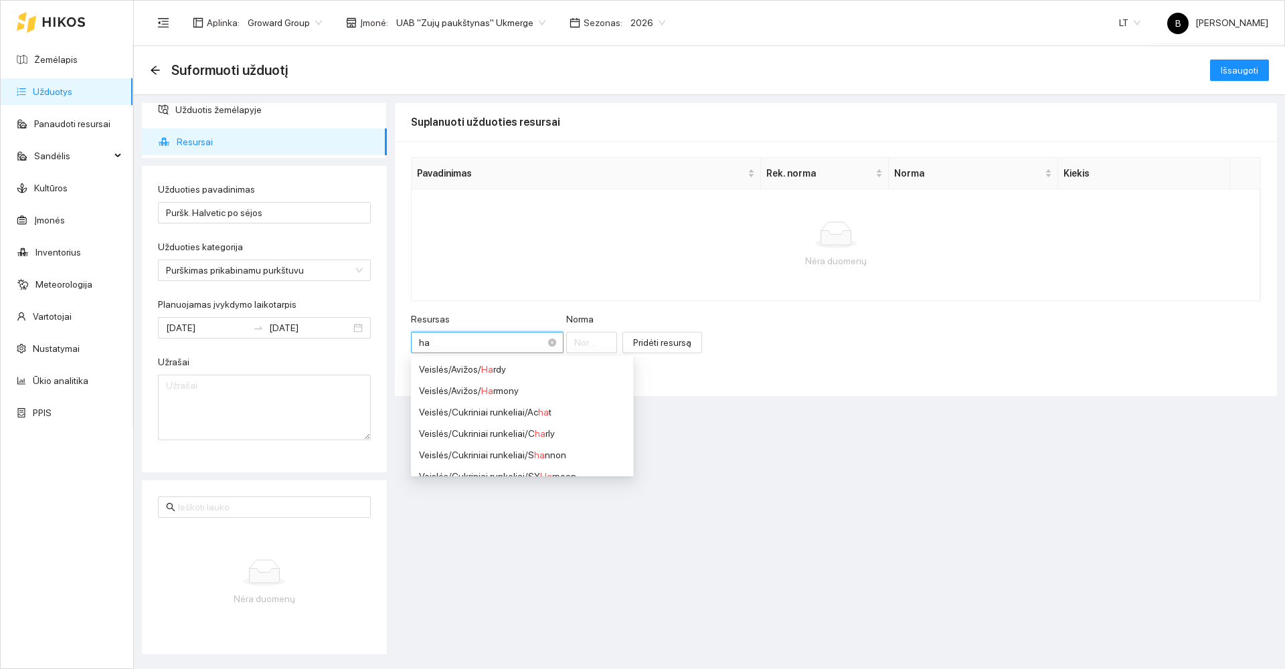
type input "hal"
click at [468, 409] on span "Hal" at bounding box center [471, 412] width 14 height 11
type input "1"
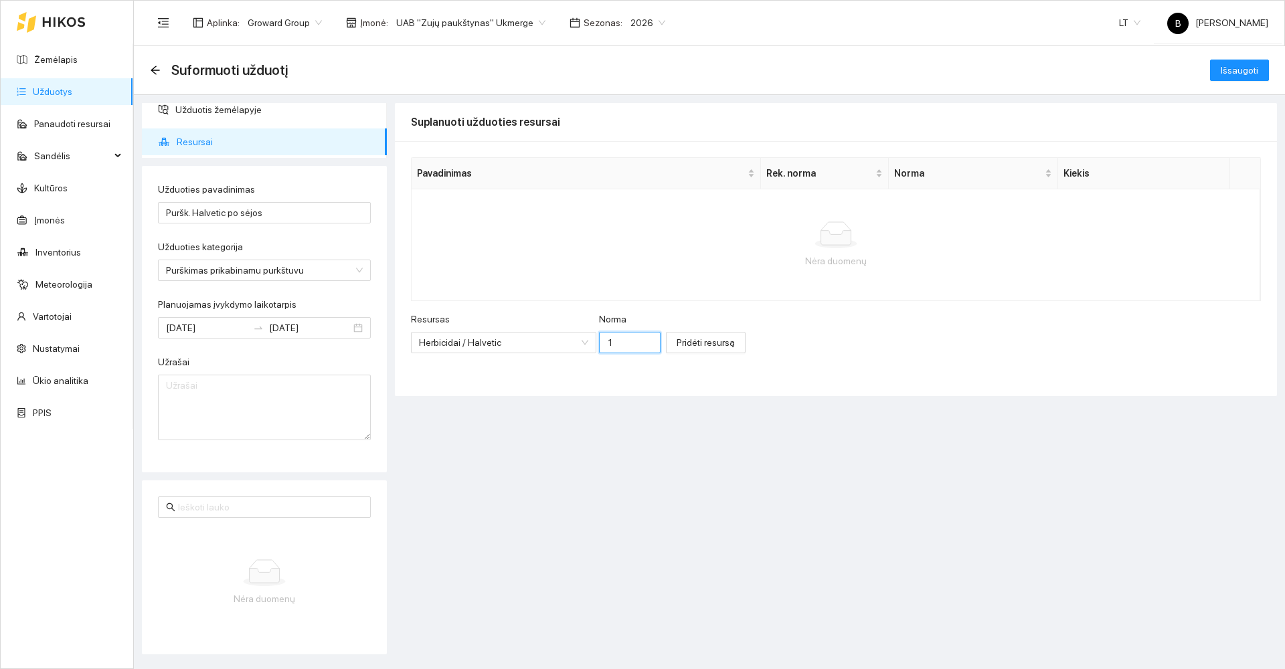
click at [608, 342] on input "1" at bounding box center [630, 342] width 62 height 21
type input "3"
click at [677, 339] on span "Pridėti resursą" at bounding box center [706, 342] width 58 height 15
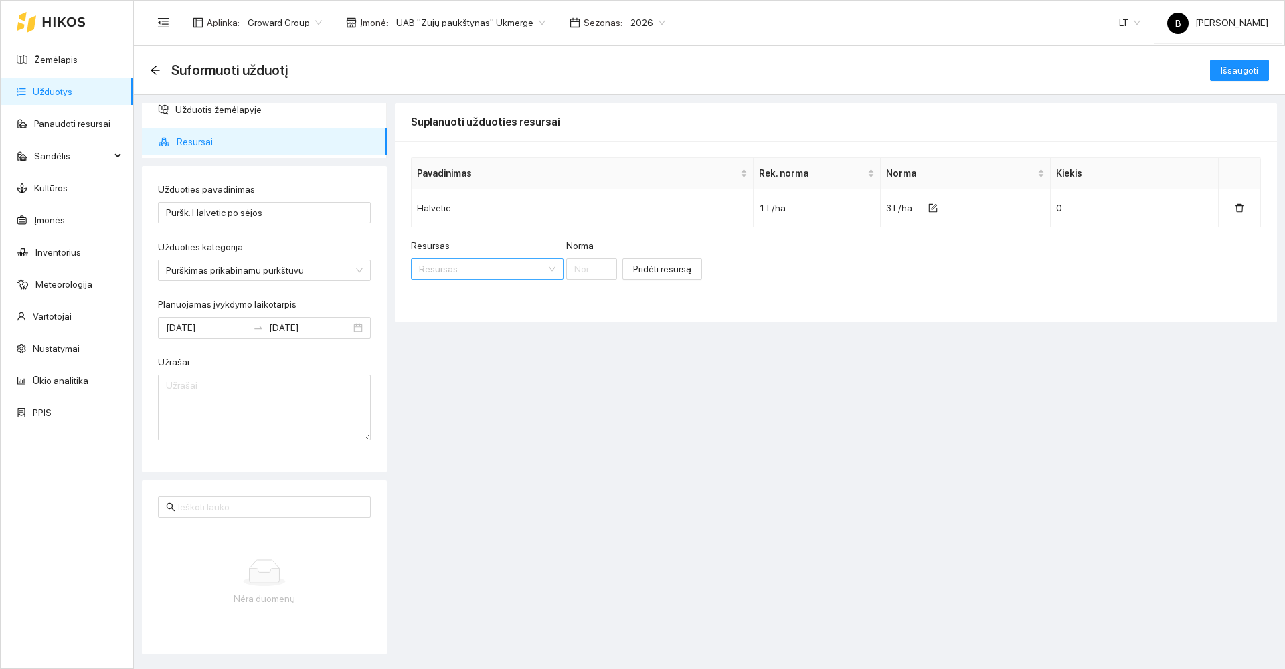
click at [465, 269] on input "Resursas" at bounding box center [482, 269] width 127 height 20
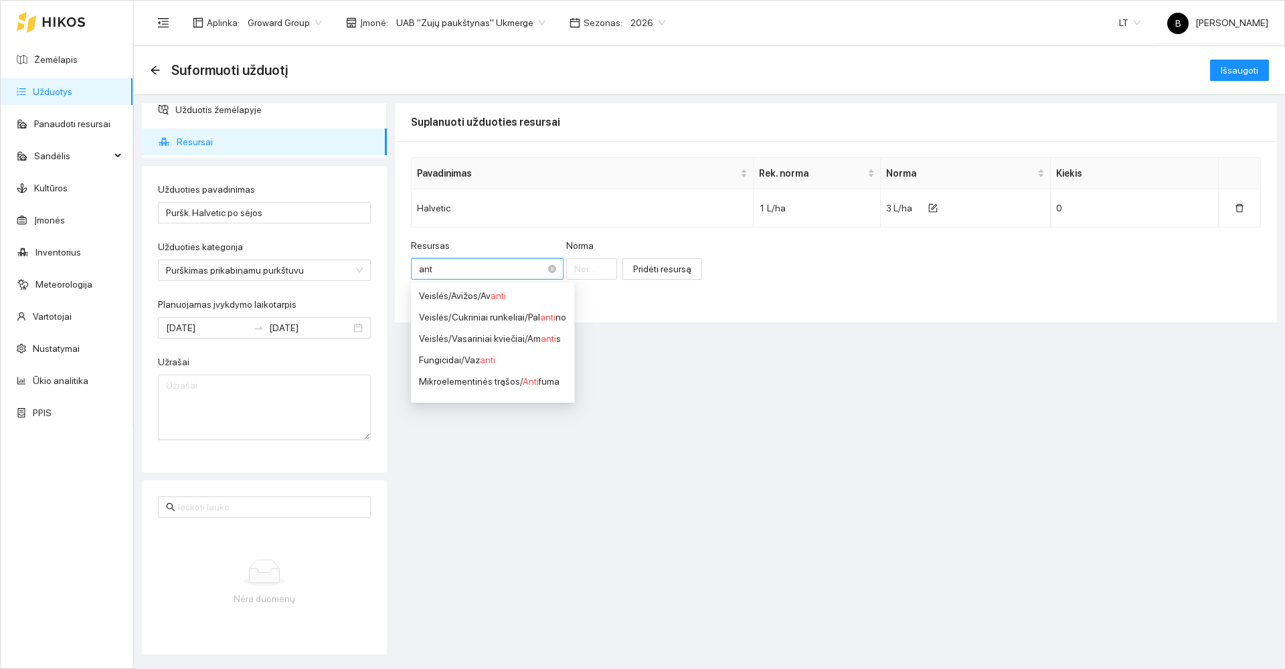
type input "anti"
click at [551, 379] on div "Mikroelementinės trąšos / Anti fuma" at bounding box center [492, 381] width 147 height 15
type input "1"
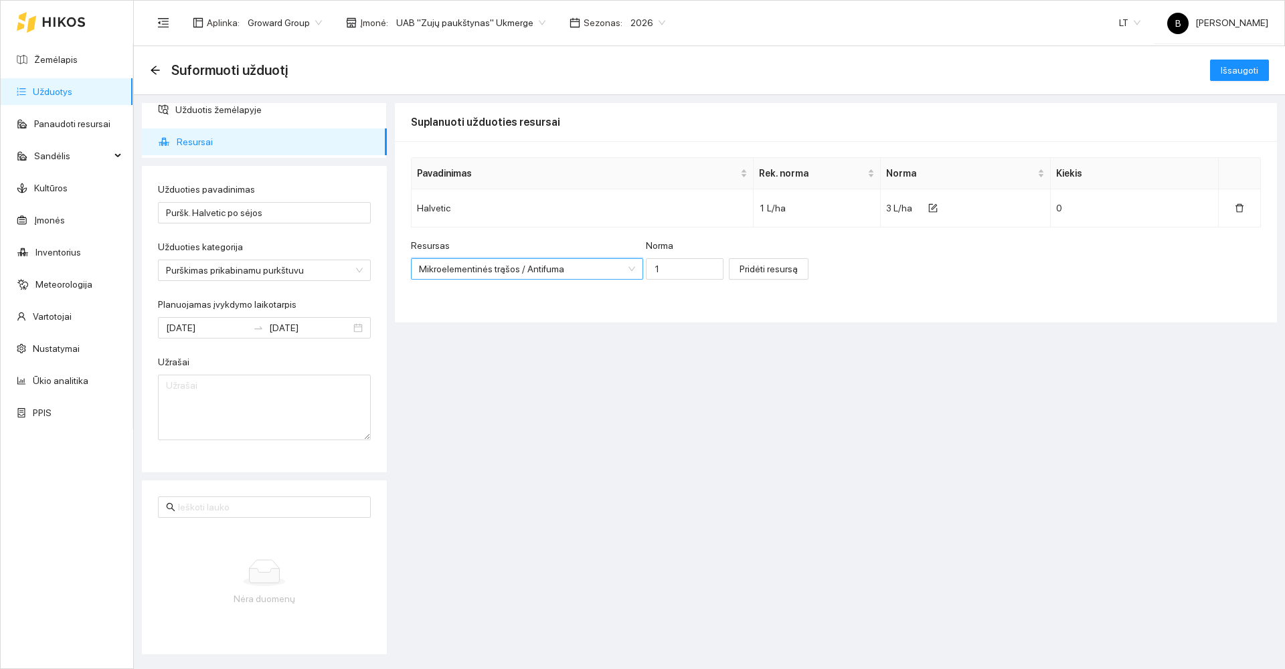
scroll to position [718, 0]
click at [657, 271] on input "1" at bounding box center [685, 268] width 78 height 21
type input "0.001"
click at [744, 267] on span "Pridėti resursą" at bounding box center [769, 269] width 58 height 15
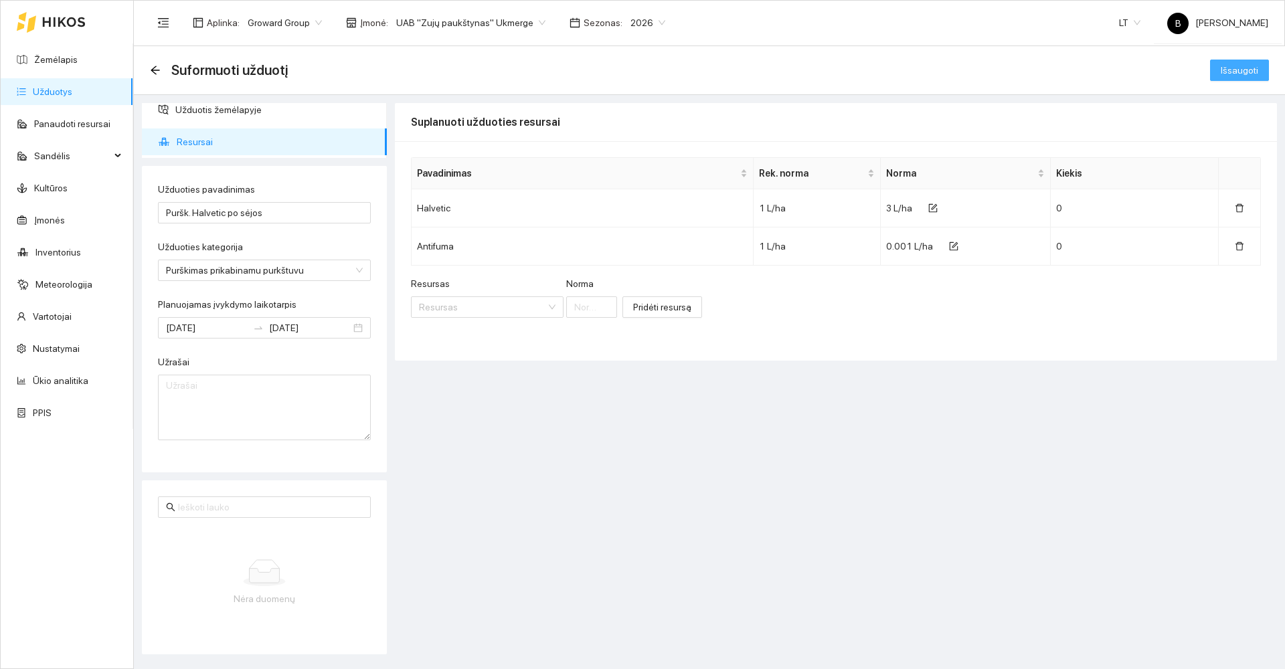
click at [1249, 66] on span "Išsaugoti" at bounding box center [1239, 70] width 37 height 15
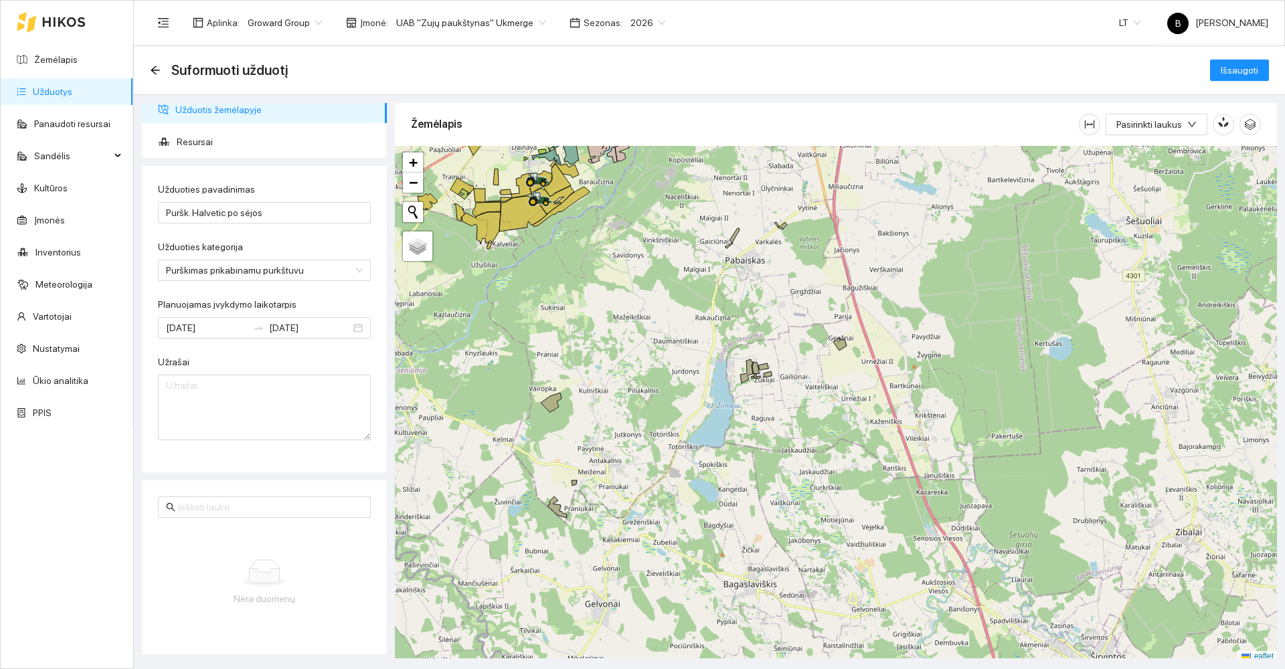
click at [236, 116] on span "Užduotis žemėlapyje" at bounding box center [275, 109] width 201 height 27
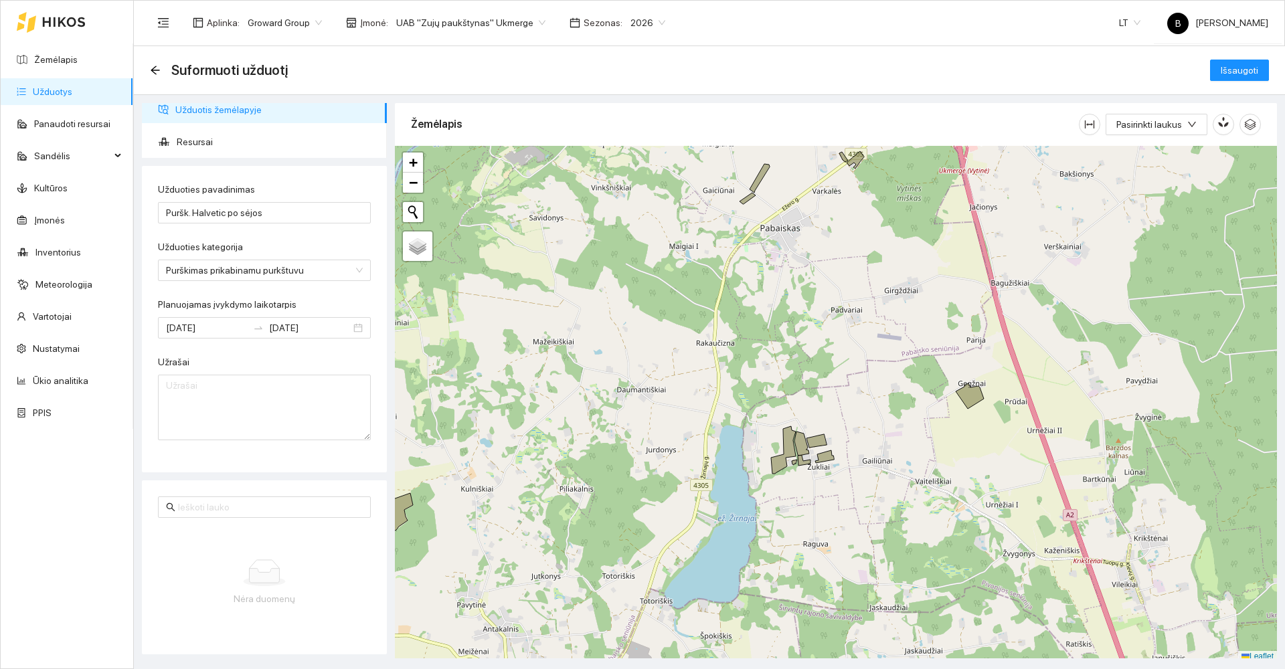
scroll to position [4, 0]
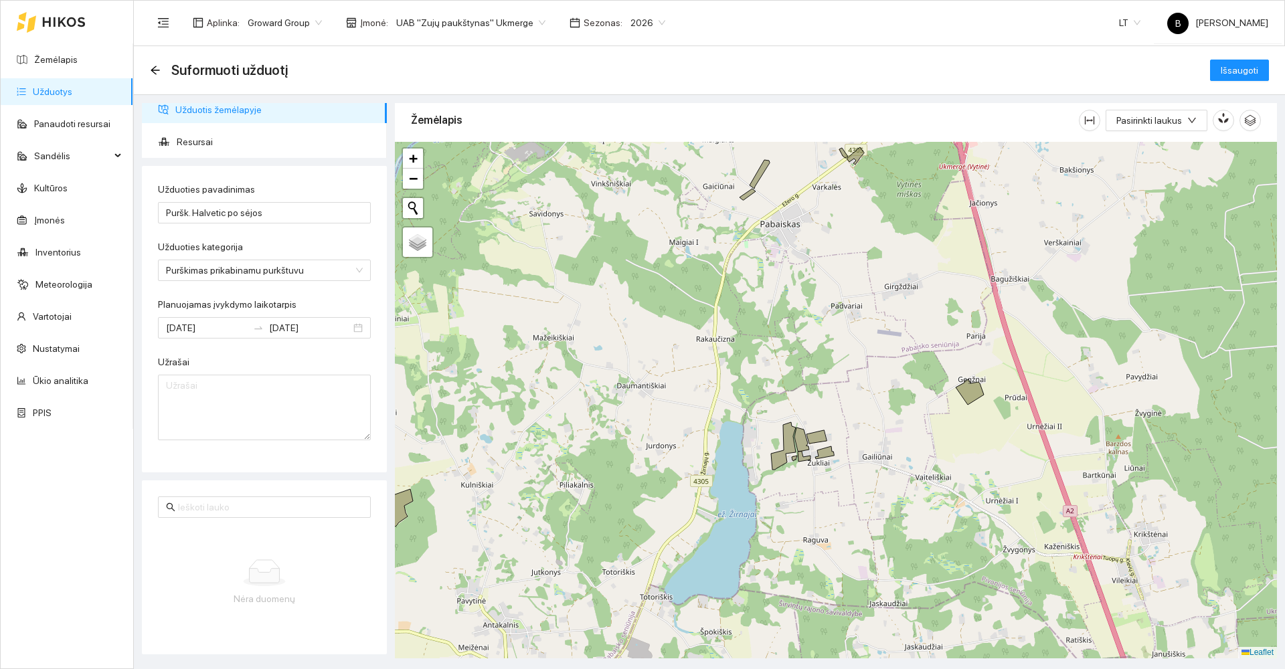
click at [752, 187] on div at bounding box center [836, 400] width 882 height 517
click at [756, 178] on icon at bounding box center [760, 174] width 20 height 29
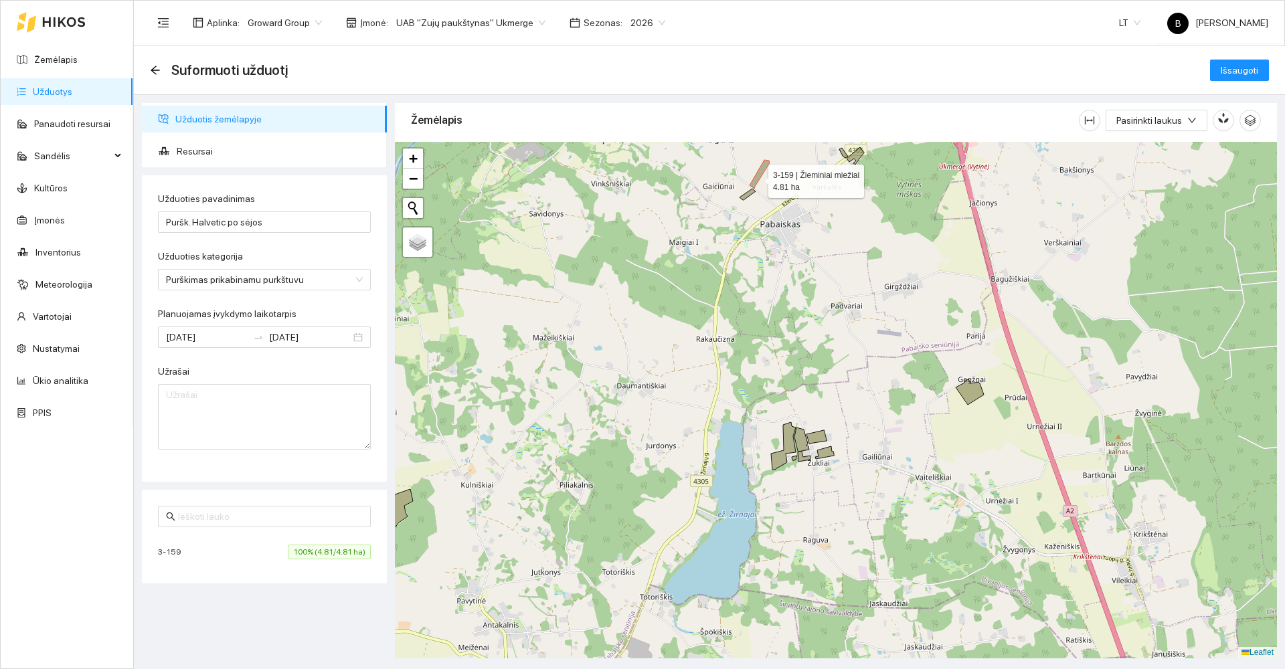
scroll to position [0, 0]
click at [748, 193] on icon at bounding box center [748, 194] width 16 height 11
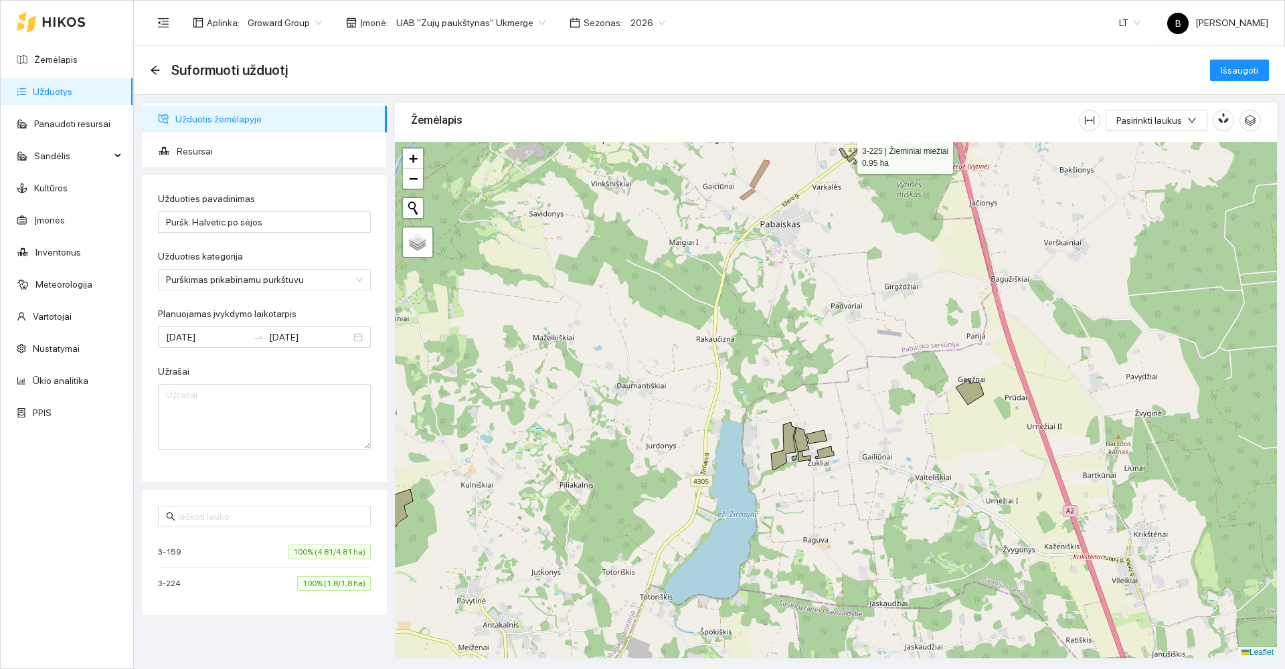
click at [846, 154] on icon at bounding box center [843, 153] width 9 height 10
click at [857, 152] on icon at bounding box center [855, 155] width 17 height 17
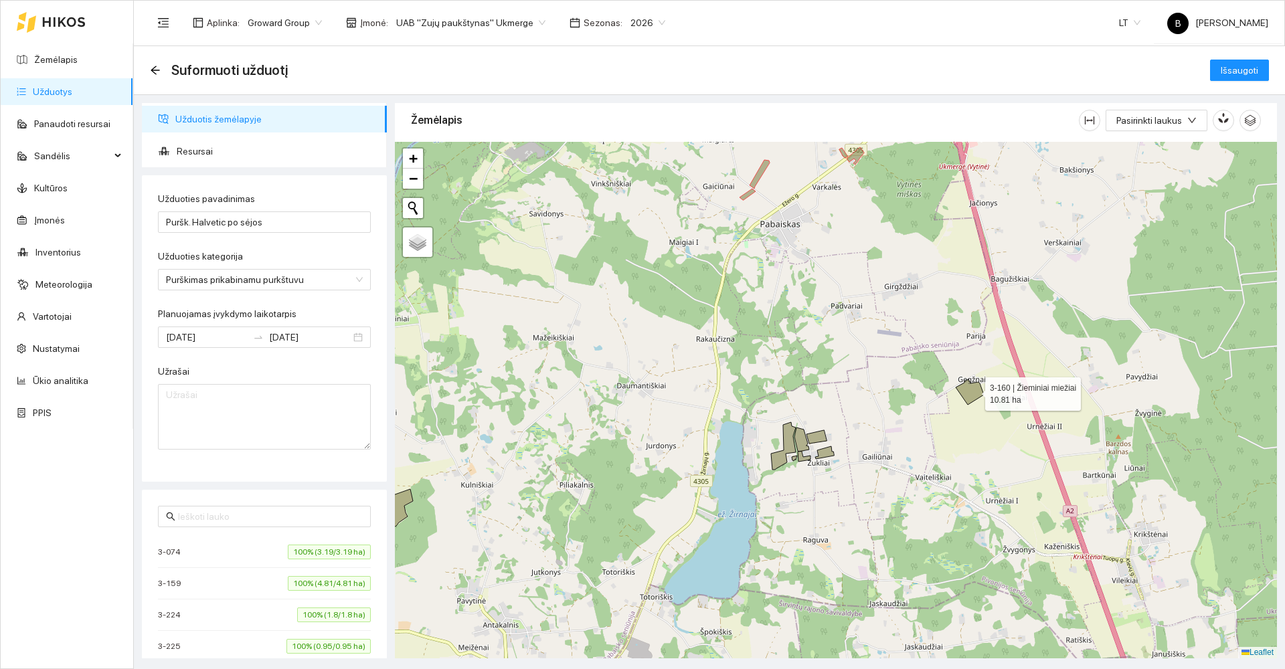
click at [973, 391] on icon at bounding box center [970, 392] width 28 height 25
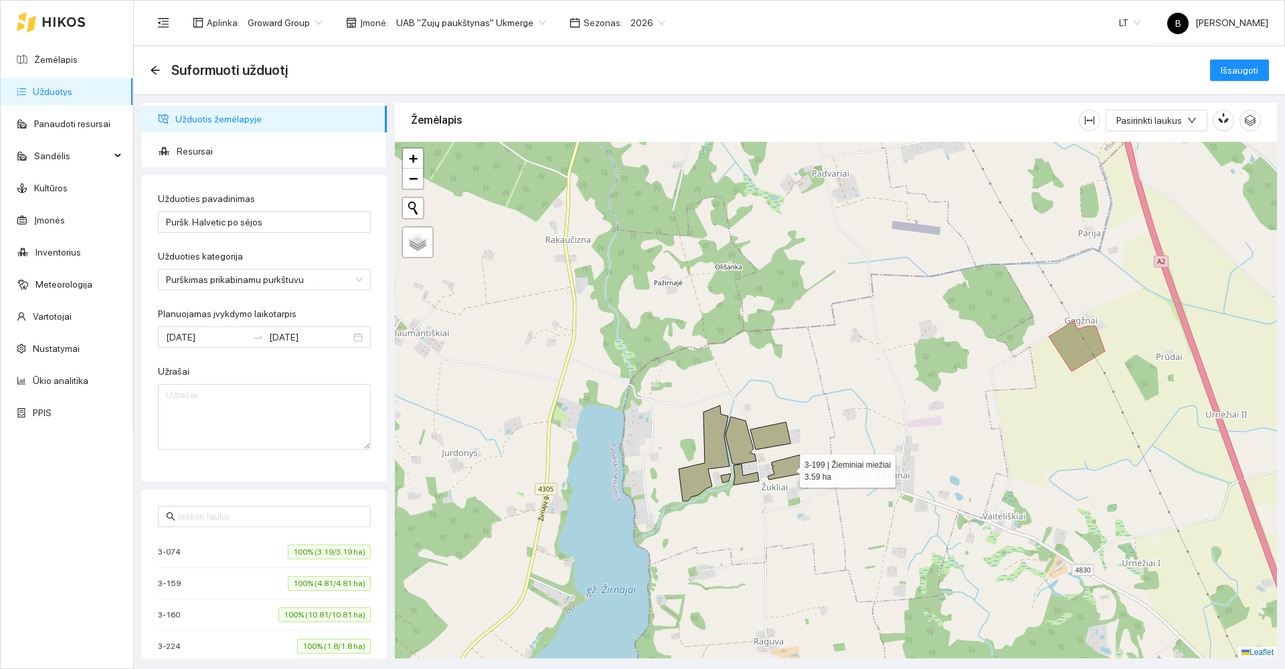
click at [786, 465] on icon at bounding box center [786, 467] width 37 height 25
click at [776, 434] on icon at bounding box center [770, 435] width 40 height 27
click at [738, 430] on icon at bounding box center [741, 441] width 31 height 48
click at [710, 440] on icon at bounding box center [704, 454] width 51 height 96
click at [724, 477] on icon at bounding box center [726, 478] width 10 height 9
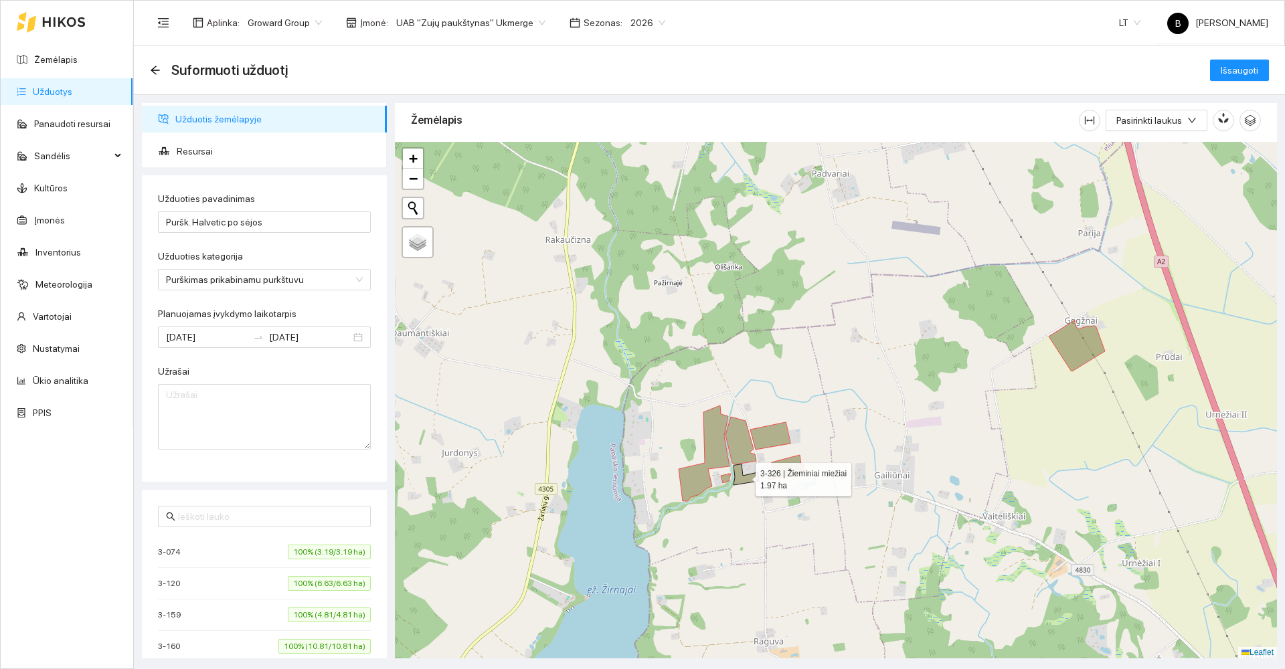
click at [746, 477] on icon at bounding box center [746, 475] width 25 height 21
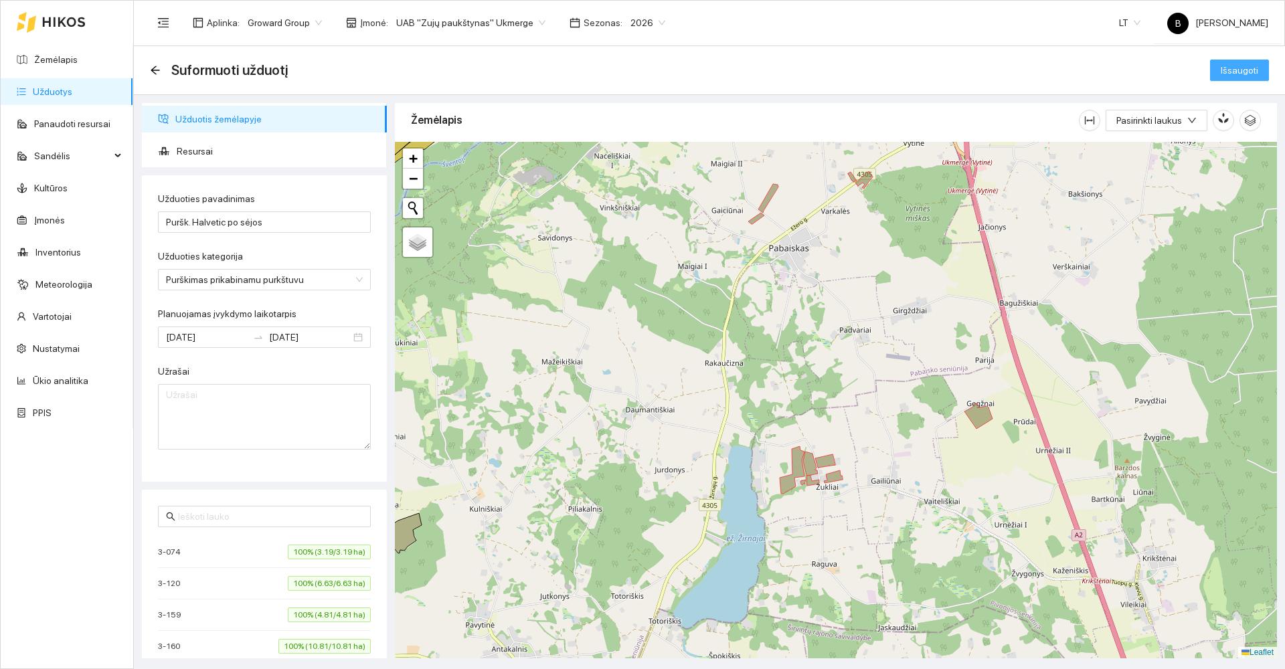
click at [1237, 67] on span "Išsaugoti" at bounding box center [1239, 70] width 37 height 15
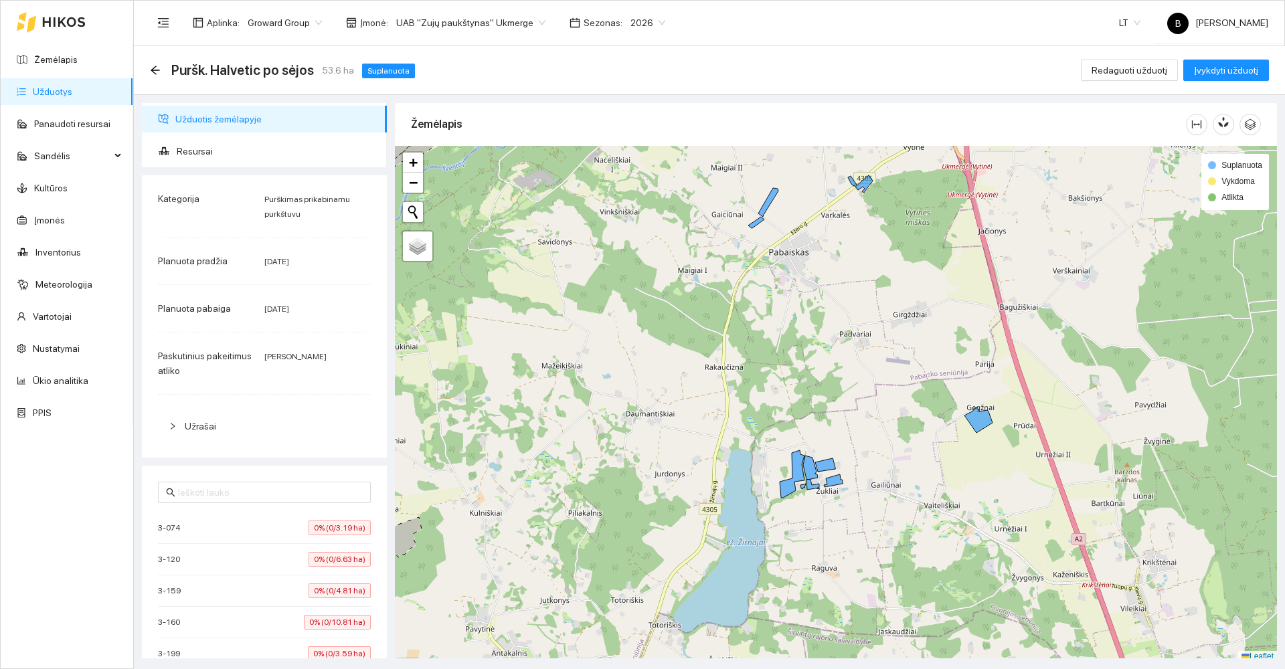
scroll to position [4, 0]
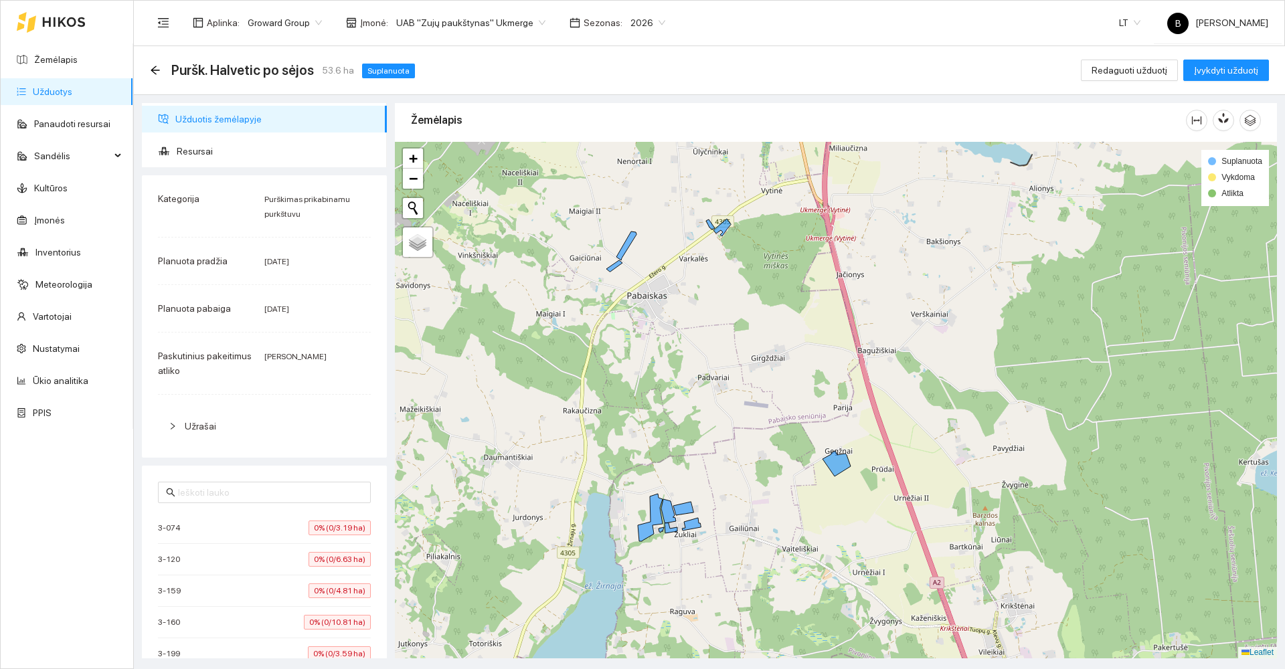
drag, startPoint x: 856, startPoint y: 295, endPoint x: 714, endPoint y: 342, distance: 149.7
click at [714, 342] on div at bounding box center [836, 400] width 882 height 517
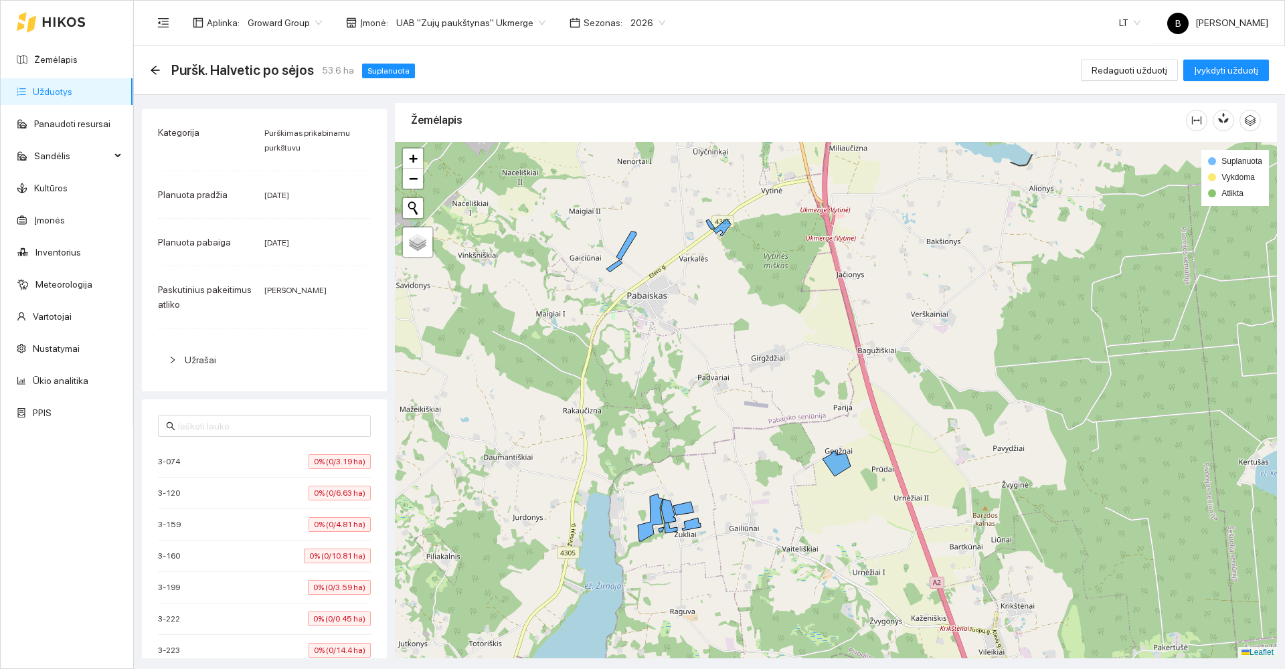
scroll to position [0, 0]
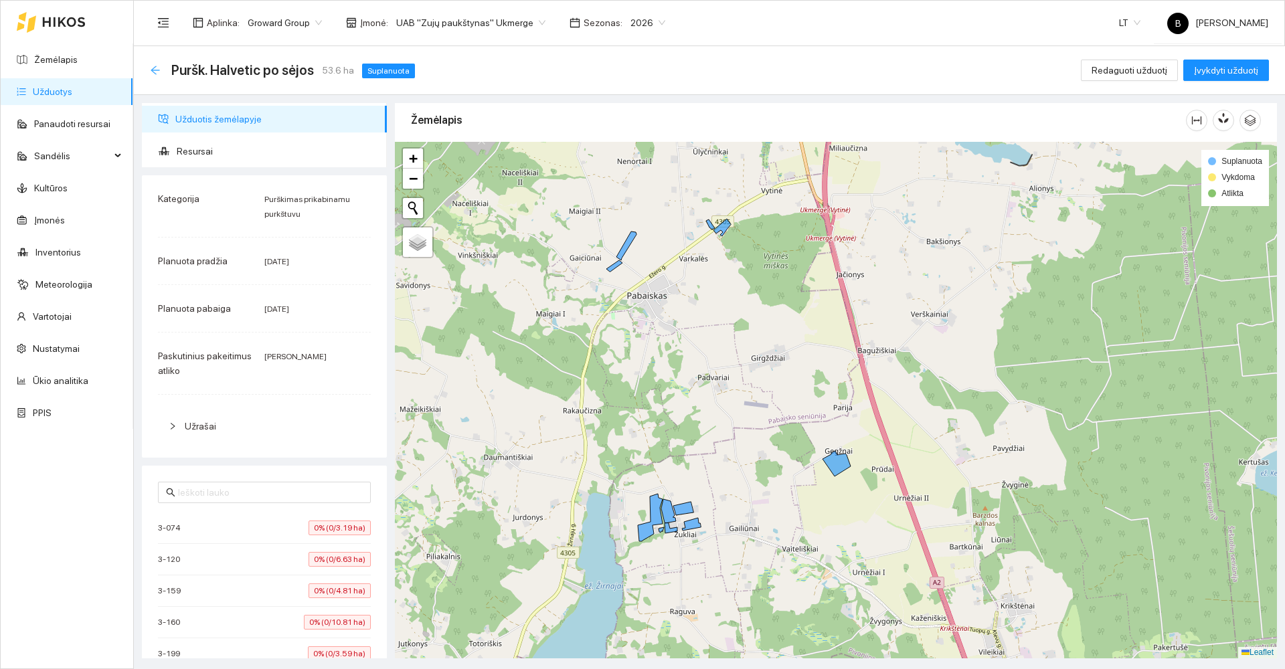
click at [154, 70] on icon "arrow-left" at bounding box center [155, 70] width 9 height 9
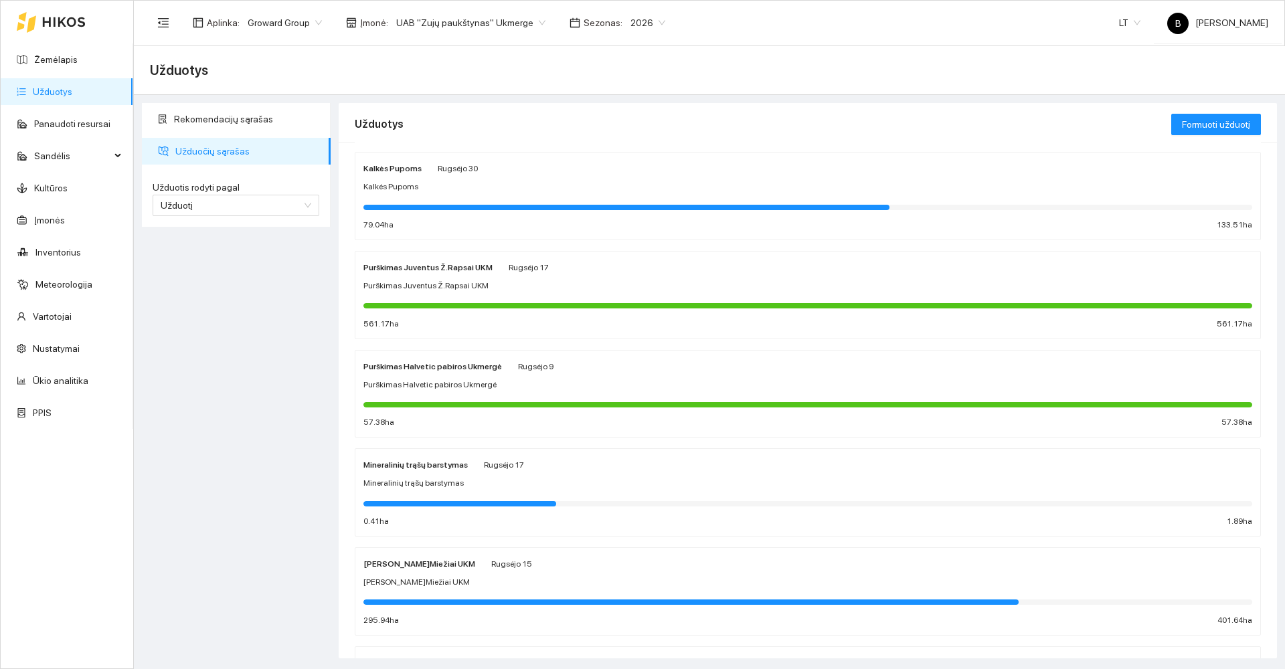
scroll to position [402, 0]
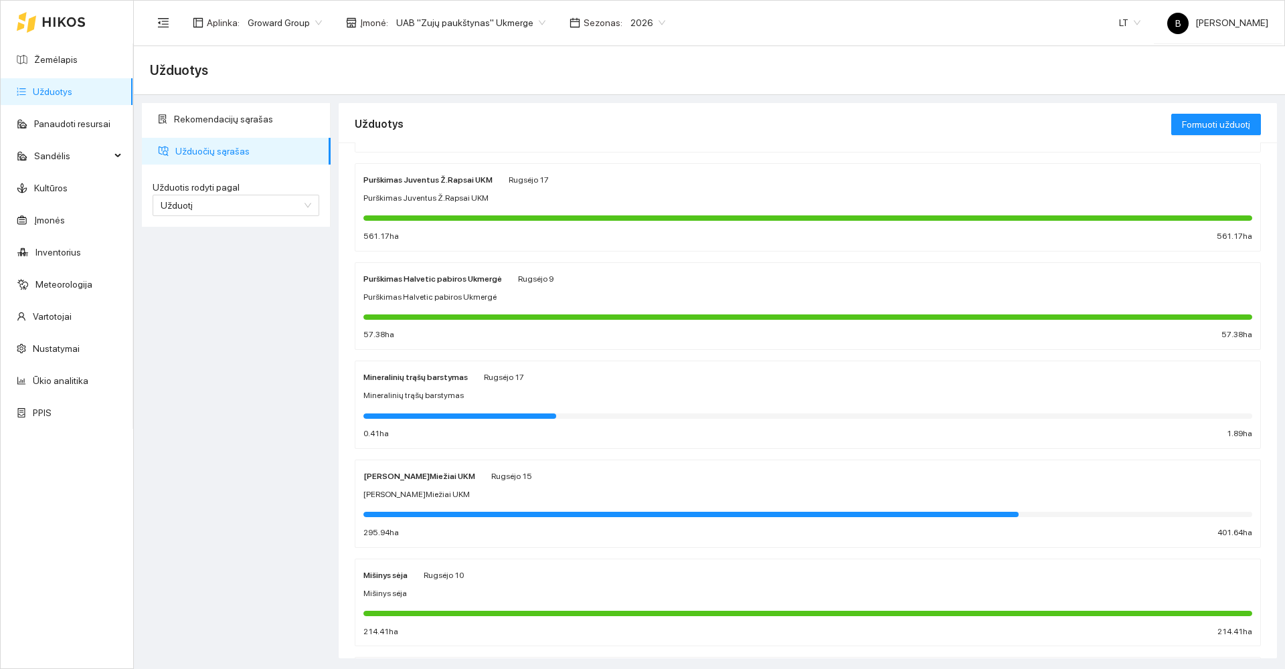
click at [534, 391] on div "Mineralinių trąšų barstymas" at bounding box center [808, 396] width 889 height 13
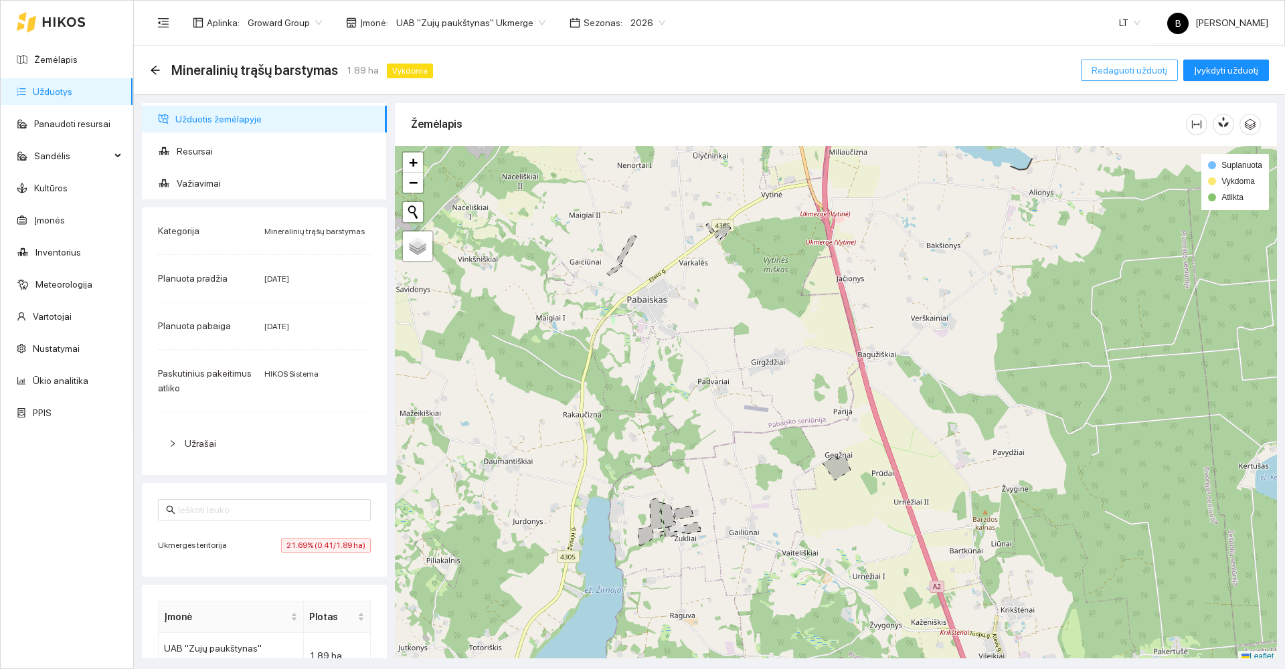
click at [1131, 71] on span "Redaguoti užduotį" at bounding box center [1130, 70] width 76 height 15
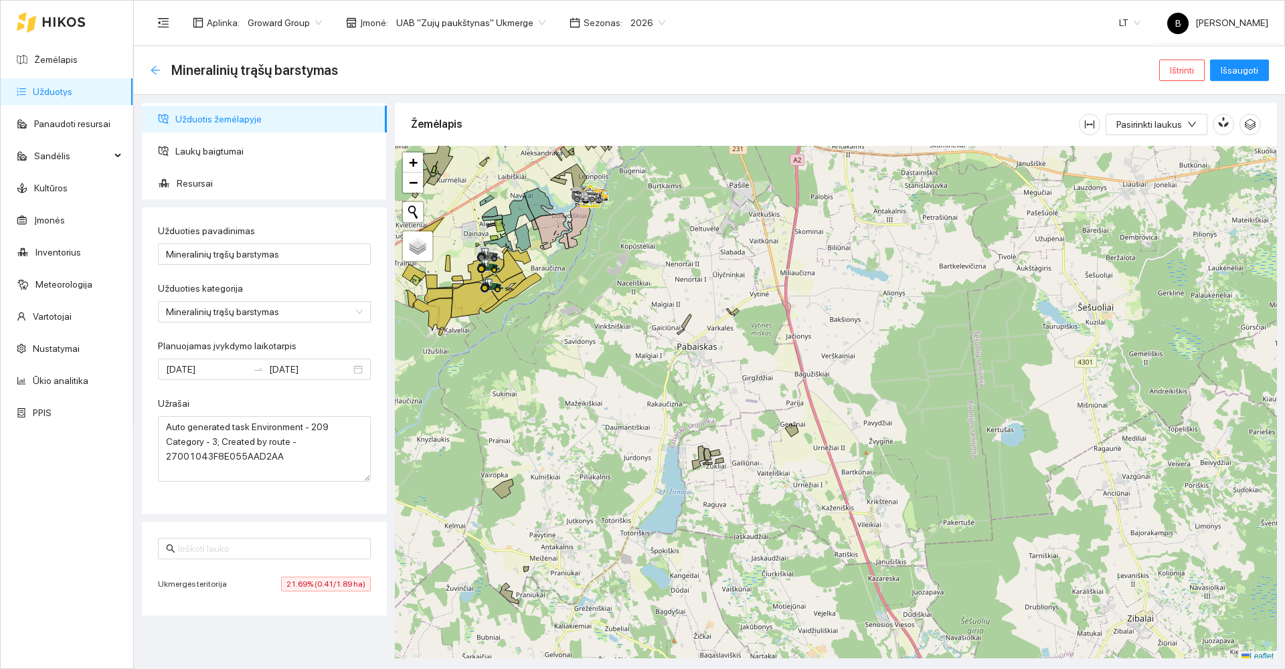
click at [153, 69] on icon "arrow-left" at bounding box center [155, 70] width 9 height 9
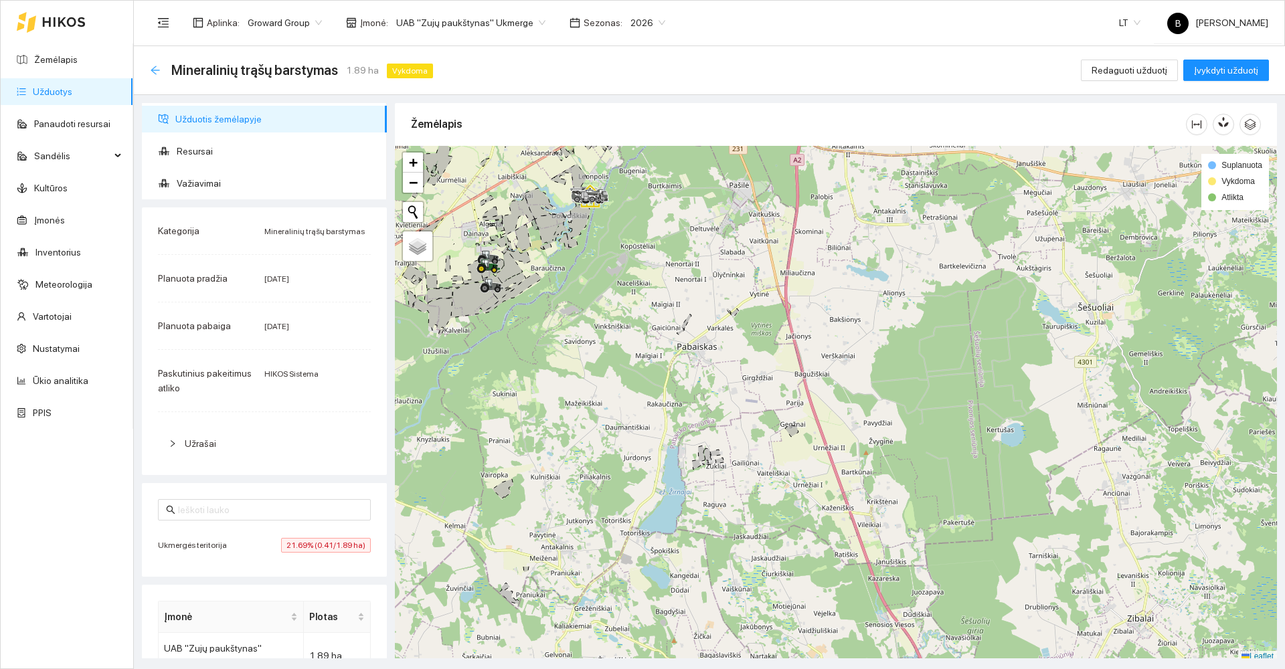
click at [153, 72] on icon "arrow-left" at bounding box center [155, 70] width 11 height 11
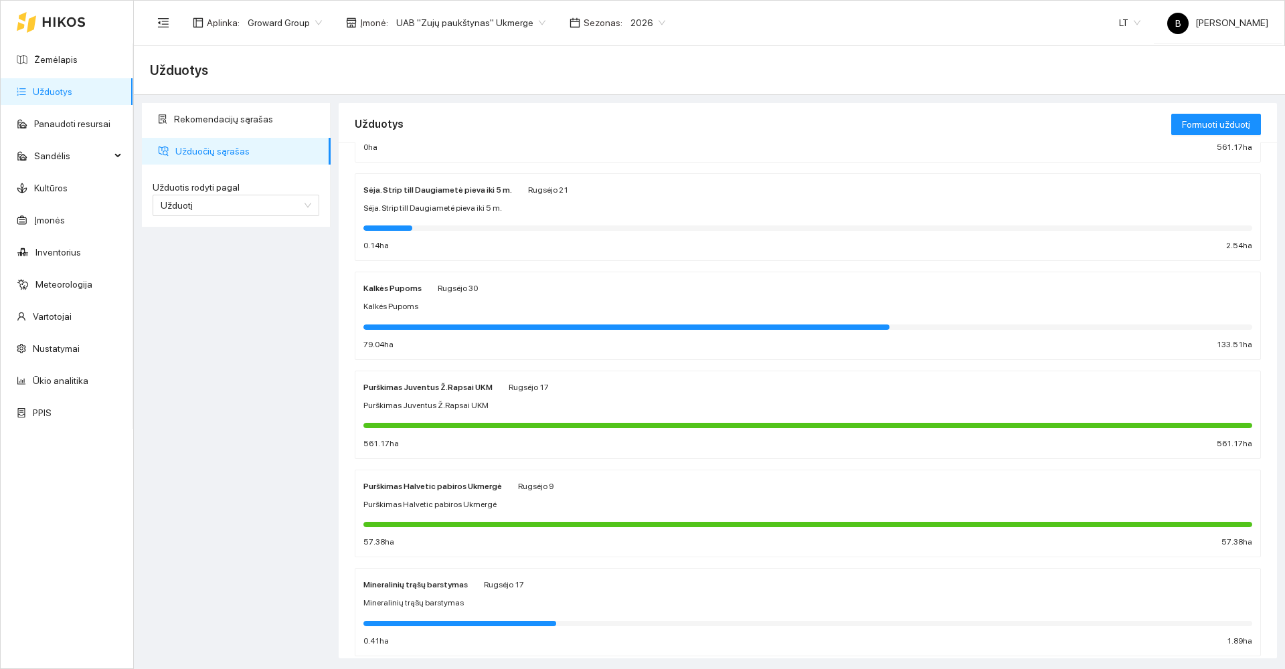
scroll to position [268, 0]
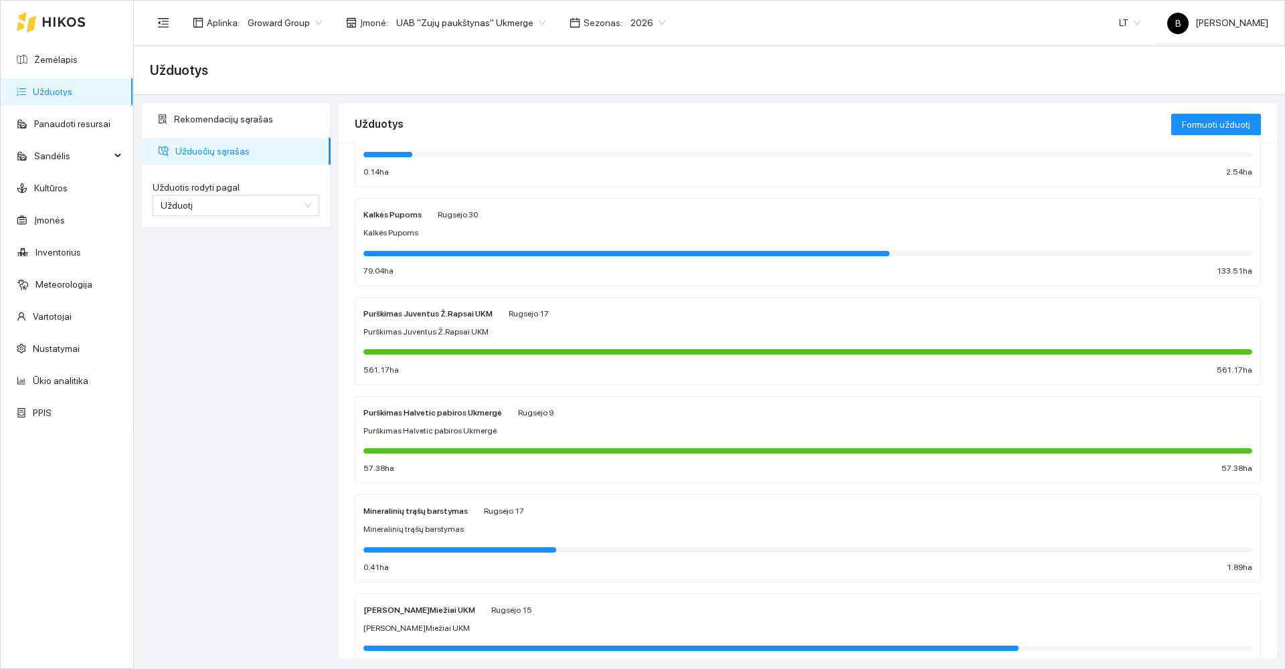
click at [554, 527] on div "Mineralinių trąšų barstymas" at bounding box center [808, 530] width 889 height 13
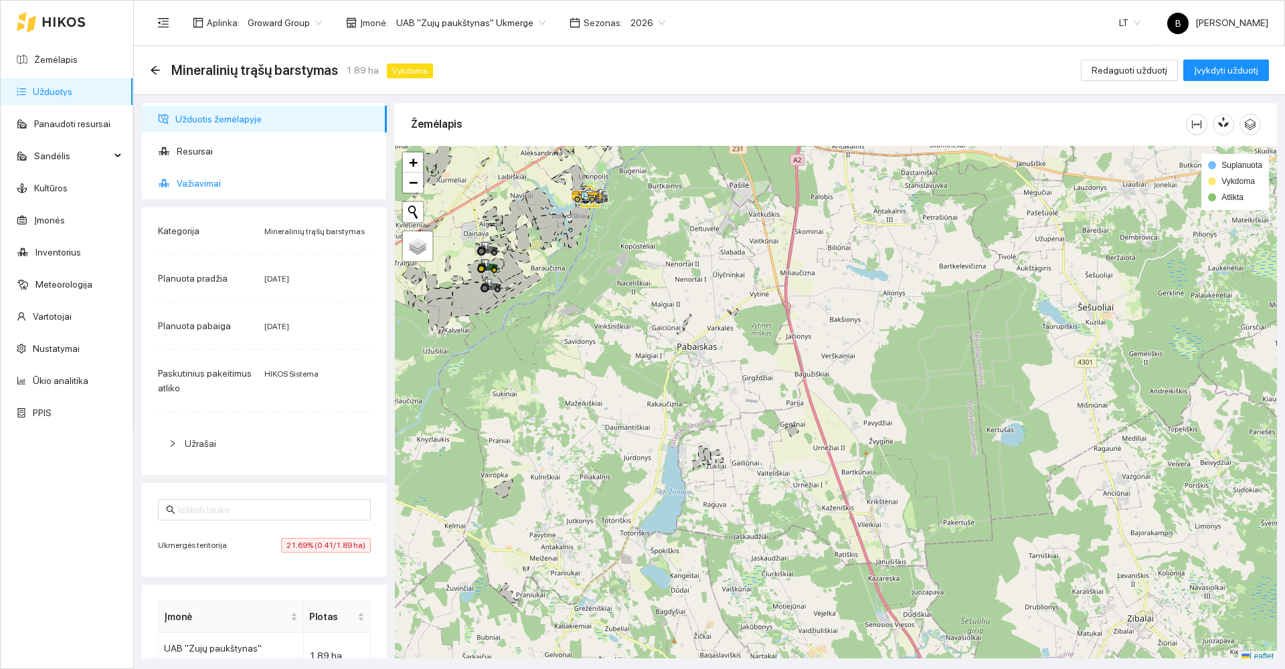
click at [189, 189] on span "Važiavimai" at bounding box center [276, 183] width 199 height 27
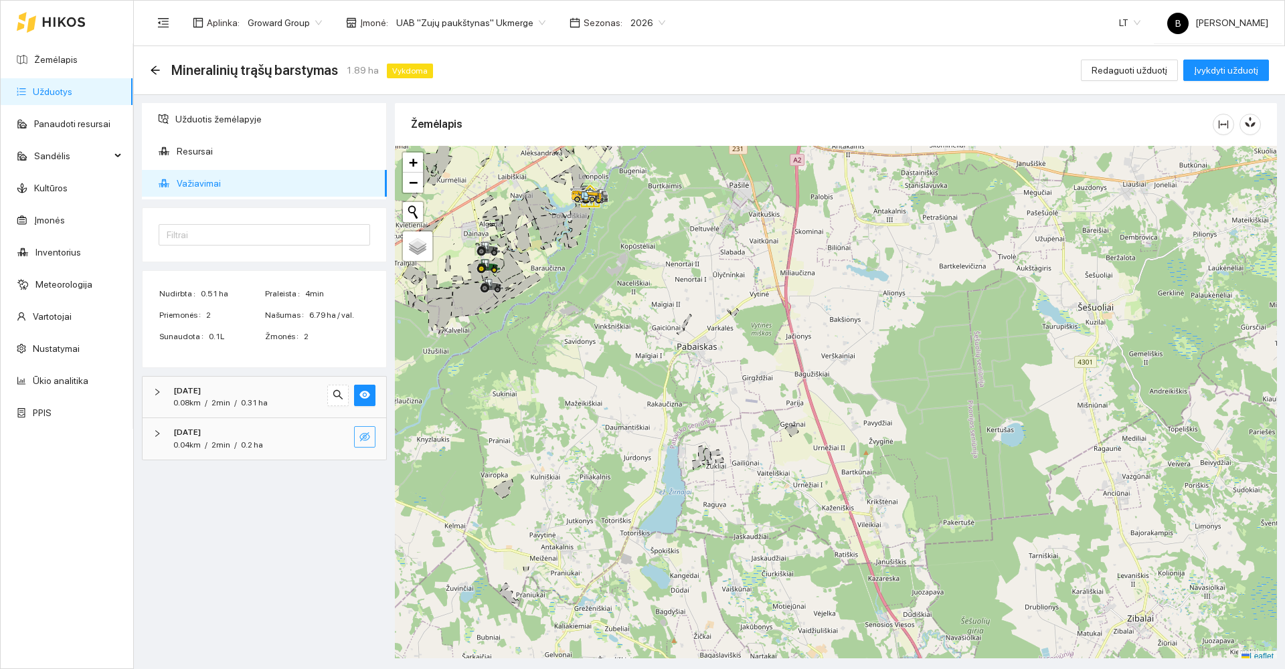
click at [366, 436] on icon "eye-invisible" at bounding box center [364, 437] width 11 height 11
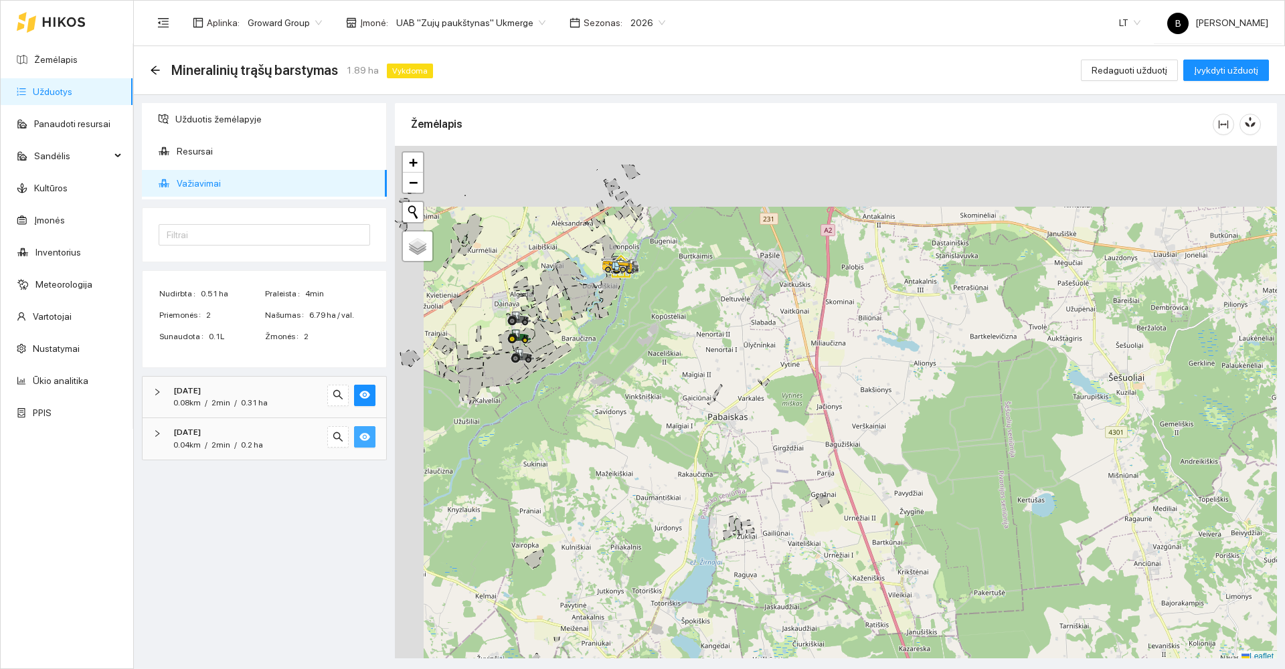
scroll to position [4, 0]
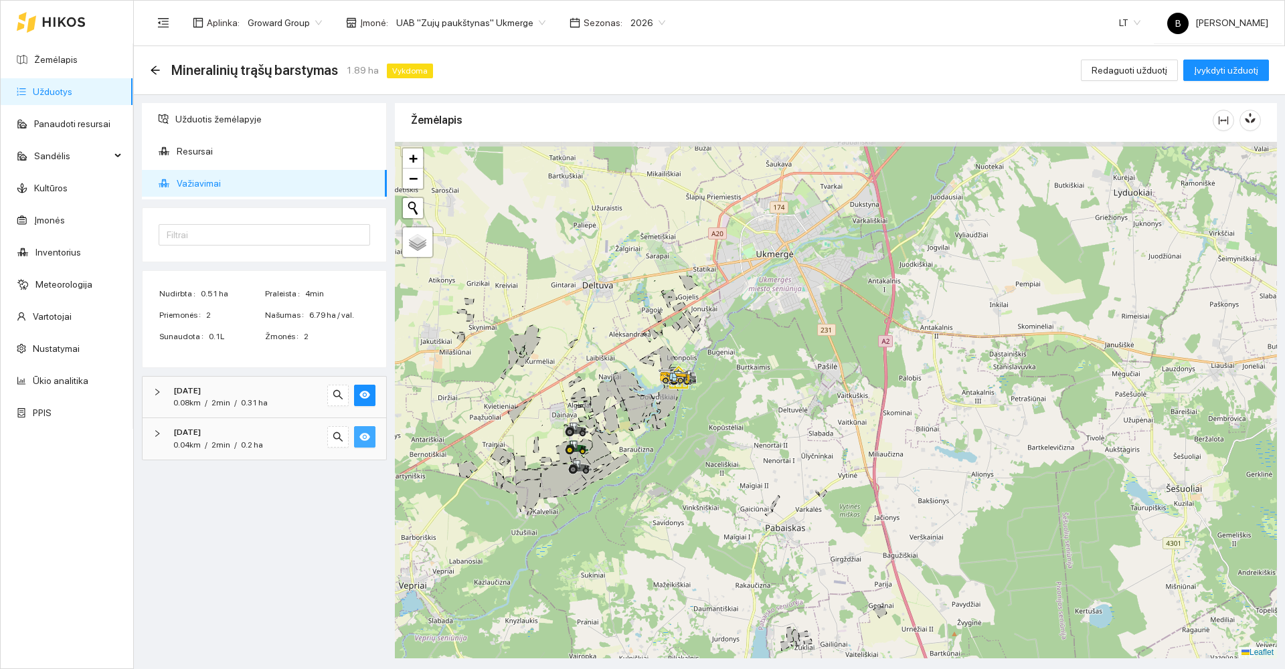
drag, startPoint x: 532, startPoint y: 283, endPoint x: 621, endPoint y: 468, distance: 205.4
click at [621, 468] on div at bounding box center [836, 400] width 882 height 517
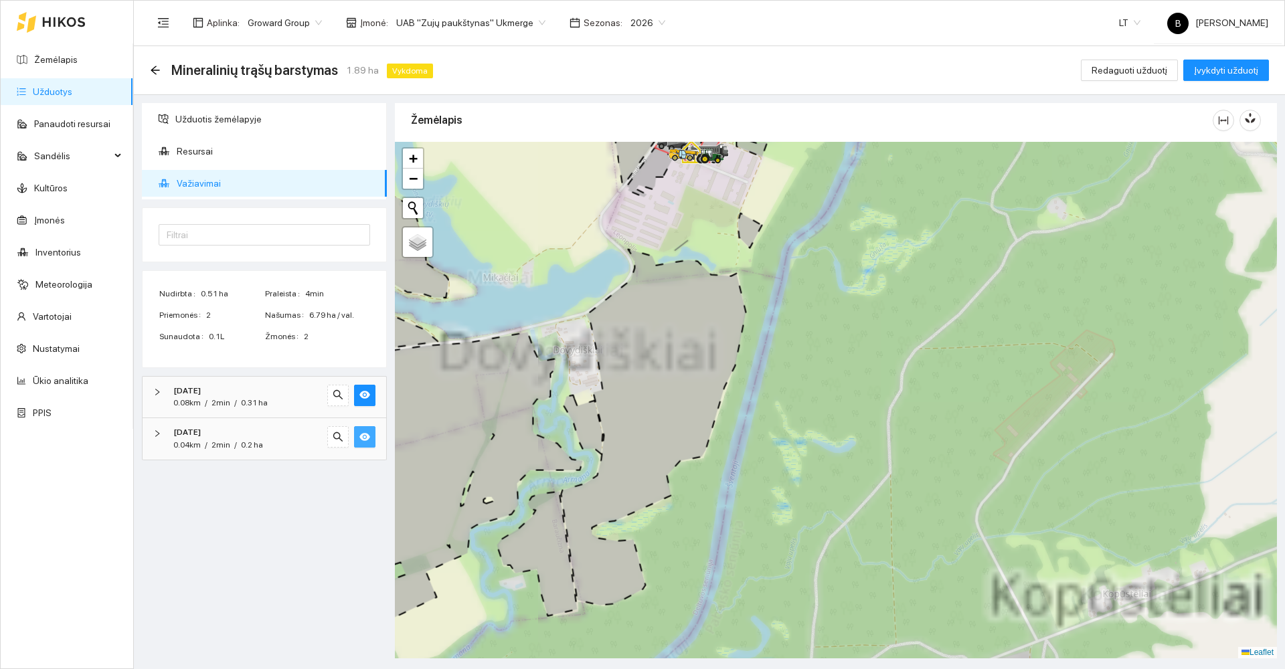
drag, startPoint x: 659, startPoint y: 356, endPoint x: 673, endPoint y: 383, distance: 30.2
click at [673, 383] on icon at bounding box center [653, 428] width 185 height 356
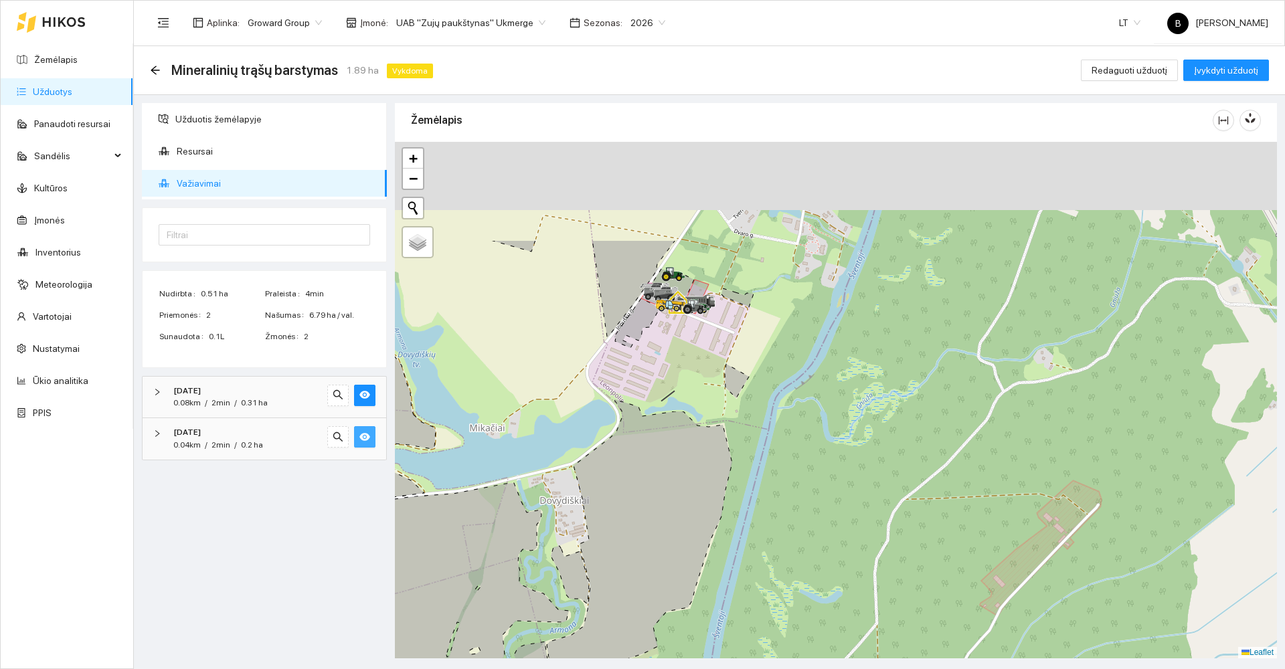
drag, startPoint x: 694, startPoint y: 268, endPoint x: 679, endPoint y: 441, distance: 173.3
click at [675, 461] on icon at bounding box center [639, 578] width 185 height 356
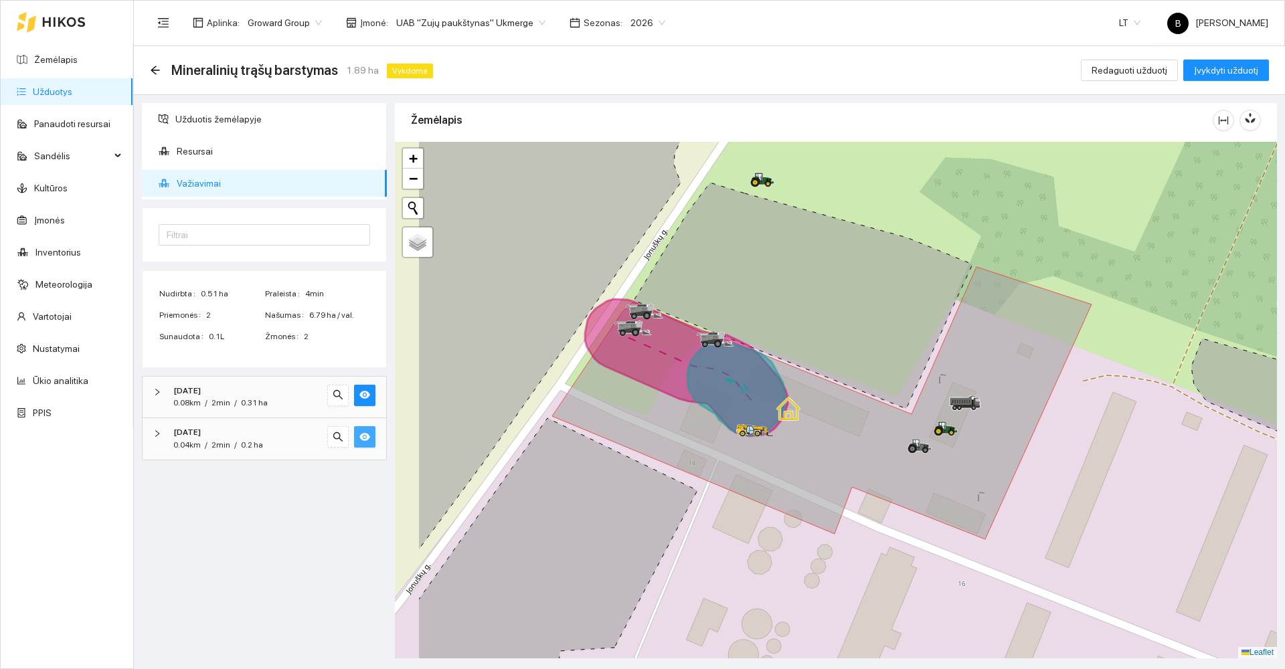
drag, startPoint x: 681, startPoint y: 350, endPoint x: 793, endPoint y: 314, distance: 118.1
click at [793, 314] on icon at bounding box center [803, 296] width 339 height 226
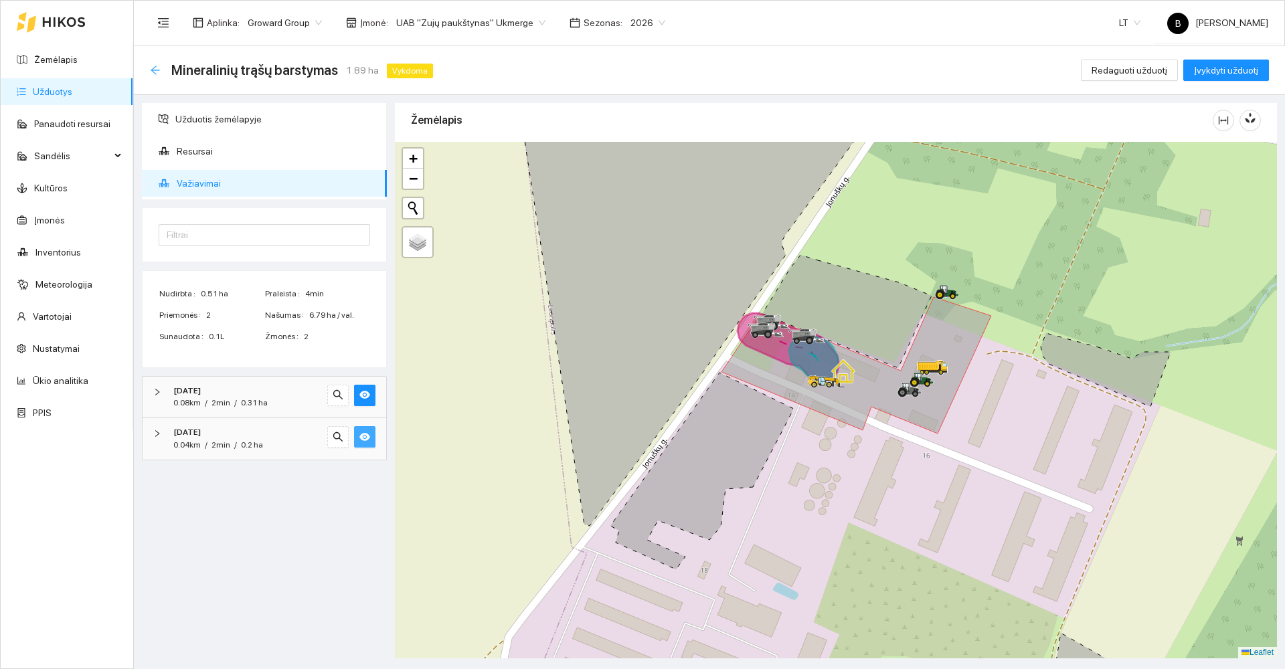
click at [152, 72] on icon "arrow-left" at bounding box center [155, 70] width 11 height 11
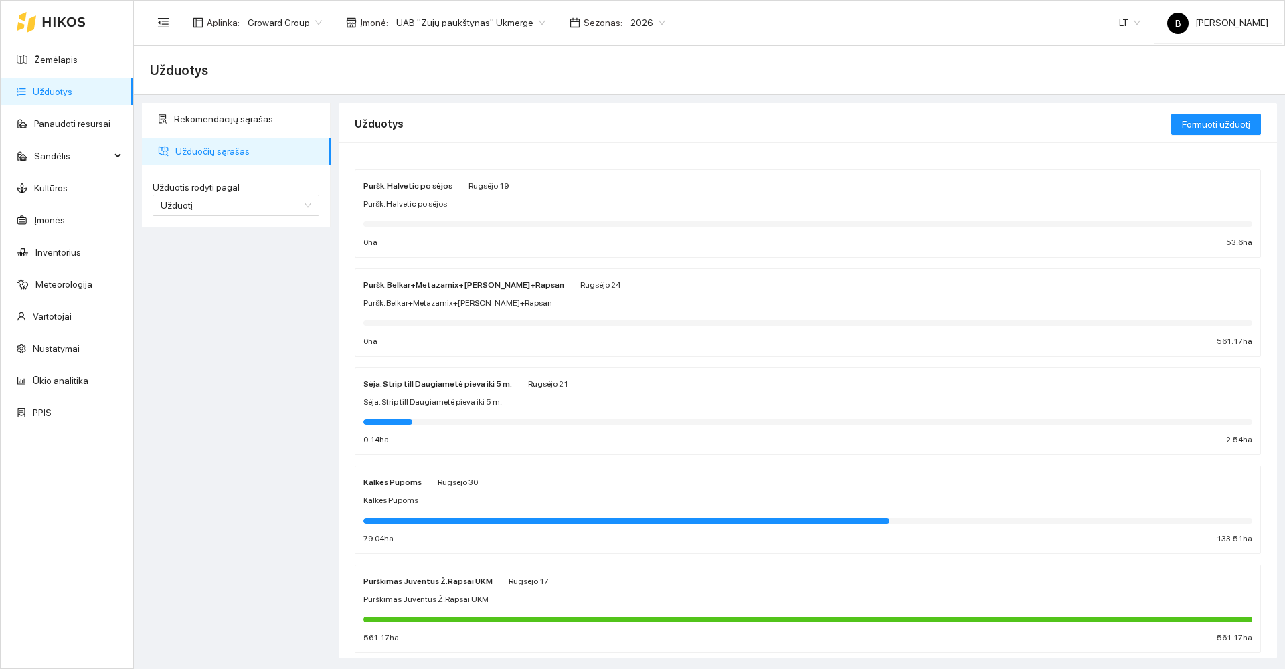
click at [635, 289] on div "Puršk. Belkar+Metazamix+Mota+Rapsan Rugsėjo 24" at bounding box center [808, 284] width 889 height 15
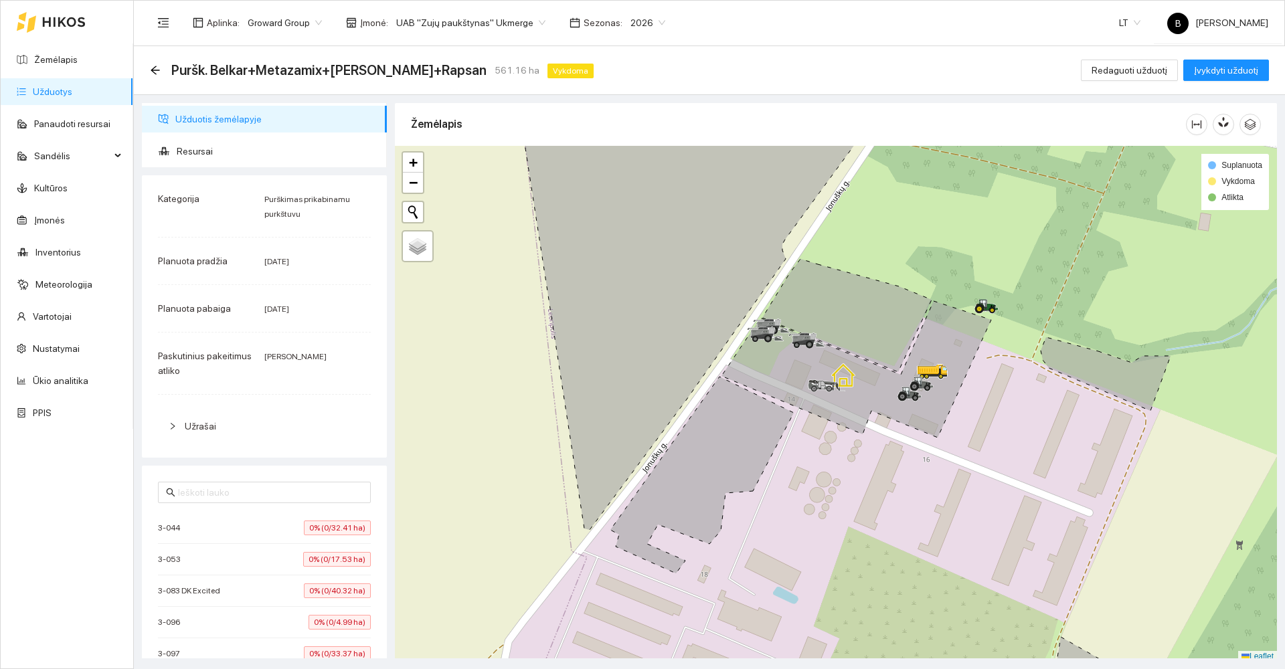
click at [40, 90] on link "Užduotys" at bounding box center [52, 91] width 39 height 11
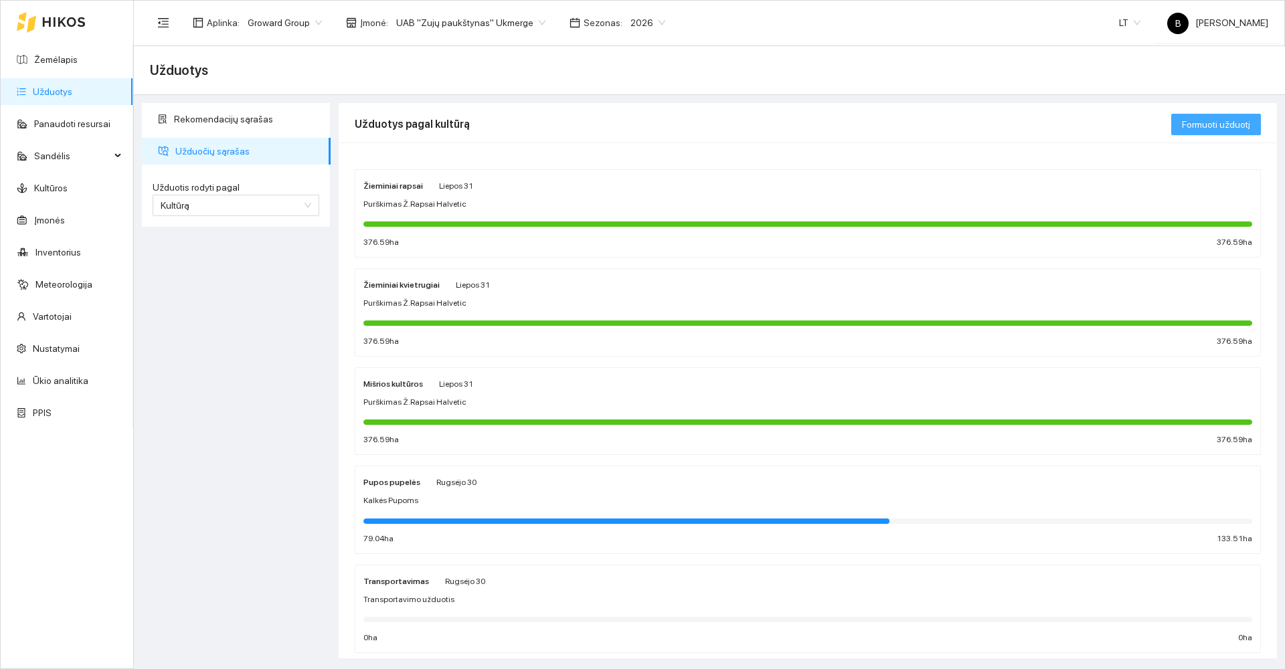
click at [1230, 127] on span "Formuoti užduotį" at bounding box center [1216, 124] width 68 height 15
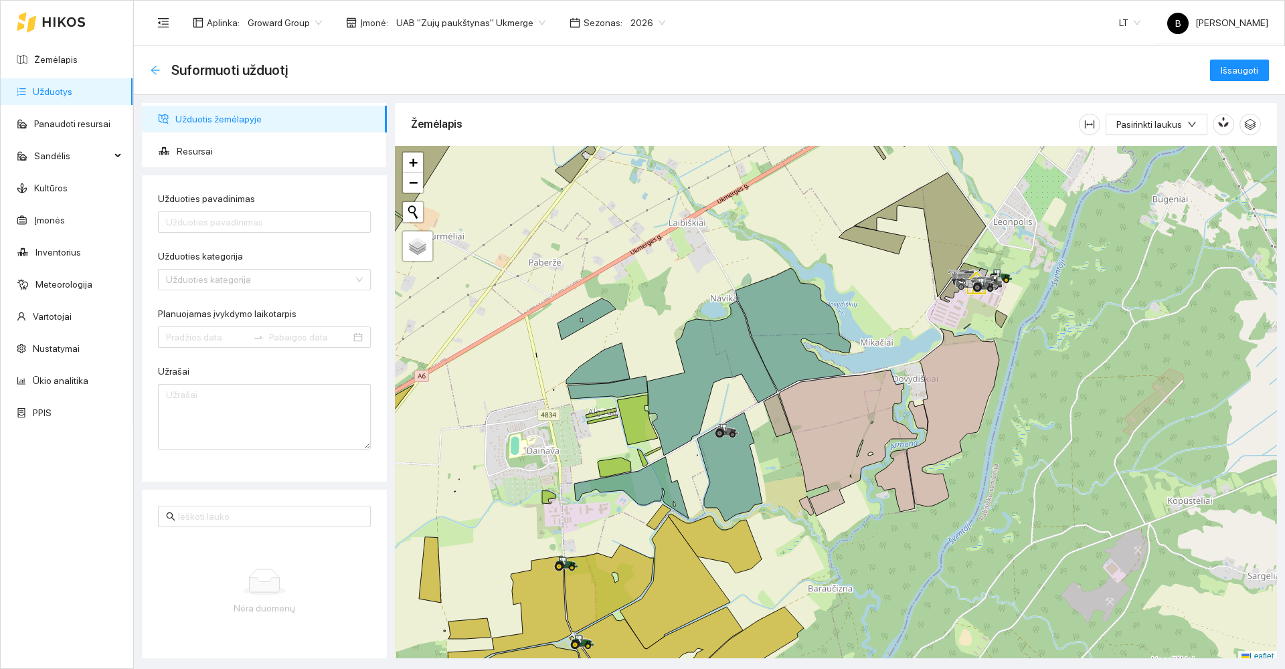
click at [152, 72] on icon "arrow-left" at bounding box center [155, 70] width 11 height 11
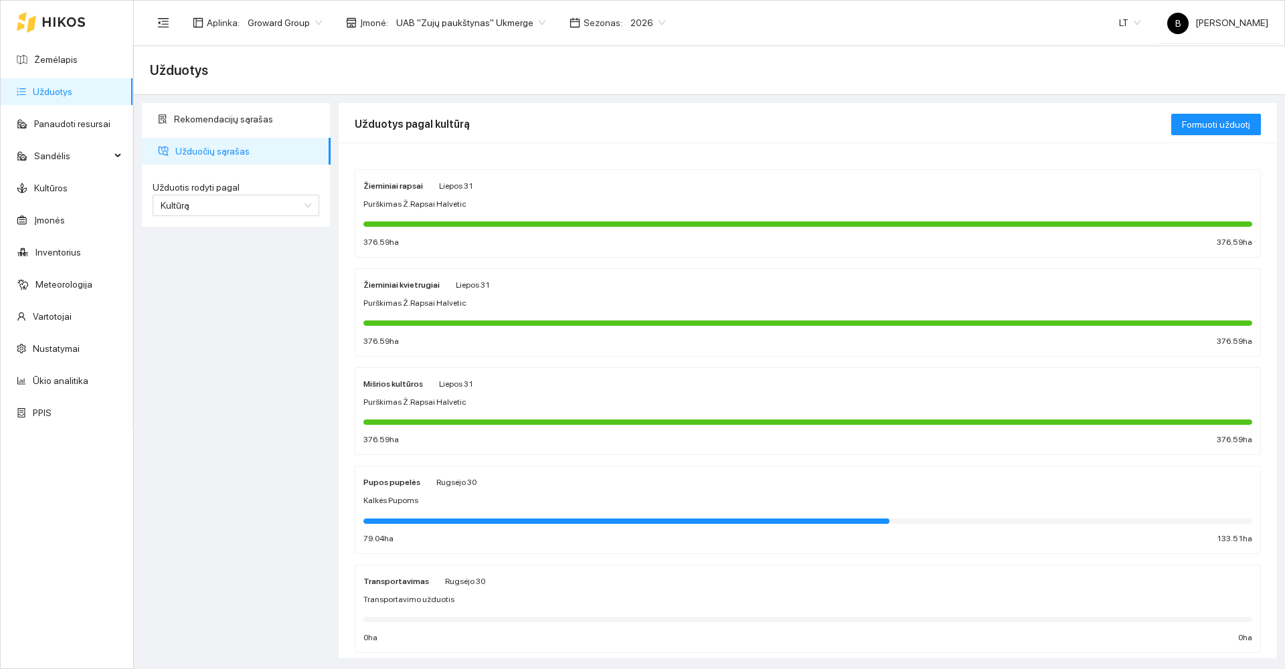
click at [39, 90] on link "Užduotys" at bounding box center [52, 91] width 39 height 11
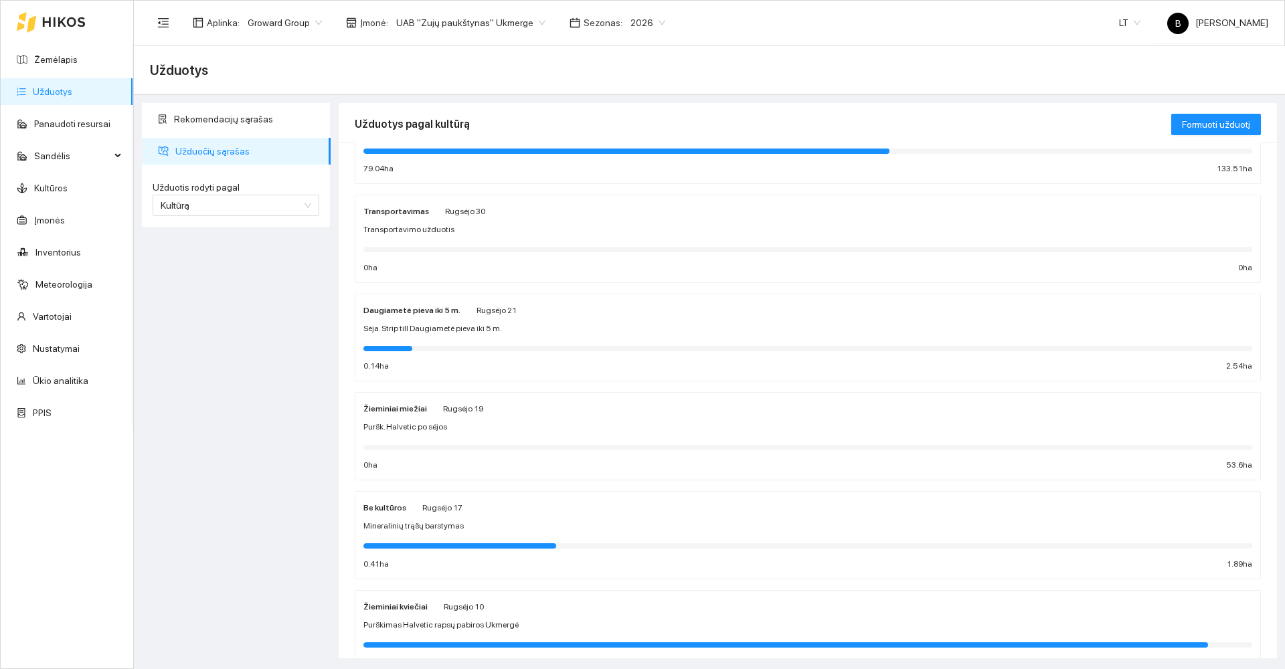
scroll to position [402, 0]
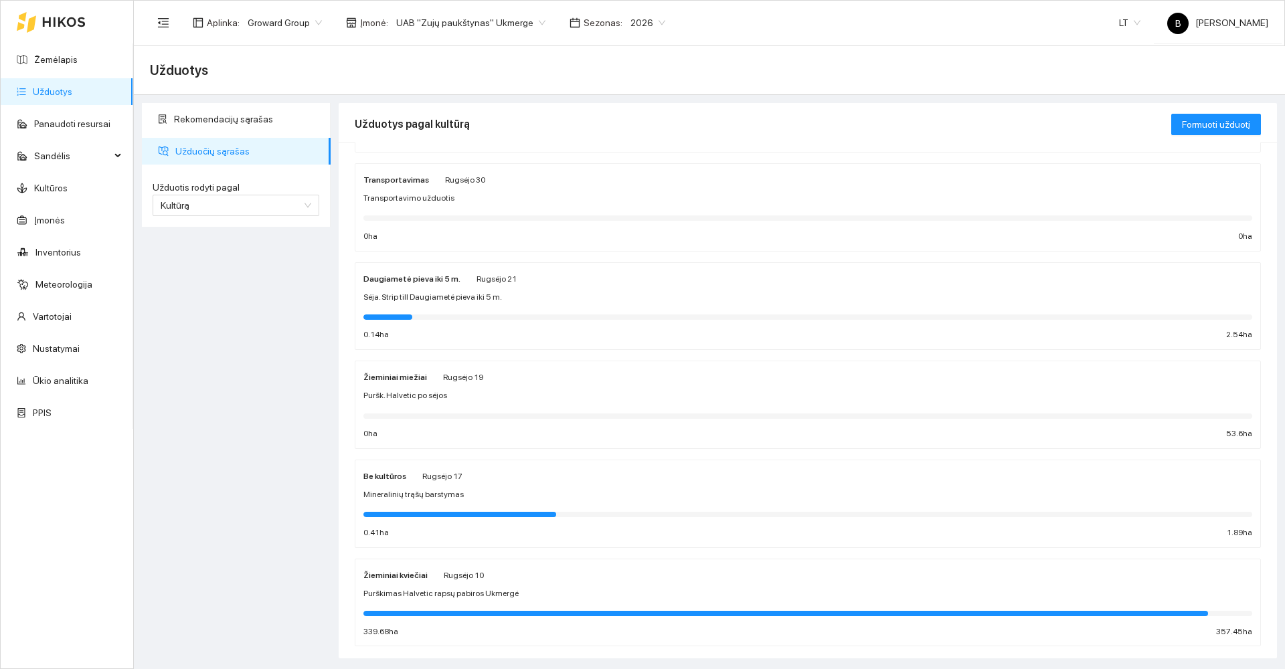
click at [564, 395] on div "Puršk. Halvetic po sėjos" at bounding box center [808, 396] width 889 height 13
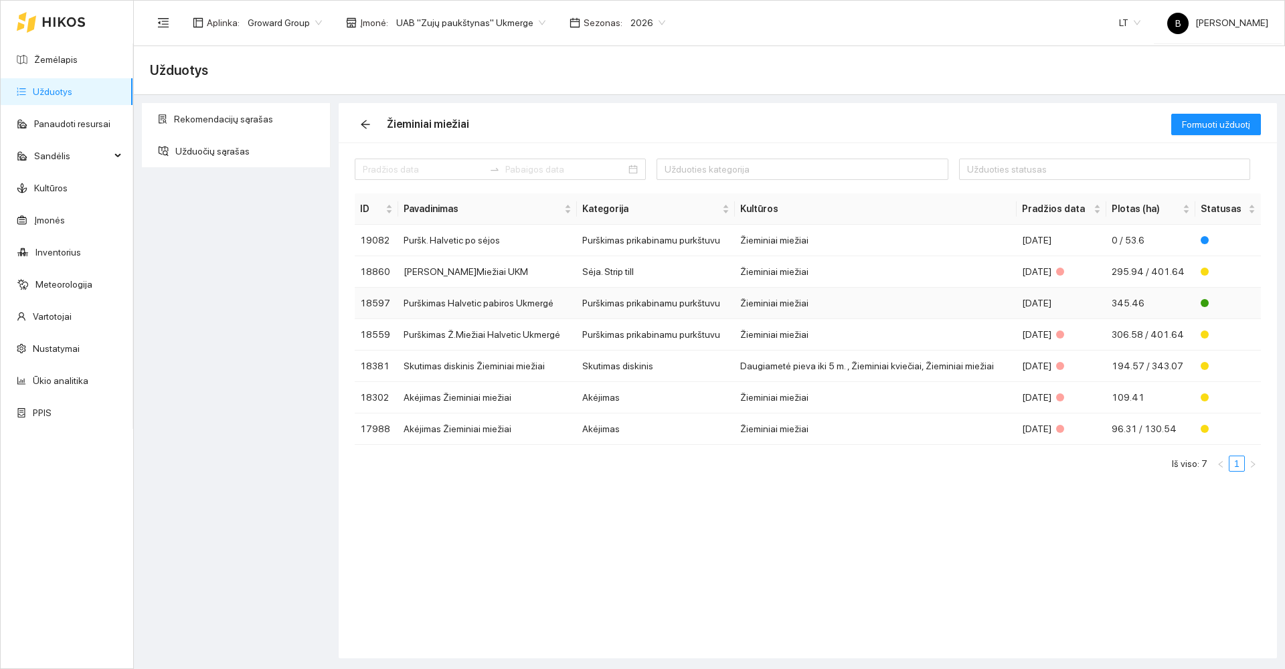
click at [558, 311] on td "Purškimas Halvetic pabiros Ukmergė" at bounding box center [487, 303] width 179 height 31
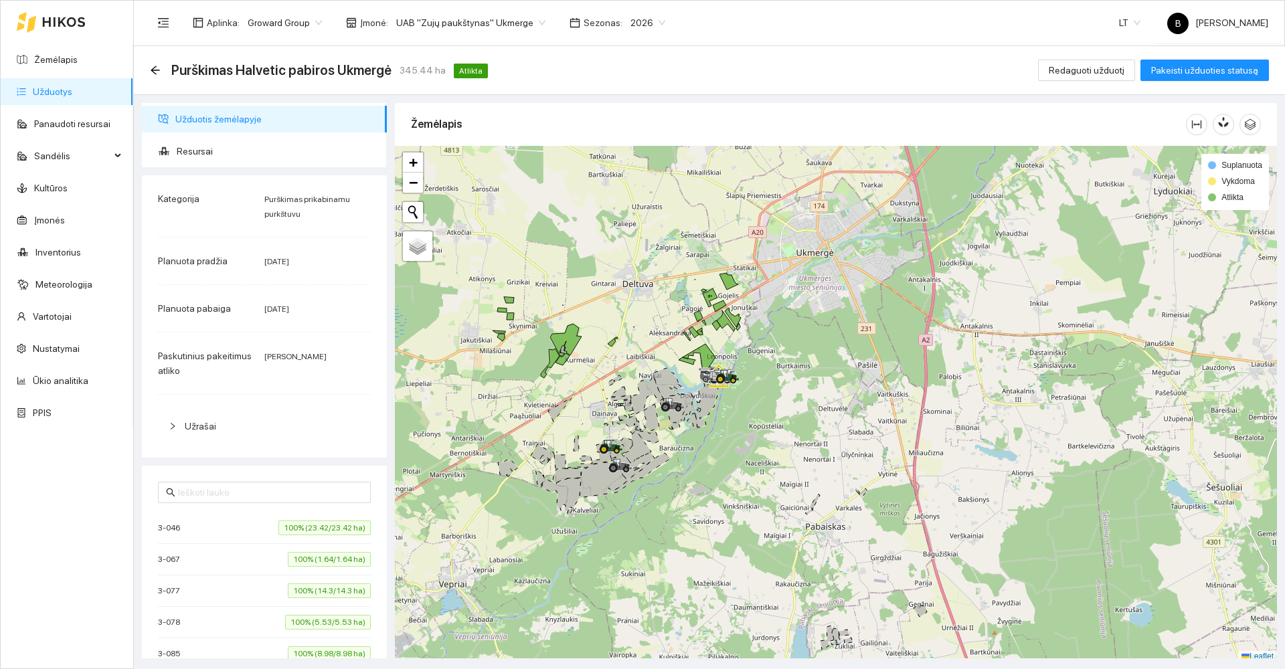
scroll to position [4, 0]
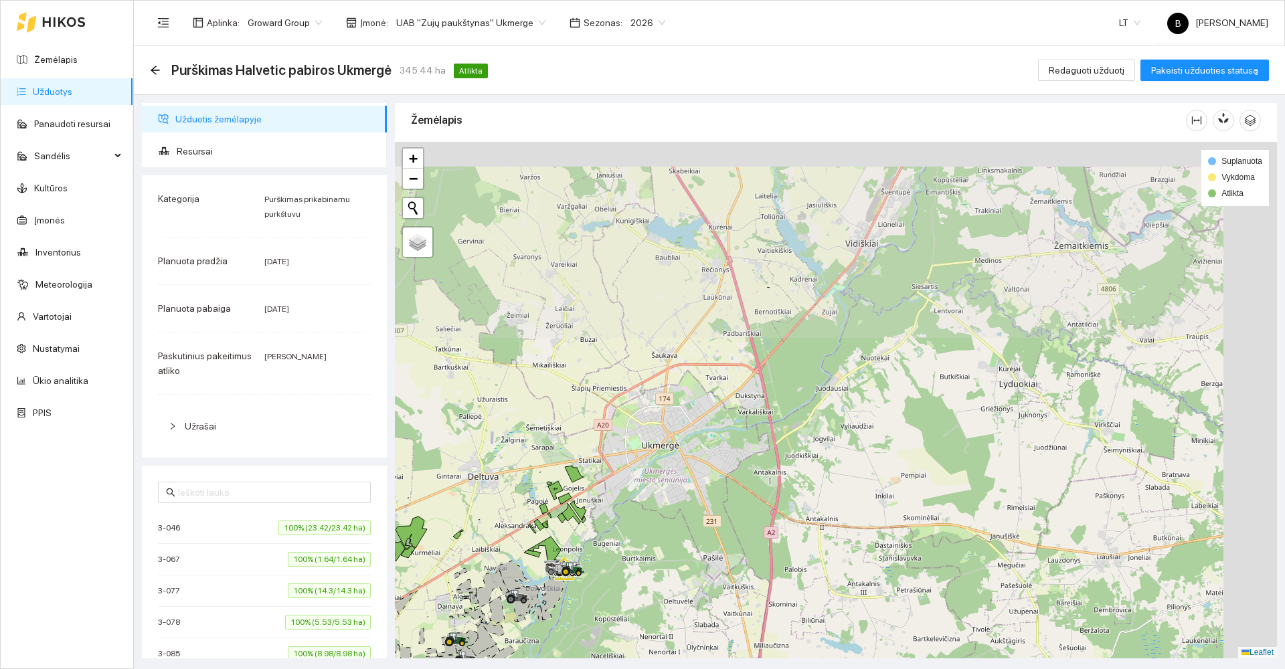
drag, startPoint x: 925, startPoint y: 250, endPoint x: 736, endPoint y: 458, distance: 281.5
click at [736, 461] on div at bounding box center [836, 400] width 882 height 517
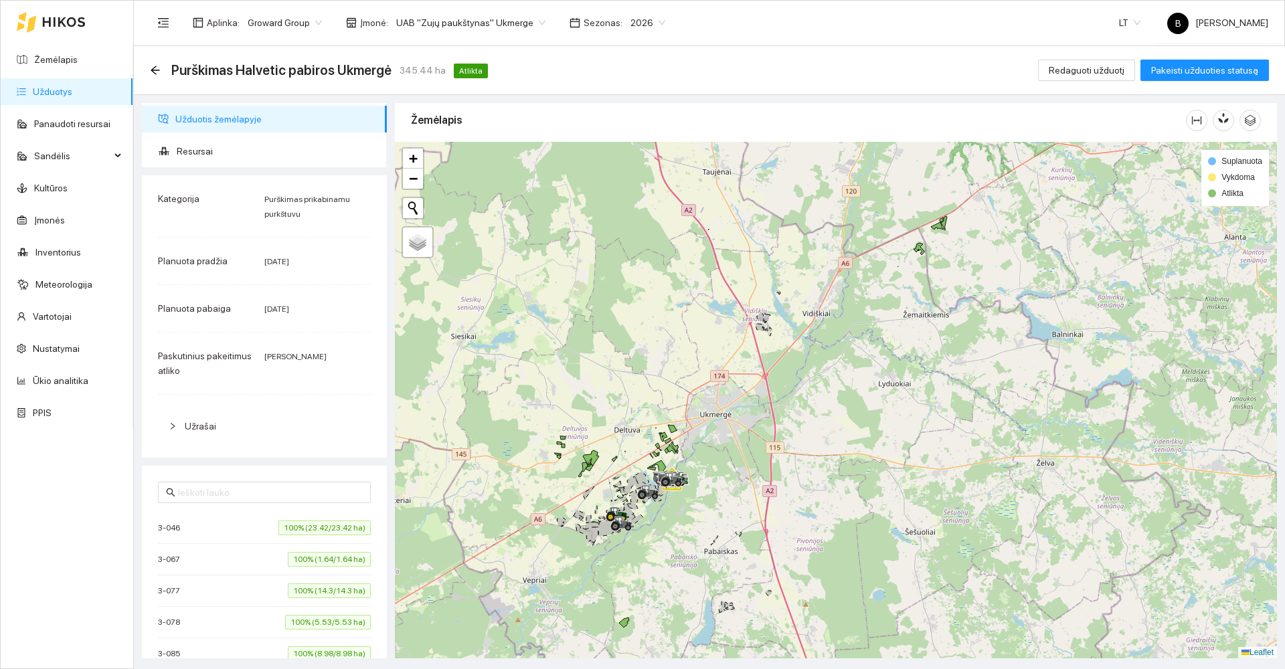
drag, startPoint x: 900, startPoint y: 199, endPoint x: 817, endPoint y: 321, distance: 148.0
click at [818, 321] on div at bounding box center [836, 400] width 882 height 517
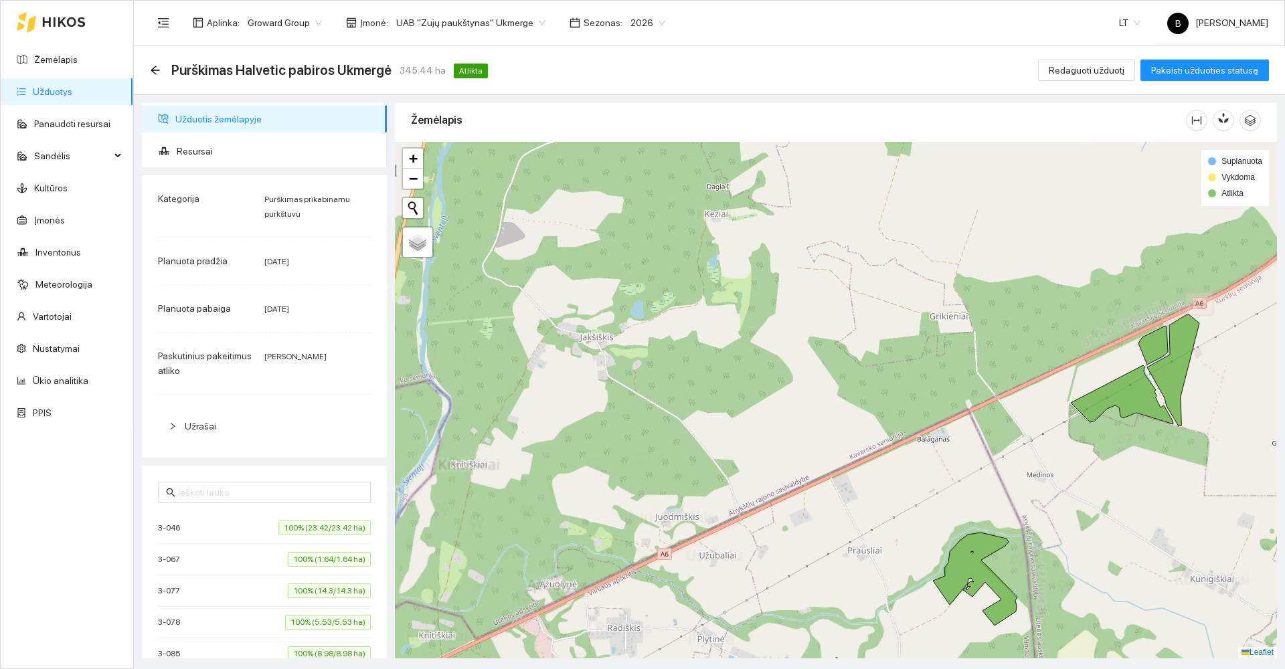
drag, startPoint x: 852, startPoint y: 307, endPoint x: 850, endPoint y: 223, distance: 84.4
click at [850, 224] on div at bounding box center [836, 400] width 882 height 517
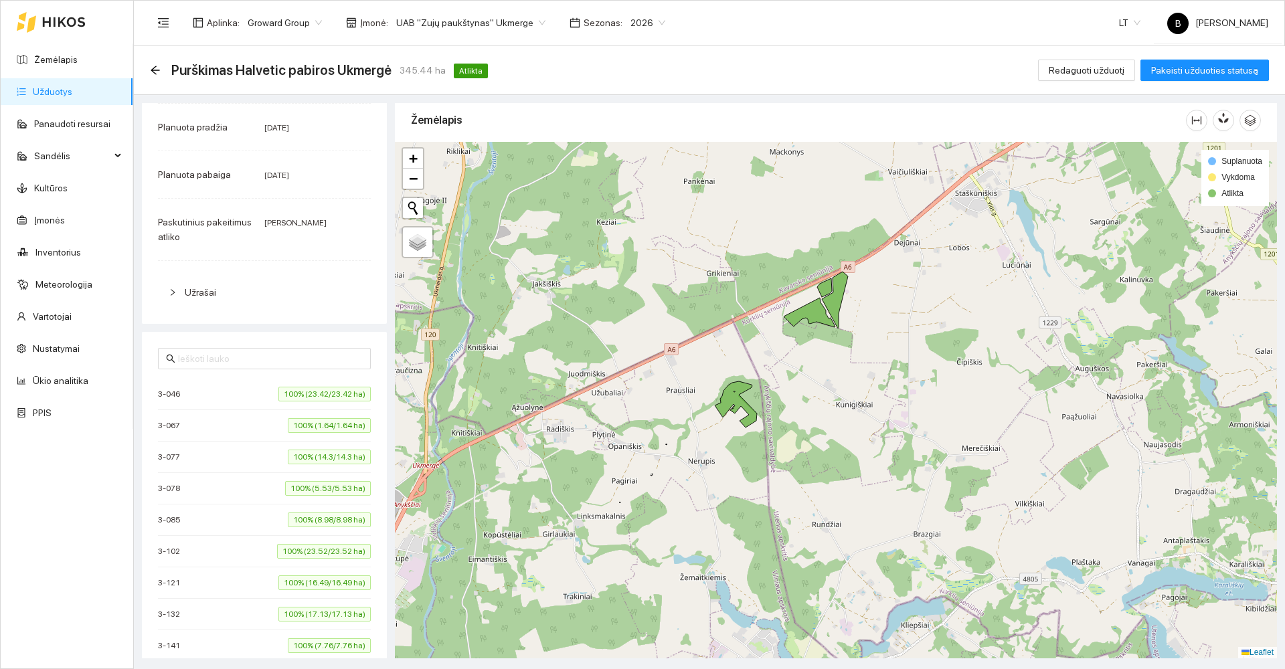
scroll to position [0, 0]
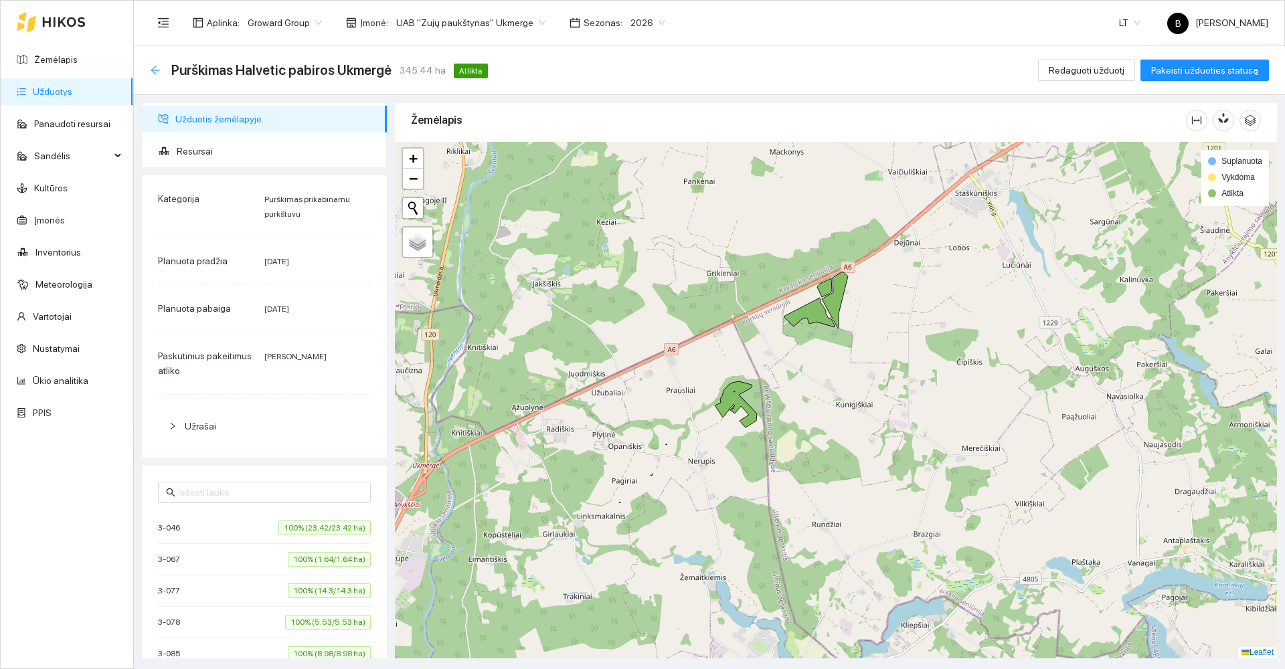
click at [154, 67] on icon "arrow-left" at bounding box center [155, 70] width 11 height 11
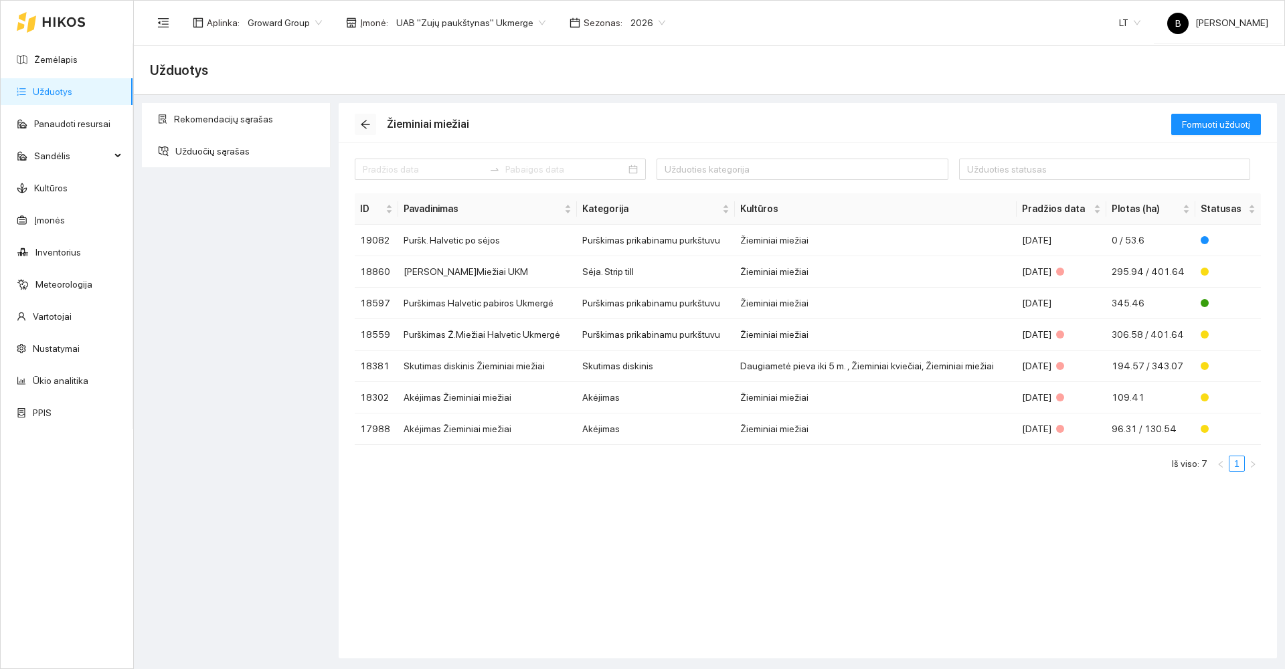
click at [370, 123] on icon "arrow-left" at bounding box center [365, 124] width 11 height 11
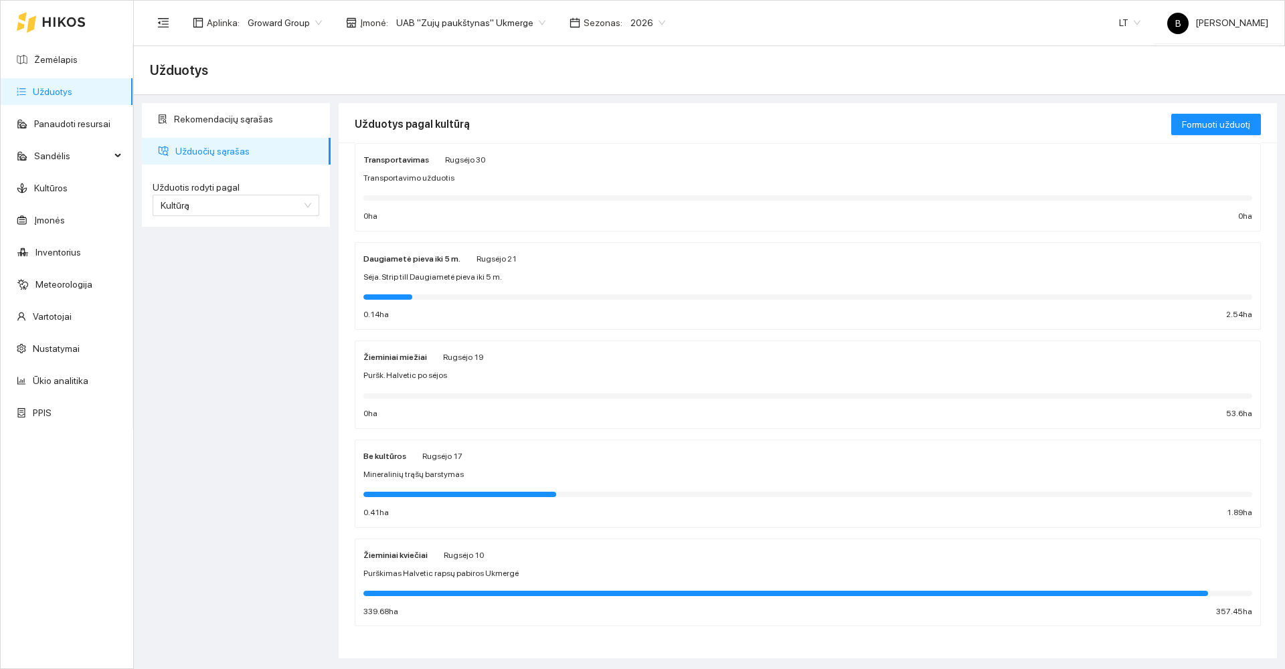
scroll to position [427, 0]
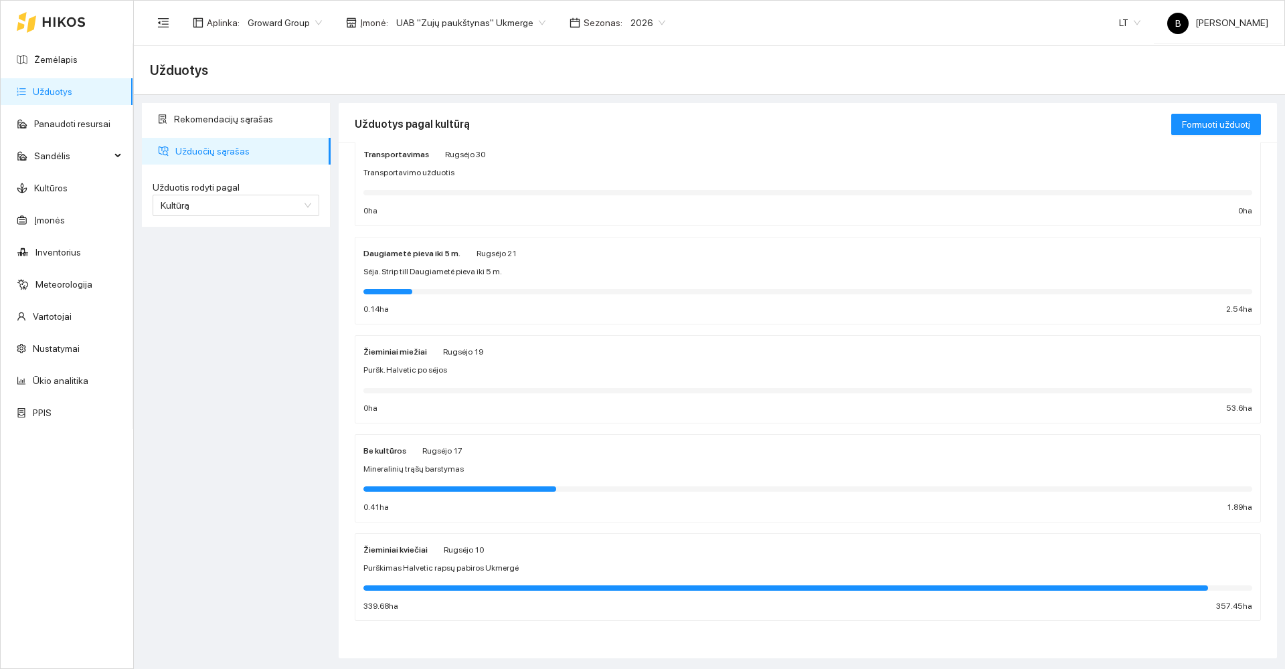
click at [550, 460] on div "Be kultūros Rugsėjo 17 Mineralinių trąšų barstymas 0.41 ha 1.89 ha" at bounding box center [808, 478] width 889 height 71
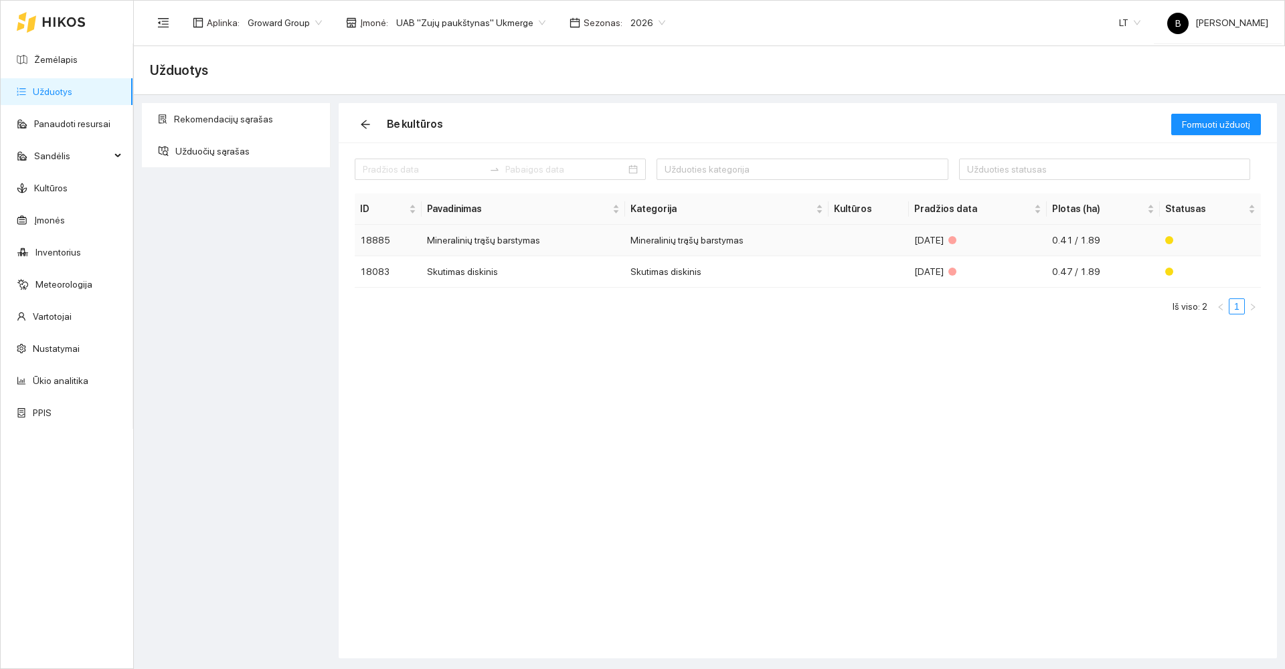
click at [475, 243] on td "Mineralinių trąšų barstymas" at bounding box center [524, 240] width 204 height 31
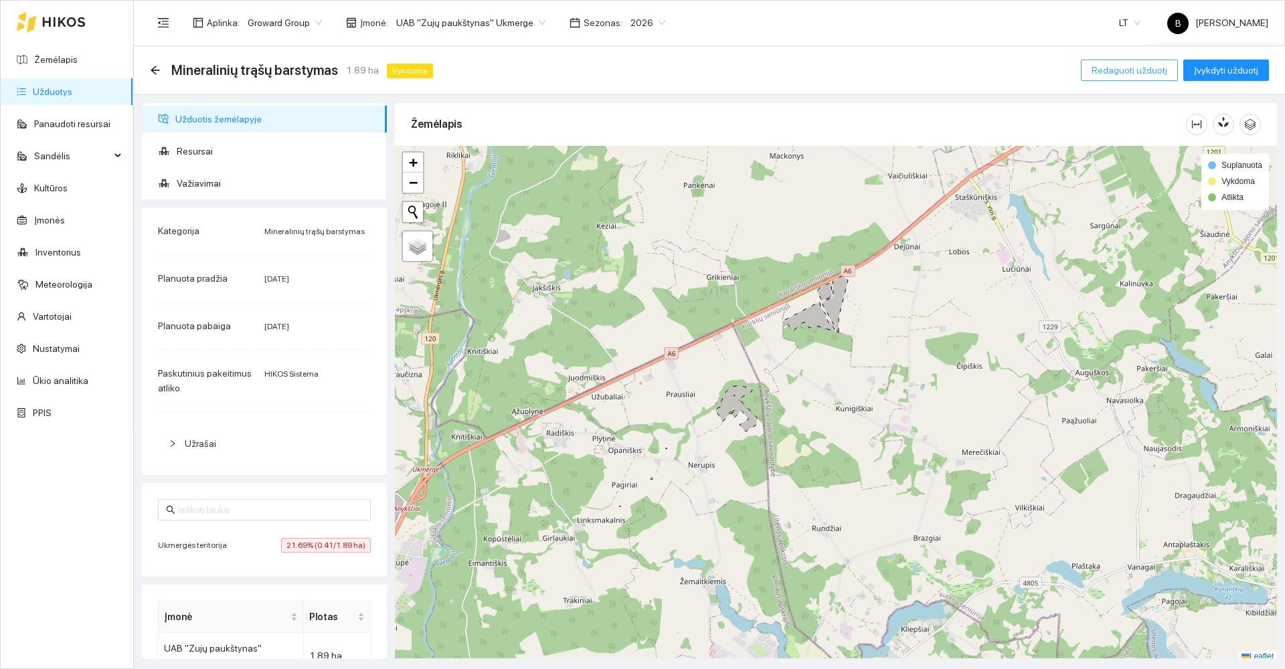
click at [1104, 68] on span "Redaguoti užduotį" at bounding box center [1130, 70] width 76 height 15
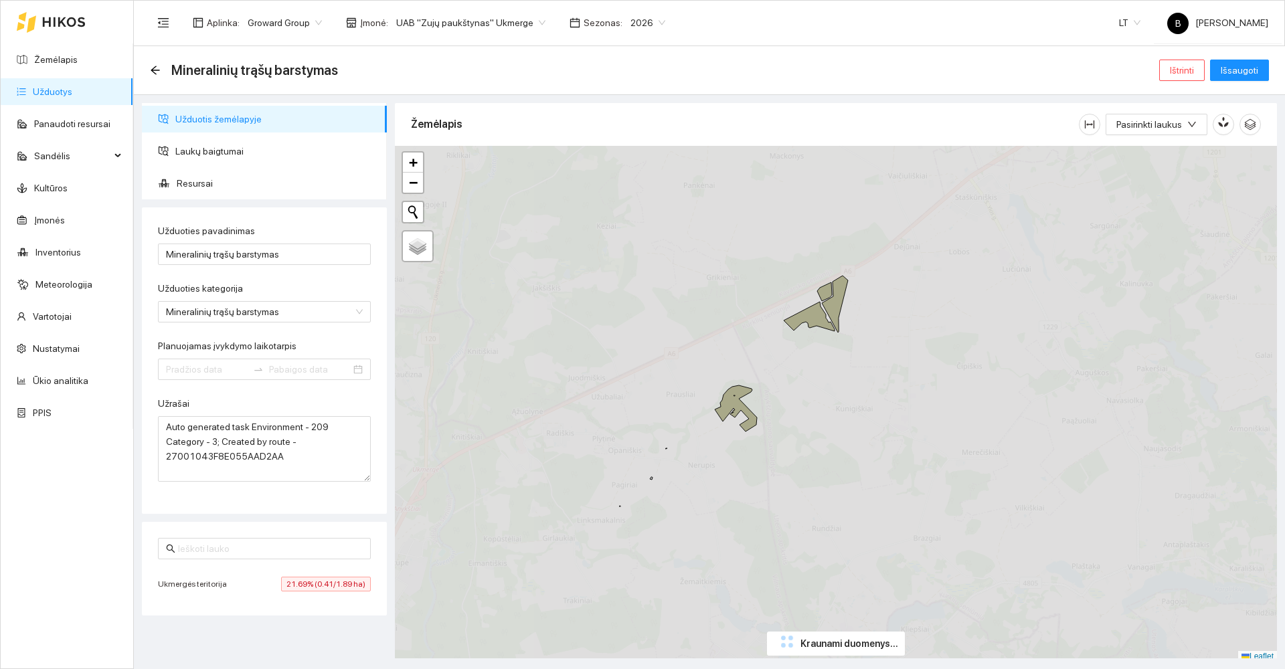
type input "2025-09-07"
type input "[DATE]"
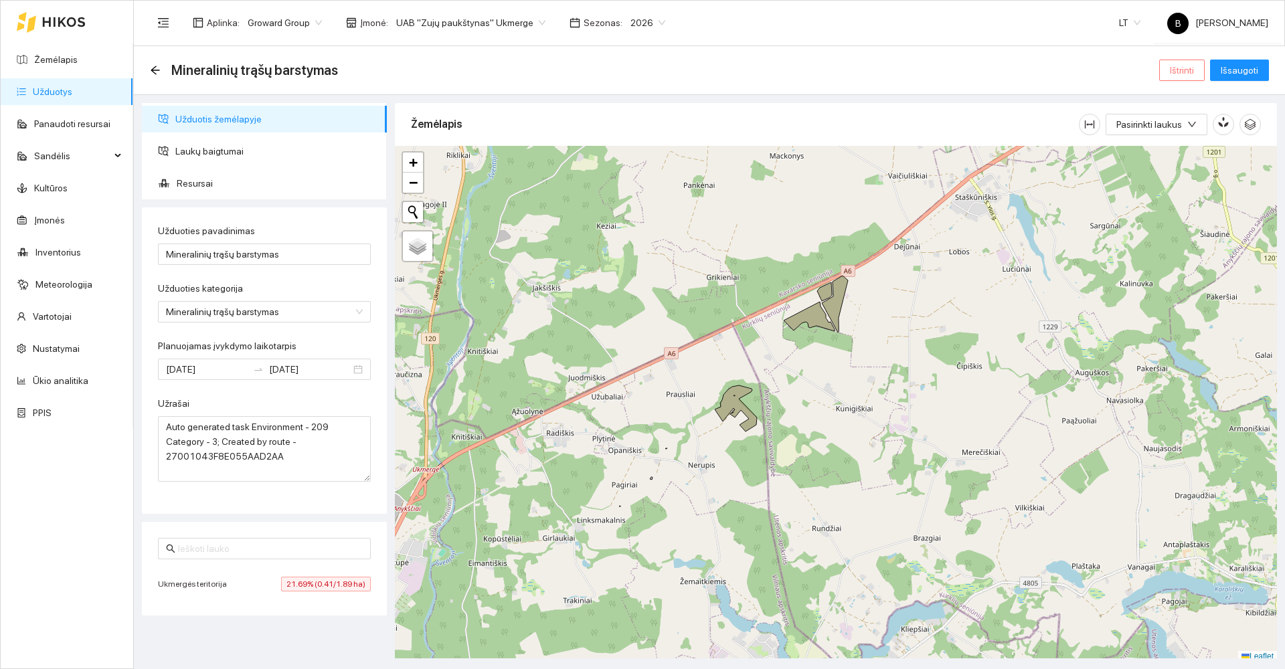
click at [1184, 70] on span "Ištrinti" at bounding box center [1182, 70] width 24 height 15
click at [1185, 133] on span "Taip" at bounding box center [1186, 135] width 17 height 15
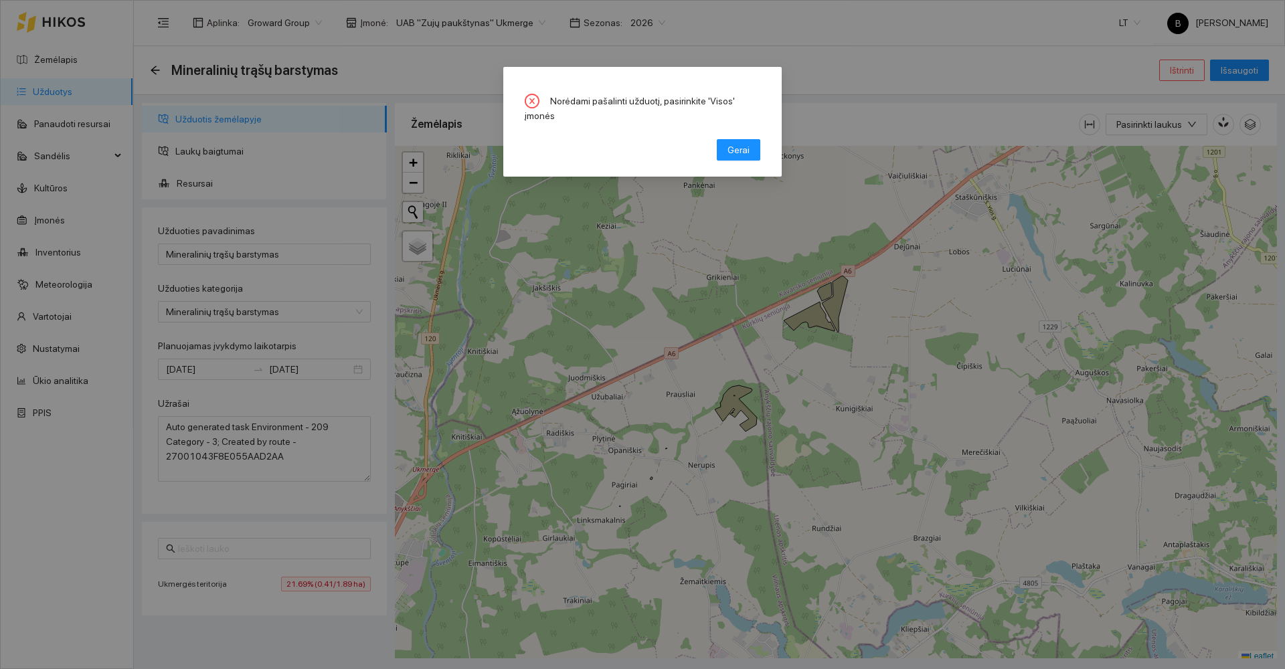
click at [410, 19] on div "Norėdami pašalinti užduotį, pasirinkite 'Visos' įmonės Gerai" at bounding box center [642, 334] width 1285 height 669
click at [744, 143] on button "Gerai" at bounding box center [739, 149] width 44 height 21
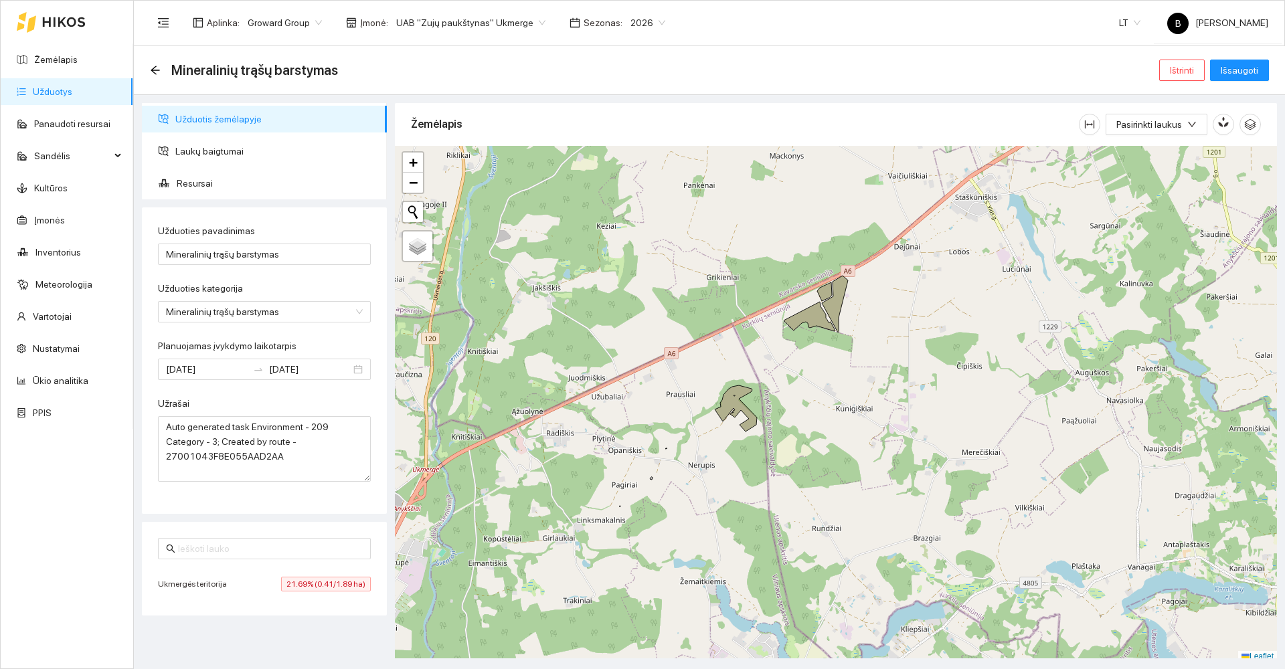
click at [464, 13] on span "UAB "Zujų paukštynas" Ukmerge" at bounding box center [470, 23] width 149 height 20
click at [429, 54] on div "Visos" at bounding box center [464, 49] width 146 height 15
click at [1192, 69] on span "Ištrinti" at bounding box center [1182, 70] width 24 height 15
click at [1178, 131] on span "Taip" at bounding box center [1186, 135] width 17 height 15
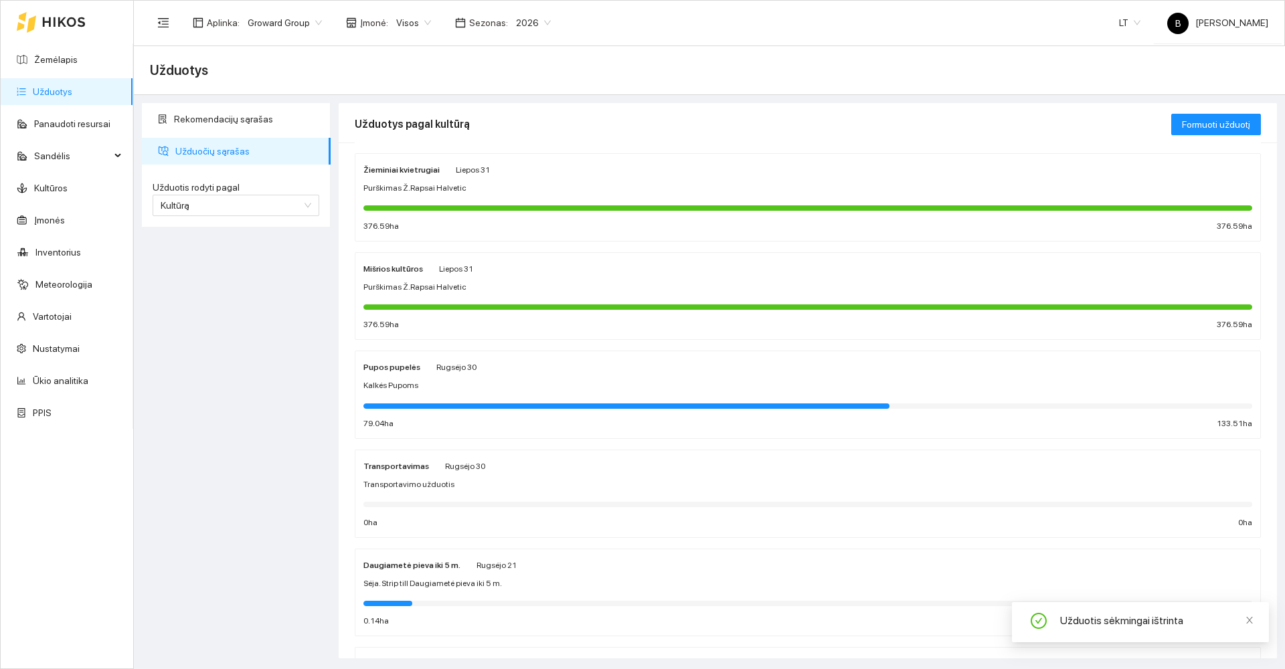
scroll to position [201, 0]
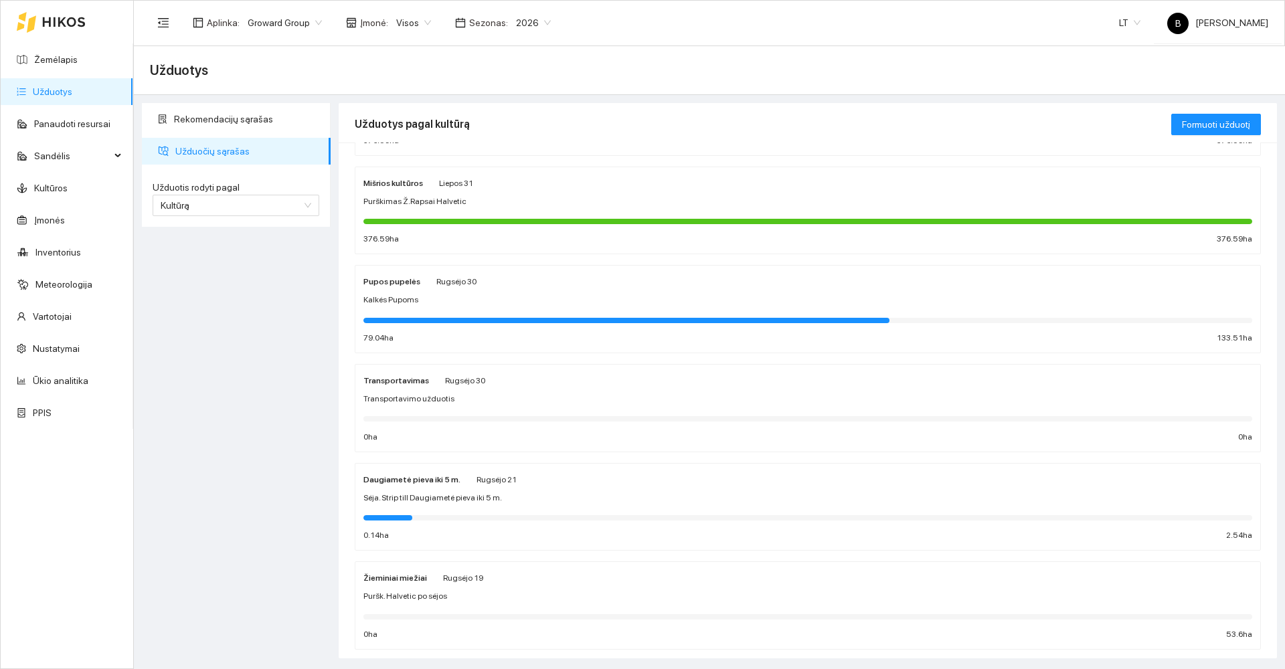
click at [627, 399] on div "Transportavimo užduotis" at bounding box center [808, 399] width 889 height 13
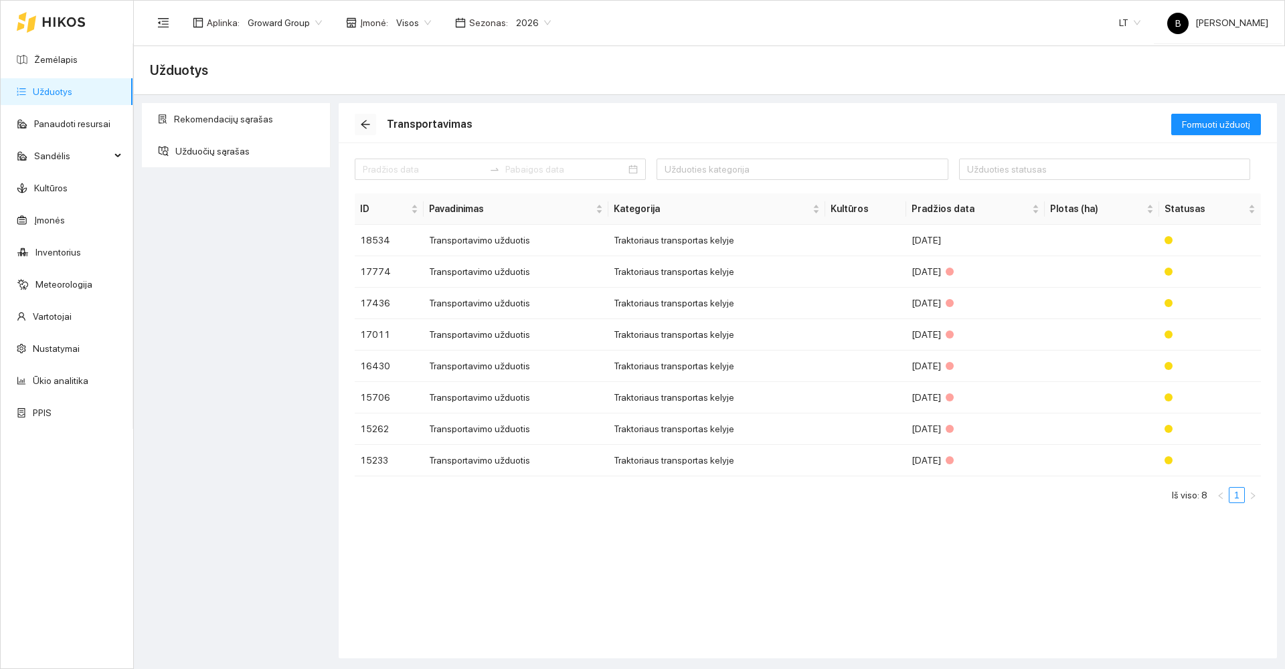
click at [367, 125] on icon "arrow-left" at bounding box center [365, 124] width 11 height 11
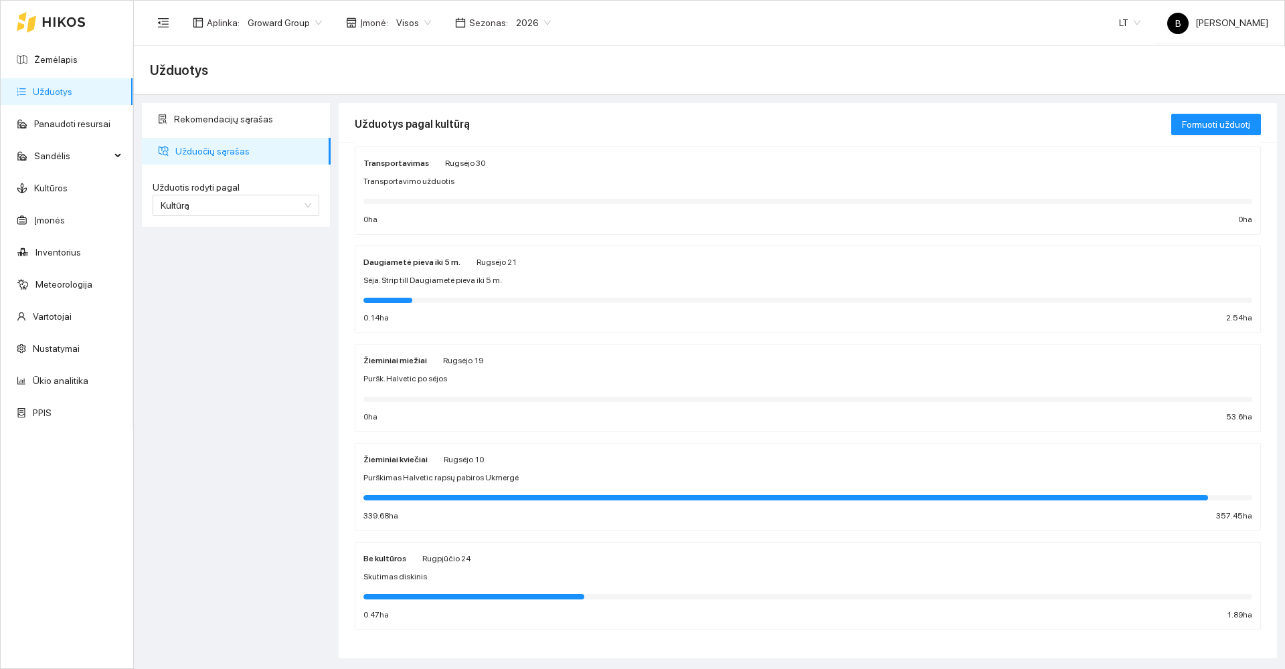
scroll to position [427, 0]
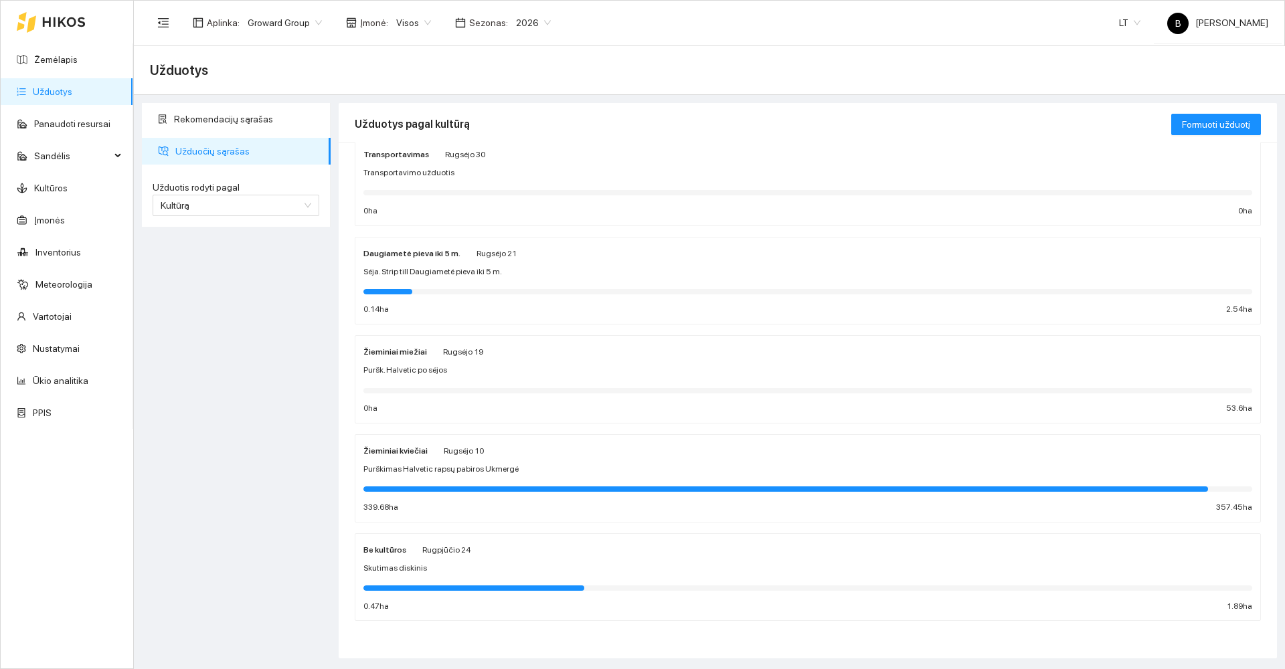
click at [619, 566] on div "Skutimas diskinis" at bounding box center [808, 568] width 889 height 13
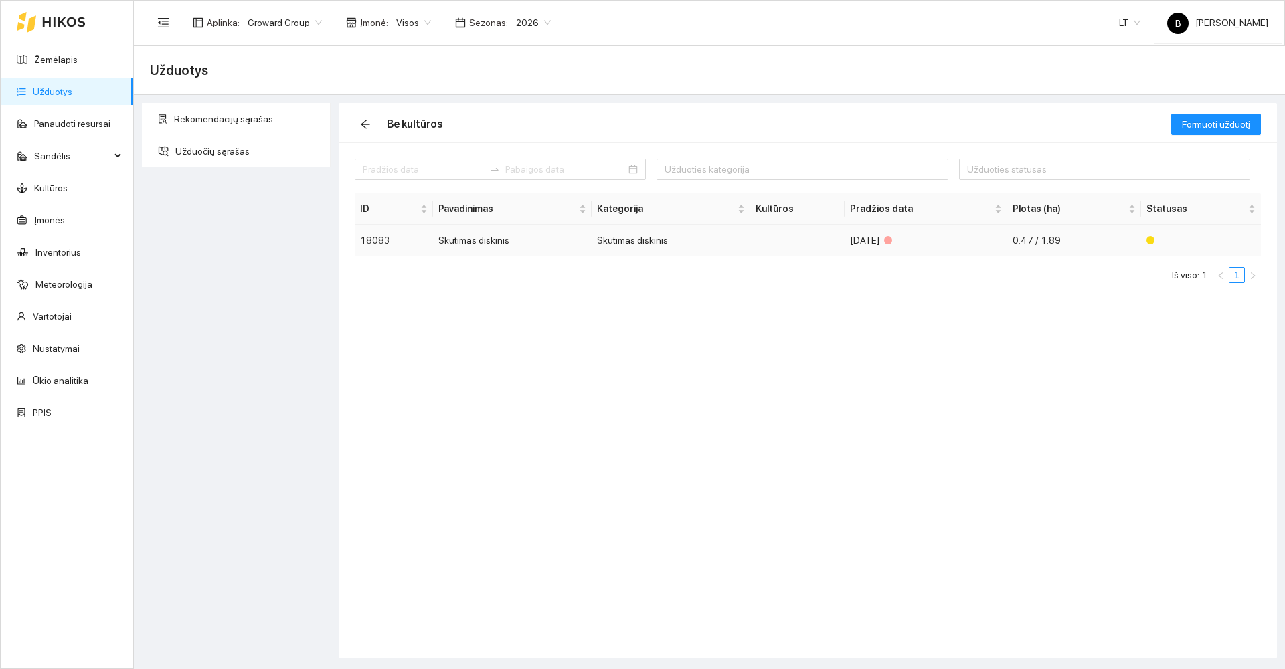
click at [467, 238] on td "Skutimas diskinis" at bounding box center [512, 240] width 159 height 31
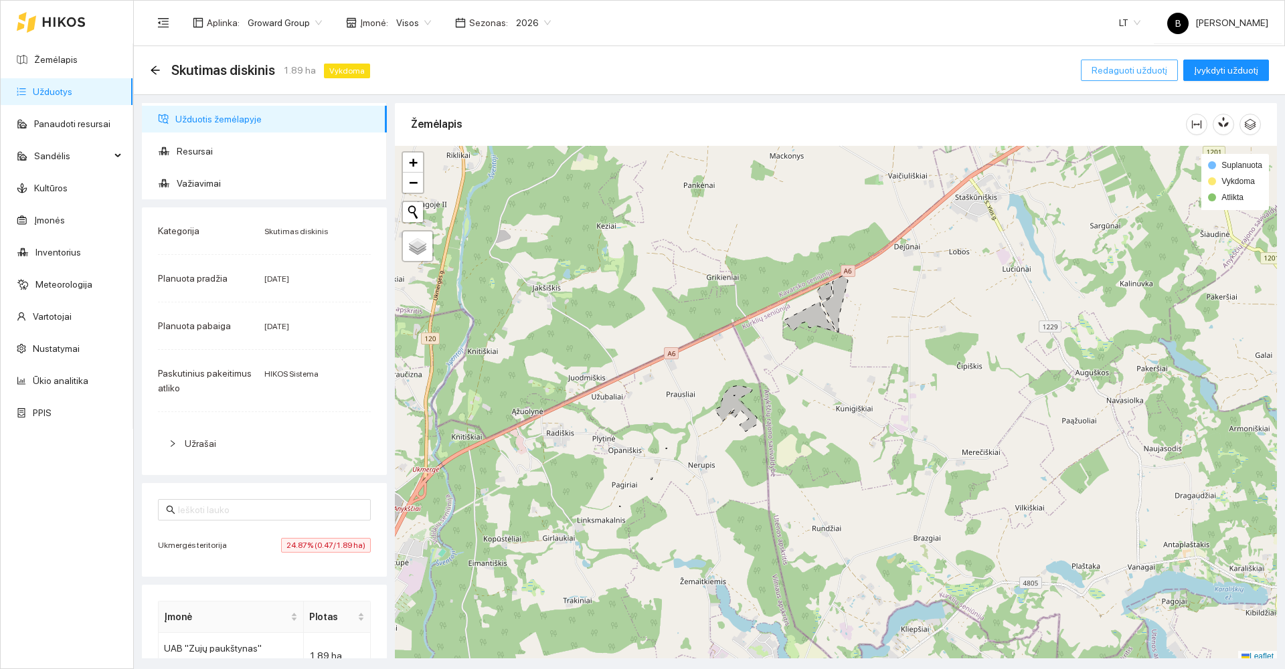
click at [1123, 76] on span "Redaguoti užduotį" at bounding box center [1130, 70] width 76 height 15
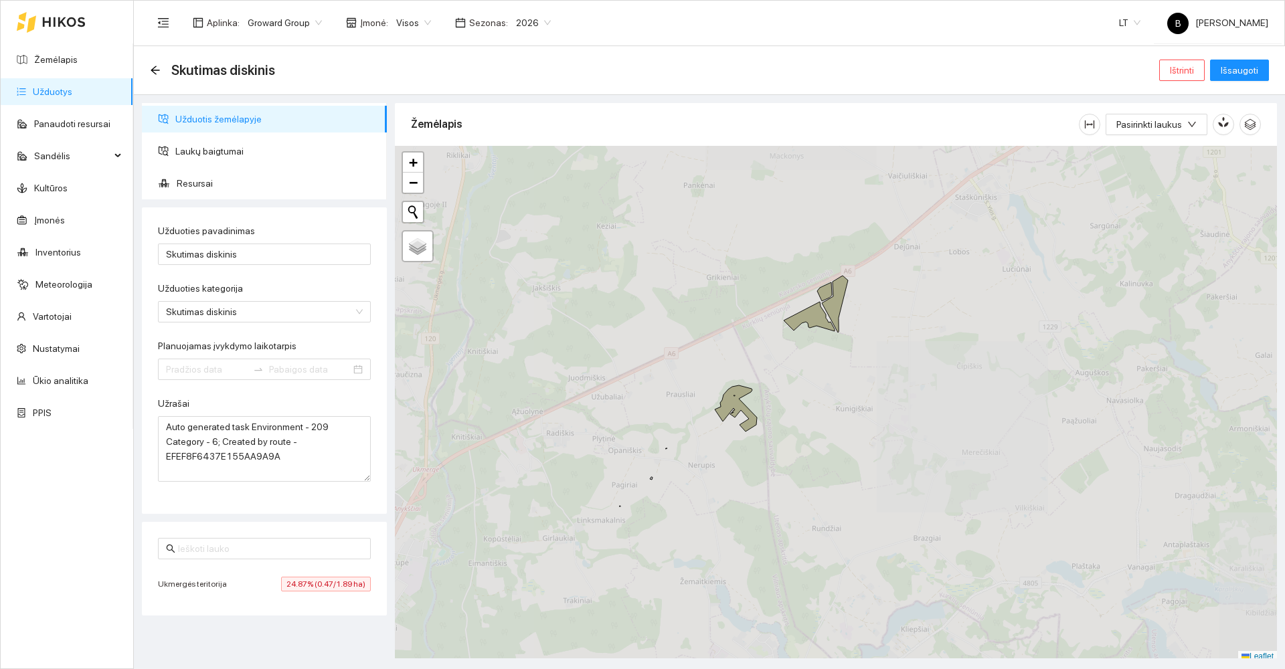
type input "2025-08-14"
type input "2025-08-24"
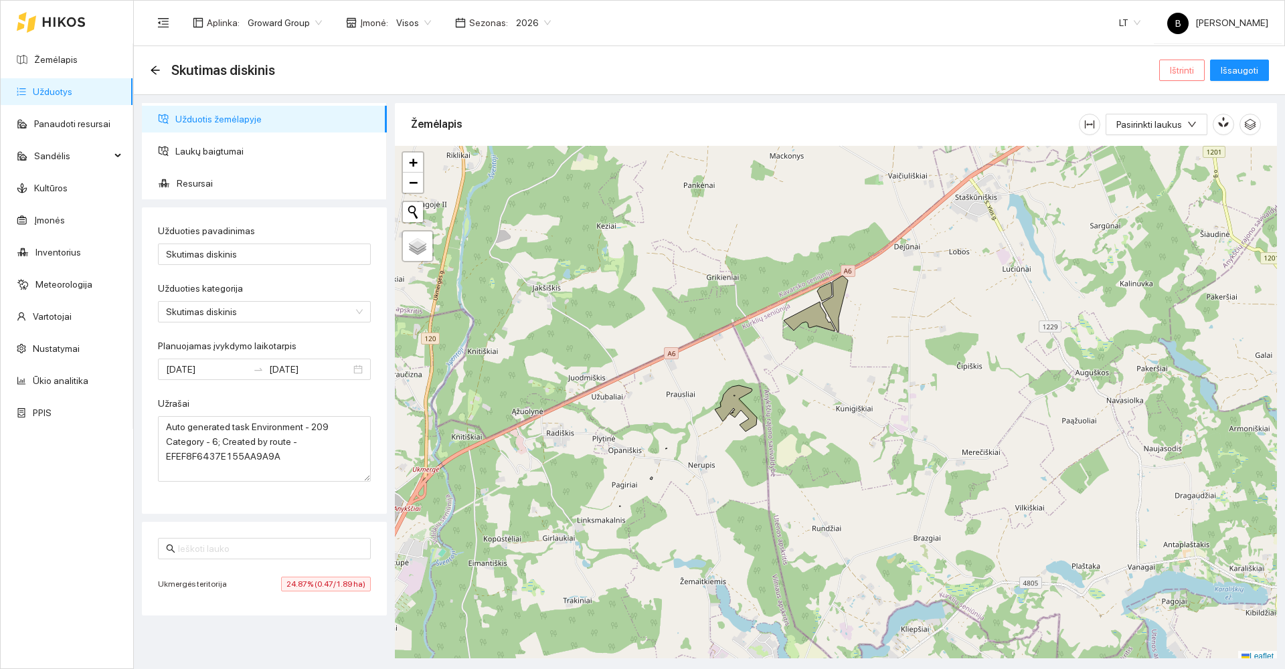
click at [1184, 67] on span "Ištrinti" at bounding box center [1182, 70] width 24 height 15
click at [1180, 133] on span "Taip" at bounding box center [1186, 135] width 17 height 15
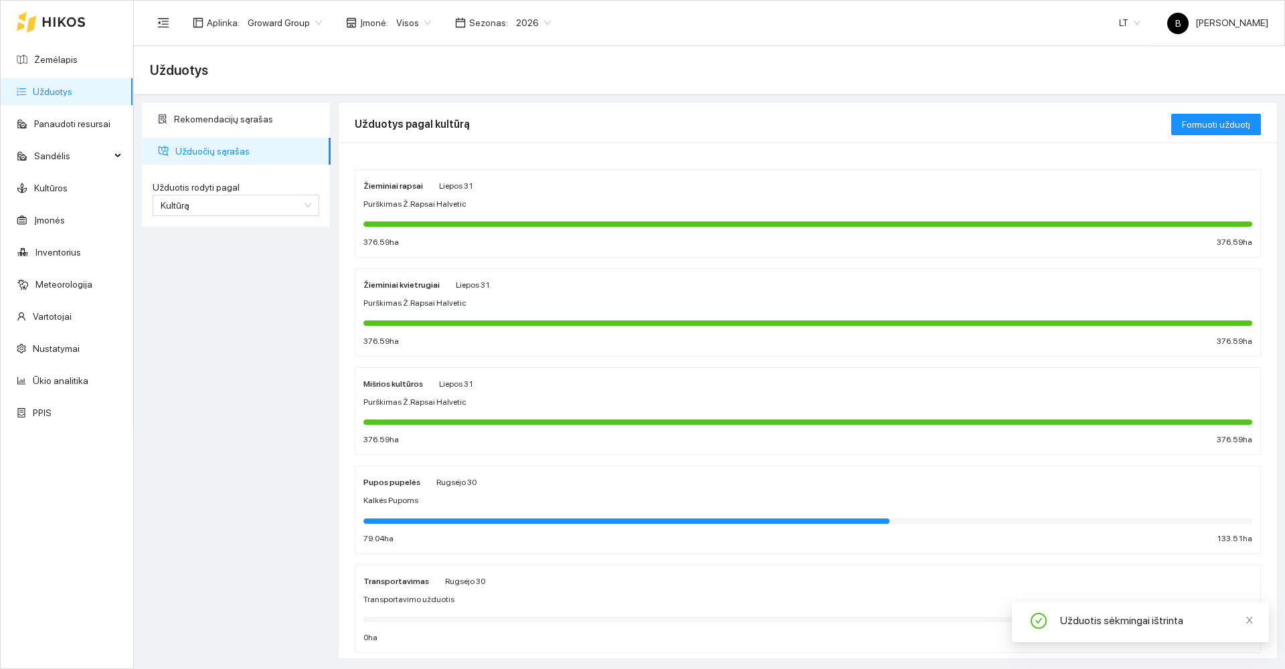
click at [408, 22] on span "Visos" at bounding box center [413, 23] width 35 height 20
click at [427, 72] on div "UAB "Zujų paukštynas" Ukmerge" at bounding box center [459, 70] width 137 height 15
click at [1218, 125] on span "Formuoti užduotį" at bounding box center [1216, 124] width 68 height 15
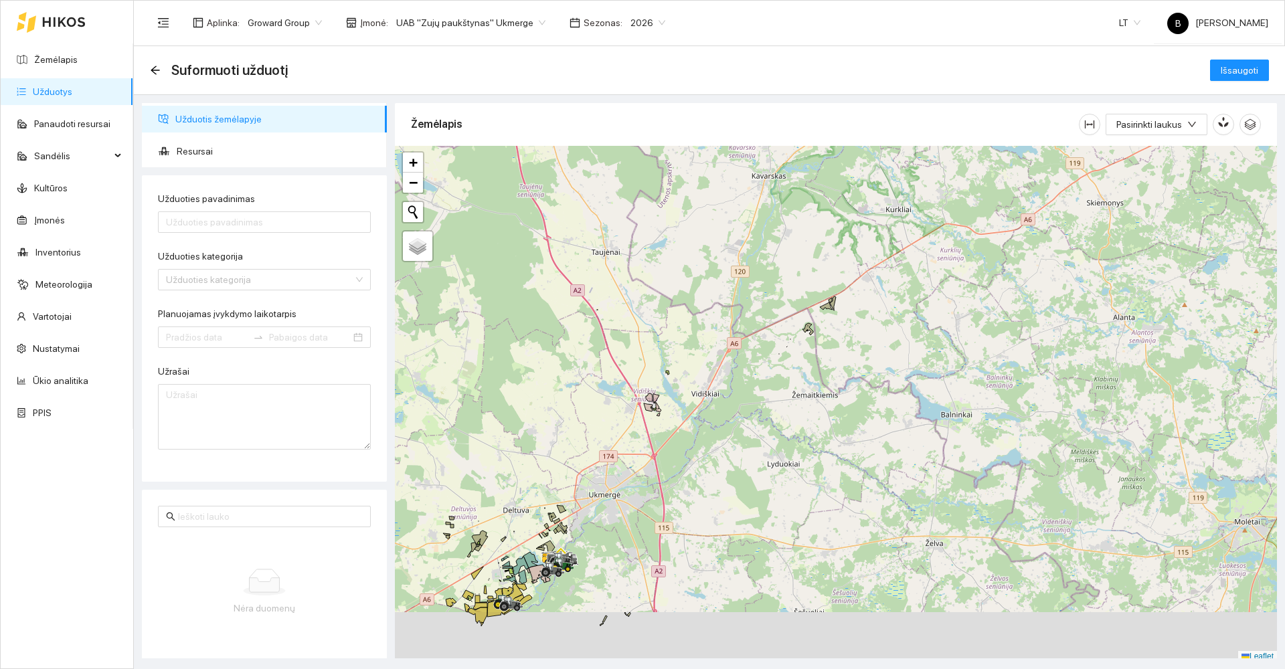
scroll to position [4, 0]
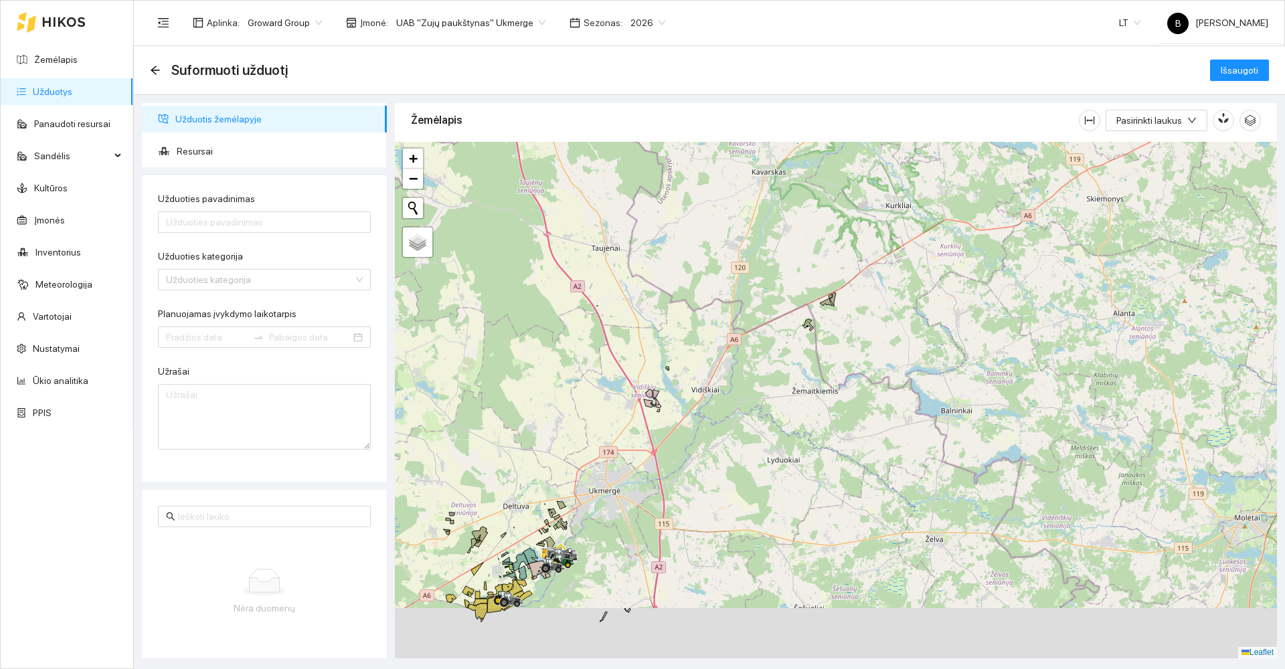
drag, startPoint x: 819, startPoint y: 406, endPoint x: 825, endPoint y: 322, distance: 84.6
click at [827, 325] on div at bounding box center [836, 400] width 882 height 517
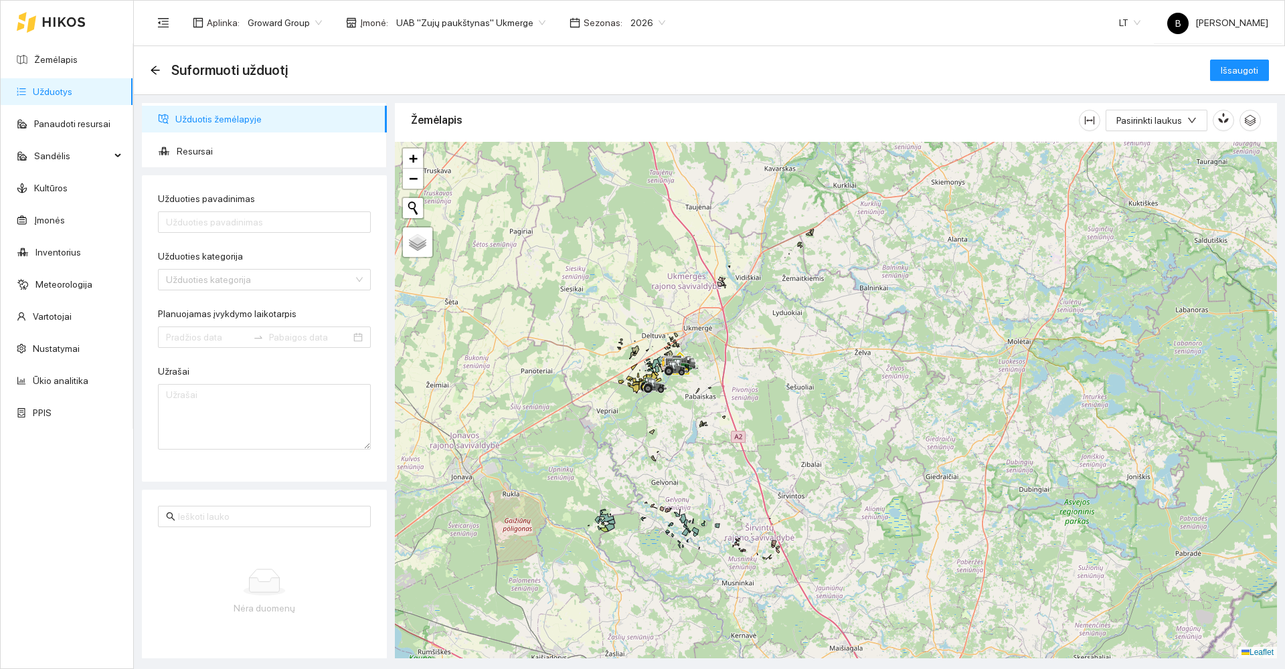
drag, startPoint x: 752, startPoint y: 412, endPoint x: 752, endPoint y: 335, distance: 77.0
click at [752, 335] on div at bounding box center [836, 400] width 882 height 517
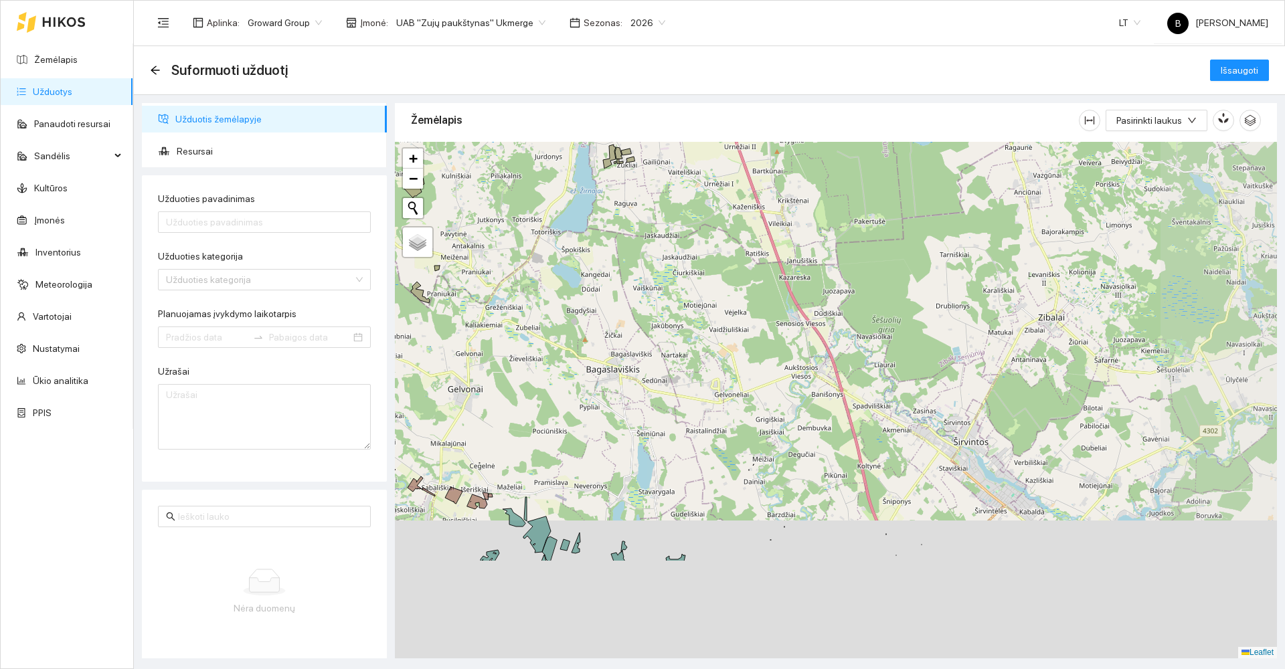
drag, startPoint x: 770, startPoint y: 509, endPoint x: 642, endPoint y: 330, distance: 219.8
click at [642, 333] on div at bounding box center [836, 400] width 882 height 517
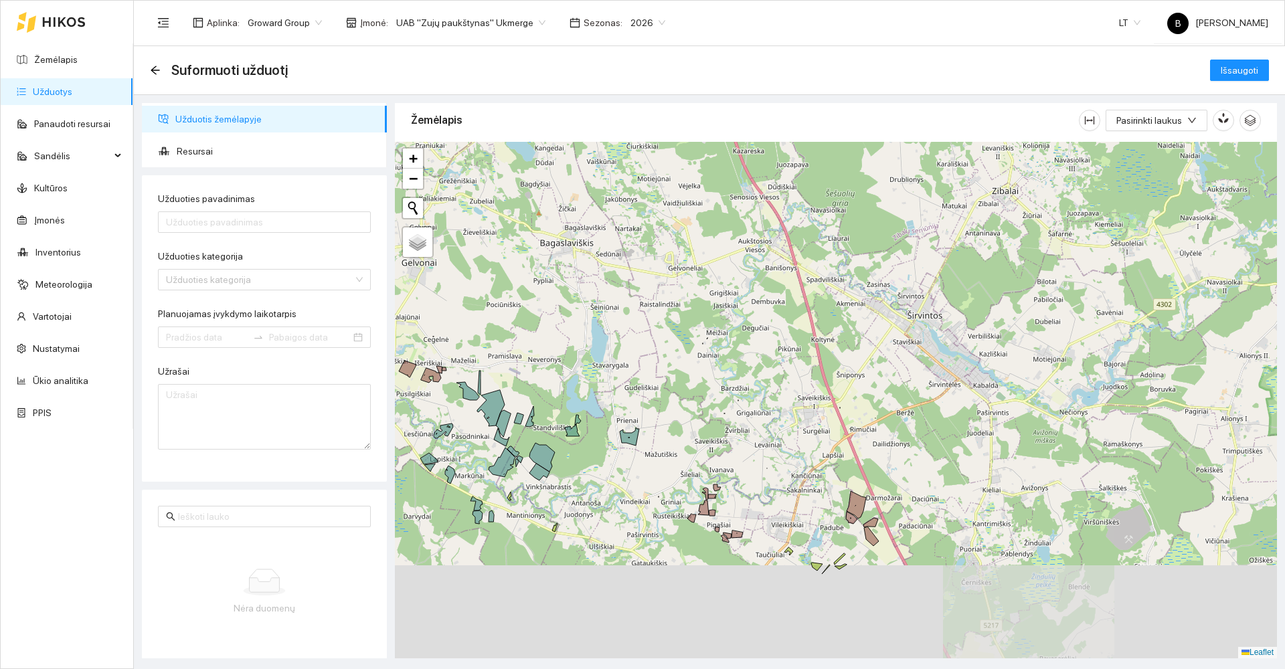
drag, startPoint x: 740, startPoint y: 406, endPoint x: 704, endPoint y: 262, distance: 147.9
click at [704, 264] on div at bounding box center [836, 400] width 882 height 517
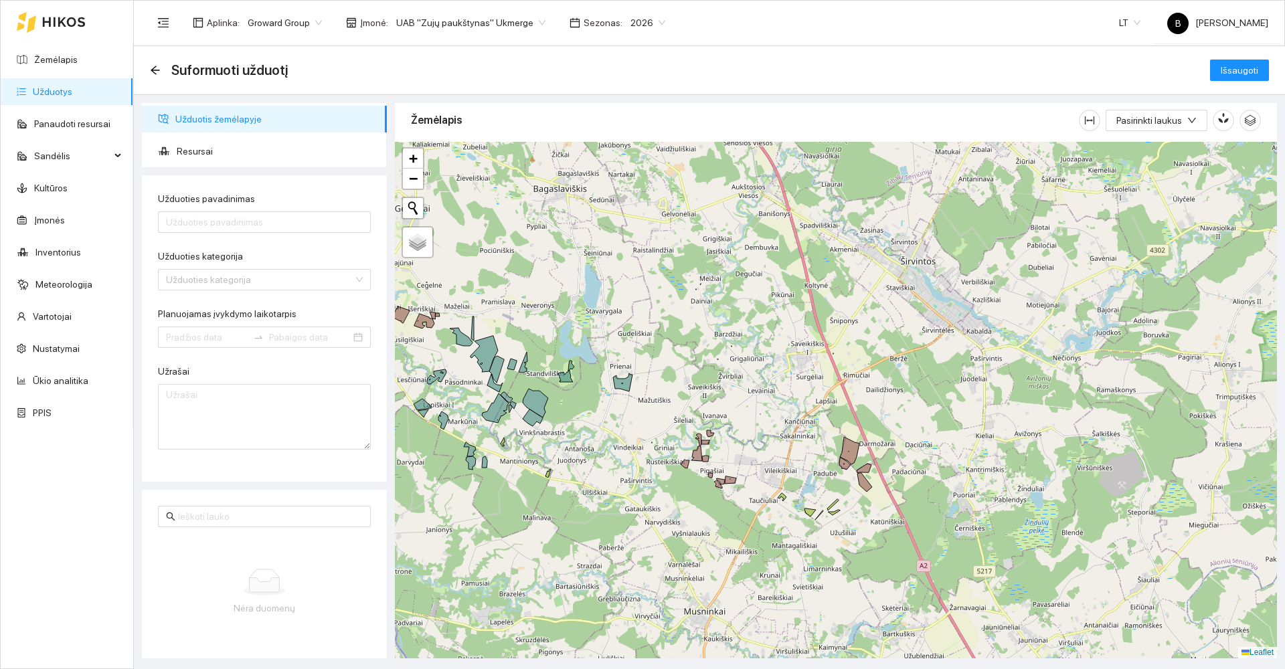
drag, startPoint x: 764, startPoint y: 364, endPoint x: 670, endPoint y: 258, distance: 141.3
click at [670, 258] on div at bounding box center [836, 400] width 882 height 517
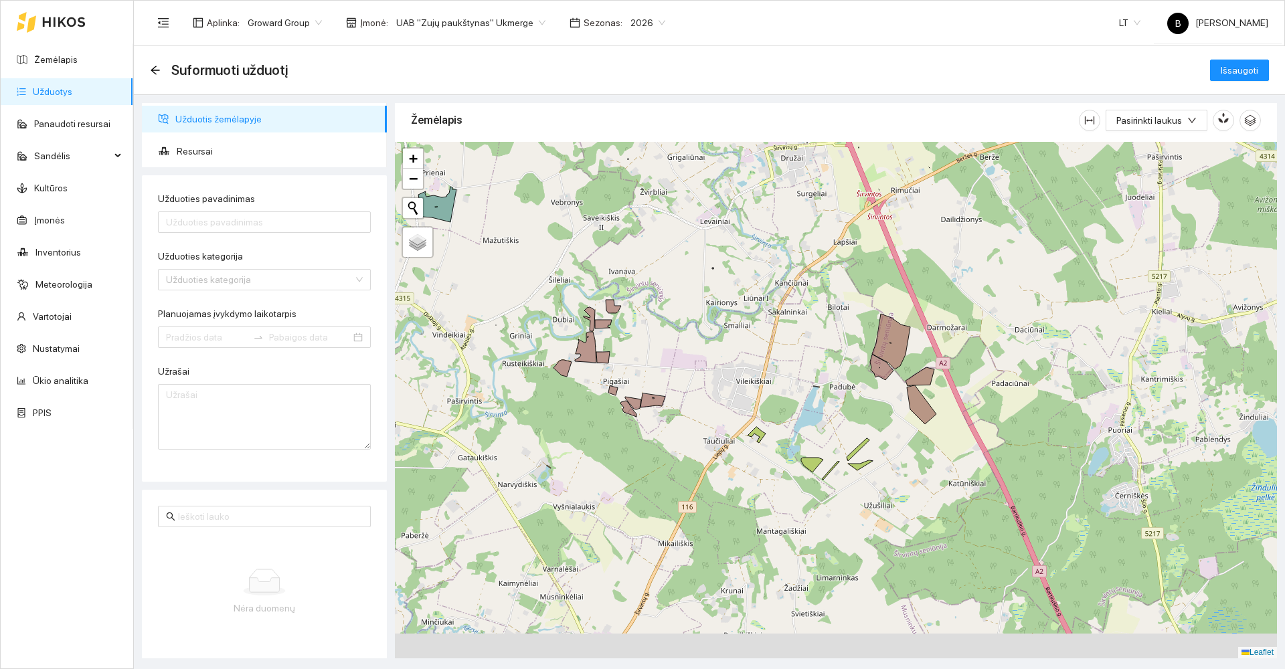
drag, startPoint x: 663, startPoint y: 301, endPoint x: 702, endPoint y: 254, distance: 60.9
click at [702, 256] on div at bounding box center [836, 400] width 882 height 517
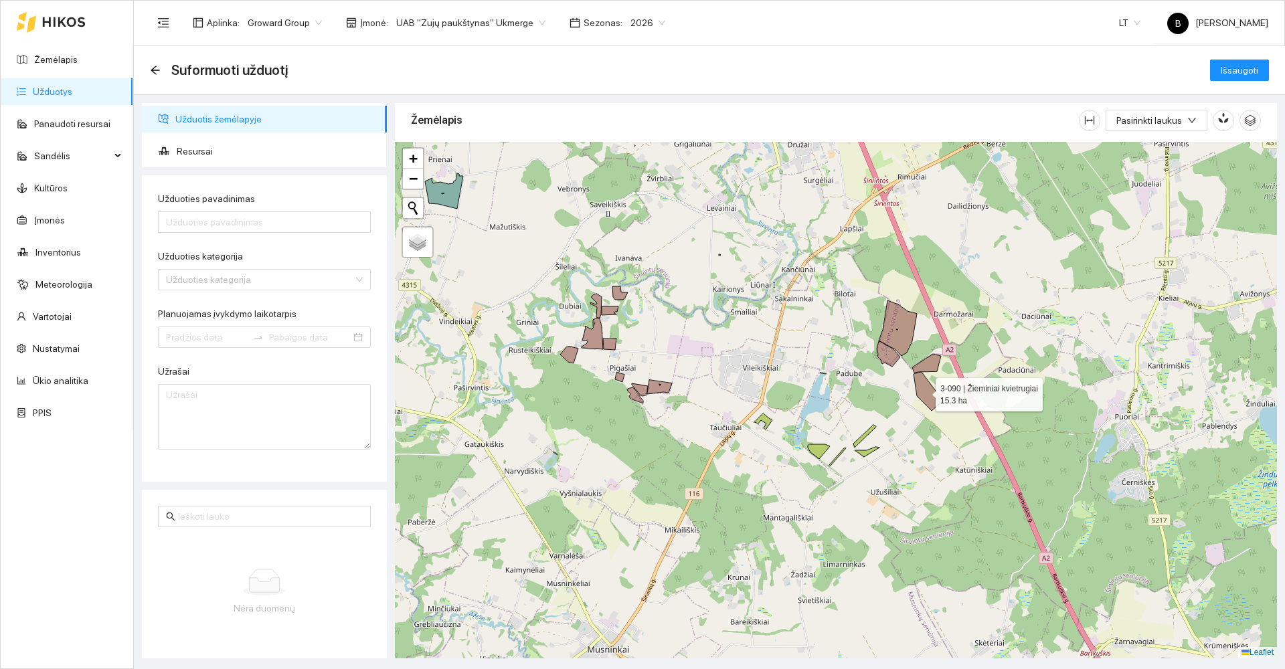
click at [923, 392] on icon at bounding box center [928, 391] width 29 height 39
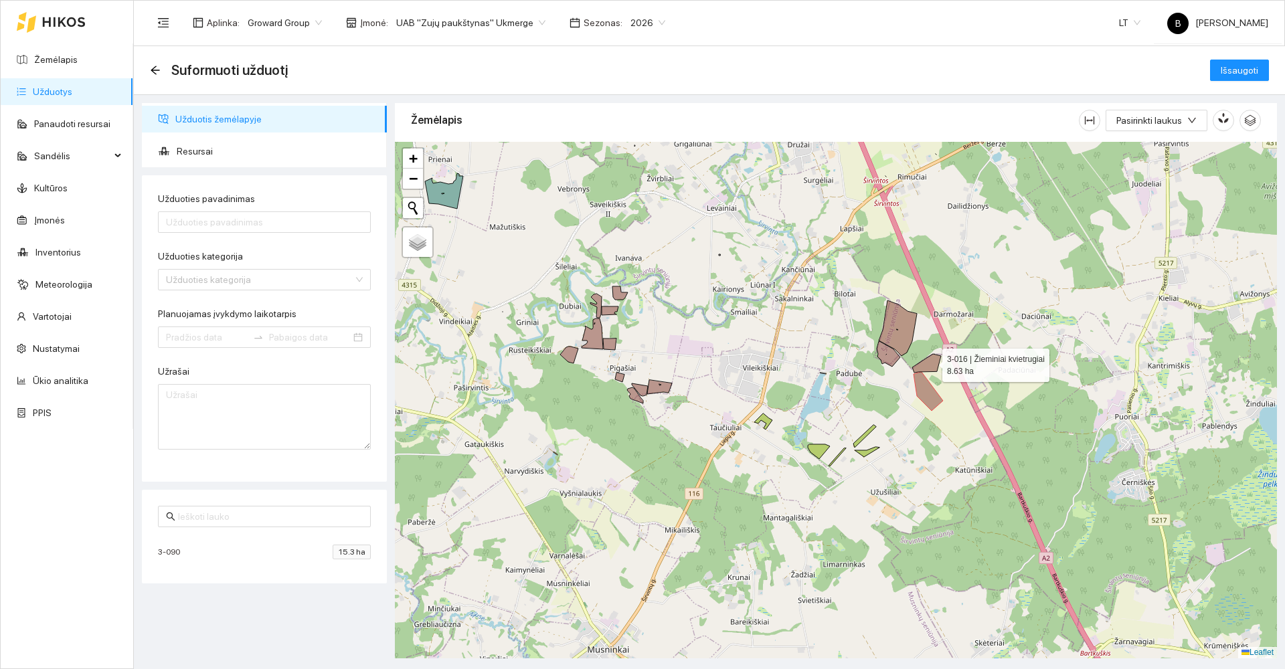
click at [932, 362] on icon at bounding box center [926, 363] width 29 height 19
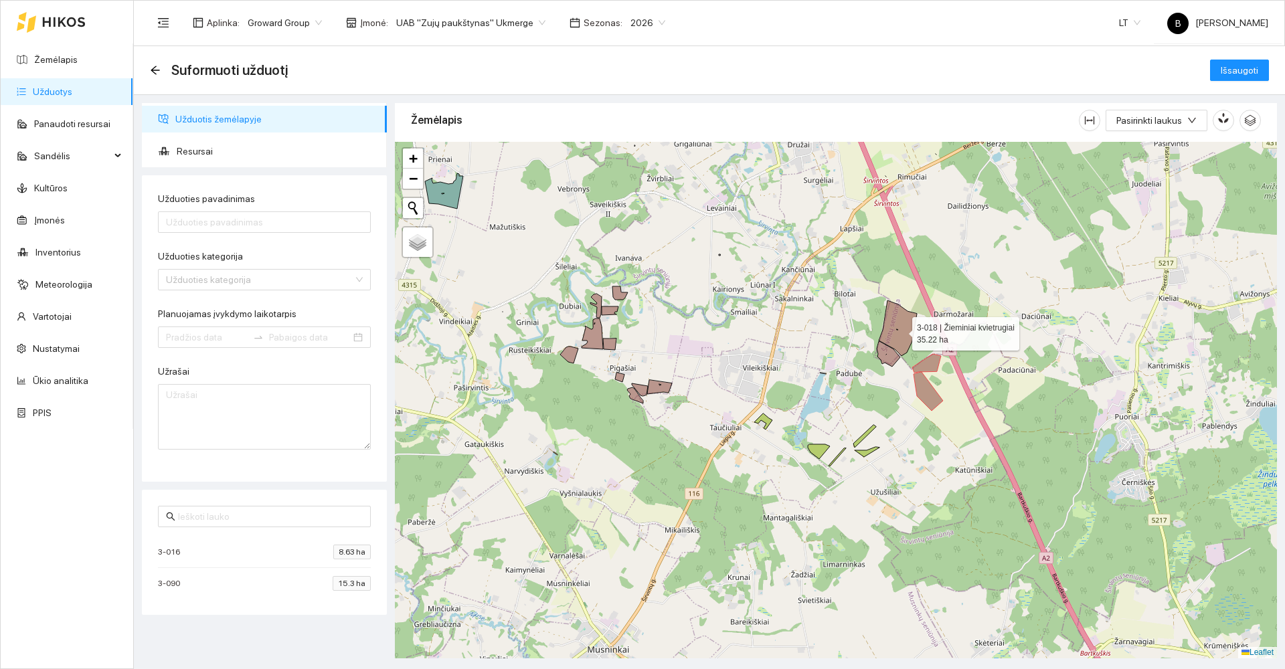
click at [900, 331] on icon at bounding box center [898, 329] width 38 height 56
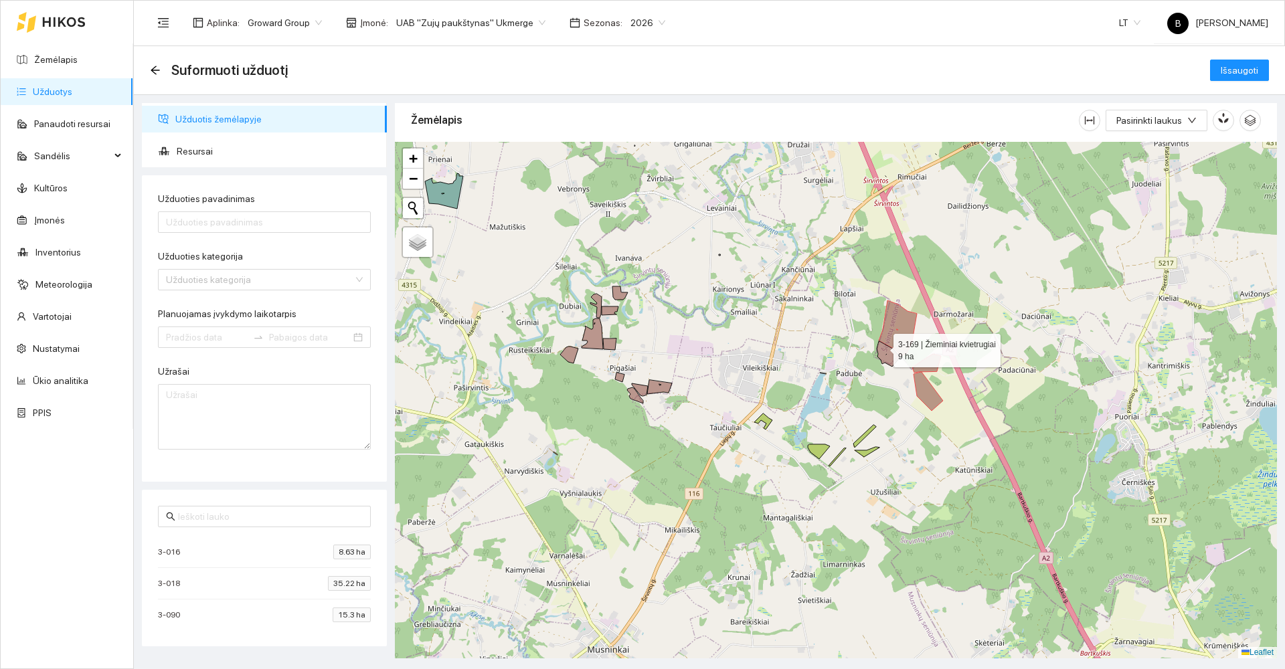
click at [882, 347] on icon at bounding box center [888, 353] width 23 height 25
click at [619, 295] on icon at bounding box center [620, 293] width 15 height 13
click at [599, 299] on icon at bounding box center [595, 306] width 11 height 24
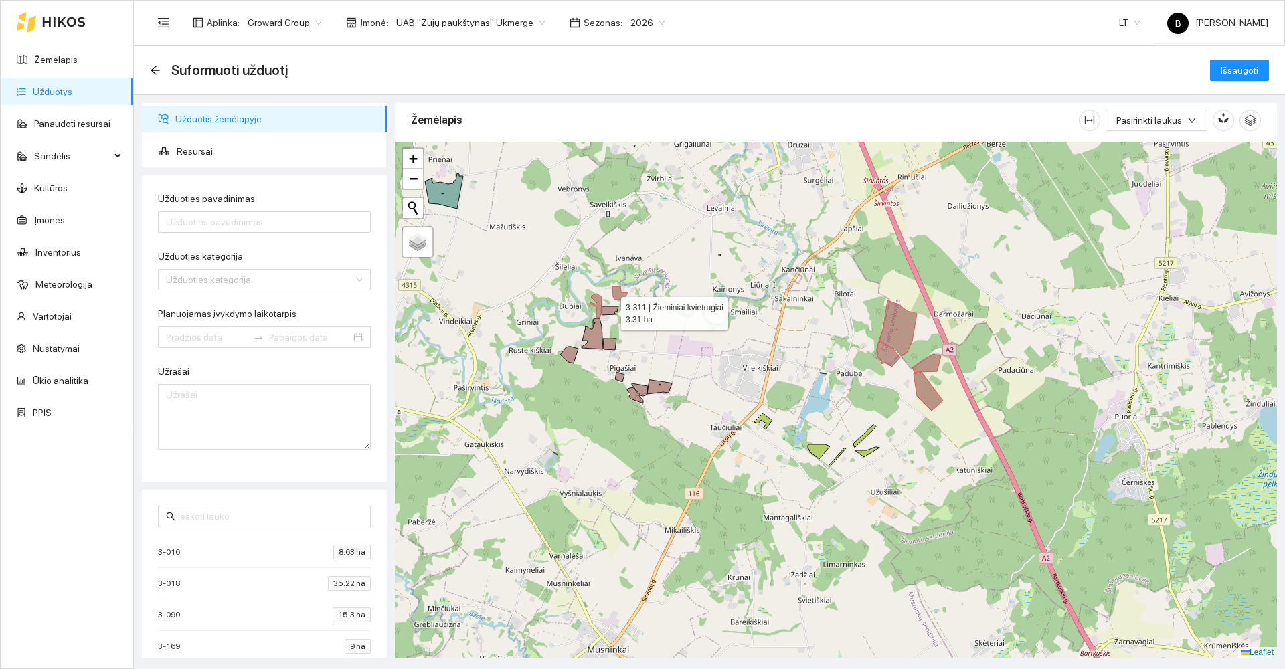
click at [611, 310] on icon at bounding box center [610, 311] width 17 height 9
click at [598, 334] on icon at bounding box center [592, 334] width 21 height 31
click at [613, 345] on icon at bounding box center [611, 345] width 13 height 11
drag, startPoint x: 595, startPoint y: 339, endPoint x: 596, endPoint y: 347, distance: 8.1
click at [596, 339] on icon at bounding box center [593, 335] width 21 height 31
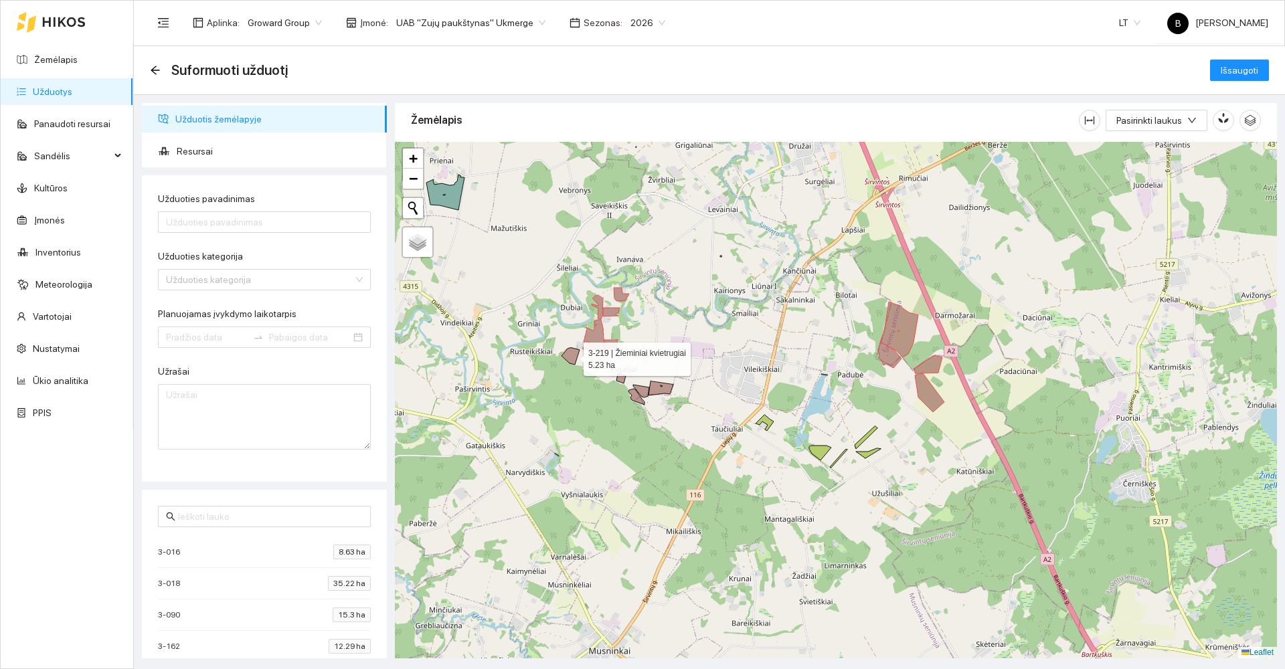
click at [572, 357] on icon at bounding box center [571, 356] width 18 height 17
click at [621, 378] on icon at bounding box center [621, 378] width 9 height 9
click at [635, 394] on icon at bounding box center [637, 397] width 16 height 16
click at [647, 388] on icon at bounding box center [641, 391] width 16 height 13
click at [658, 390] on icon at bounding box center [661, 389] width 25 height 14
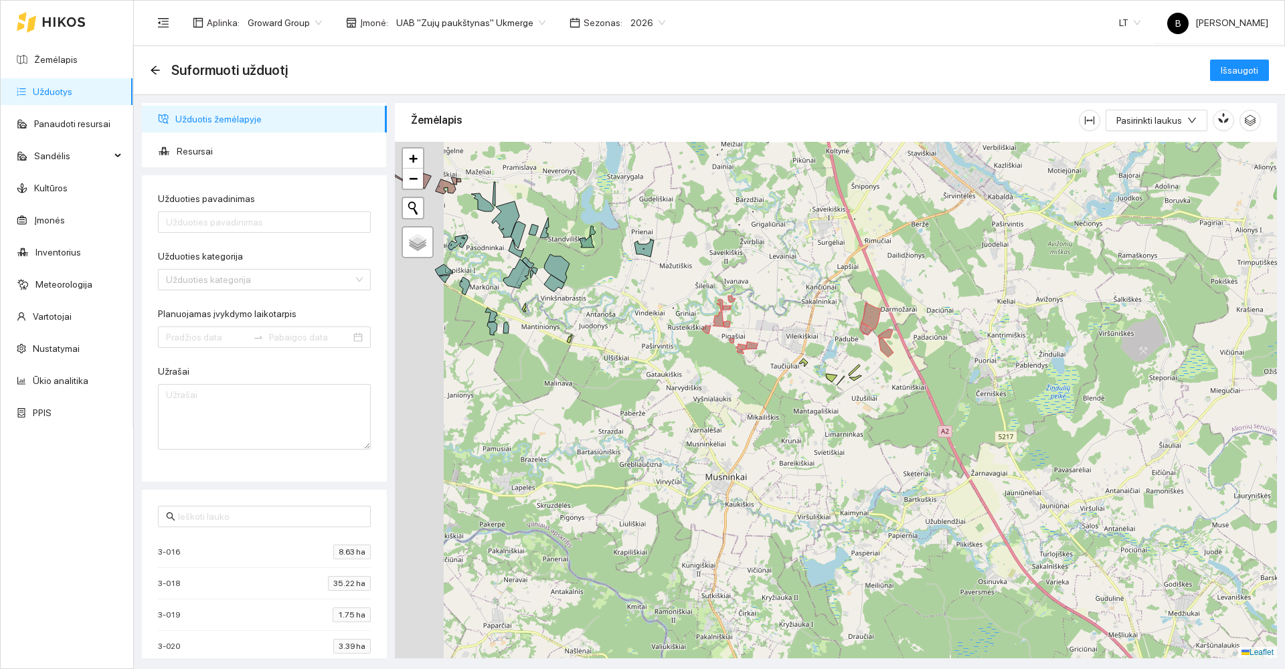
drag, startPoint x: 639, startPoint y: 418, endPoint x: 799, endPoint y: 331, distance: 182.1
click at [799, 331] on div at bounding box center [836, 400] width 882 height 517
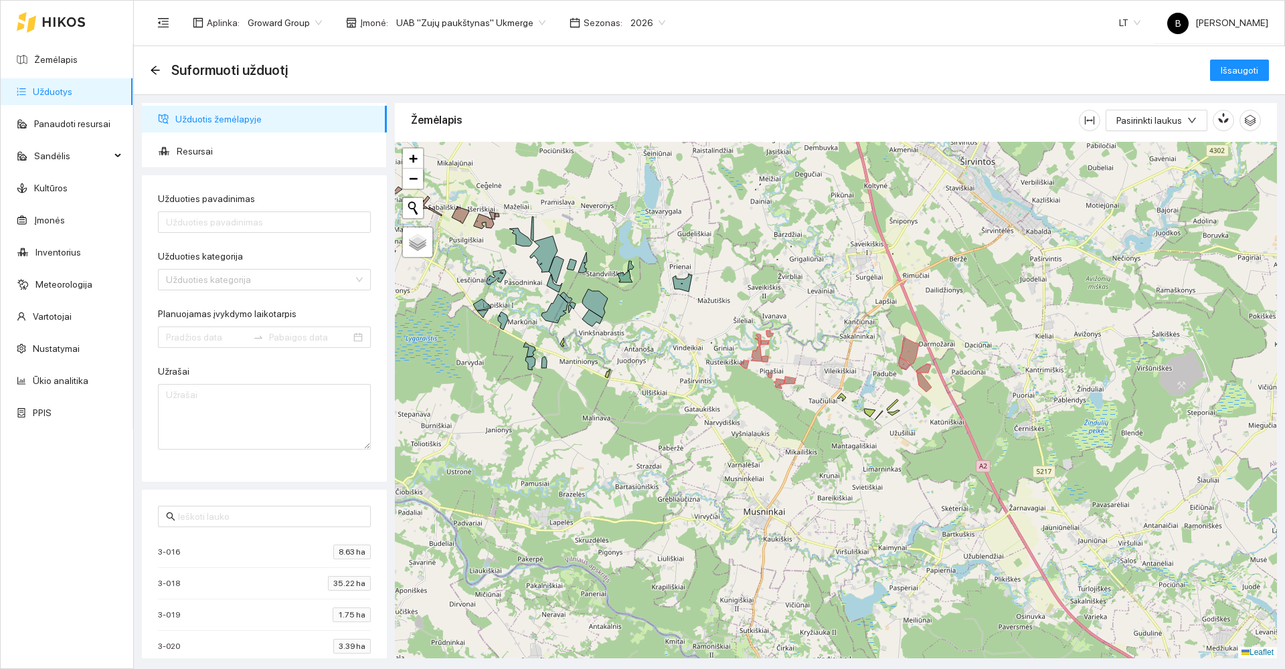
drag, startPoint x: 724, startPoint y: 293, endPoint x: 674, endPoint y: 384, distance: 103.1
click at [674, 384] on div at bounding box center [836, 400] width 882 height 517
click at [191, 146] on span "Resursai" at bounding box center [276, 151] width 199 height 27
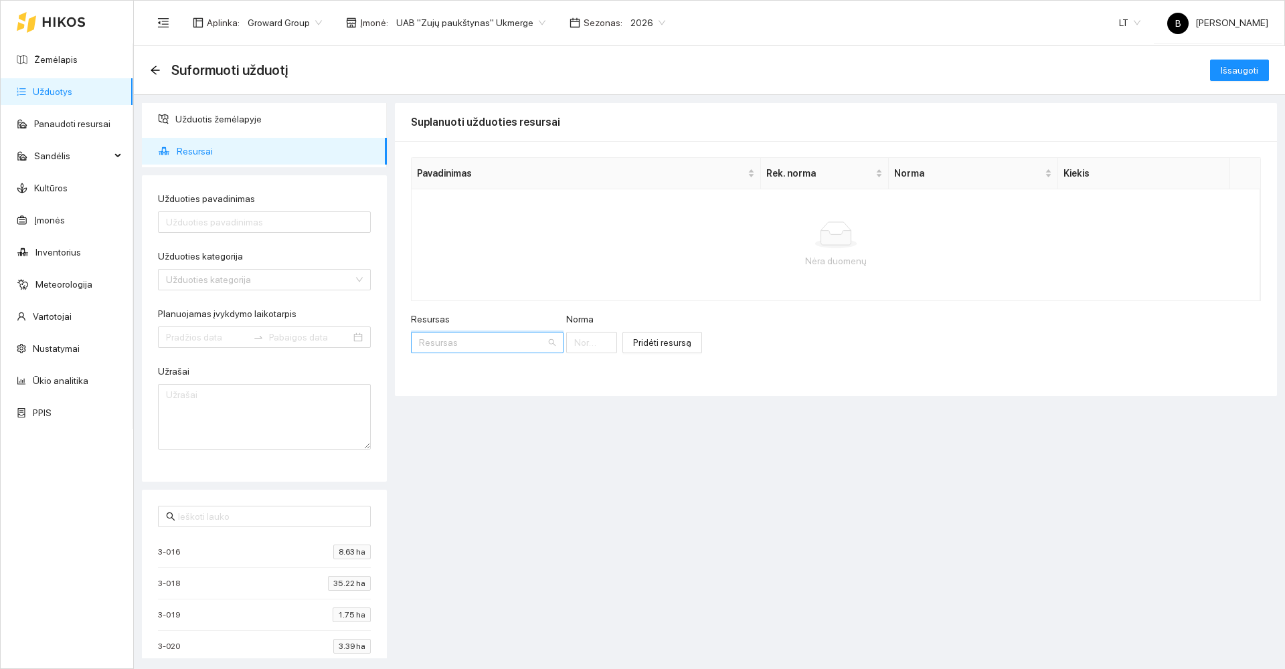
click at [489, 339] on input "Resursas" at bounding box center [482, 343] width 127 height 20
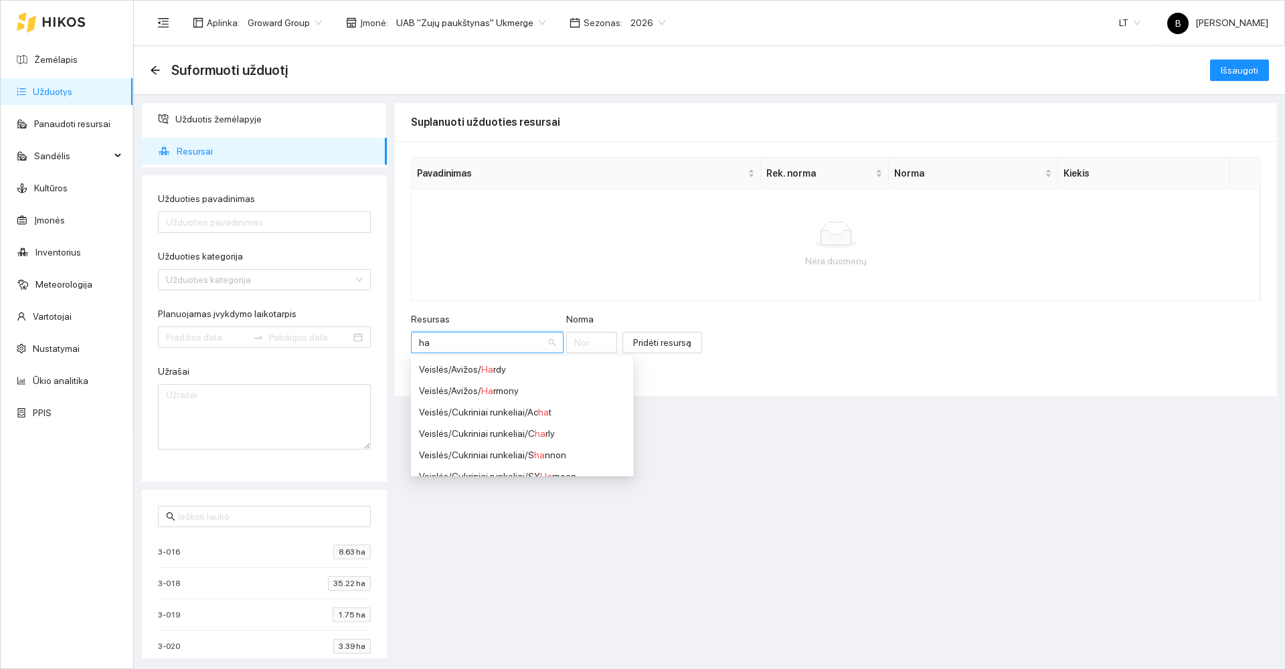
type input "hal"
click at [494, 414] on div "Herbicidai / Hal vetic" at bounding box center [523, 412] width 208 height 15
type input "1"
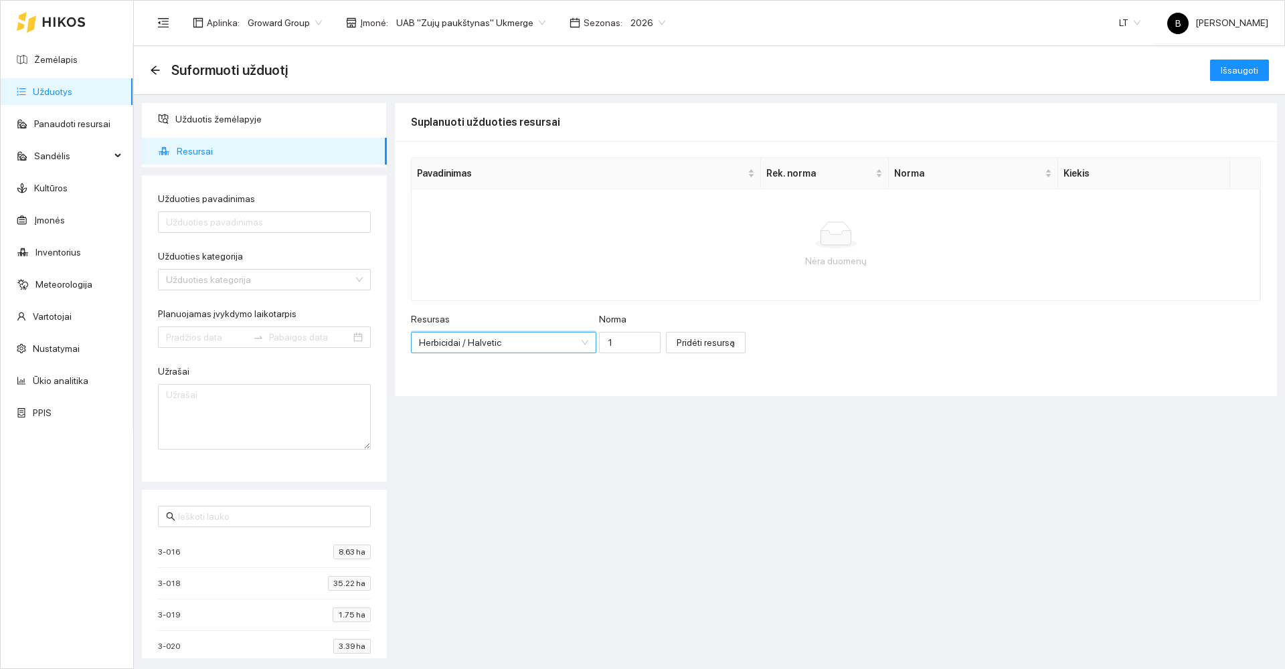
scroll to position [375, 0]
click at [611, 347] on input "1" at bounding box center [630, 342] width 62 height 21
type input "3"
click at [677, 343] on span "Pridėti resursą" at bounding box center [706, 342] width 58 height 15
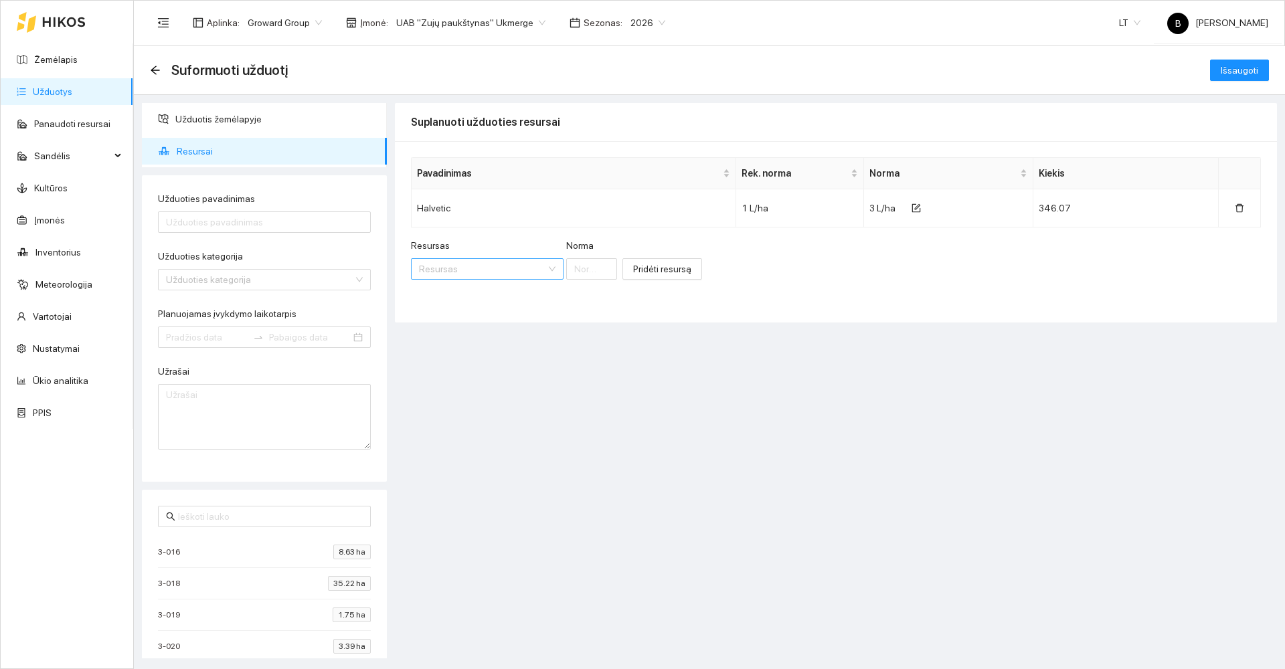
click at [471, 267] on input "Resursas" at bounding box center [482, 269] width 127 height 20
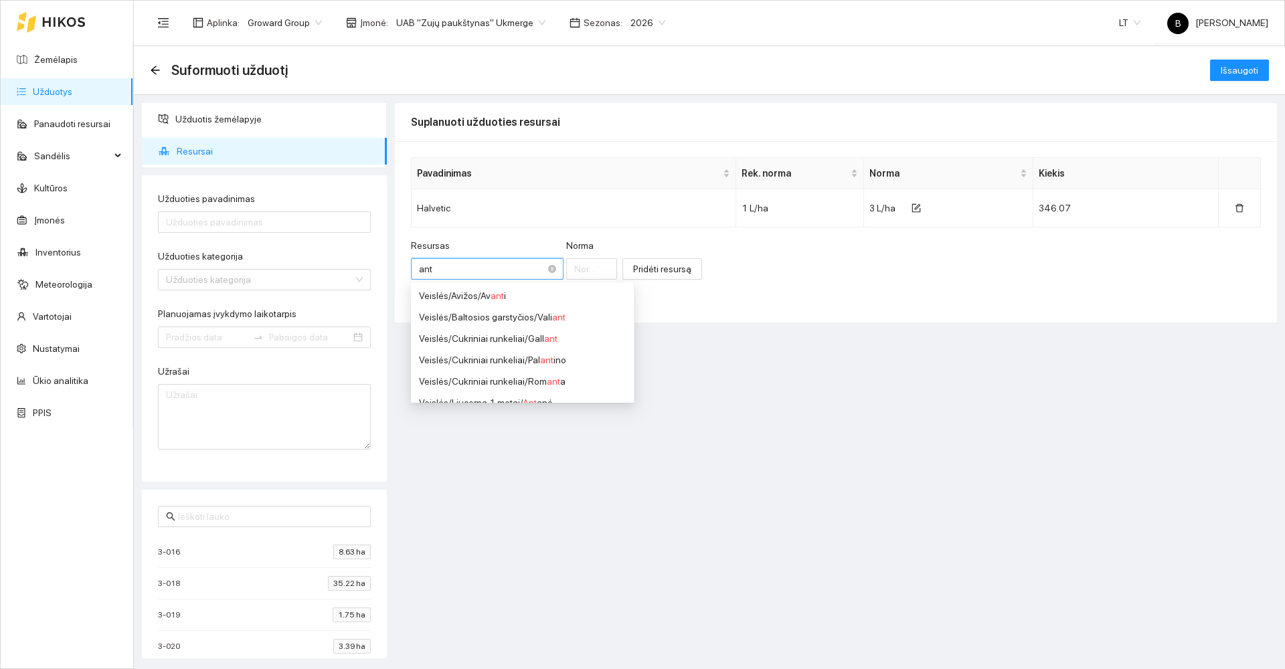
type input "anti"
click at [546, 383] on div "Mikroelementinės trąšos / Anti fuma" at bounding box center [492, 381] width 147 height 15
type input "1"
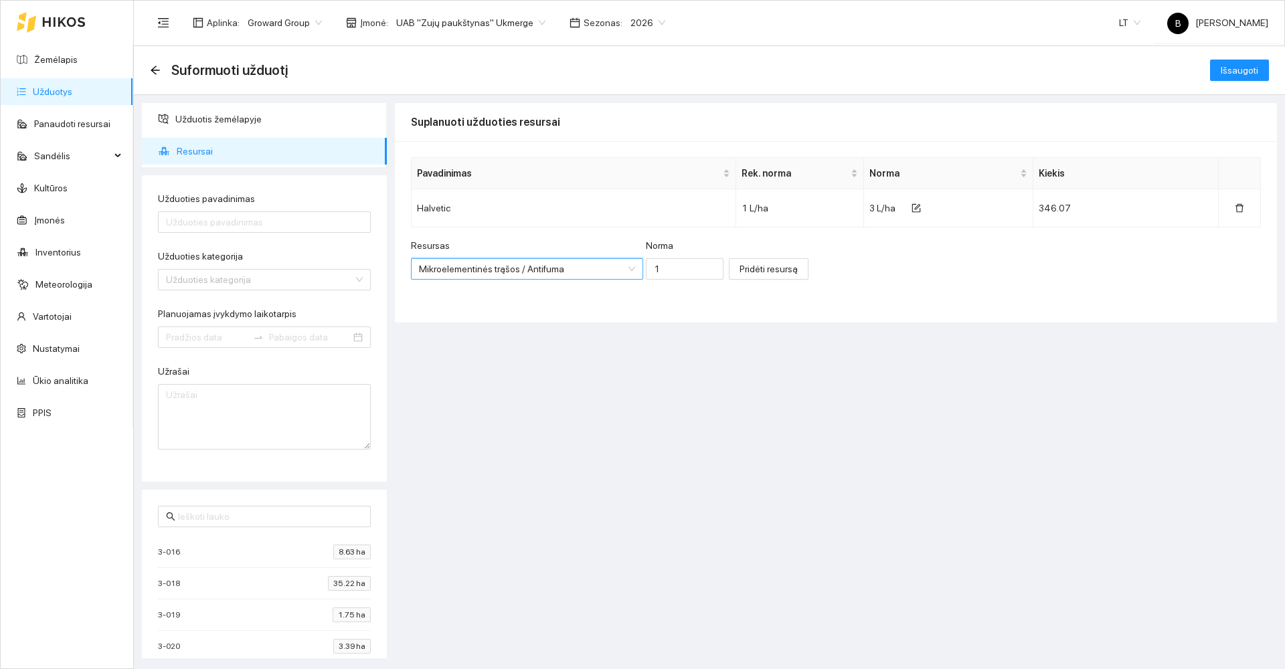
scroll to position [718, 0]
click at [647, 262] on input "1" at bounding box center [685, 268] width 78 height 21
type input "0.001"
click at [745, 273] on span "Pridėti resursą" at bounding box center [769, 269] width 58 height 15
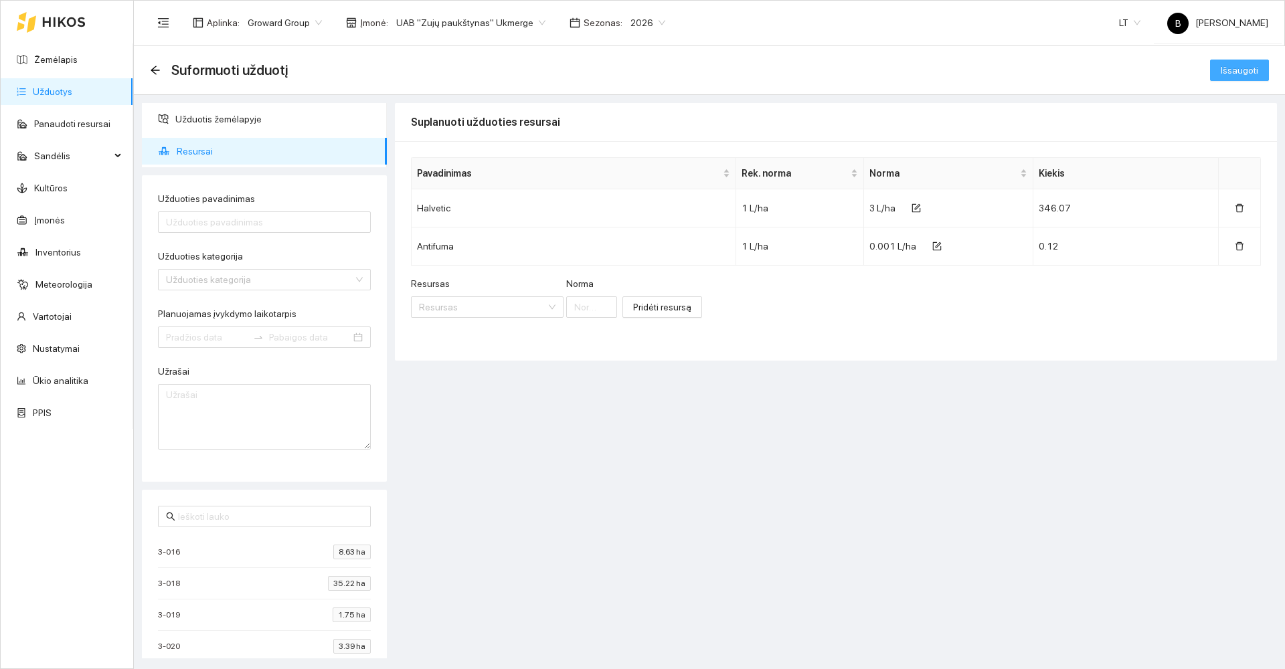
click at [1240, 75] on span "Išsaugoti" at bounding box center [1239, 70] width 37 height 15
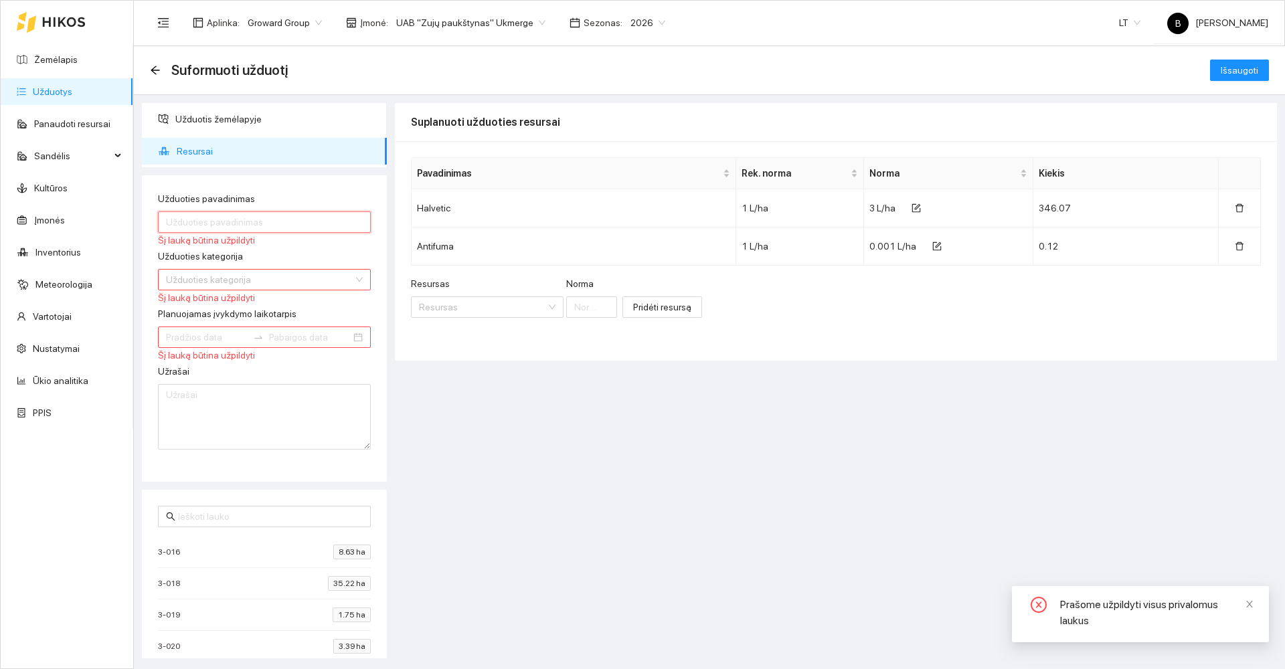
click at [217, 218] on input "Užduoties pavadinimas" at bounding box center [264, 222] width 213 height 21
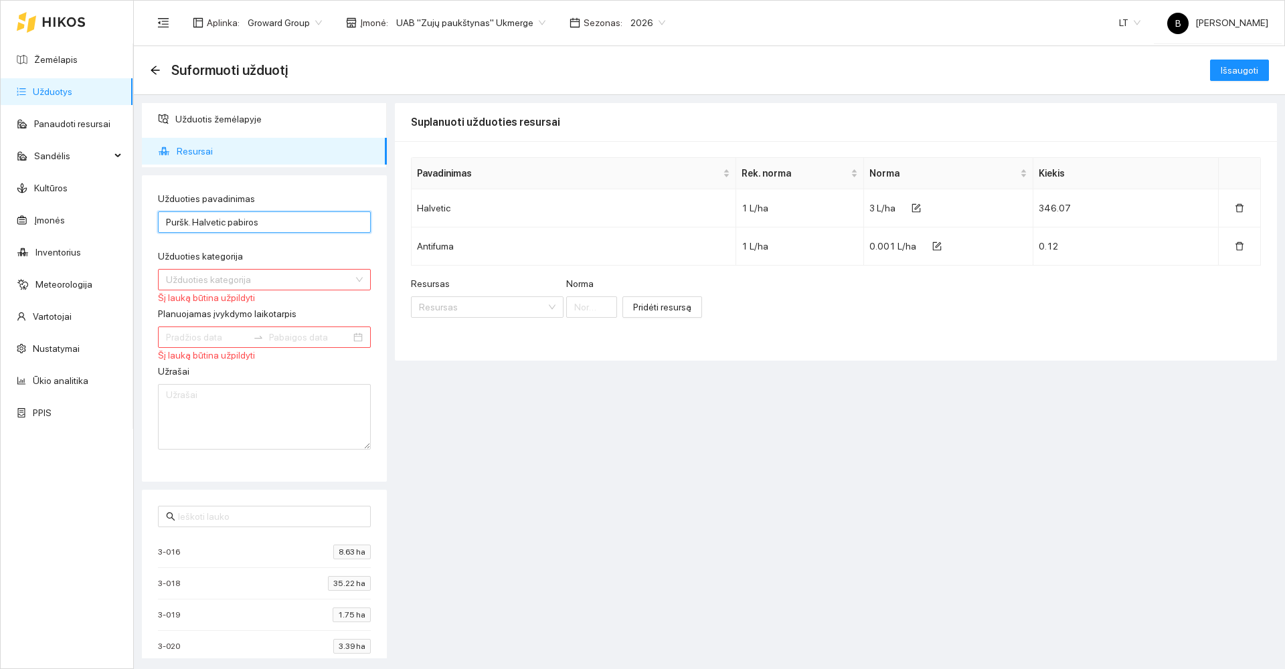
click at [345, 281] on div "Užduoties kategorija" at bounding box center [264, 279] width 213 height 21
type input "Puršk. Halvetic pabiros"
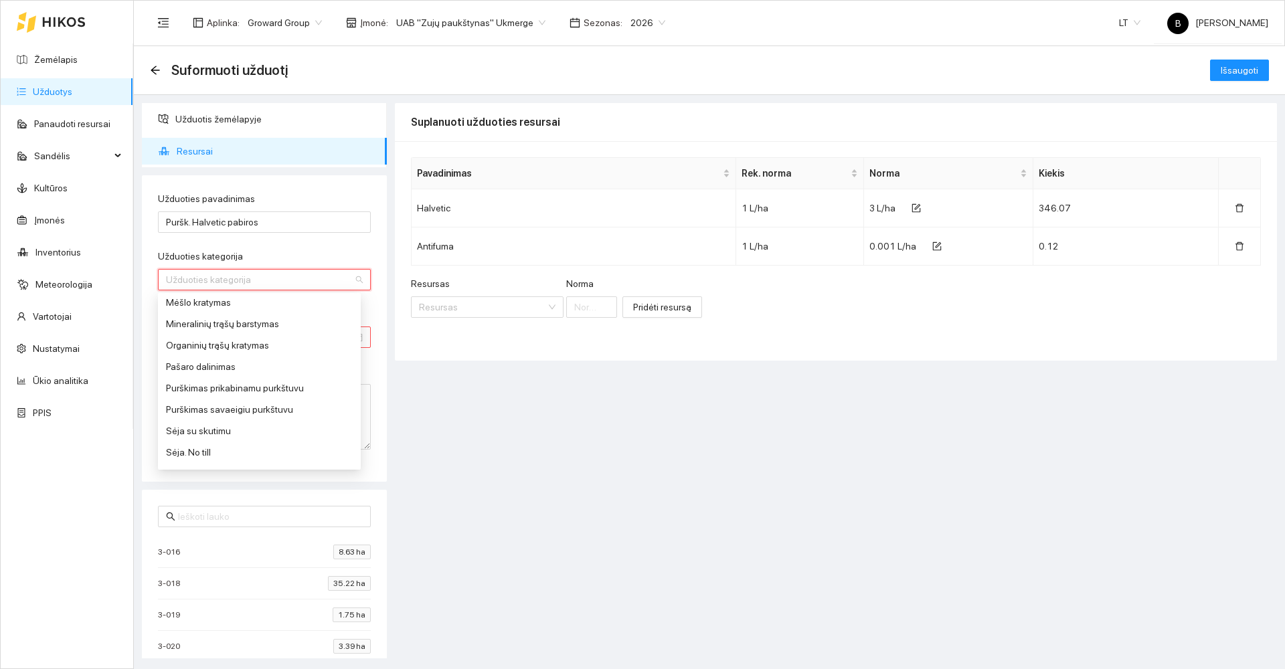
scroll to position [469, 0]
click at [218, 374] on div "Purškimas prikabinamu purkštuvu" at bounding box center [259, 373] width 187 height 15
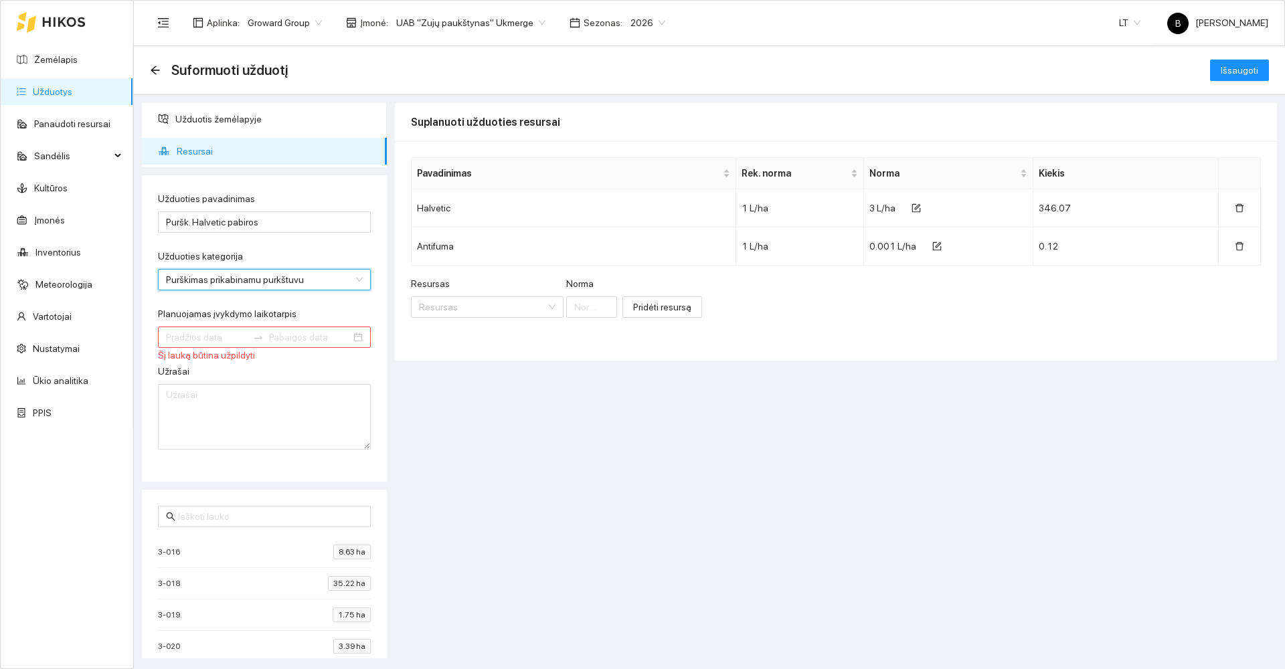
click at [227, 336] on input "Planuojamas įvykdymo laikotarpis" at bounding box center [207, 337] width 82 height 15
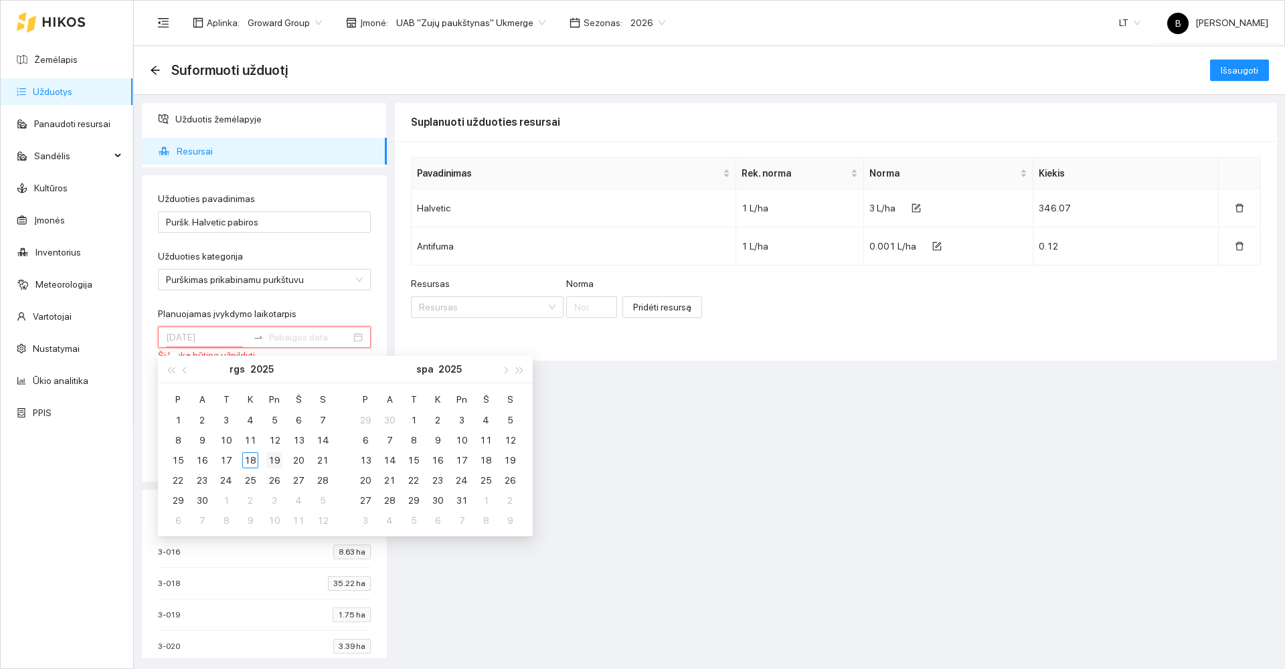
type input "2025-09-19"
click at [278, 461] on div "19" at bounding box center [274, 461] width 16 height 16
type input "2025-09-20"
click at [298, 459] on div "20" at bounding box center [299, 461] width 16 height 16
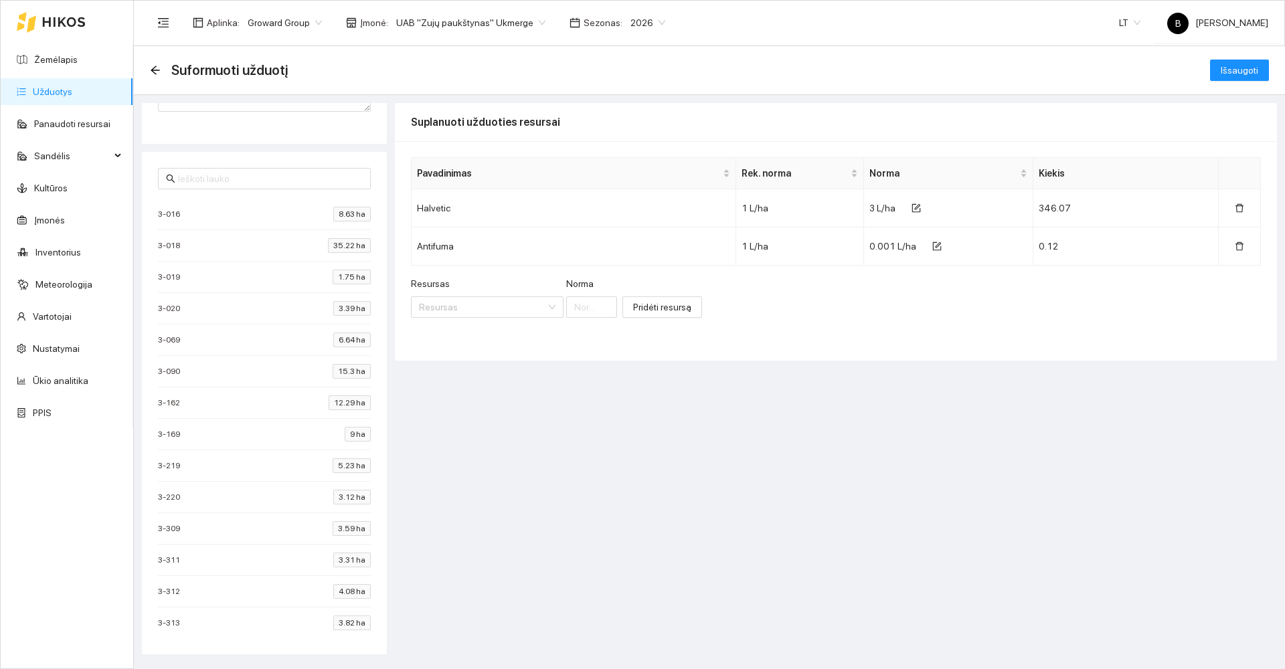
scroll to position [0, 0]
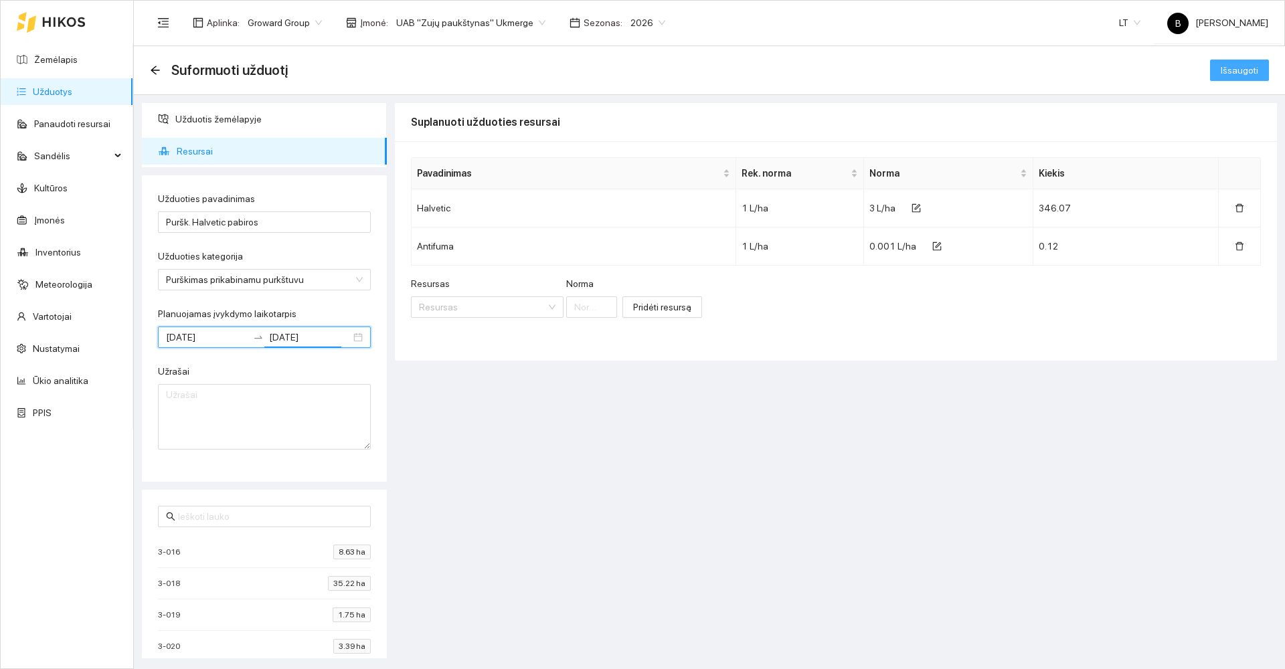
click at [1238, 69] on span "Išsaugoti" at bounding box center [1239, 70] width 37 height 15
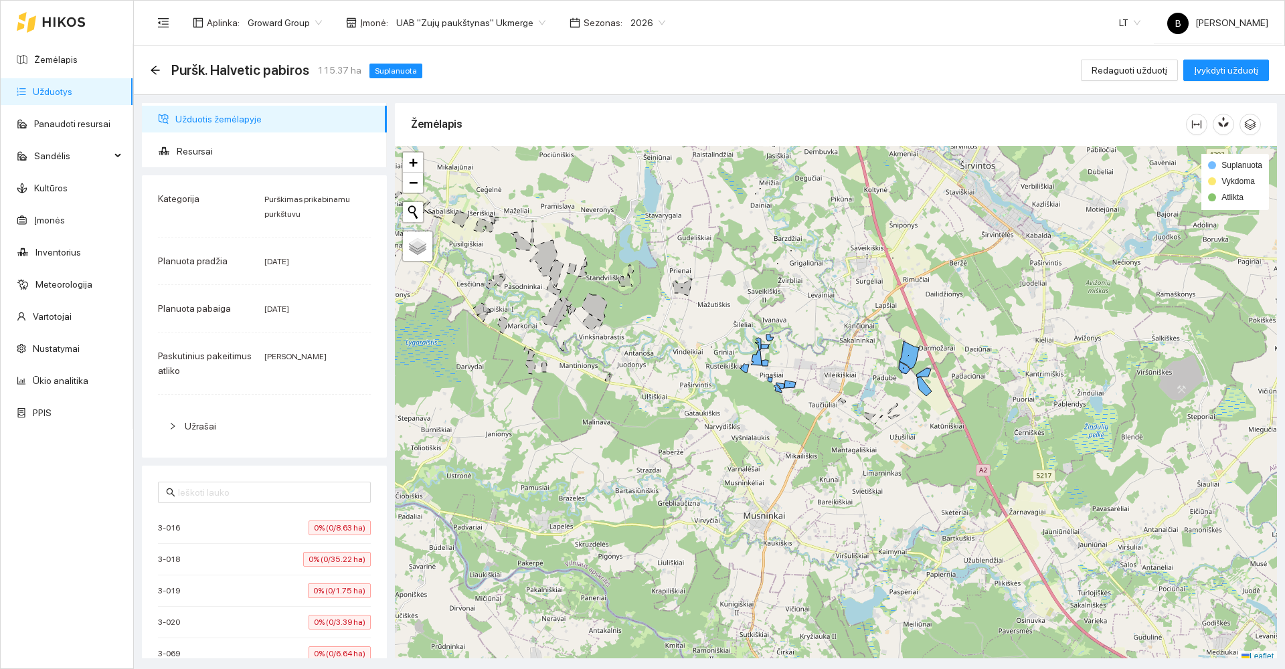
scroll to position [4, 0]
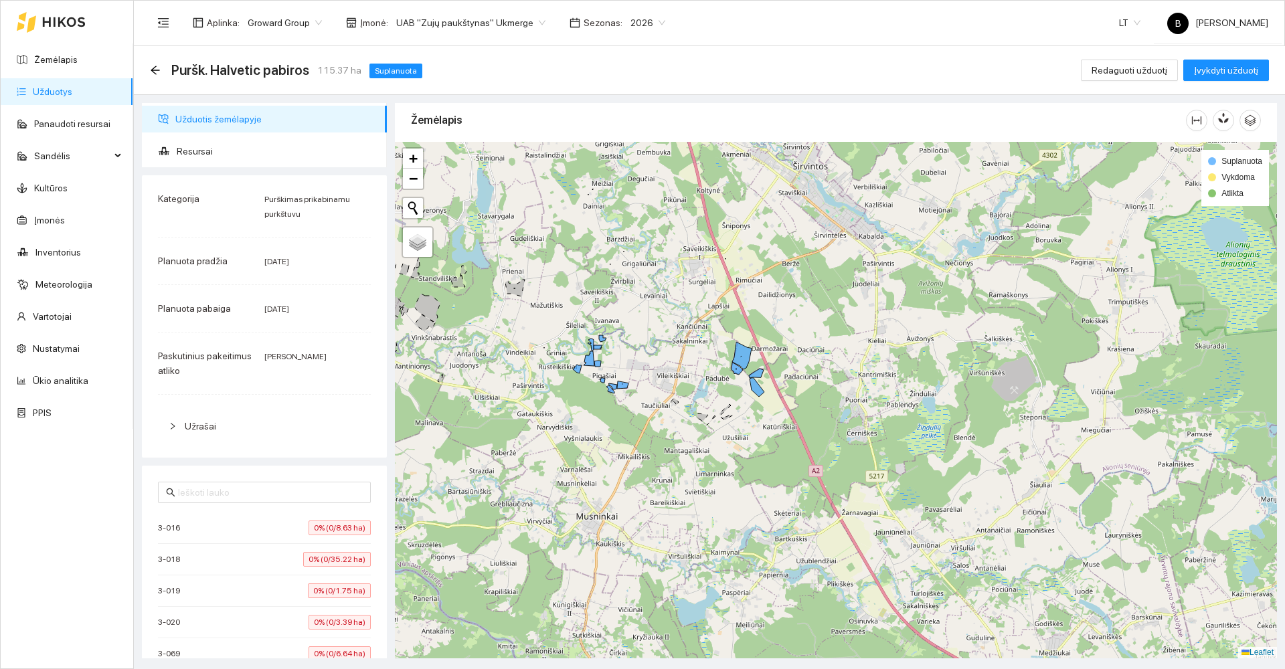
drag, startPoint x: 976, startPoint y: 311, endPoint x: 809, endPoint y: 316, distance: 167.4
click at [809, 316] on div at bounding box center [836, 400] width 882 height 517
click at [1126, 73] on span "Redaguoti užduotį" at bounding box center [1130, 70] width 76 height 15
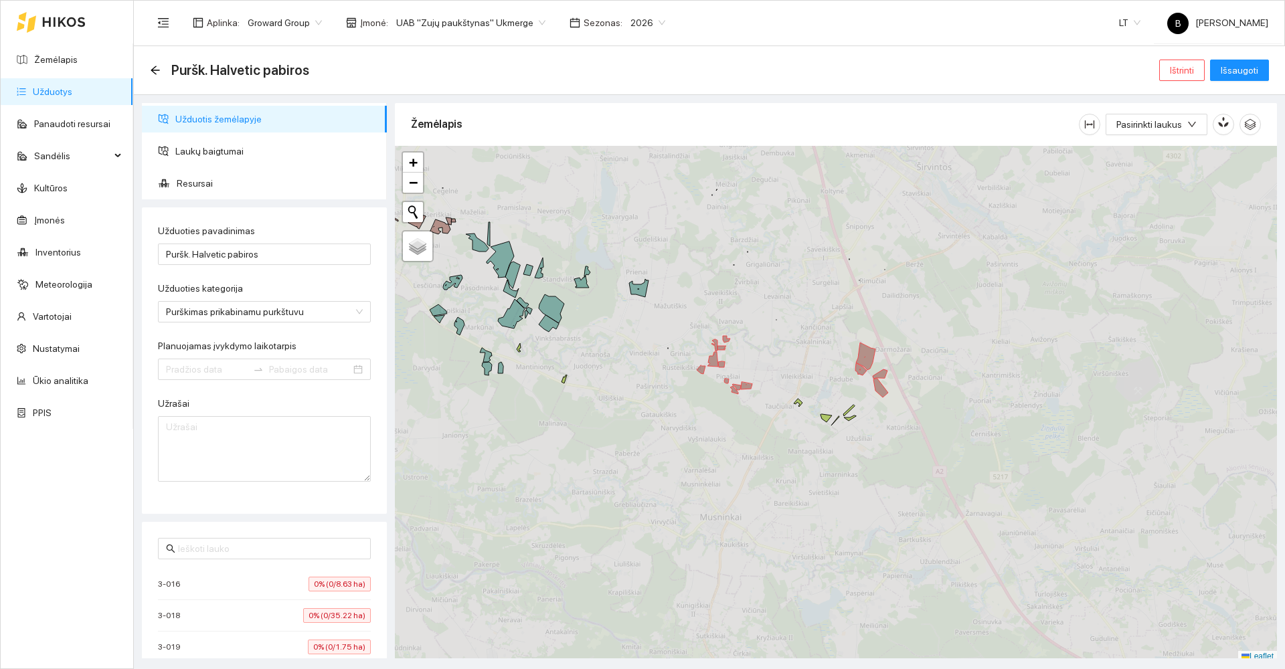
type input "2025-09-19"
type input "2025-09-20"
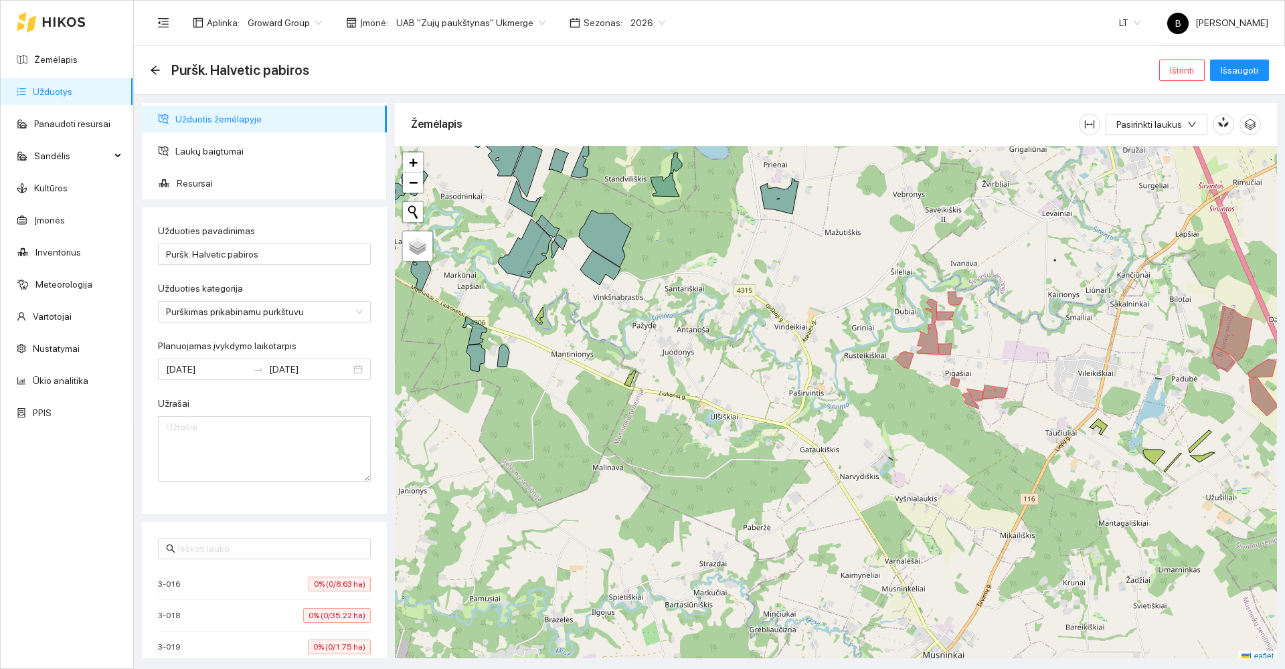
scroll to position [4, 0]
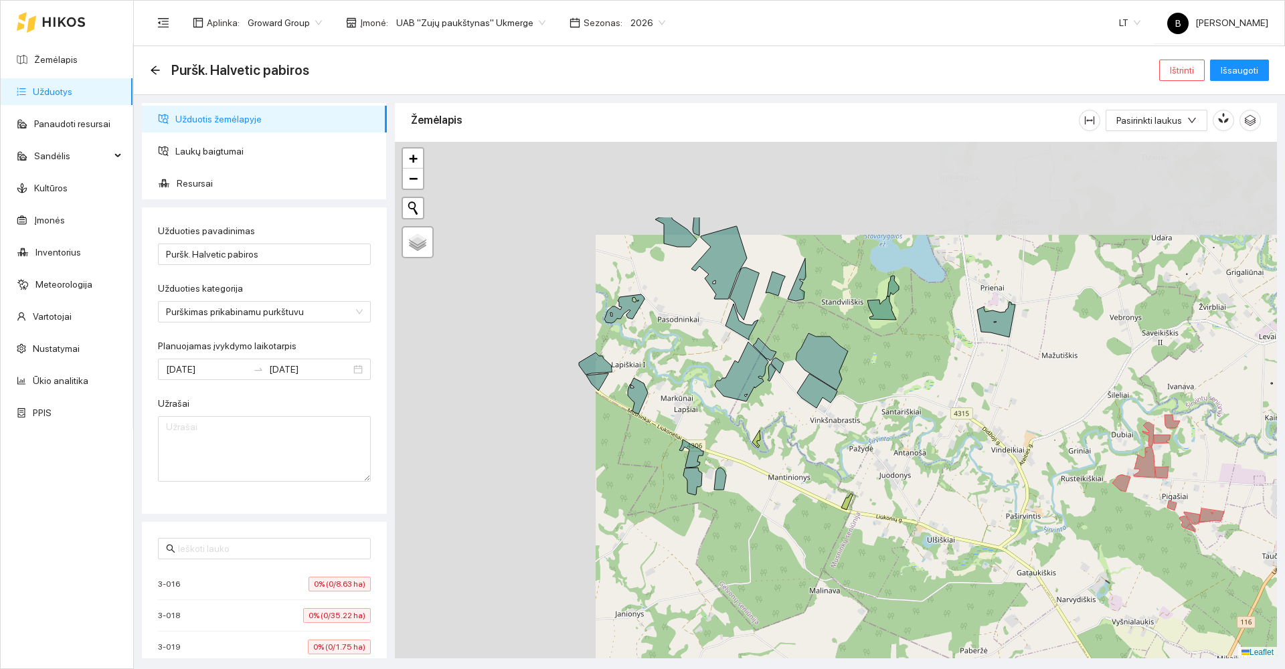
drag, startPoint x: 452, startPoint y: 393, endPoint x: 660, endPoint y: 501, distance: 234.4
click at [662, 503] on div at bounding box center [836, 400] width 882 height 517
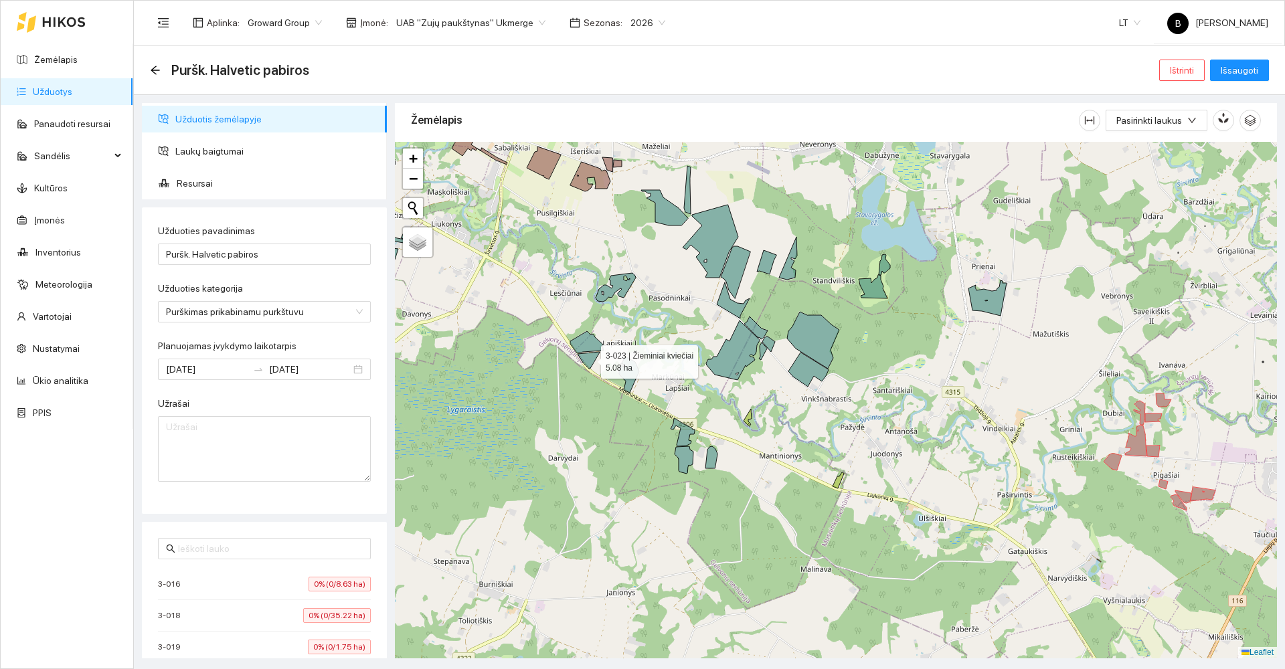
click at [590, 361] on icon at bounding box center [589, 360] width 22 height 17
click at [584, 342] on icon at bounding box center [586, 342] width 33 height 22
click at [800, 362] on icon at bounding box center [809, 370] width 40 height 34
click at [817, 346] on icon at bounding box center [813, 340] width 52 height 57
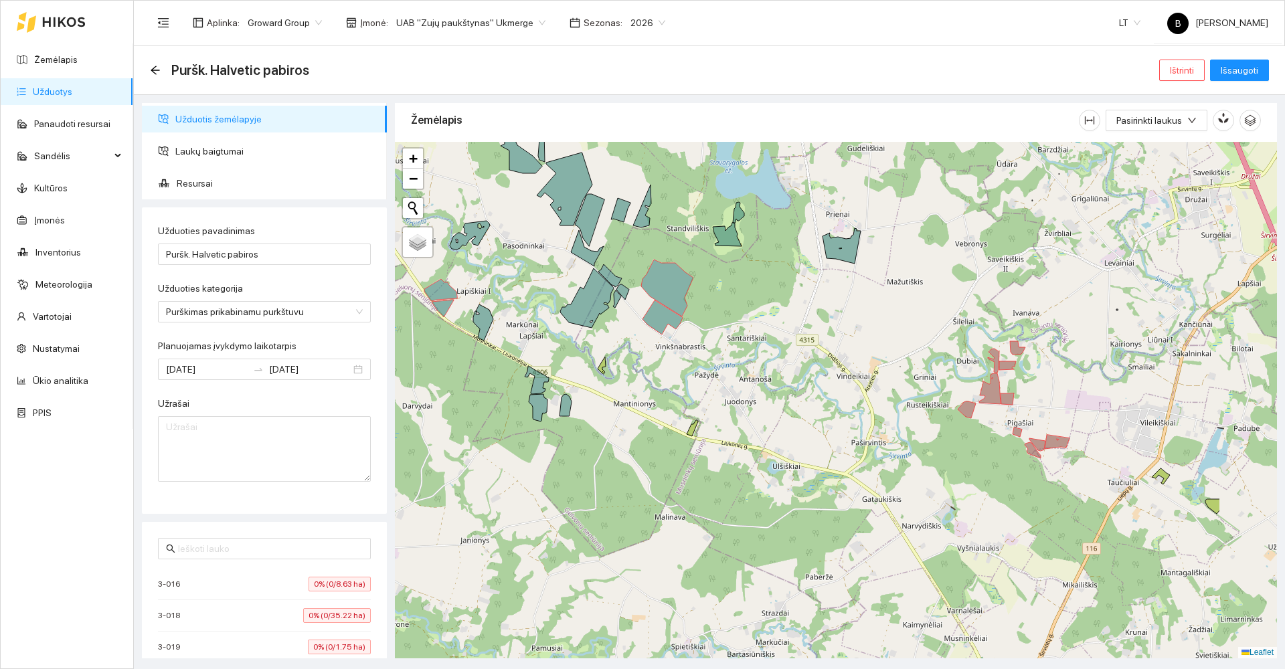
drag, startPoint x: 916, startPoint y: 459, endPoint x: 811, endPoint y: 413, distance: 114.2
click at [811, 413] on div at bounding box center [836, 400] width 882 height 517
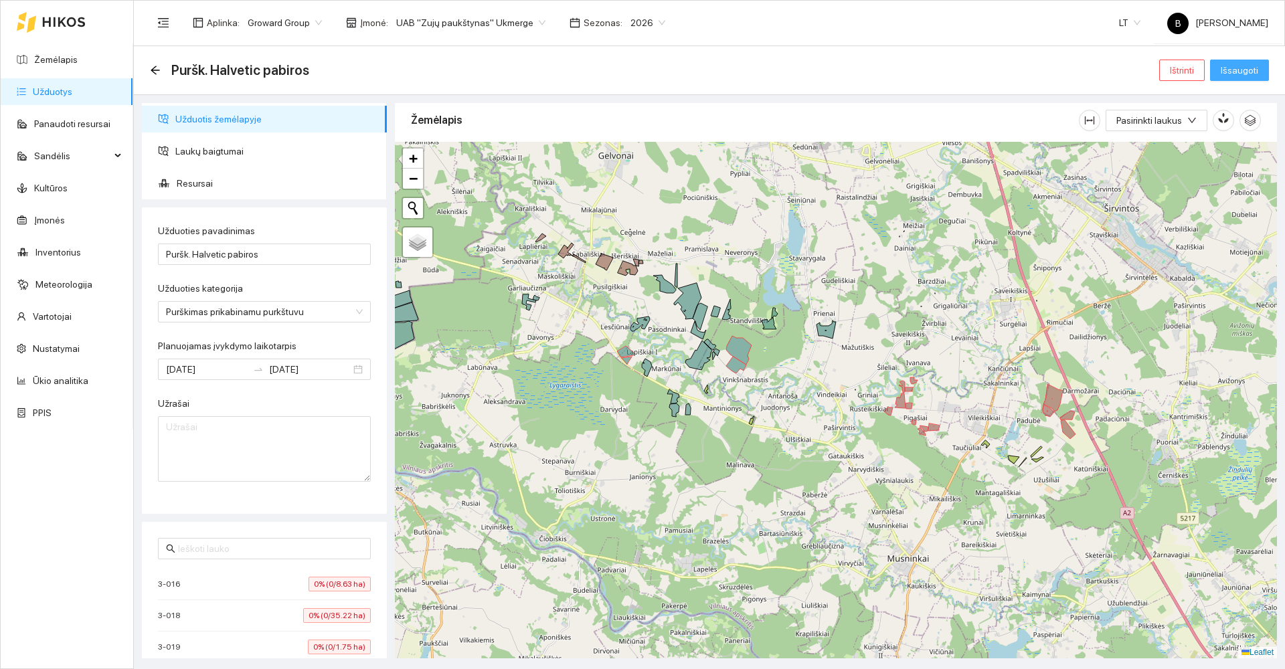
click at [1248, 71] on span "Išsaugoti" at bounding box center [1239, 70] width 37 height 15
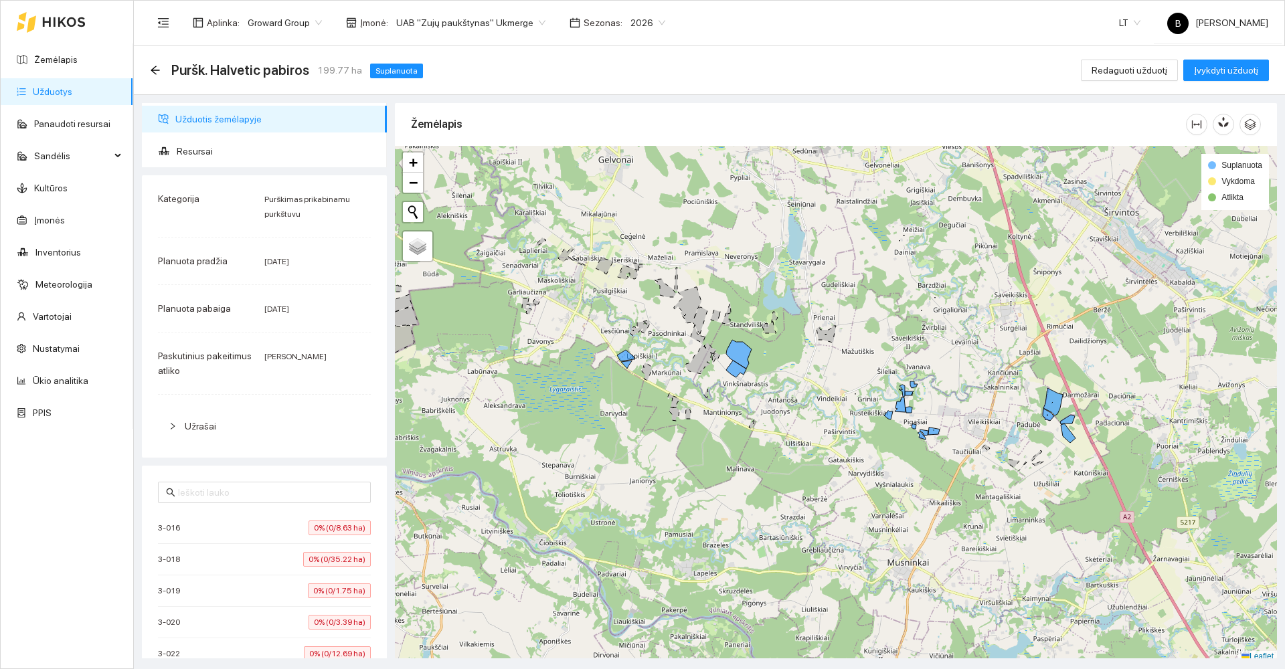
scroll to position [4, 0]
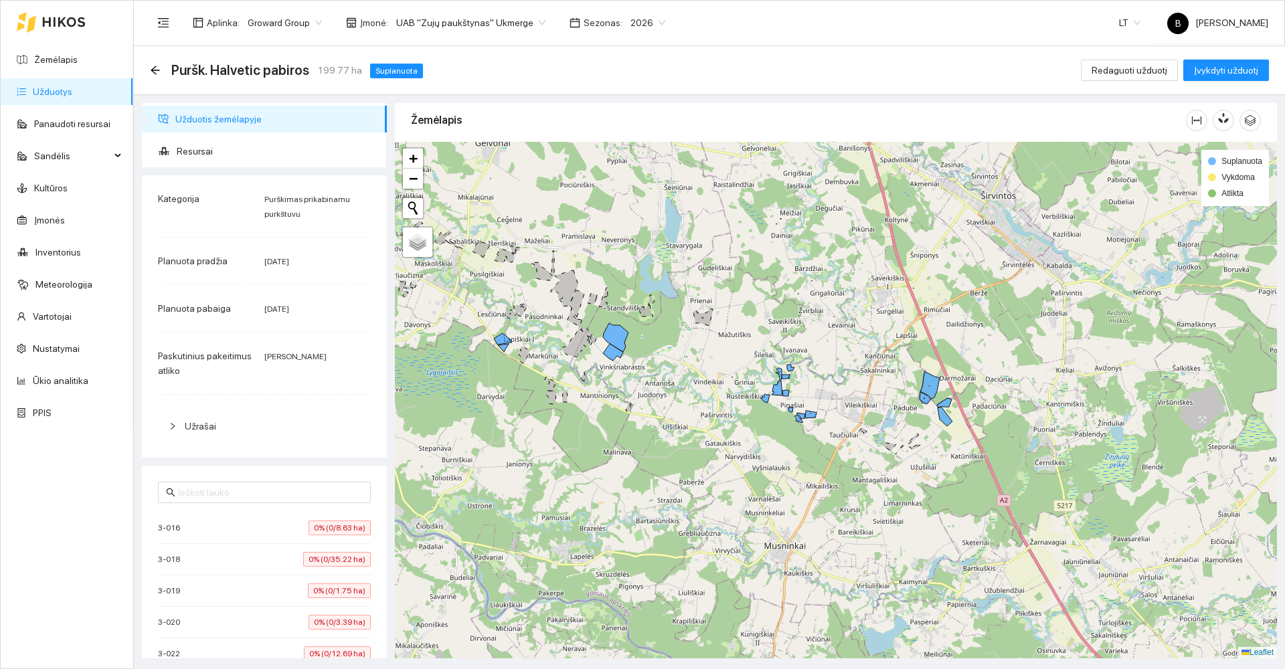
drag, startPoint x: 878, startPoint y: 339, endPoint x: 753, endPoint y: 323, distance: 125.5
click at [753, 323] on div at bounding box center [836, 400] width 882 height 517
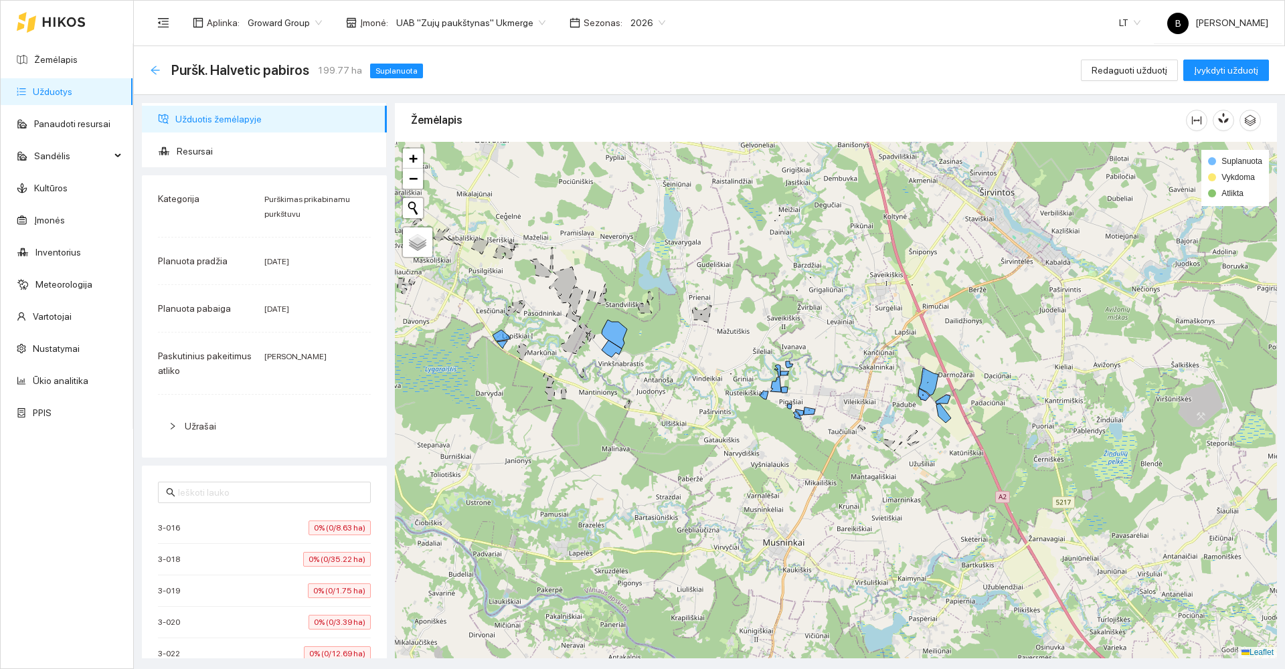
click at [155, 75] on icon "arrow-left" at bounding box center [155, 70] width 11 height 11
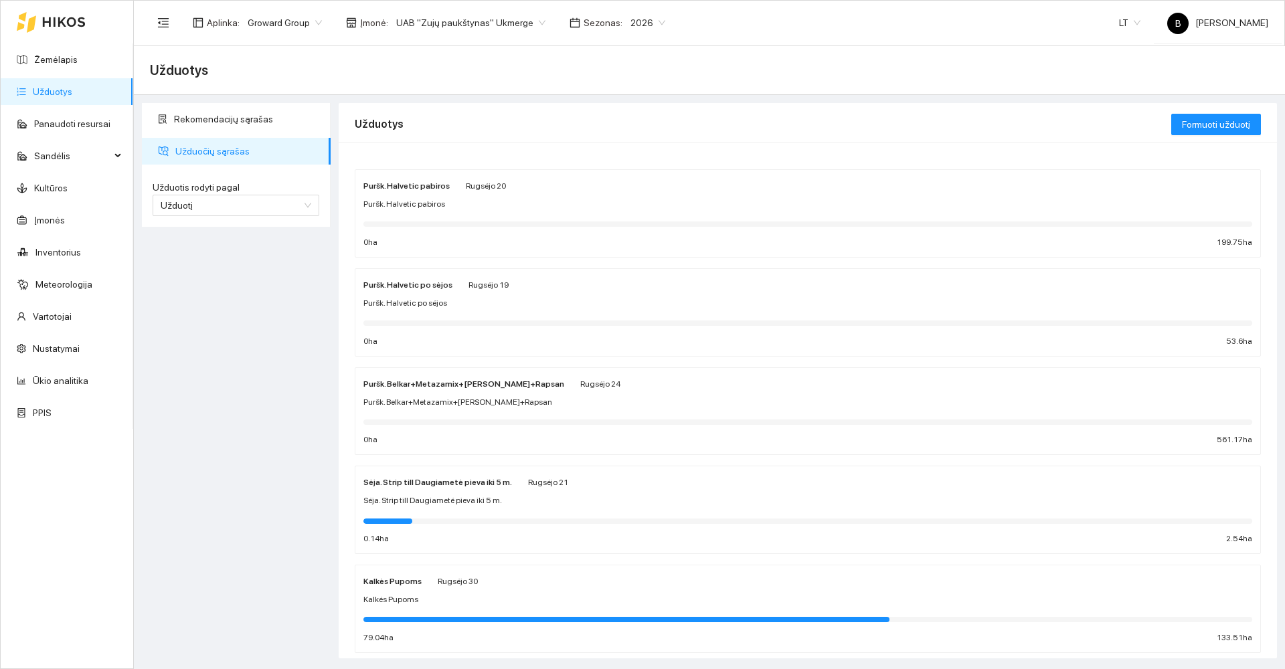
click at [430, 386] on strong "Puršk. Belkar+Metazamix+[PERSON_NAME]+Rapsan" at bounding box center [464, 384] width 201 height 9
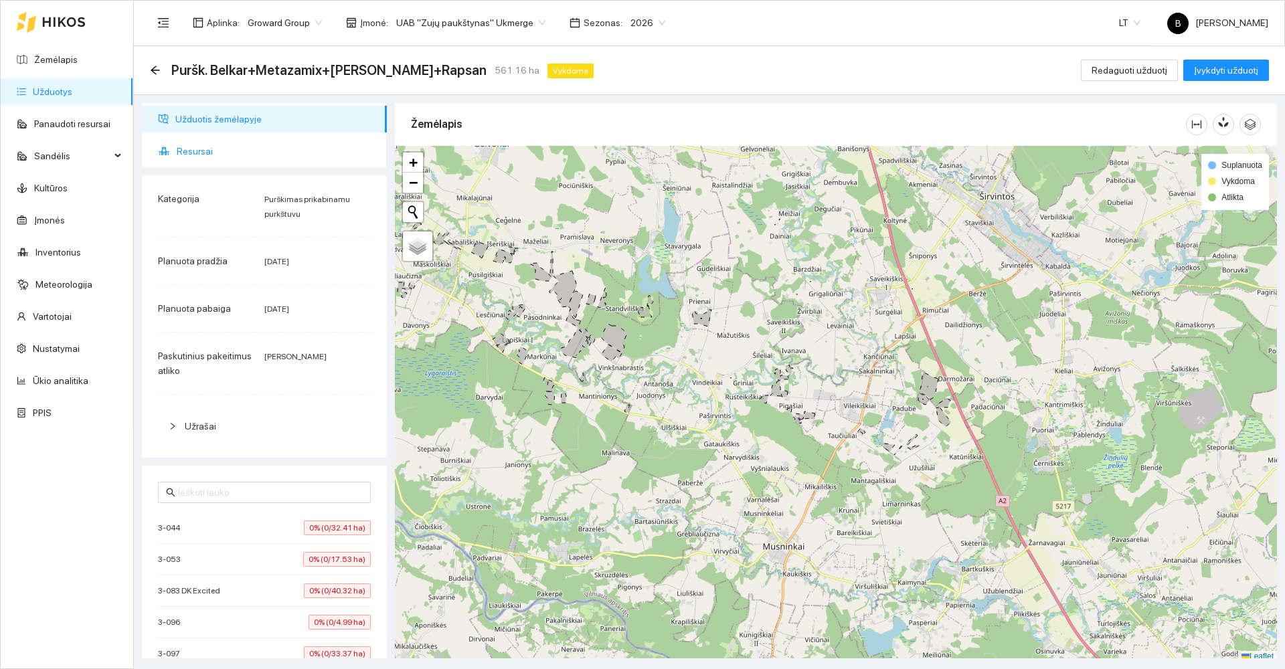
click at [196, 152] on span "Resursai" at bounding box center [276, 151] width 199 height 27
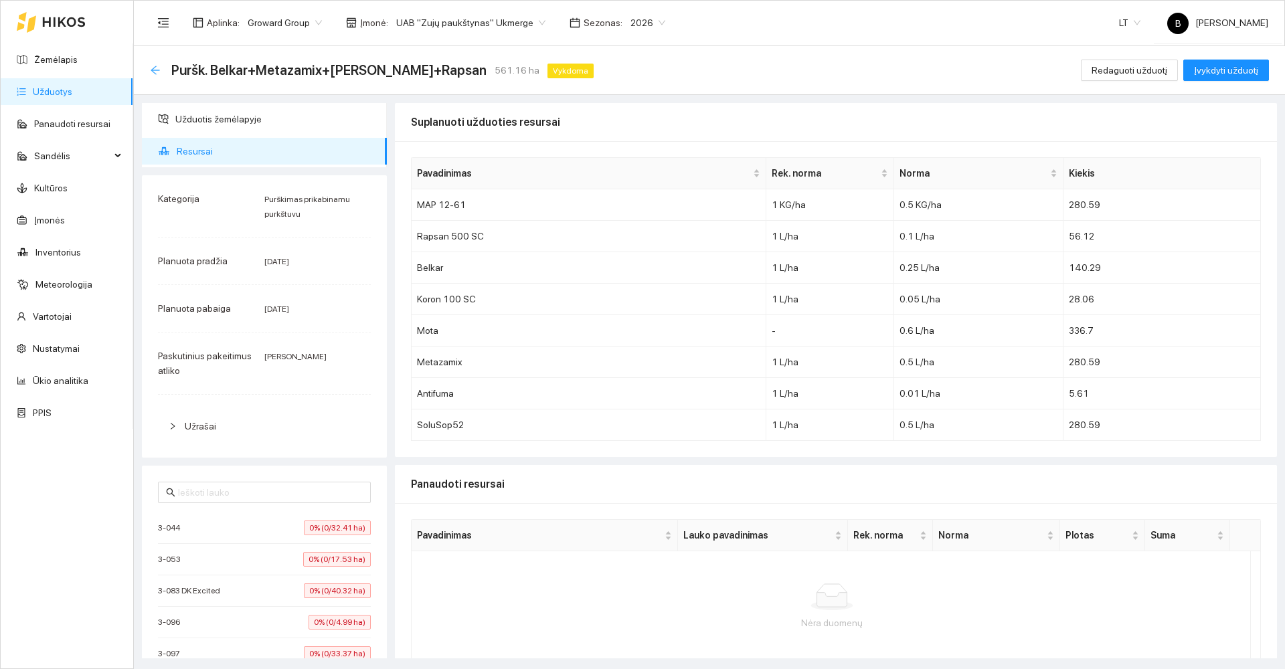
click at [159, 68] on icon "arrow-left" at bounding box center [155, 70] width 11 height 11
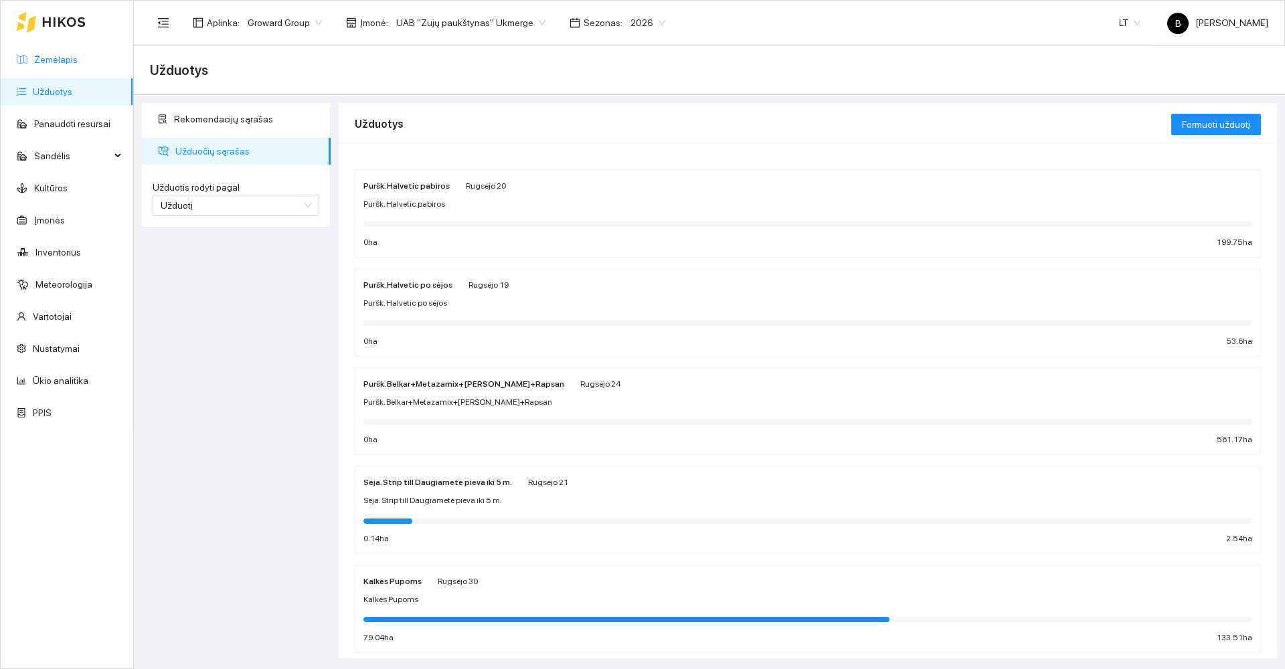
click at [50, 60] on link "Žemėlapis" at bounding box center [56, 59] width 44 height 11
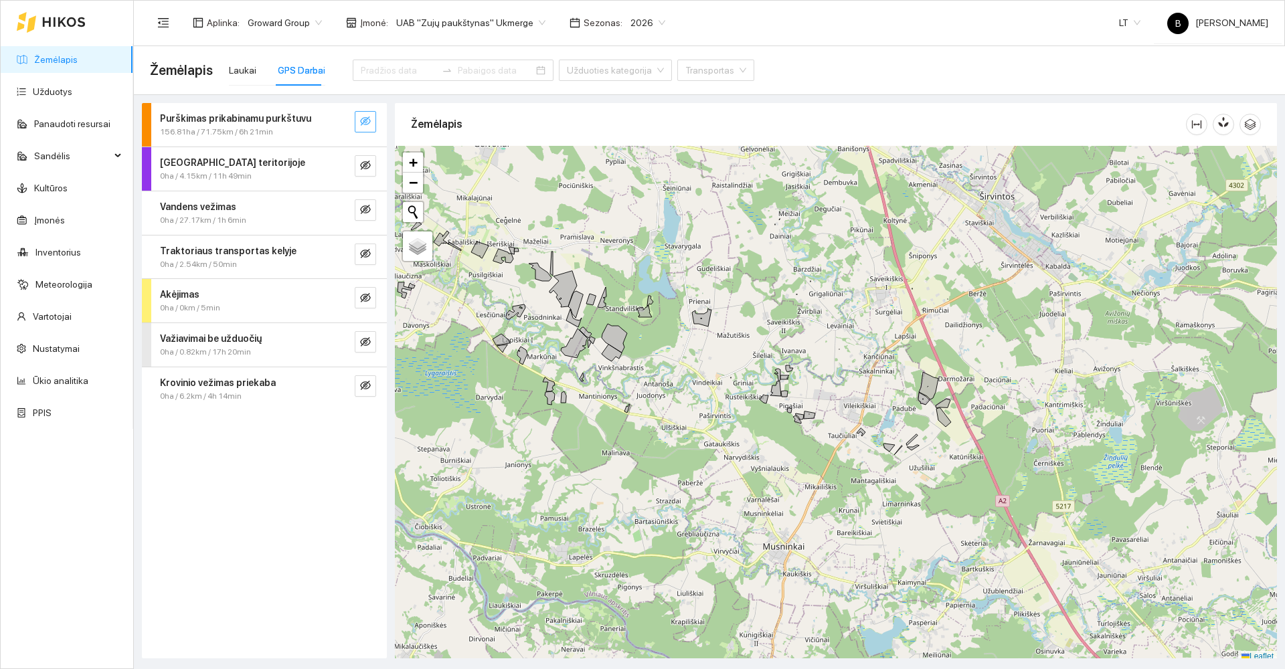
click at [359, 119] on button "button" at bounding box center [365, 121] width 21 height 21
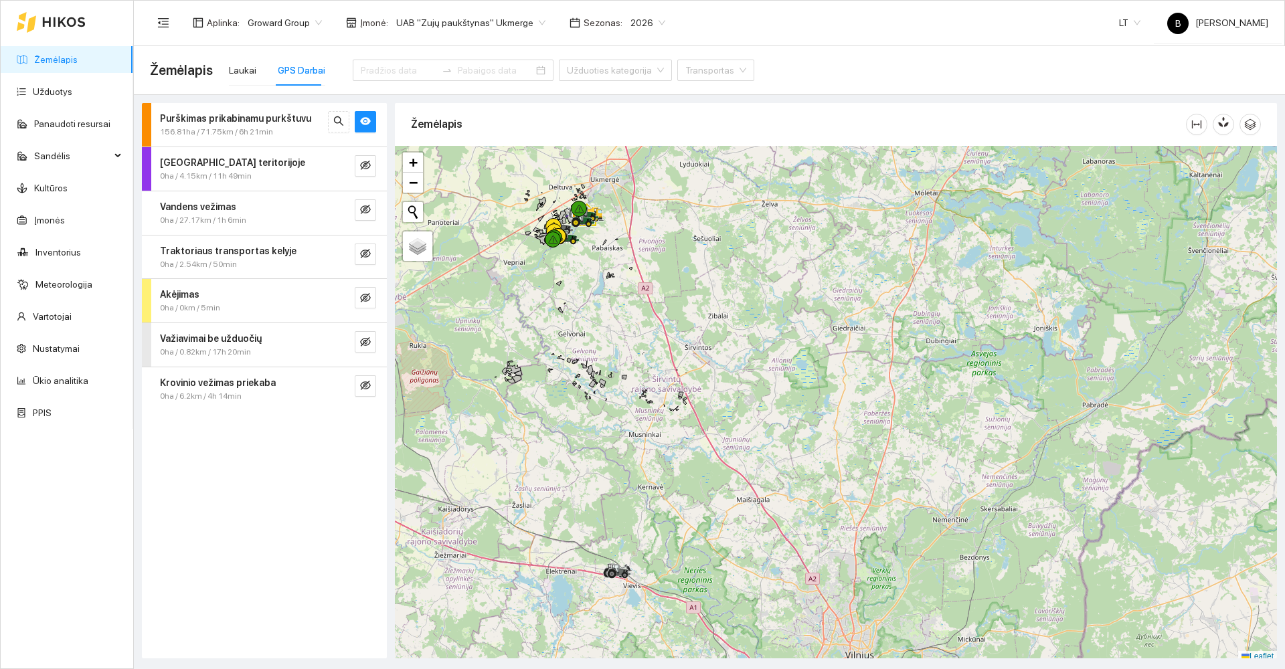
scroll to position [4, 0]
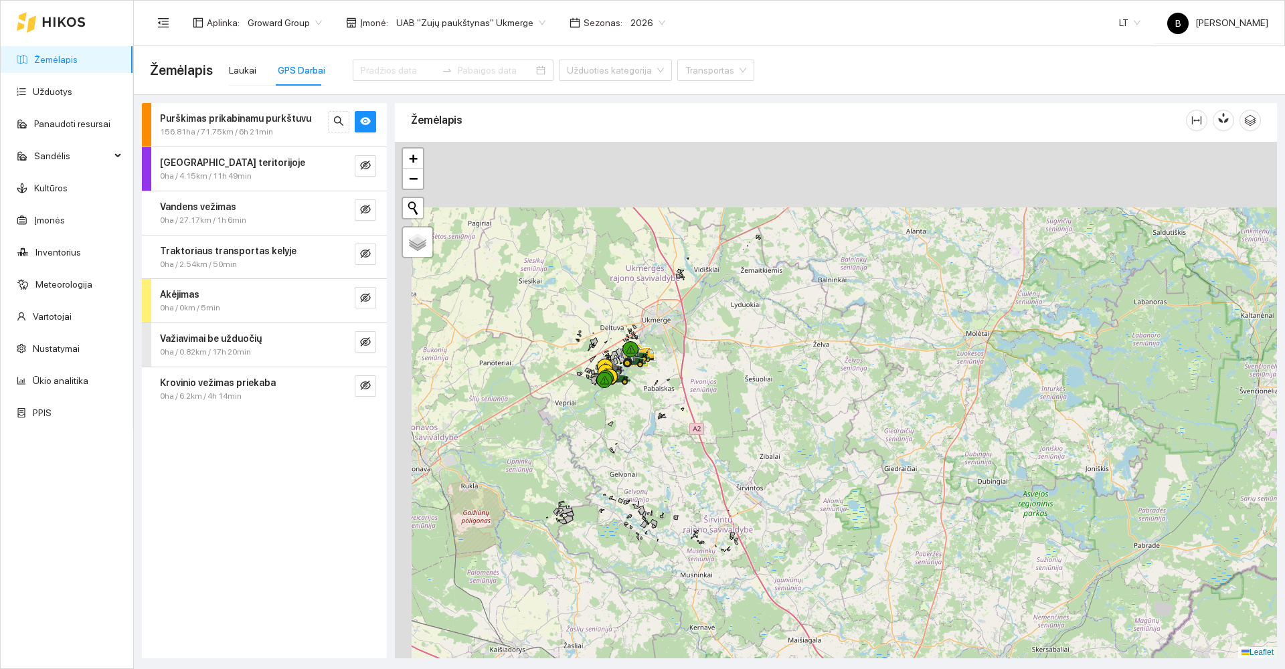
drag, startPoint x: 631, startPoint y: 459, endPoint x: 649, endPoint y: 546, distance: 89.5
click at [652, 549] on div at bounding box center [836, 400] width 882 height 517
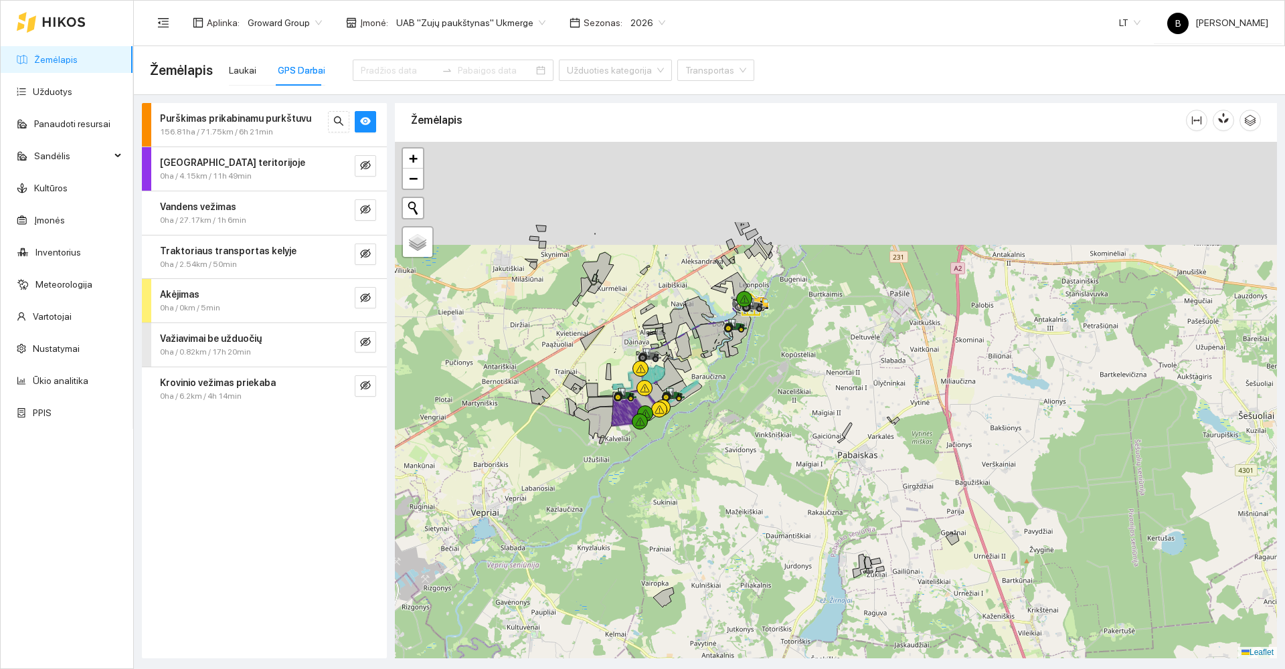
drag, startPoint x: 587, startPoint y: 406, endPoint x: 614, endPoint y: 528, distance: 124.7
click at [614, 527] on div at bounding box center [836, 400] width 882 height 517
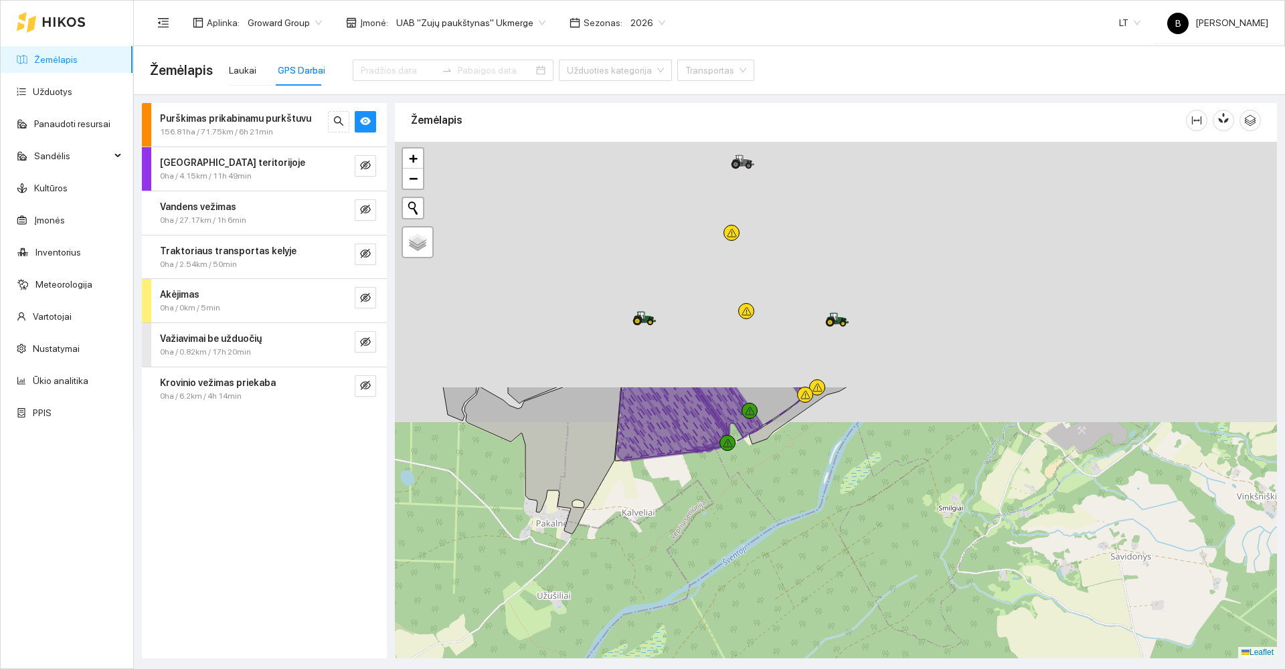
drag, startPoint x: 668, startPoint y: 384, endPoint x: 619, endPoint y: 691, distance: 310.6
click at [619, 669] on html "Žemėlapis Užduotys Panaudoti resursai Sandėlis Kultūros Įmonės Inventorius Mete…" at bounding box center [642, 334] width 1285 height 669
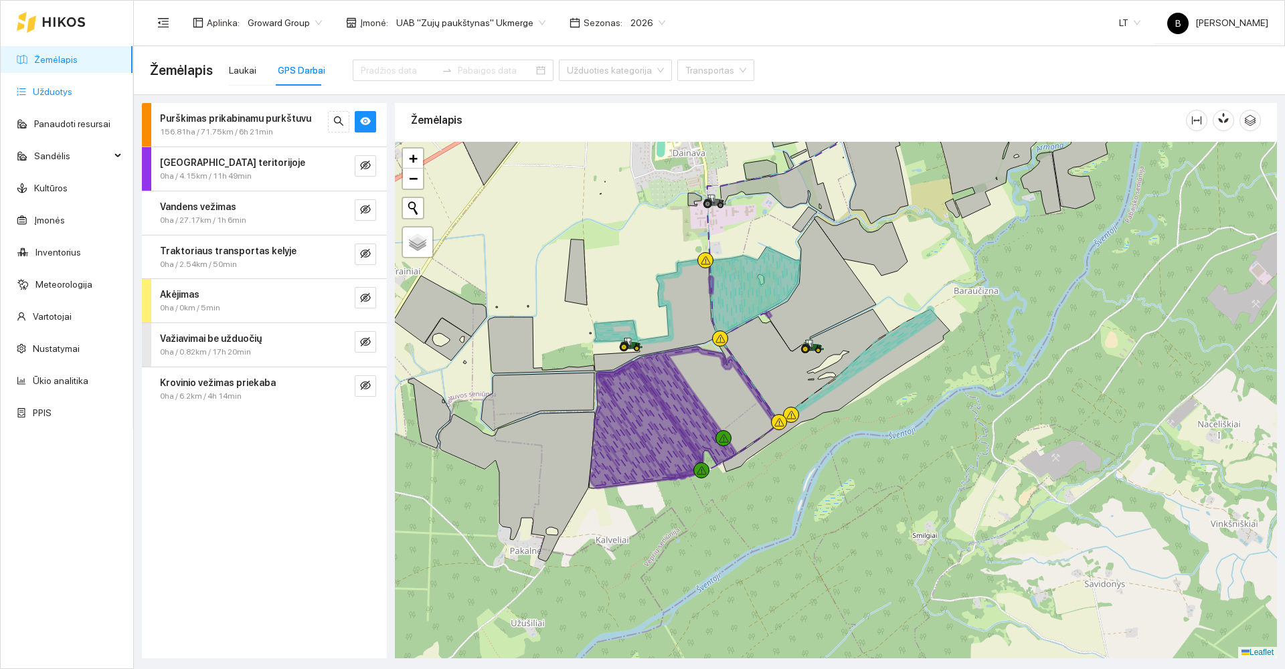
click at [48, 94] on link "Užduotys" at bounding box center [52, 91] width 39 height 11
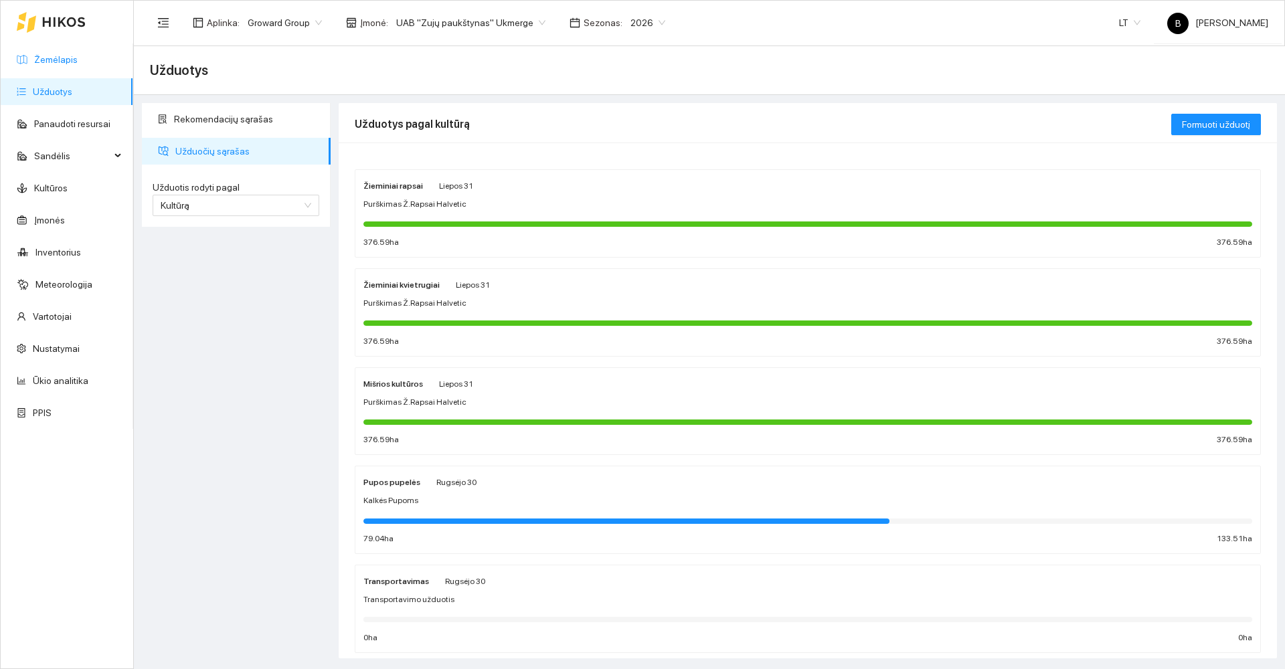
click at [44, 56] on link "Žemėlapis" at bounding box center [56, 59] width 44 height 11
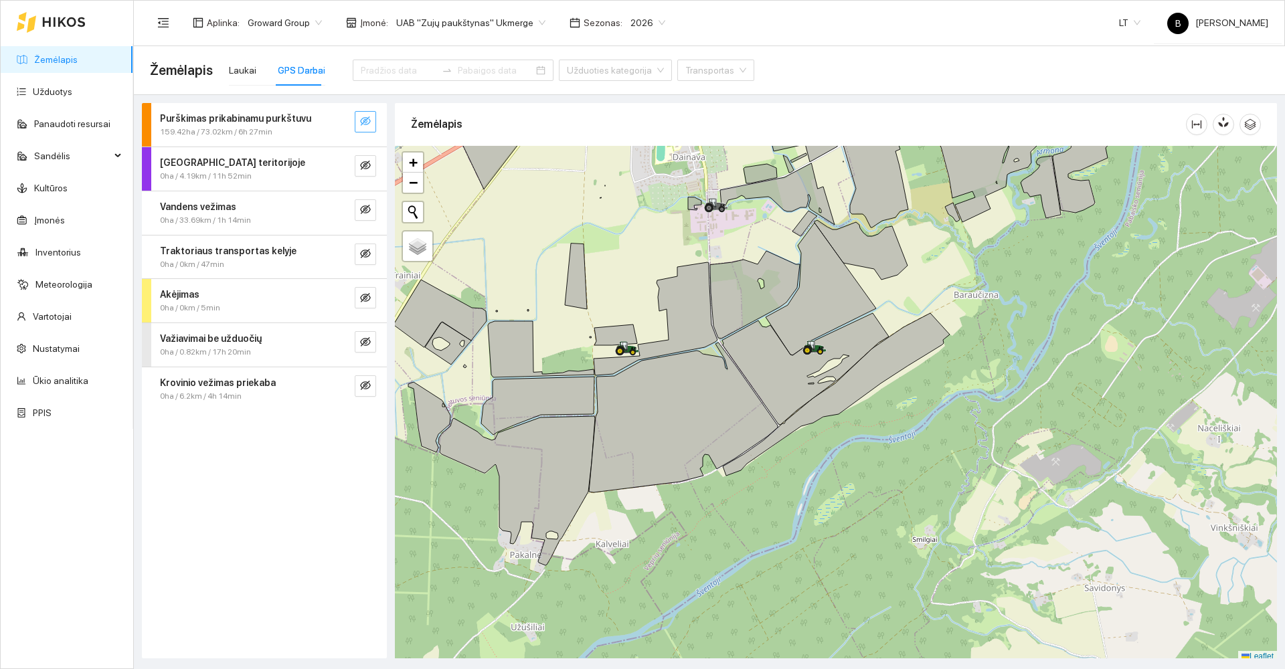
click at [372, 117] on button "button" at bounding box center [365, 121] width 21 height 21
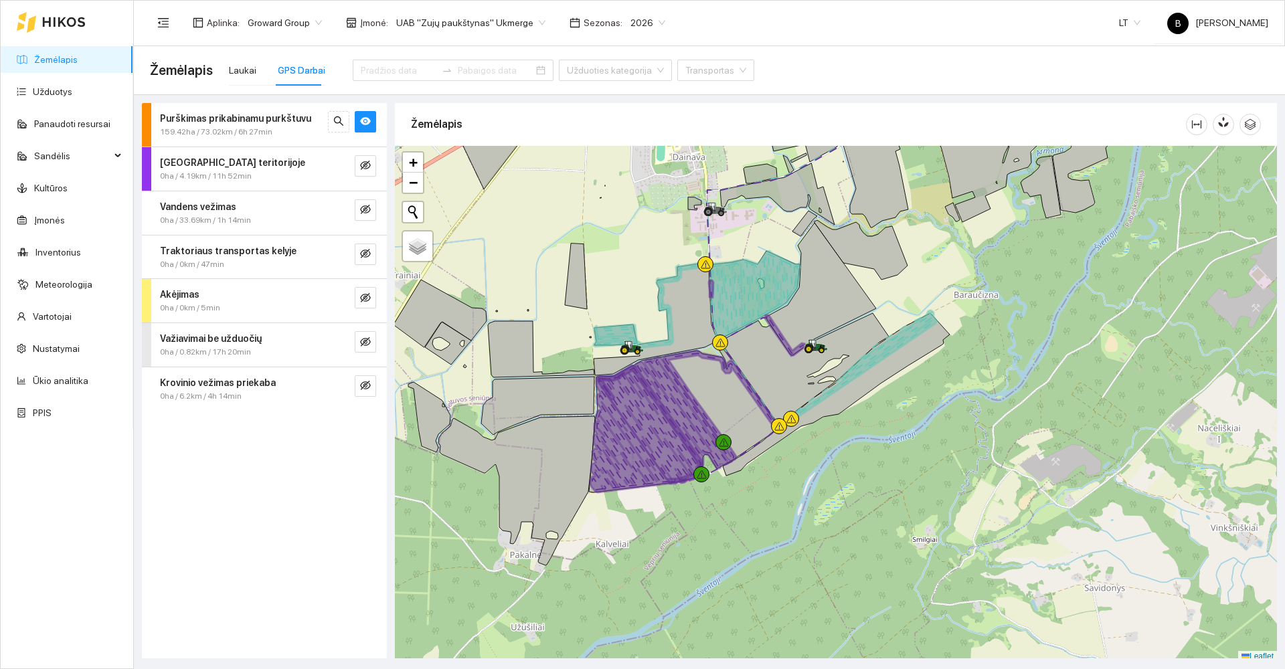
scroll to position [4, 0]
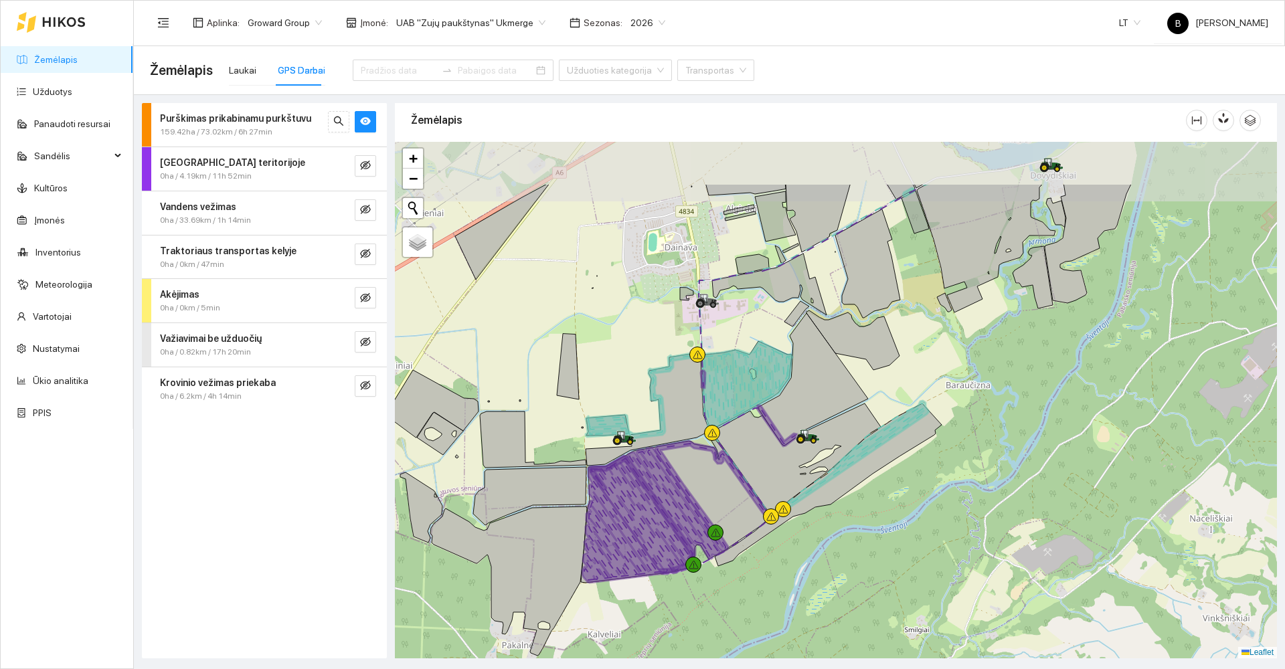
drag, startPoint x: 621, startPoint y: 278, endPoint x: 613, endPoint y: 372, distance: 94.7
click at [613, 372] on div at bounding box center [836, 400] width 882 height 517
